Goal: Task Accomplishment & Management: Complete application form

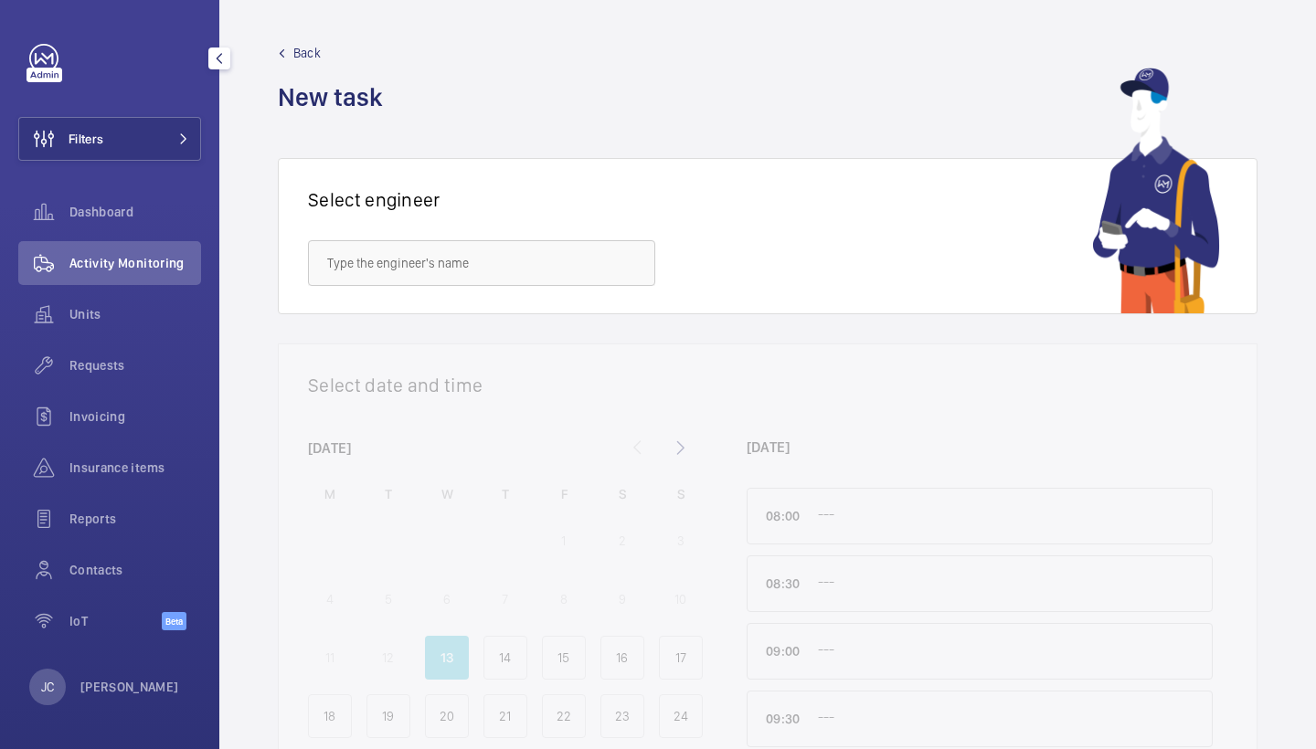
click at [132, 107] on div "Filters Dashboard Activity Monitoring Units Requests Invoicing Insurance items …" at bounding box center [109, 347] width 183 height 607
click at [133, 114] on div "Filters Dashboard Activity Monitoring Units Requests Invoicing Insurance items …" at bounding box center [109, 347] width 183 height 607
click at [143, 124] on button "Filters" at bounding box center [109, 139] width 183 height 44
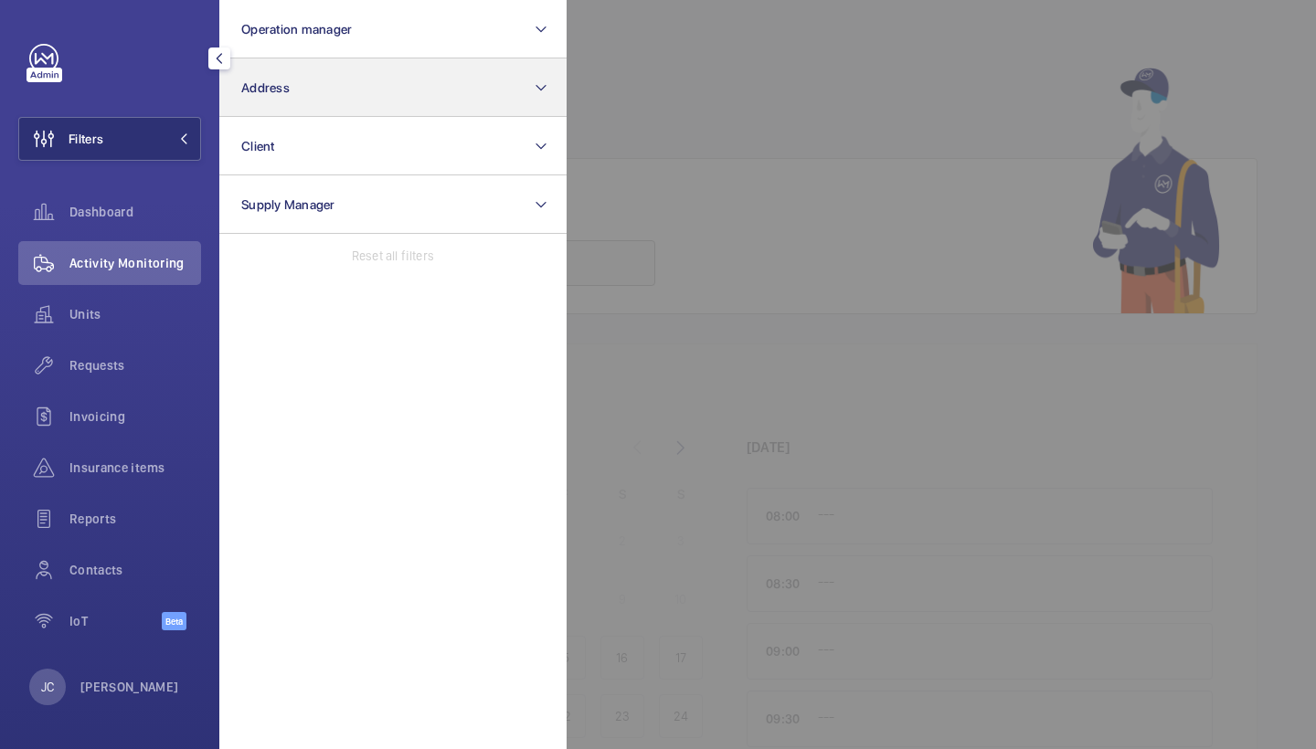
click at [360, 88] on button "Address" at bounding box center [392, 87] width 347 height 58
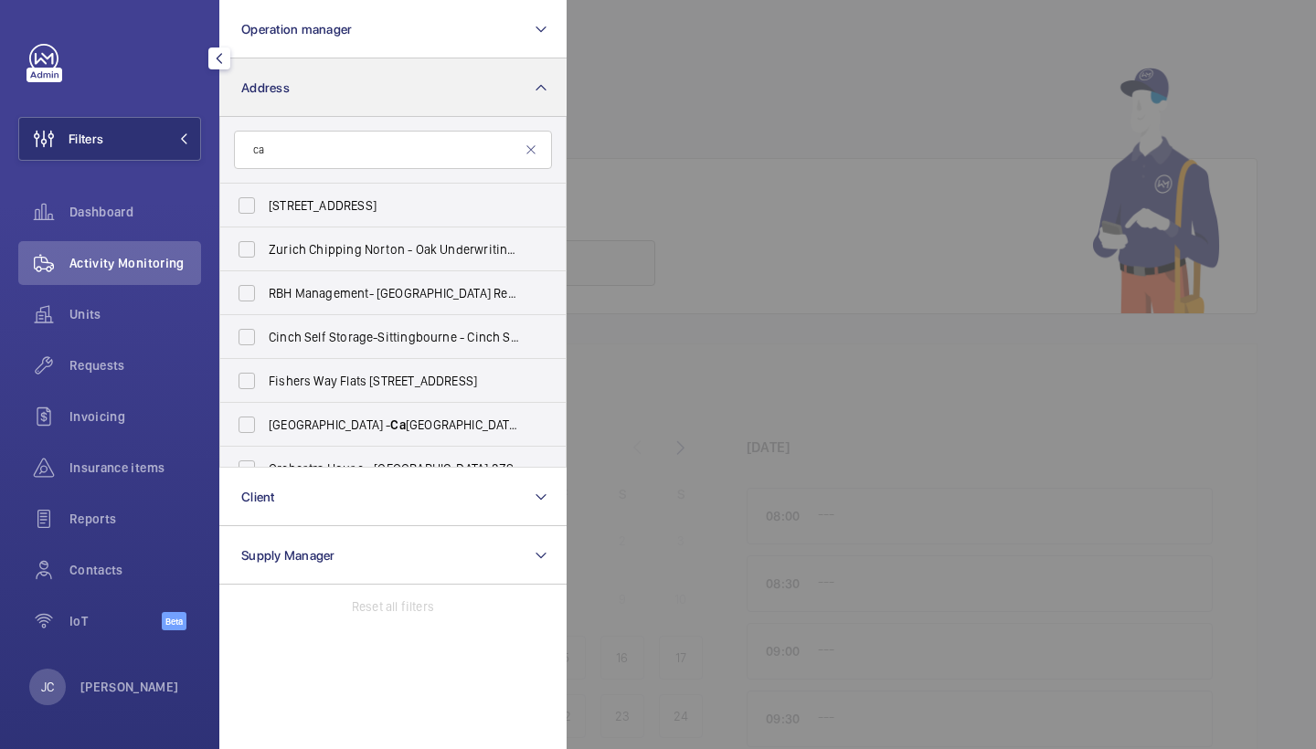
type input "c"
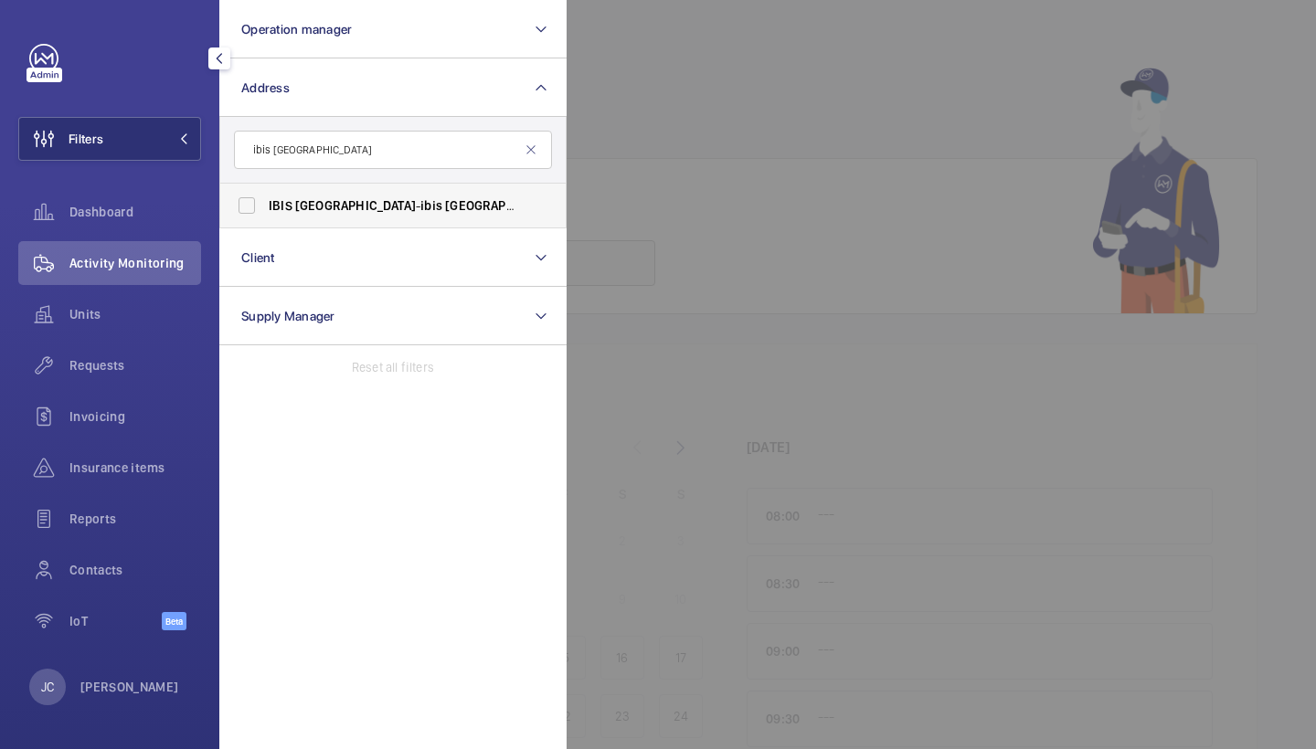
type input "ibis cambridge"
click at [366, 210] on span "IBIS CAMBRIDGE - ibis Cambridge Central Station, CAMBRIDGE CB1 2GA" at bounding box center [394, 205] width 251 height 18
click at [265, 210] on input "IBIS CAMBRIDGE - ibis Cambridge Central Station, CAMBRIDGE CB1 2GA" at bounding box center [246, 205] width 37 height 37
checkbox input "true"
click at [115, 350] on div "Requests" at bounding box center [109, 366] width 183 height 44
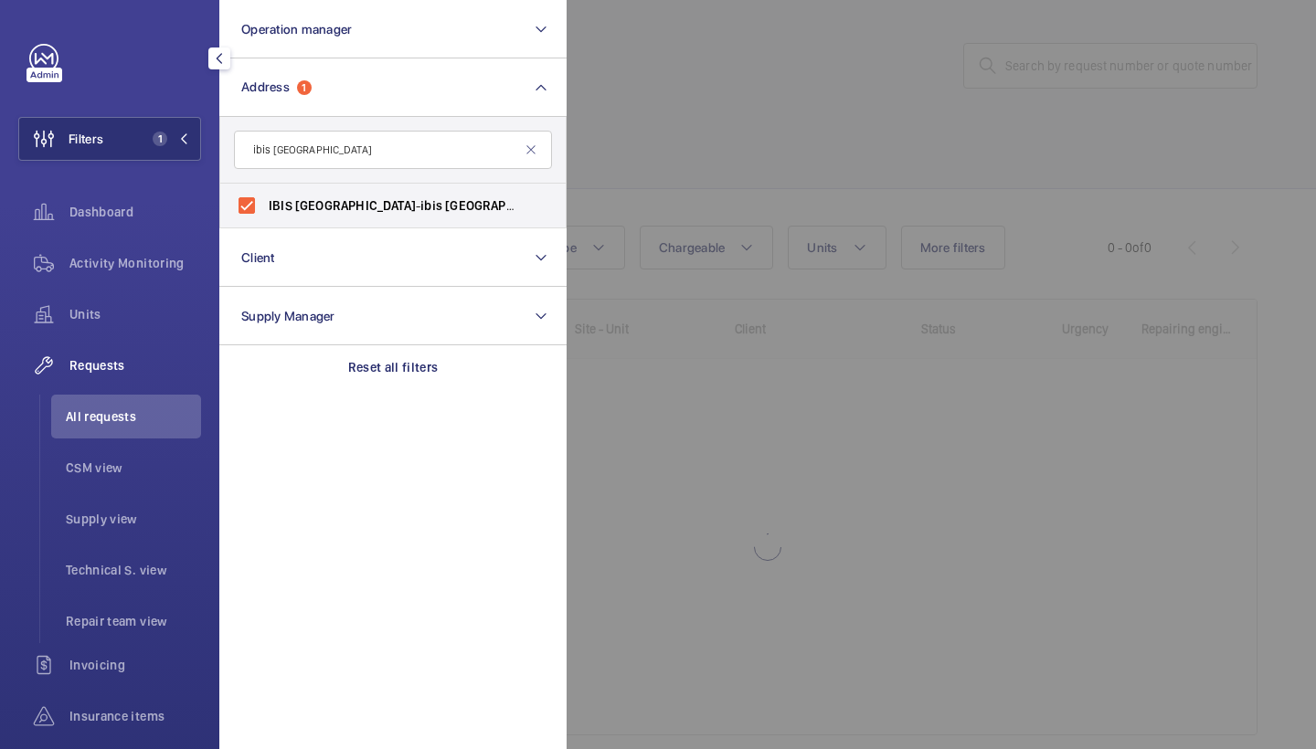
click at [752, 137] on div at bounding box center [1224, 374] width 1316 height 749
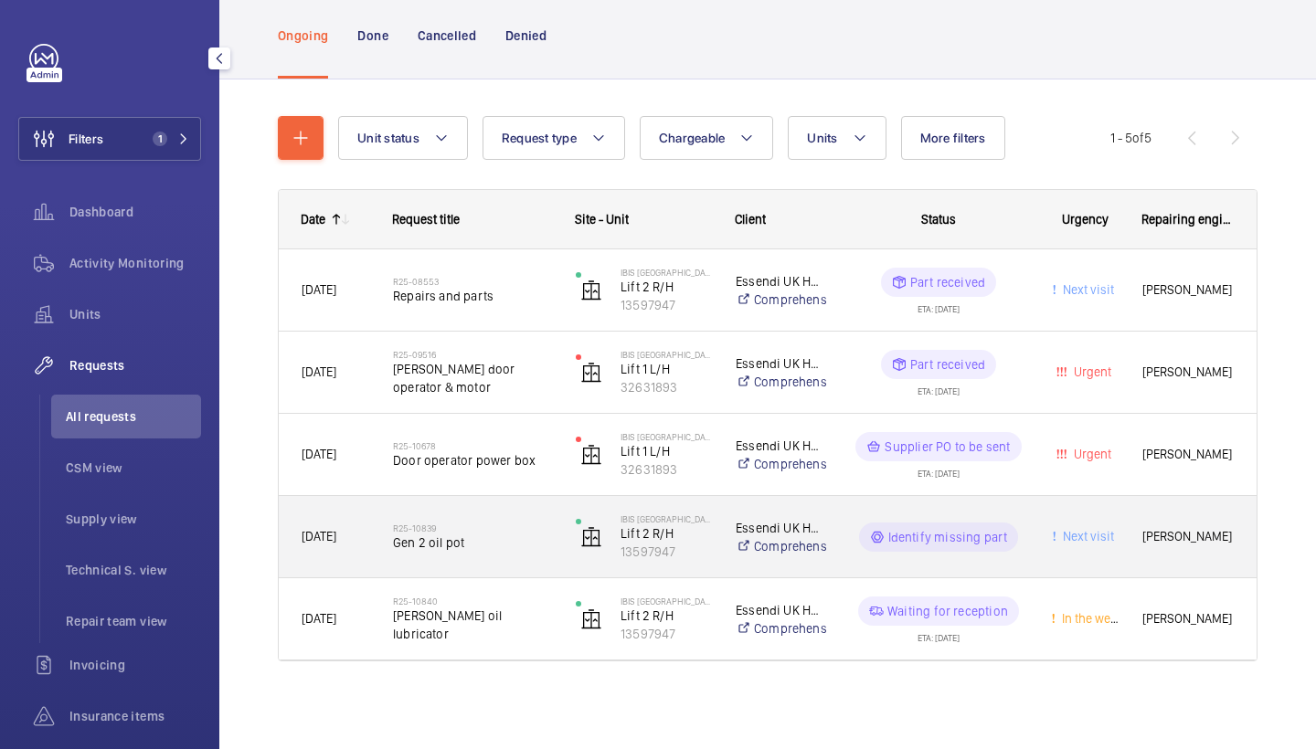
scroll to position [110, 0]
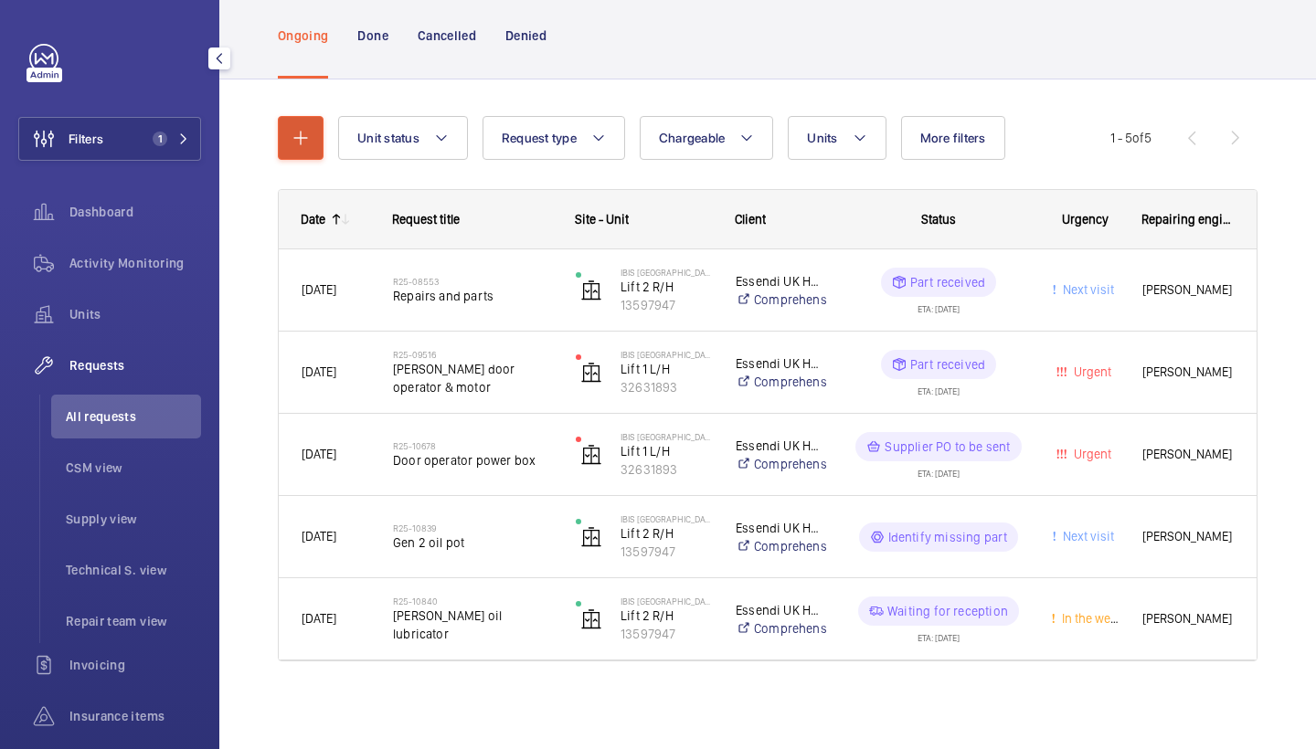
click at [296, 137] on mat-icon "button" at bounding box center [301, 138] width 22 height 22
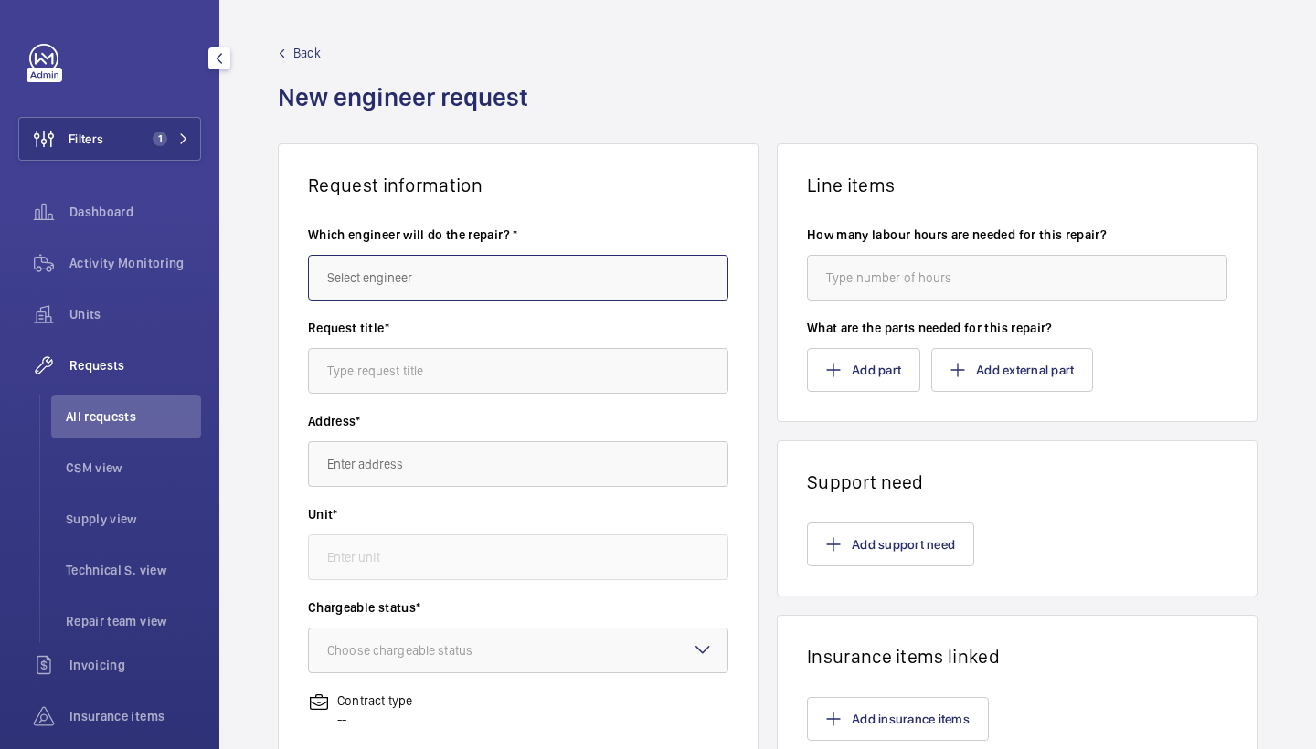
click at [368, 261] on input "text" at bounding box center [518, 278] width 420 height 46
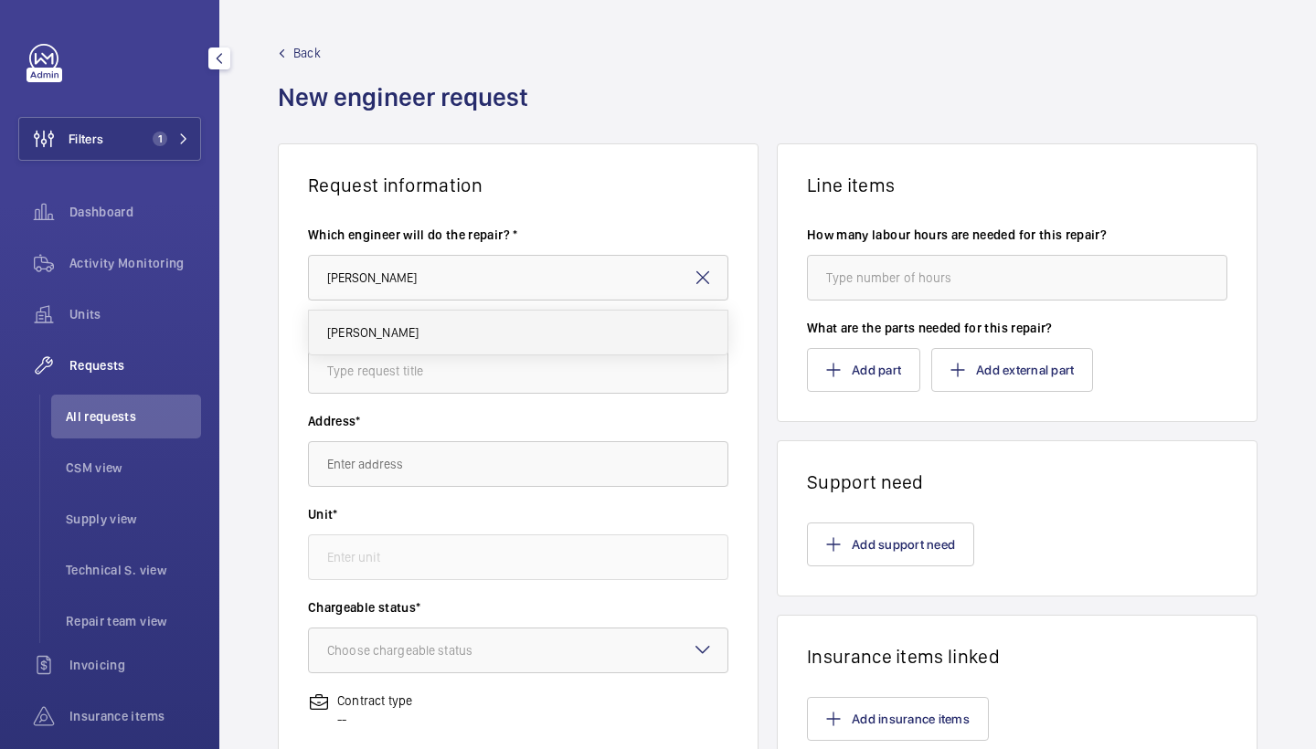
drag, startPoint x: 367, startPoint y: 310, endPoint x: 399, endPoint y: 332, distance: 38.8
click at [399, 332] on mat-option "[PERSON_NAME]" at bounding box center [518, 333] width 418 height 44
type input "Keith"
click at [375, 386] on input "text" at bounding box center [518, 371] width 420 height 46
type input "door drive"
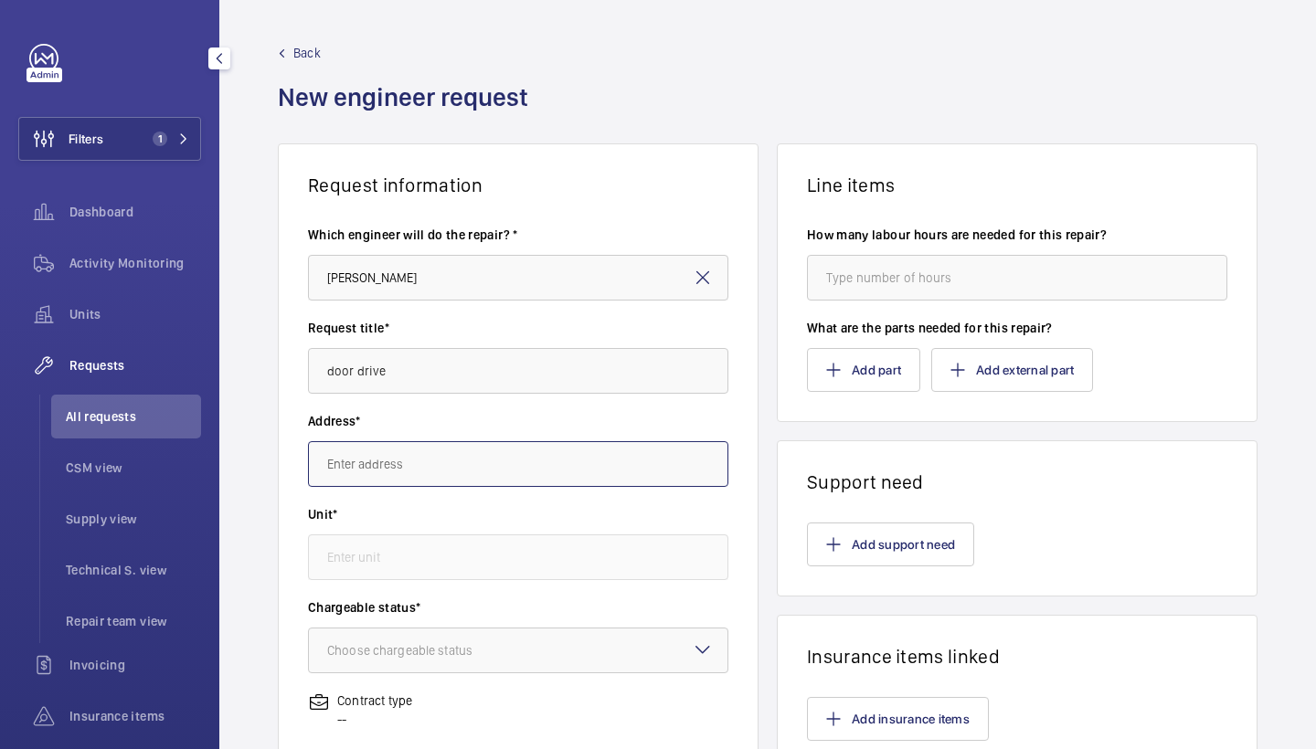
click at [412, 463] on input "text" at bounding box center [518, 464] width 420 height 46
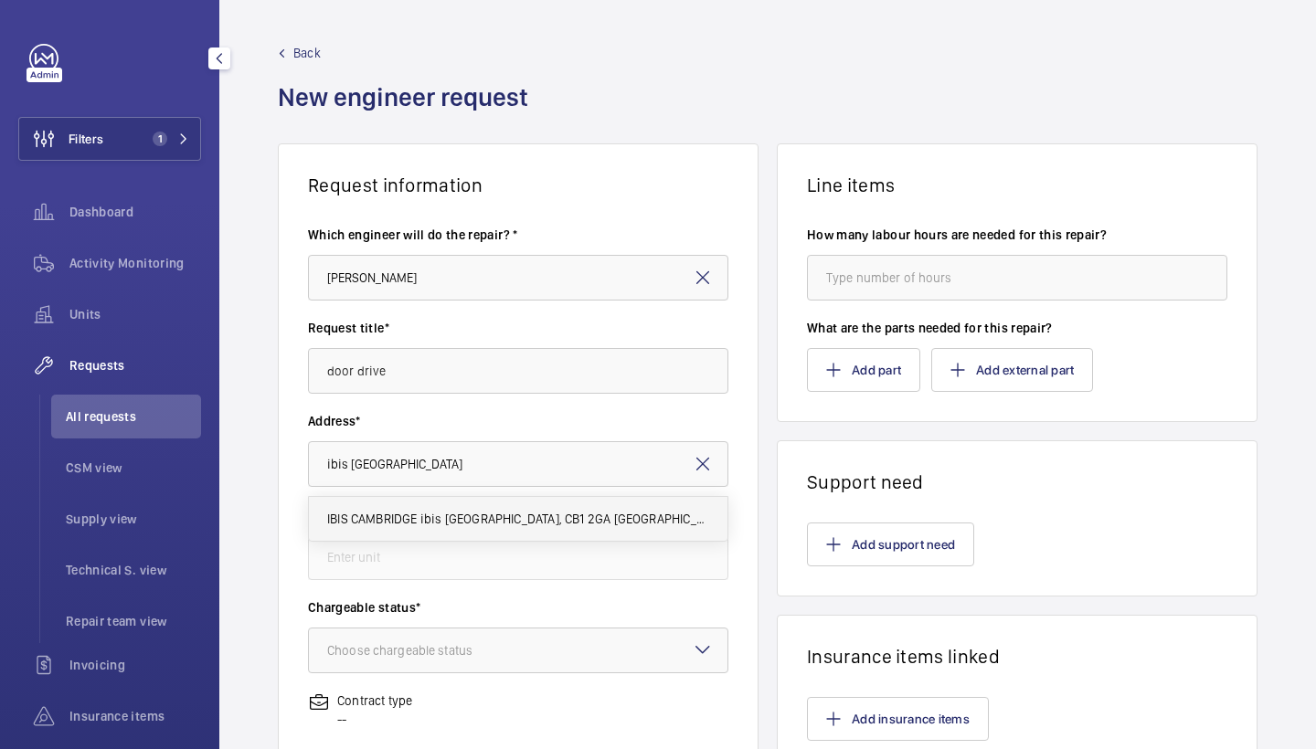
click at [457, 525] on span "IBIS CAMBRIDGE ibis Cambridge Central Station, CB1 2GA CAMBRIDGE" at bounding box center [518, 519] width 382 height 18
type input "IBIS CAMBRIDGE ibis Cambridge Central Station, CB1 2GA CAMBRIDGE"
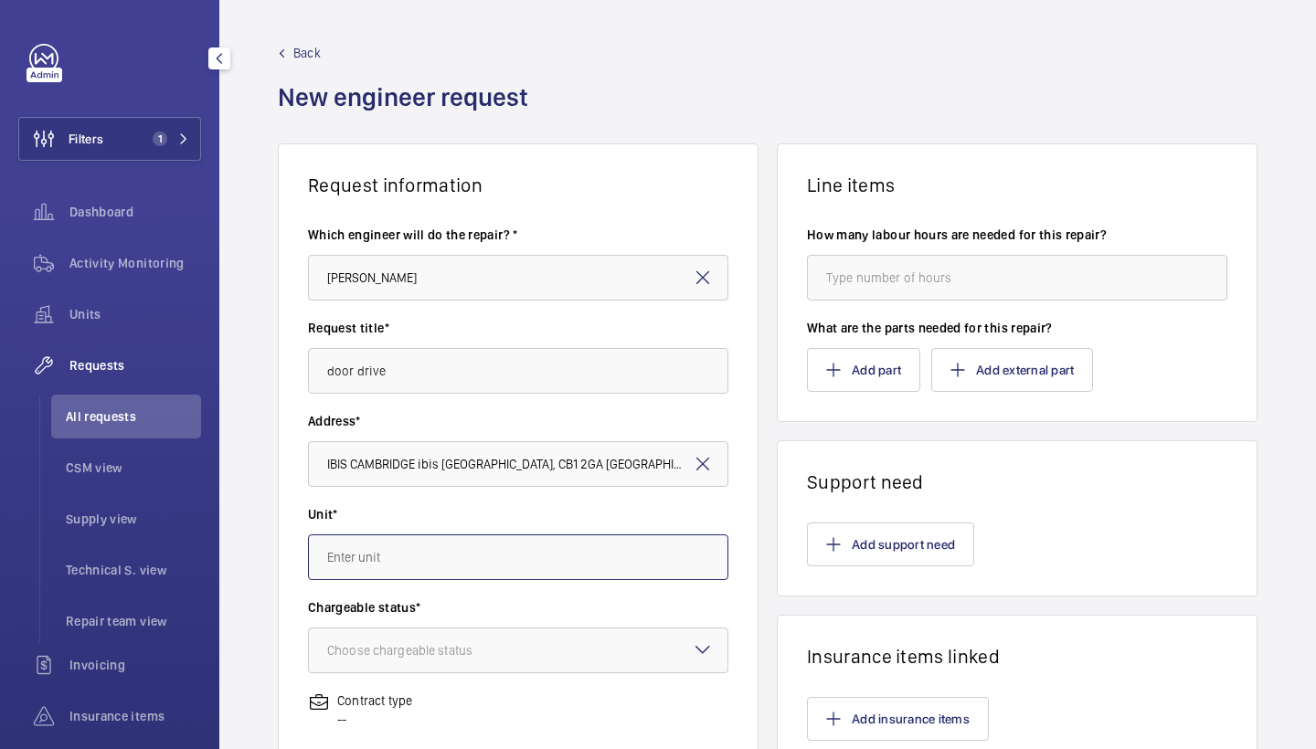
click at [477, 546] on input "text" at bounding box center [518, 557] width 420 height 46
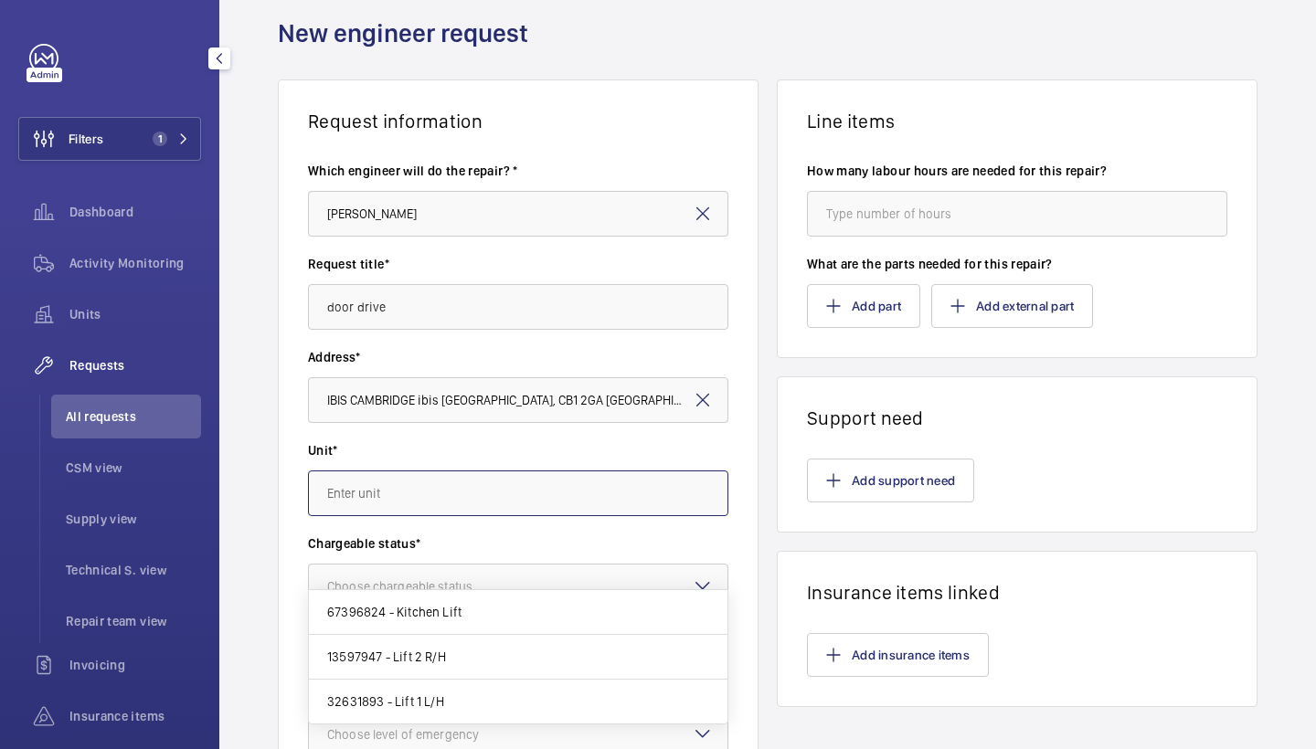
scroll to position [67, 0]
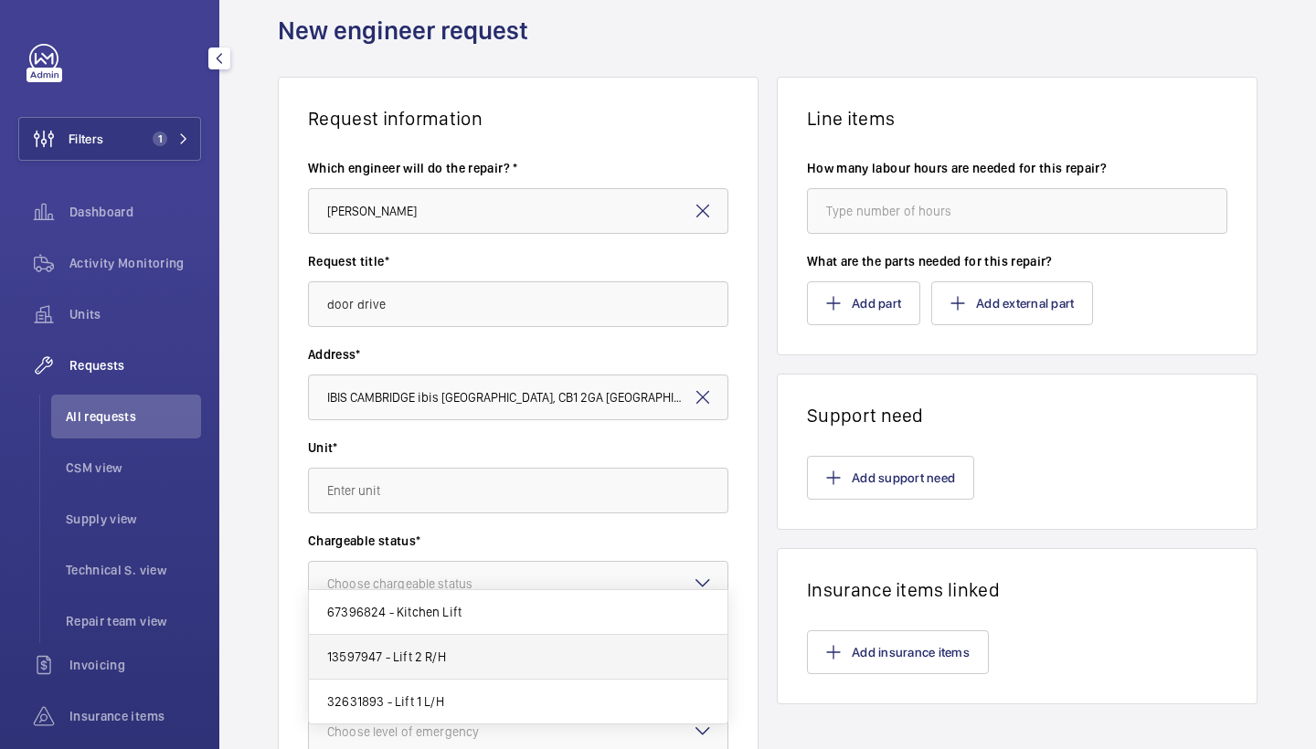
click at [428, 657] on span "13597947 - Lift 2 R/H" at bounding box center [386, 657] width 119 height 18
type input "13597947 - Lift 2 R/H"
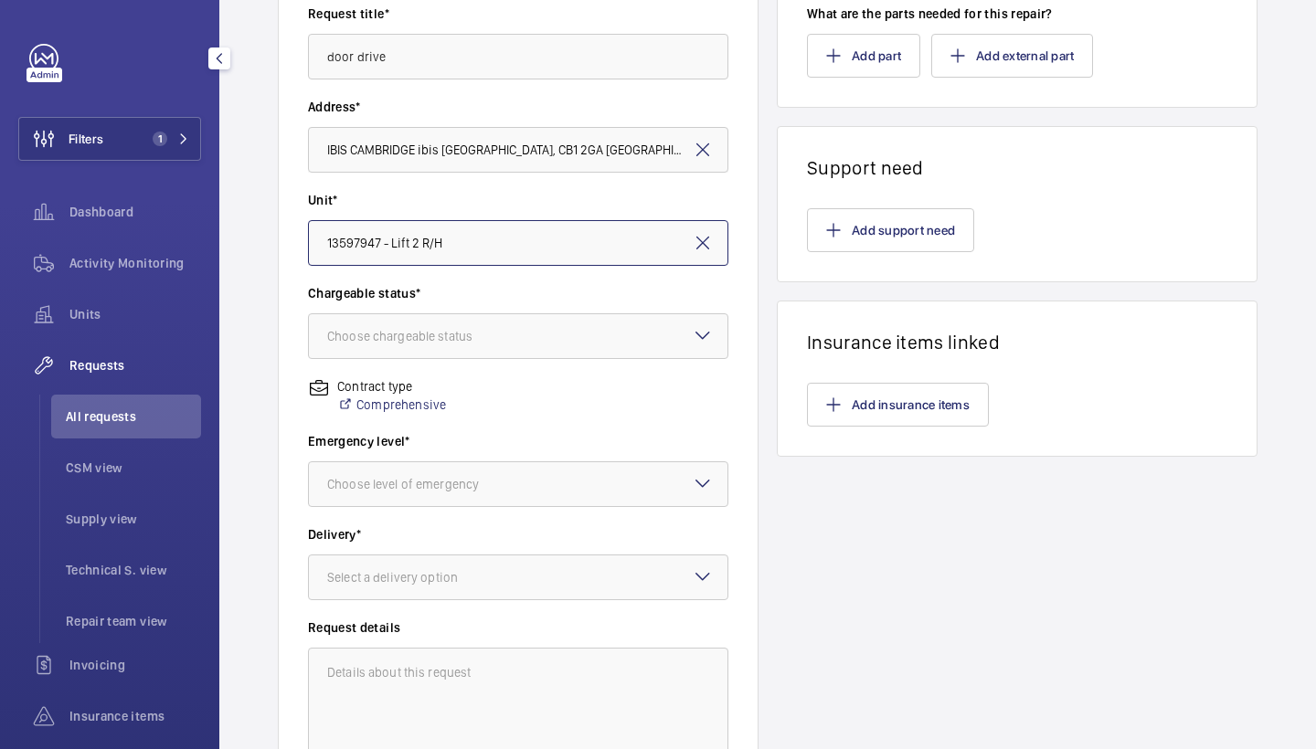
scroll to position [316, 0]
click at [518, 350] on div at bounding box center [518, 334] width 418 height 44
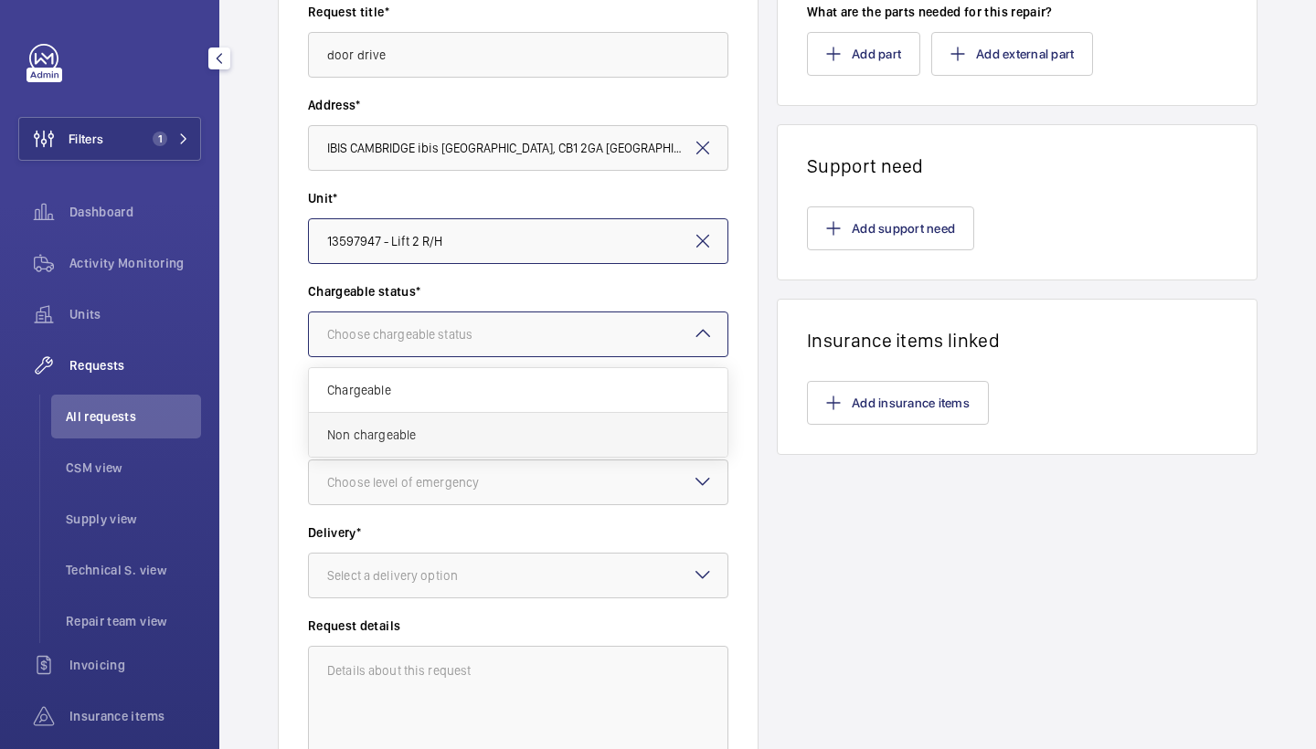
click at [499, 428] on span "Non chargeable" at bounding box center [518, 435] width 382 height 18
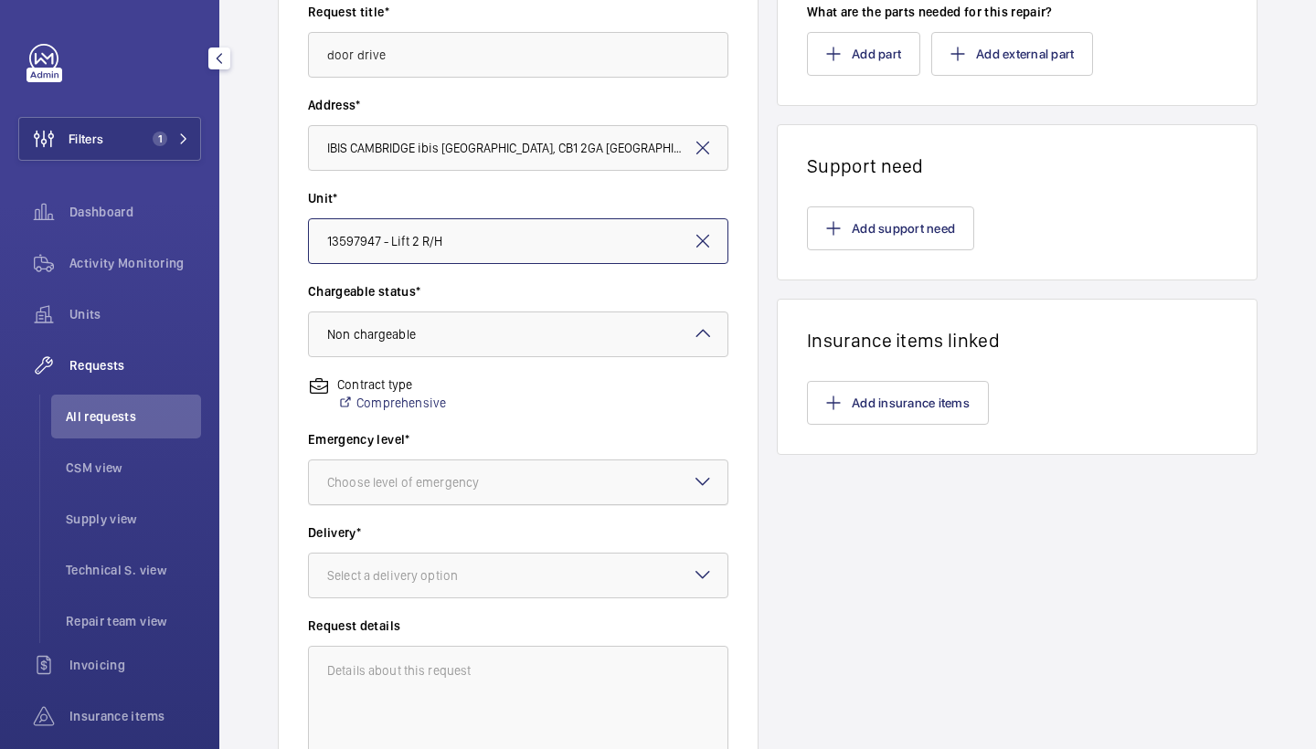
click at [499, 481] on div "Choose level of emergency" at bounding box center [425, 482] width 197 height 18
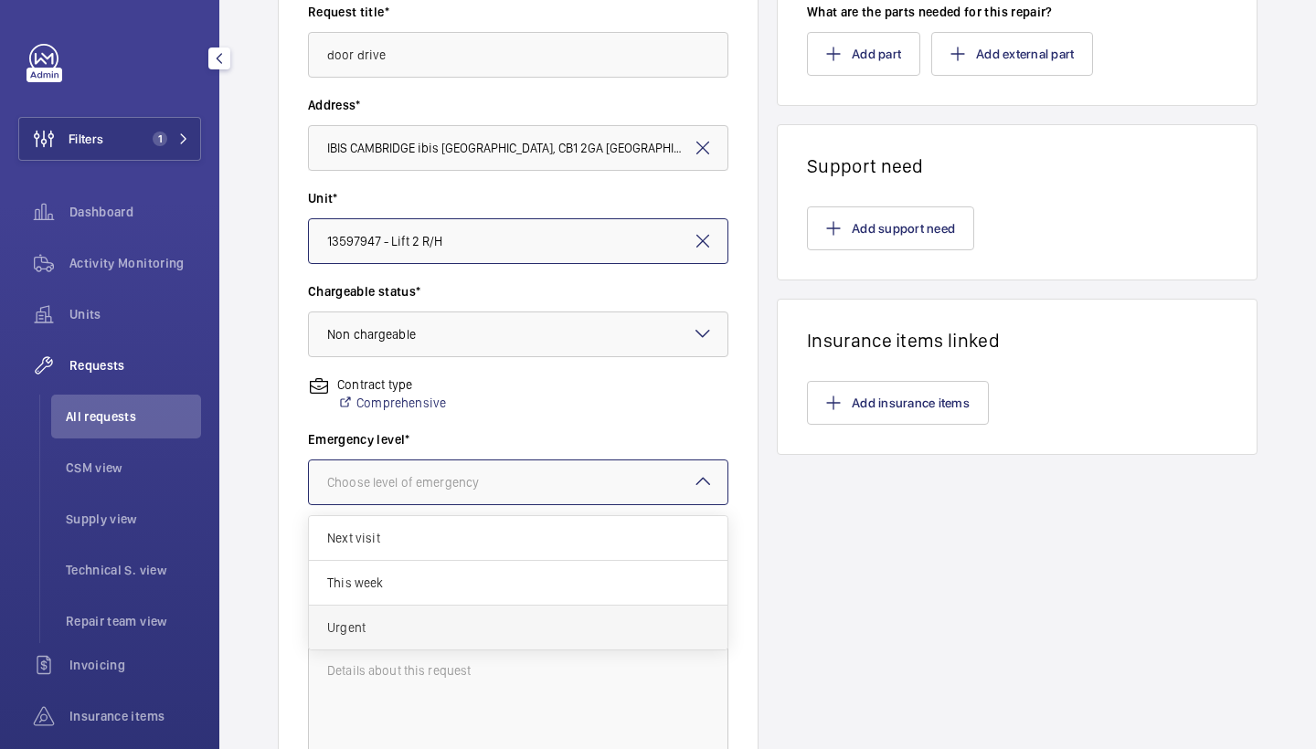
click at [430, 611] on div "Urgent" at bounding box center [518, 628] width 418 height 44
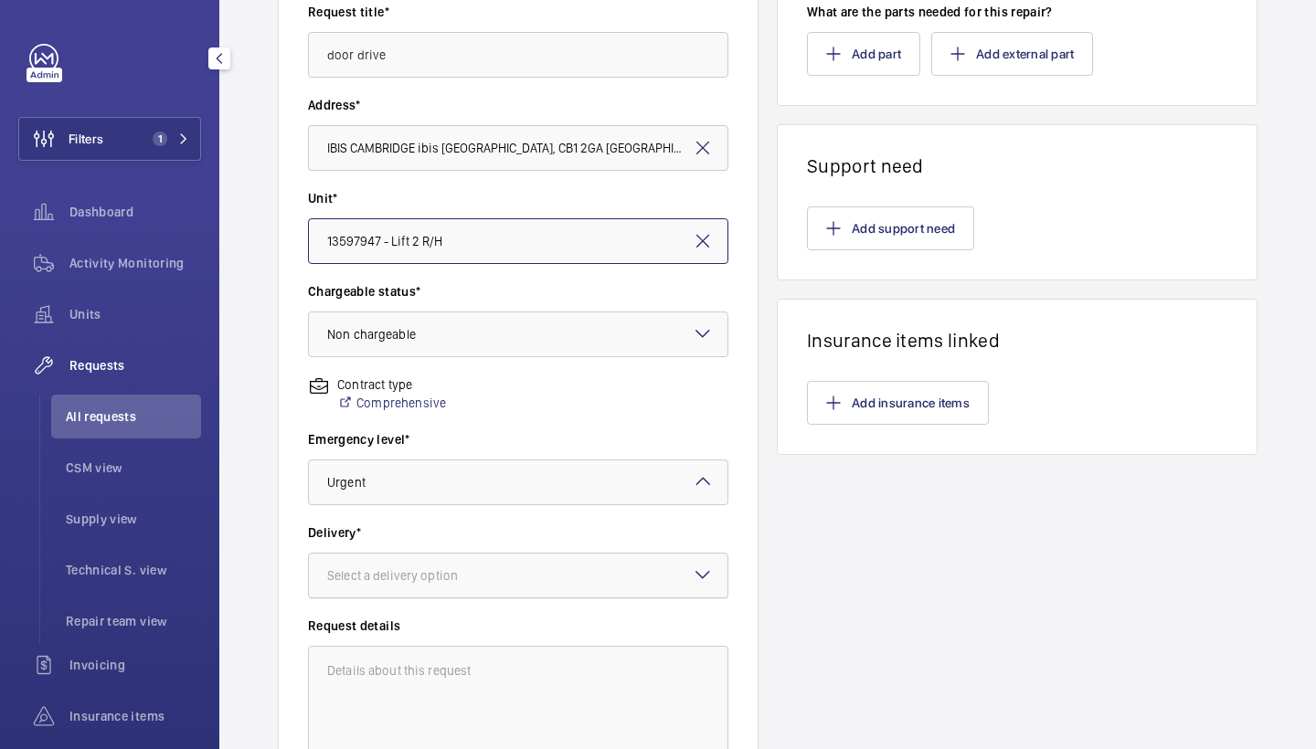
click at [454, 583] on div "Select a delivery option" at bounding box center [415, 575] width 176 height 18
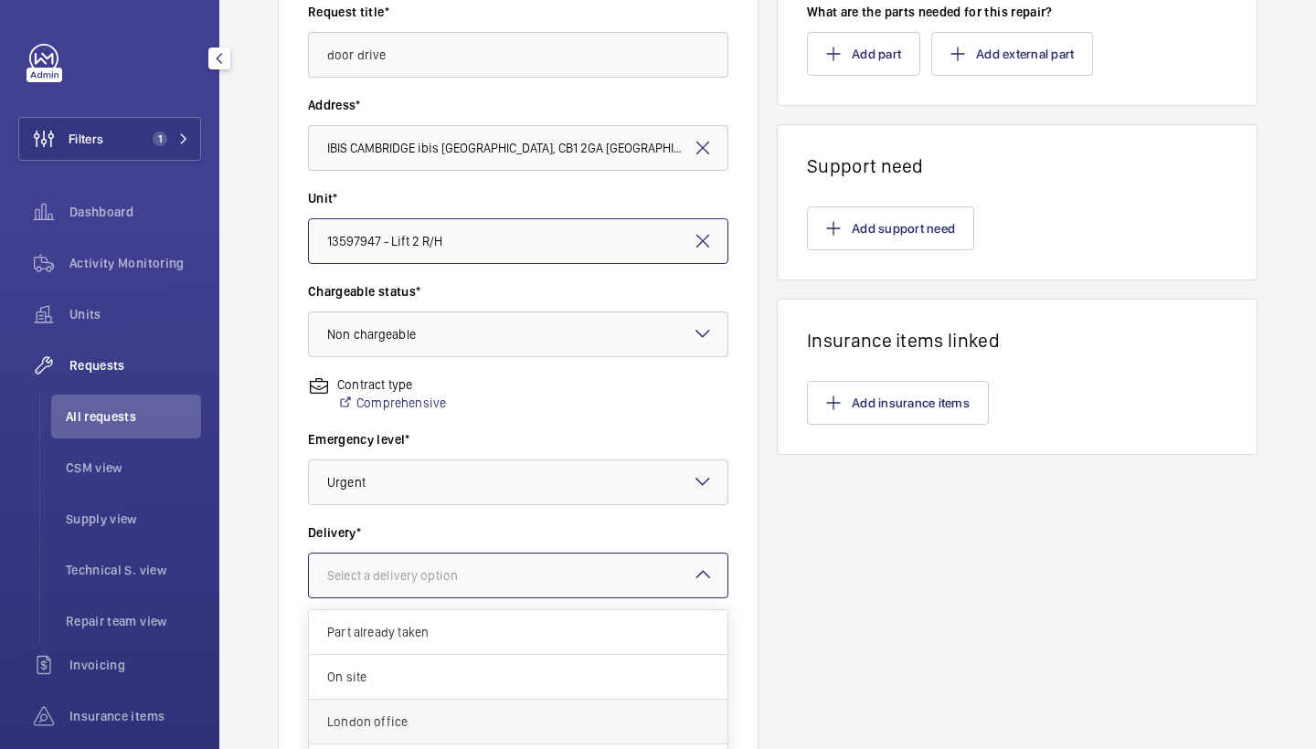
click at [428, 709] on div "London office" at bounding box center [518, 722] width 418 height 45
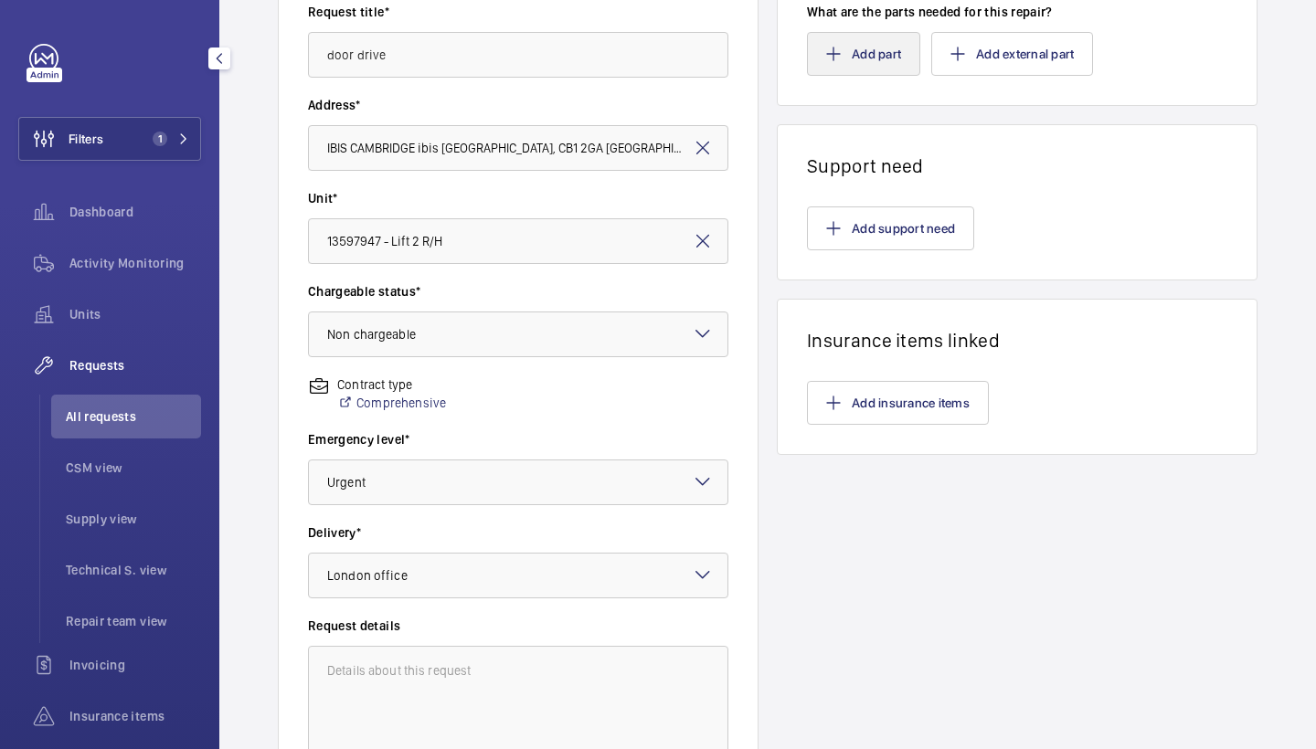
click at [899, 56] on button "Add part" at bounding box center [863, 54] width 113 height 44
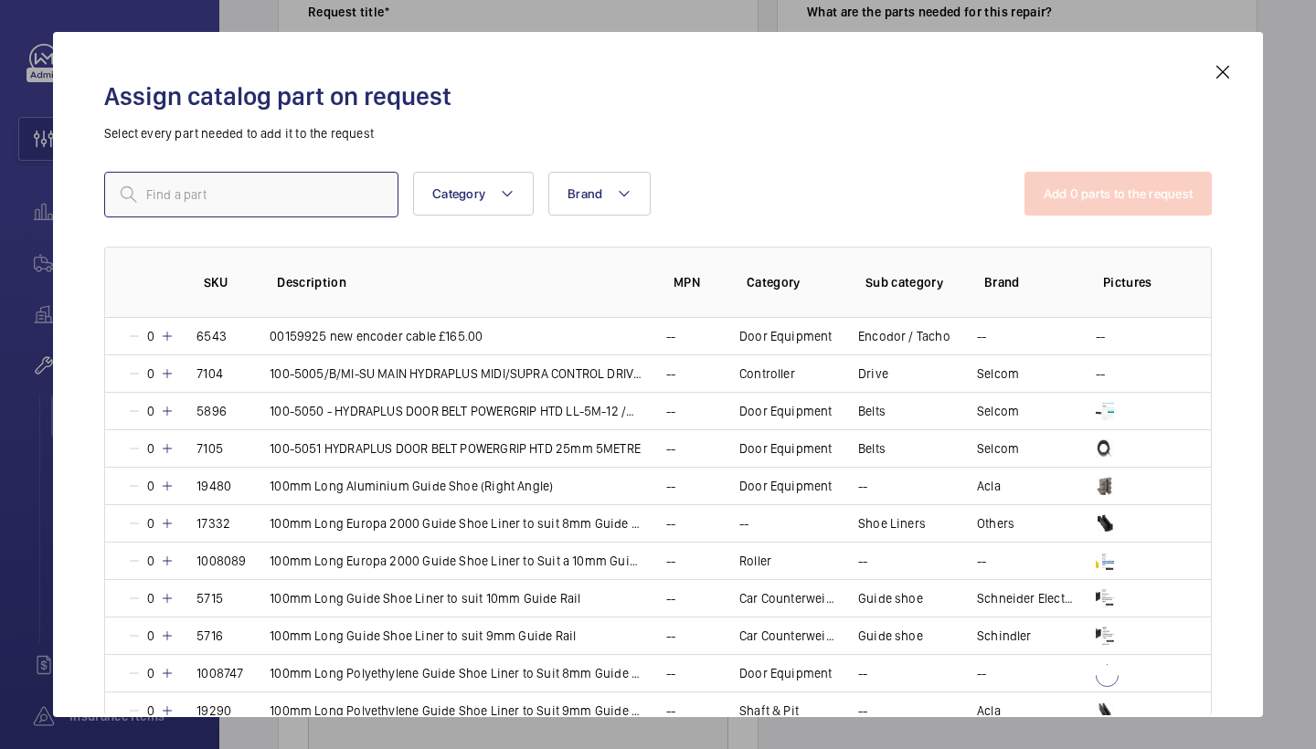
click at [386, 179] on input "text" at bounding box center [251, 195] width 294 height 46
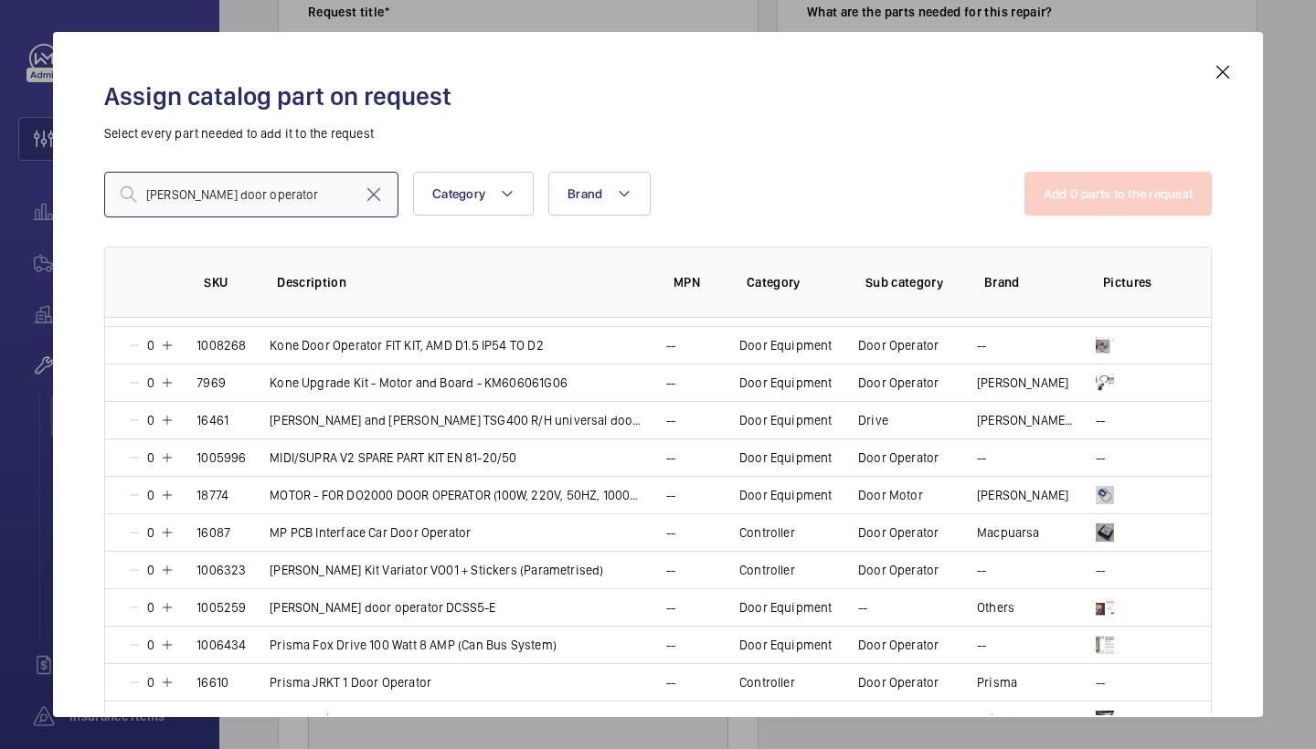
scroll to position [525, 0]
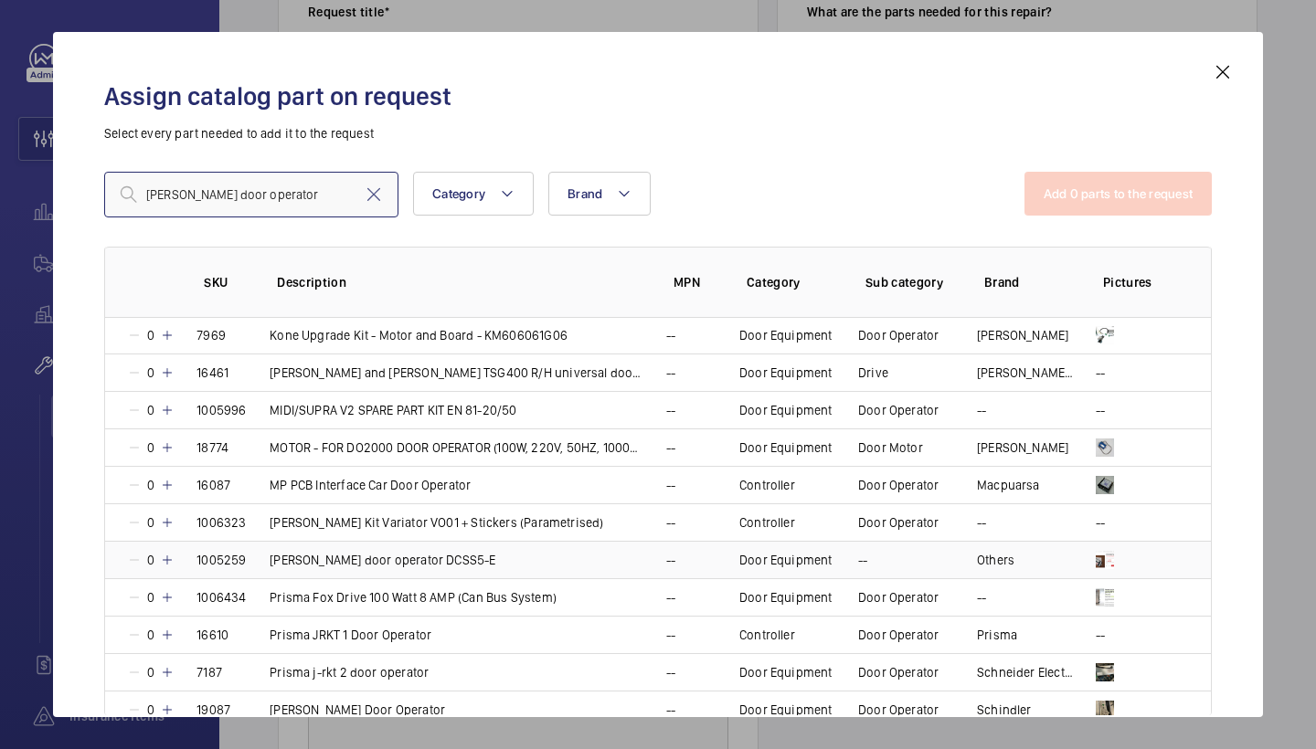
type input "otis door operator"
click at [165, 556] on mat-icon at bounding box center [167, 560] width 15 height 15
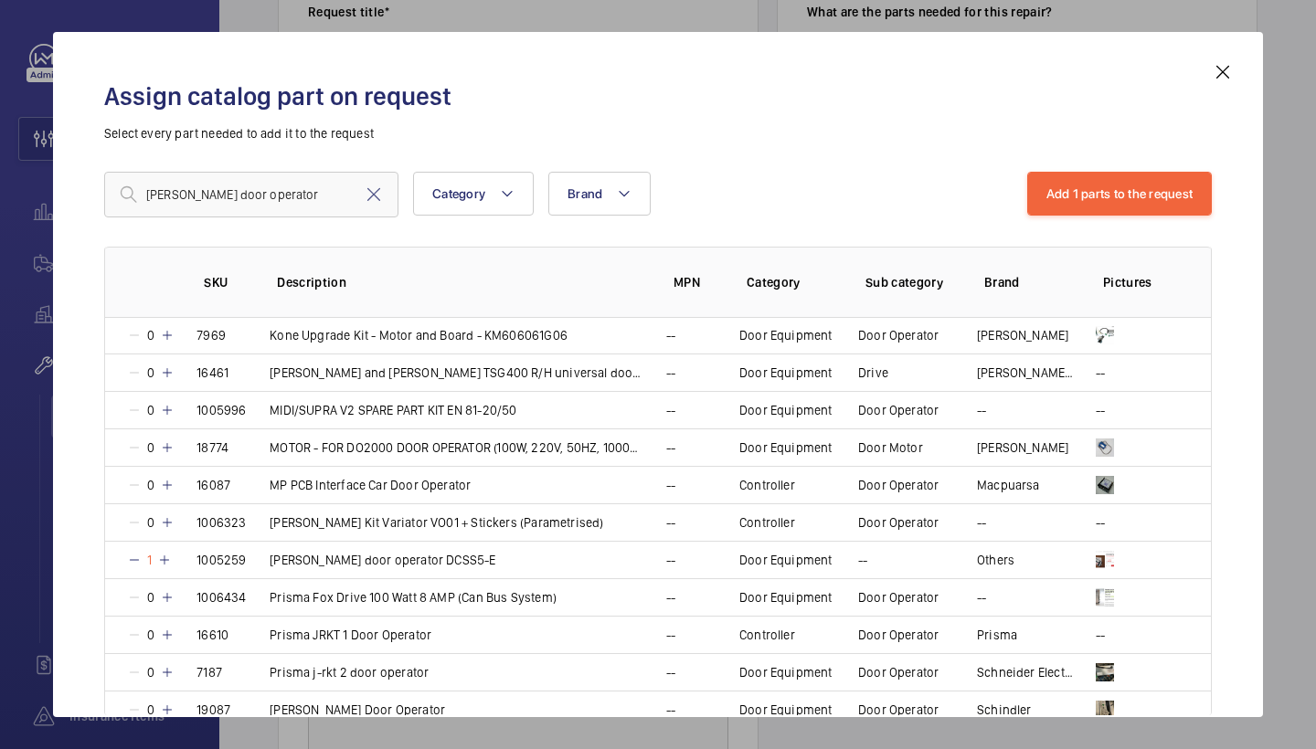
click at [1060, 221] on div "otis door operator Category Brand More filters Reset all filters Add 1 parts to…" at bounding box center [657, 400] width 1107 height 457
click at [1065, 189] on button "Add 1 parts to the request" at bounding box center [1119, 194] width 185 height 44
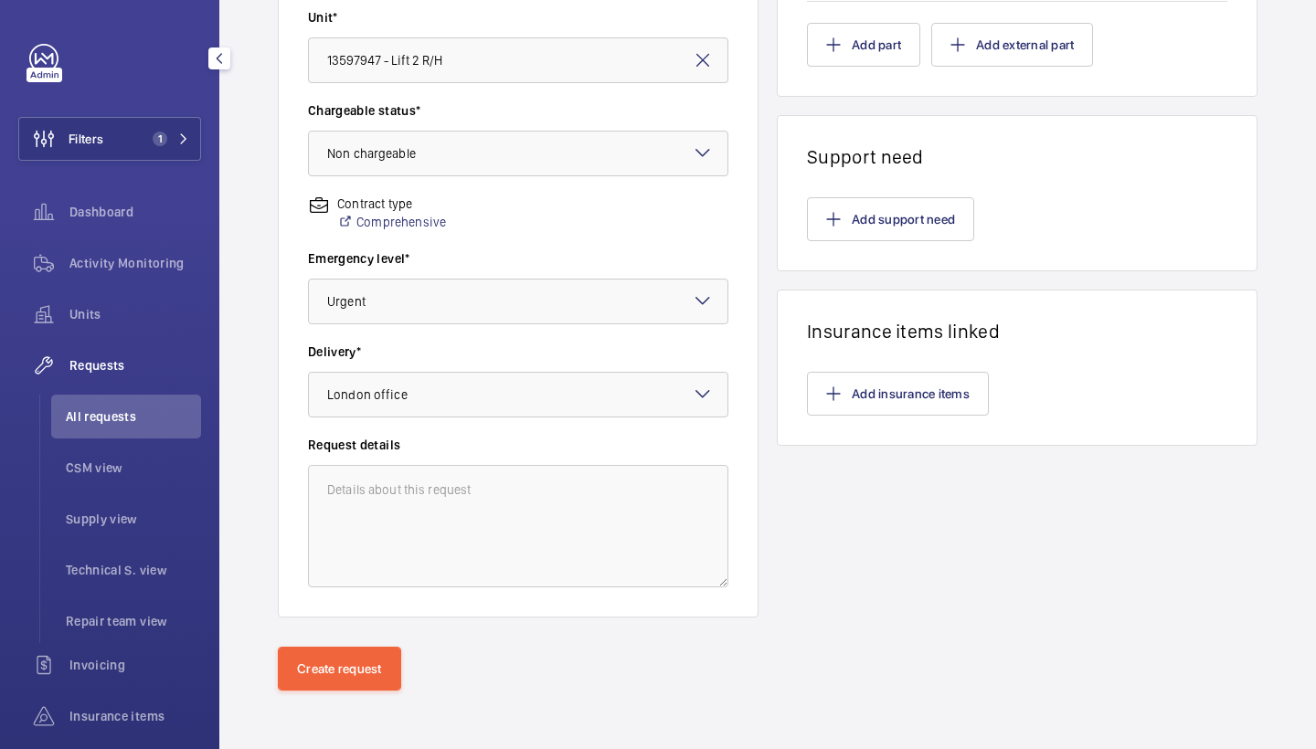
scroll to position [497, 0]
click at [859, 220] on button "Add support need" at bounding box center [890, 219] width 167 height 44
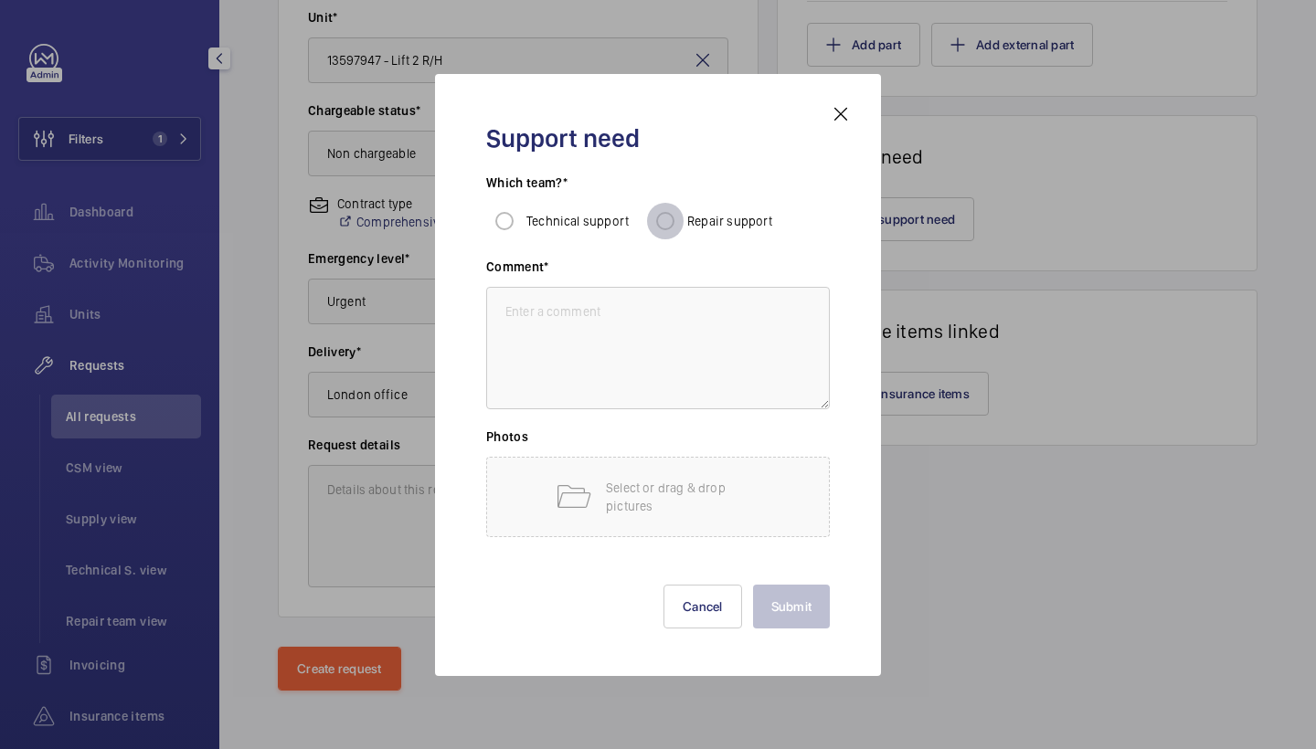
click at [673, 227] on input "Repair support" at bounding box center [665, 221] width 37 height 37
radio input "true"
click at [673, 361] on textarea at bounding box center [658, 348] width 344 height 122
type textarea "repairs to fit"
click at [798, 600] on button "Submit" at bounding box center [792, 607] width 78 height 44
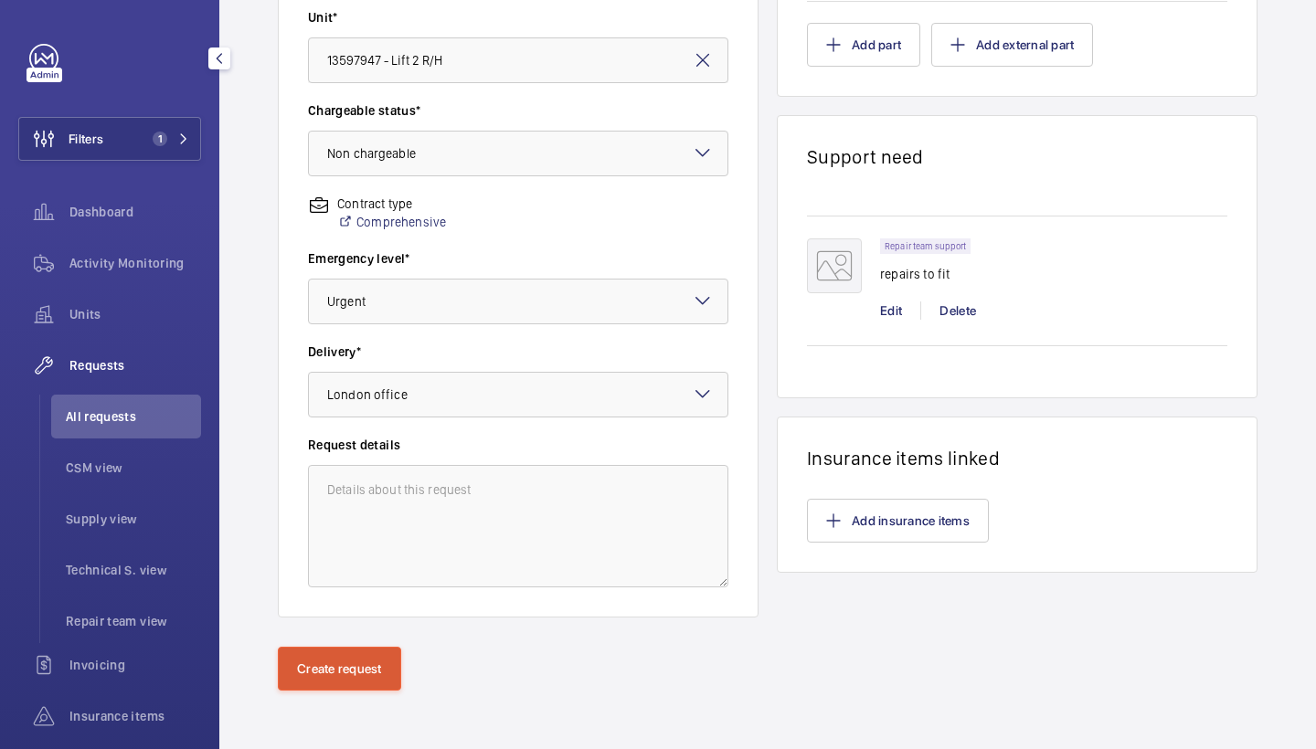
click at [375, 670] on button "Create request" at bounding box center [339, 669] width 123 height 44
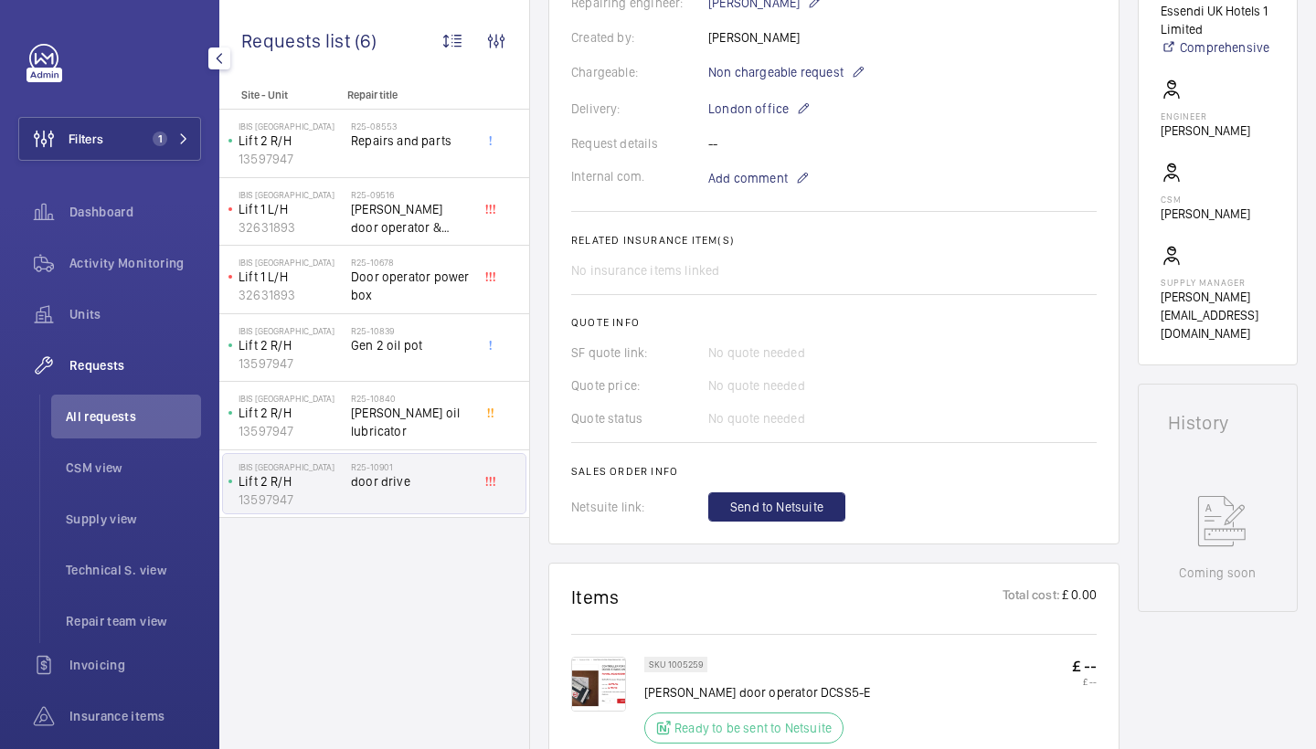
scroll to position [686, 0]
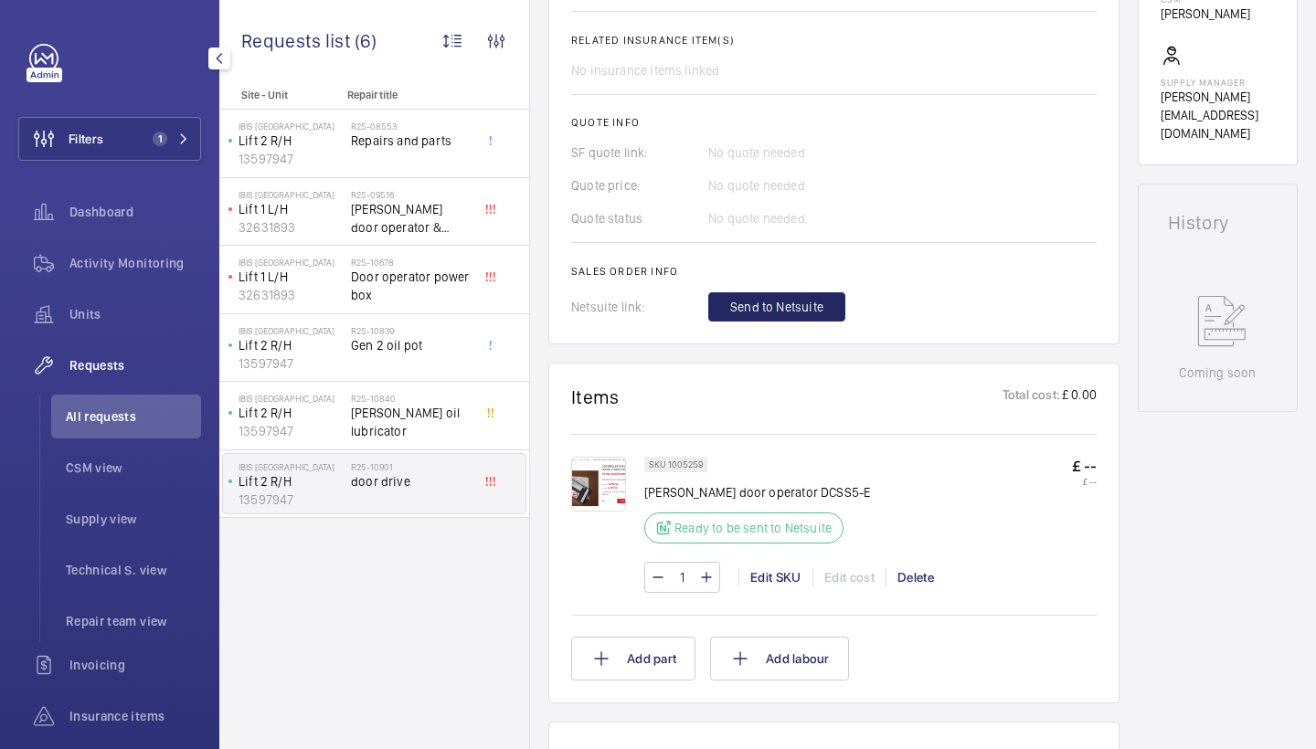
click at [792, 317] on button "Send to Netsuite" at bounding box center [776, 306] width 137 height 29
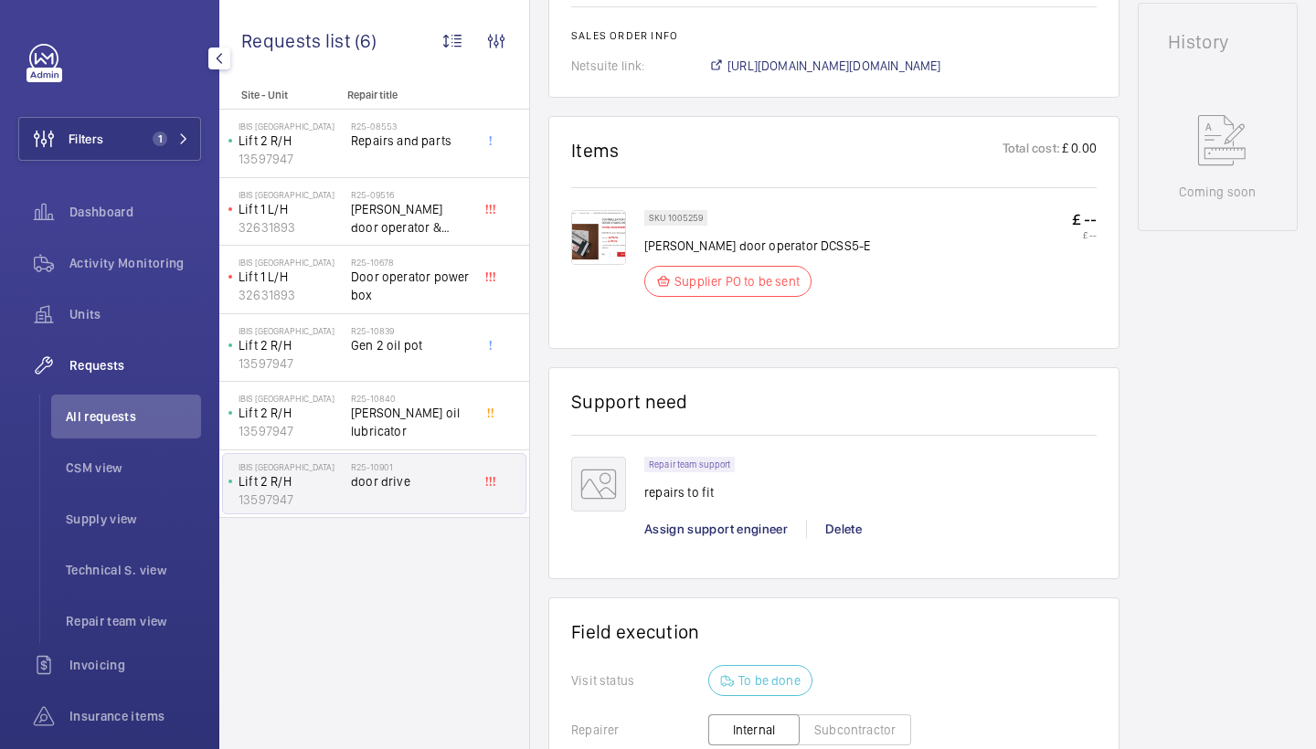
scroll to position [868, 0]
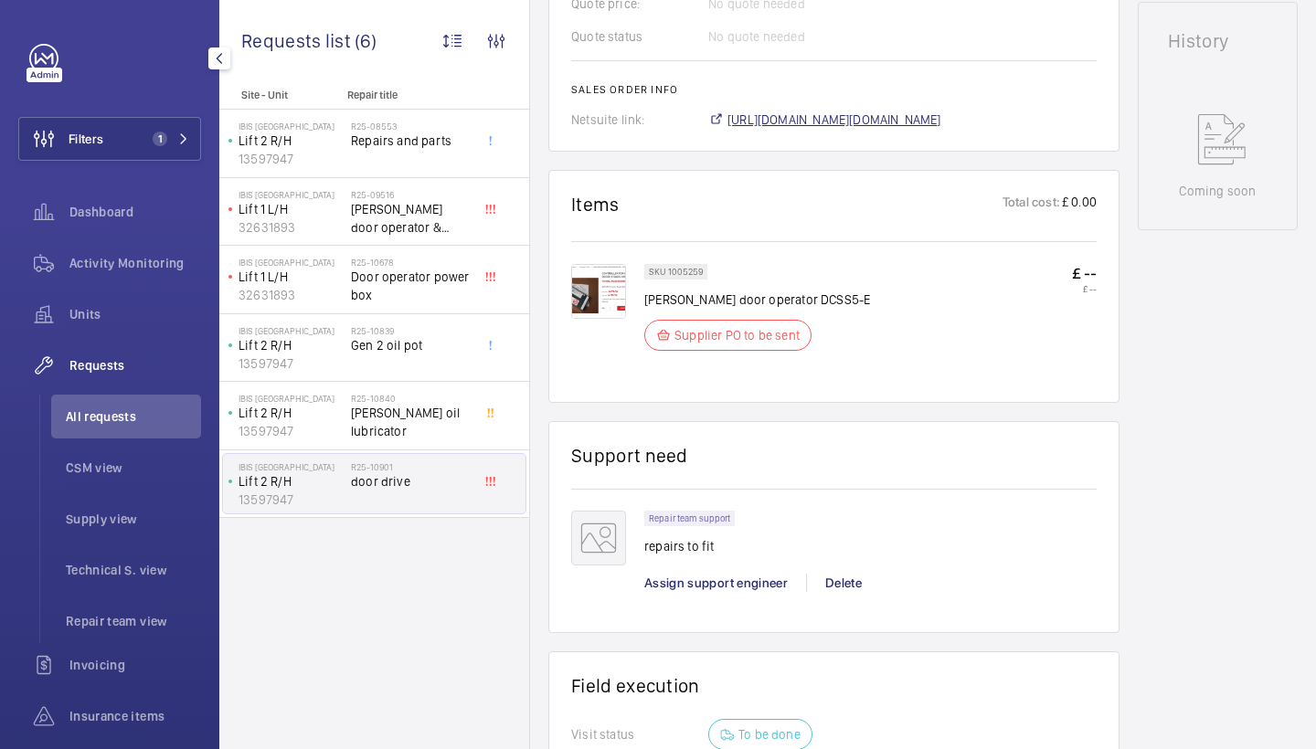
click at [889, 122] on span "https://6461500.app.netsuite.com/app/accounting/transactions/salesord.nl?id=290…" at bounding box center [834, 120] width 214 height 18
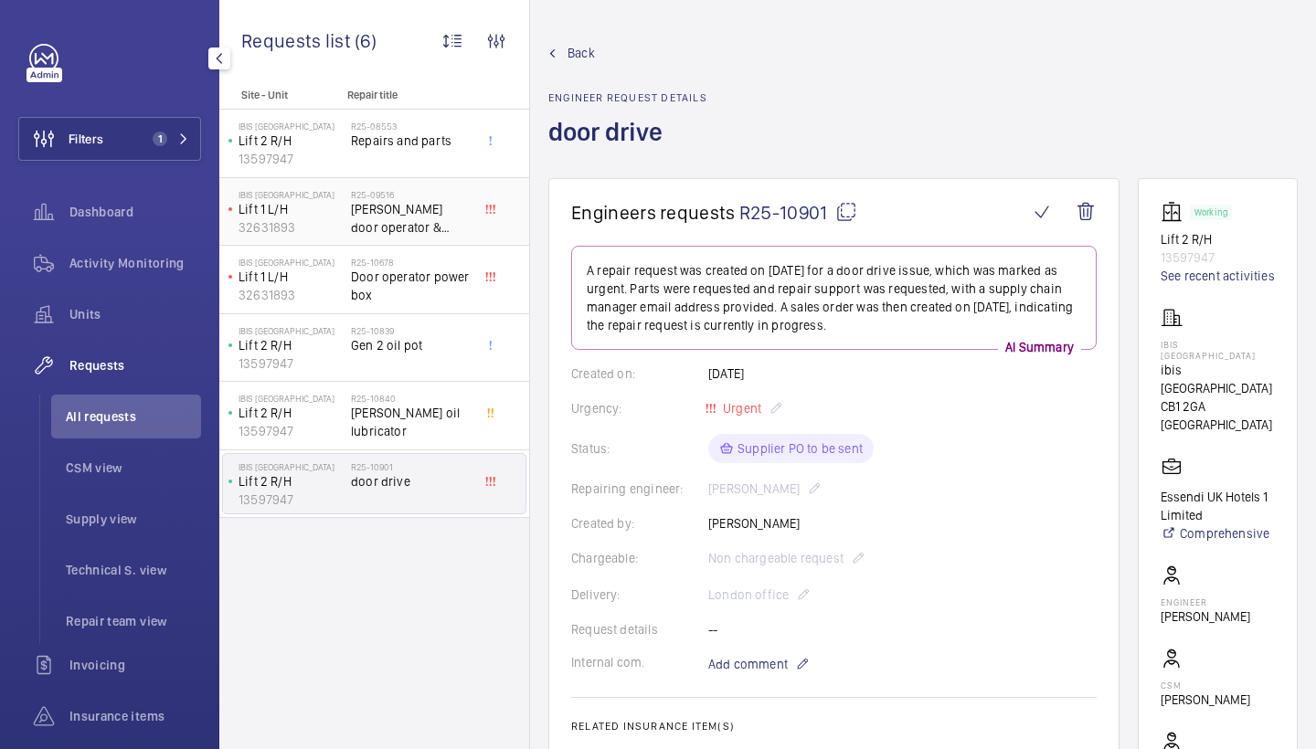
scroll to position [0, 0]
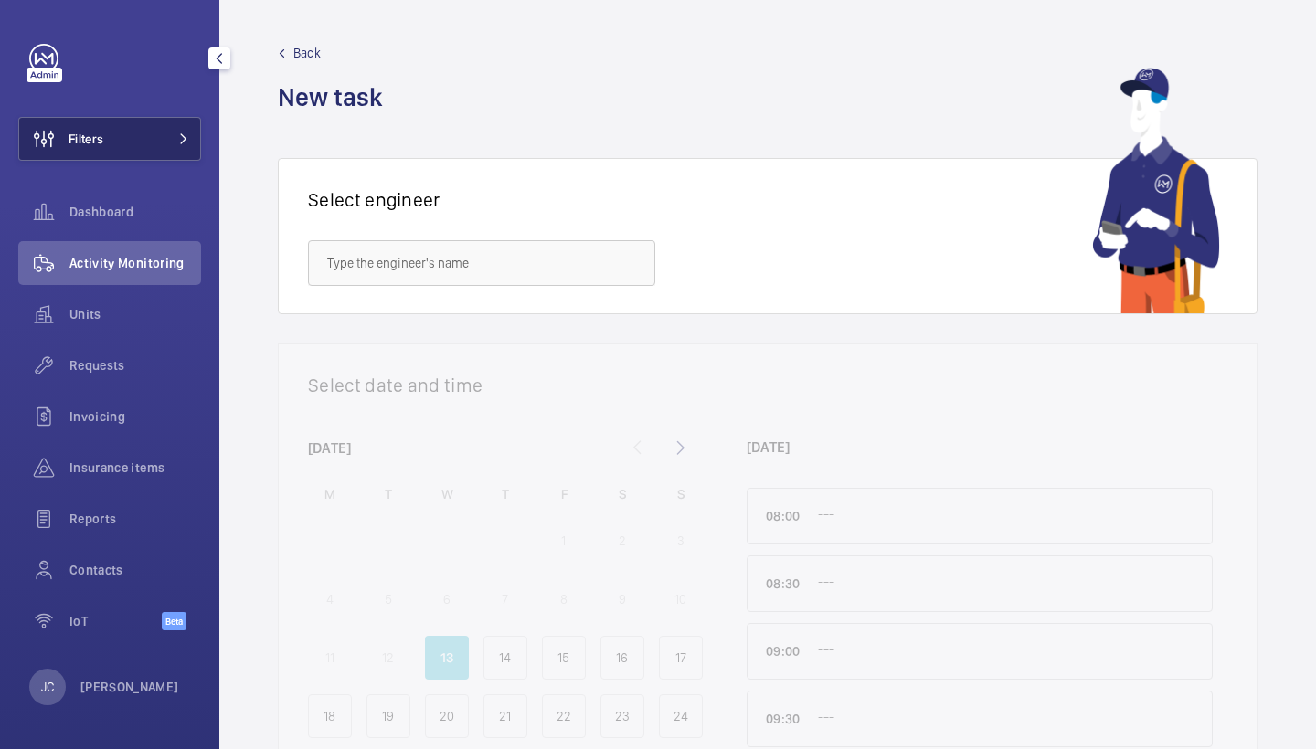
click at [164, 149] on button "Filters" at bounding box center [109, 139] width 183 height 44
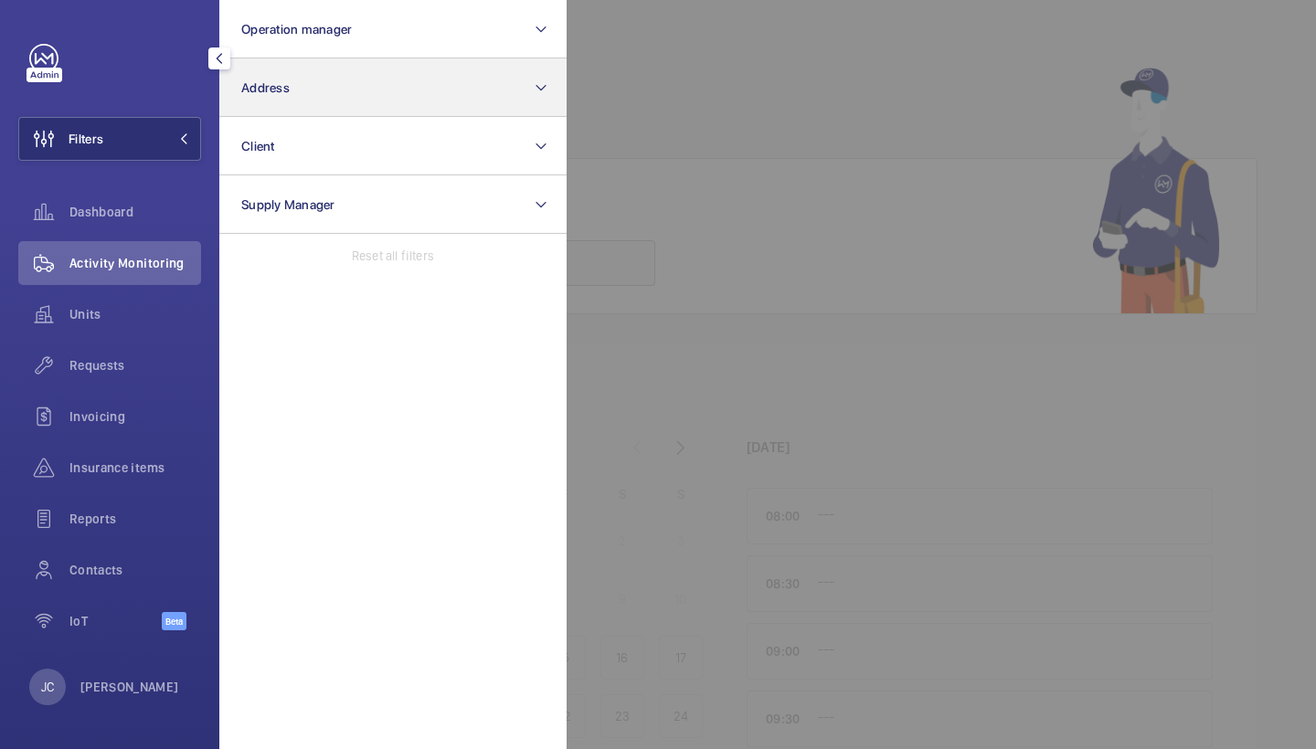
click at [389, 92] on button "Address" at bounding box center [392, 87] width 347 height 58
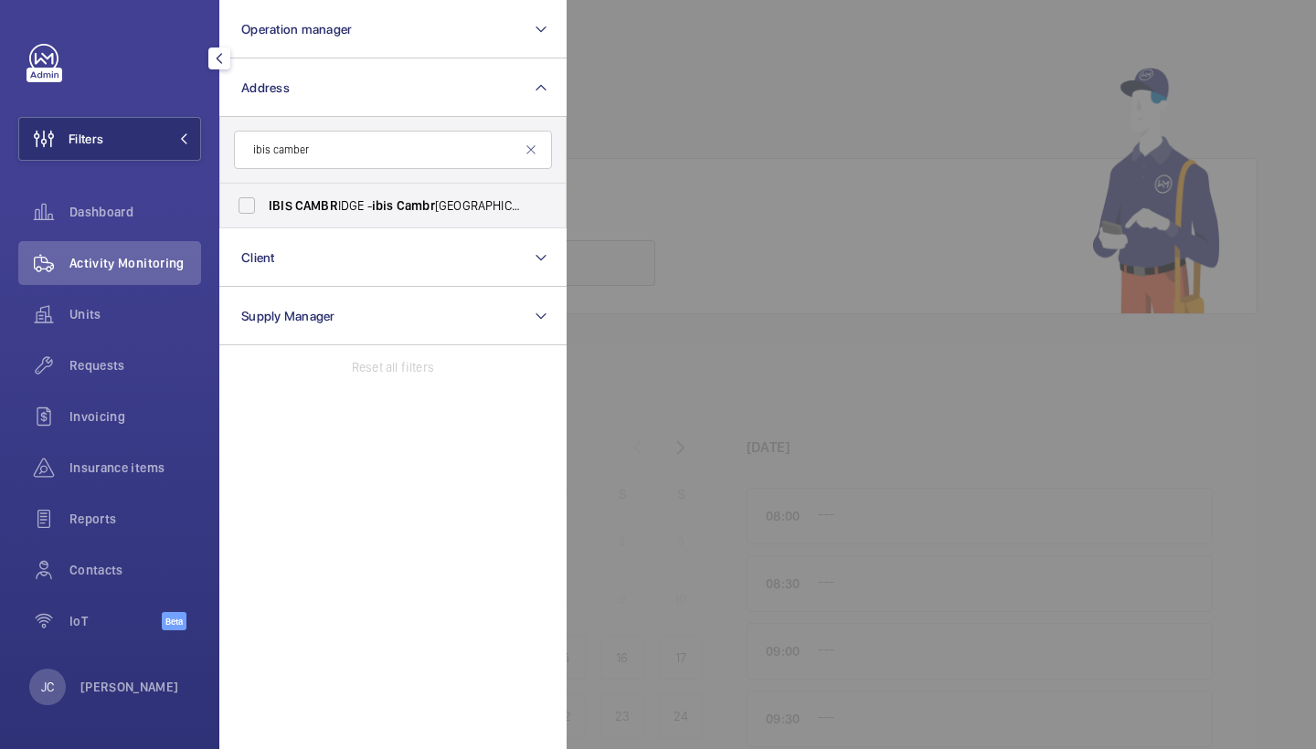
type input "ibis camber"
click at [265, 201] on input "IBIS CAMBR IDGE - ibis Cambr idge Central Station, CAMBR IDGE CB1 2GA" at bounding box center [246, 205] width 37 height 37
checkbox input "true"
click at [153, 355] on div "Requests" at bounding box center [109, 366] width 183 height 44
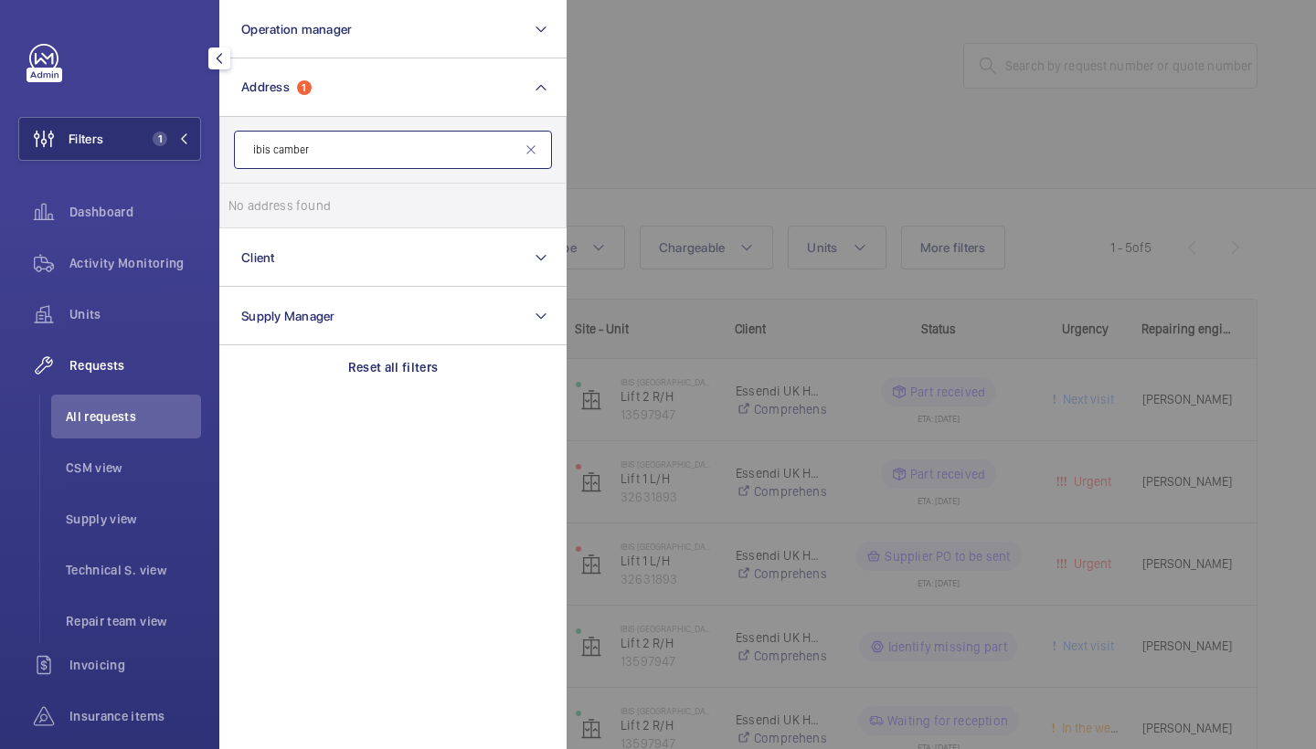
click at [369, 153] on input "ibis camber" at bounding box center [393, 150] width 318 height 38
type input "ibis camb"
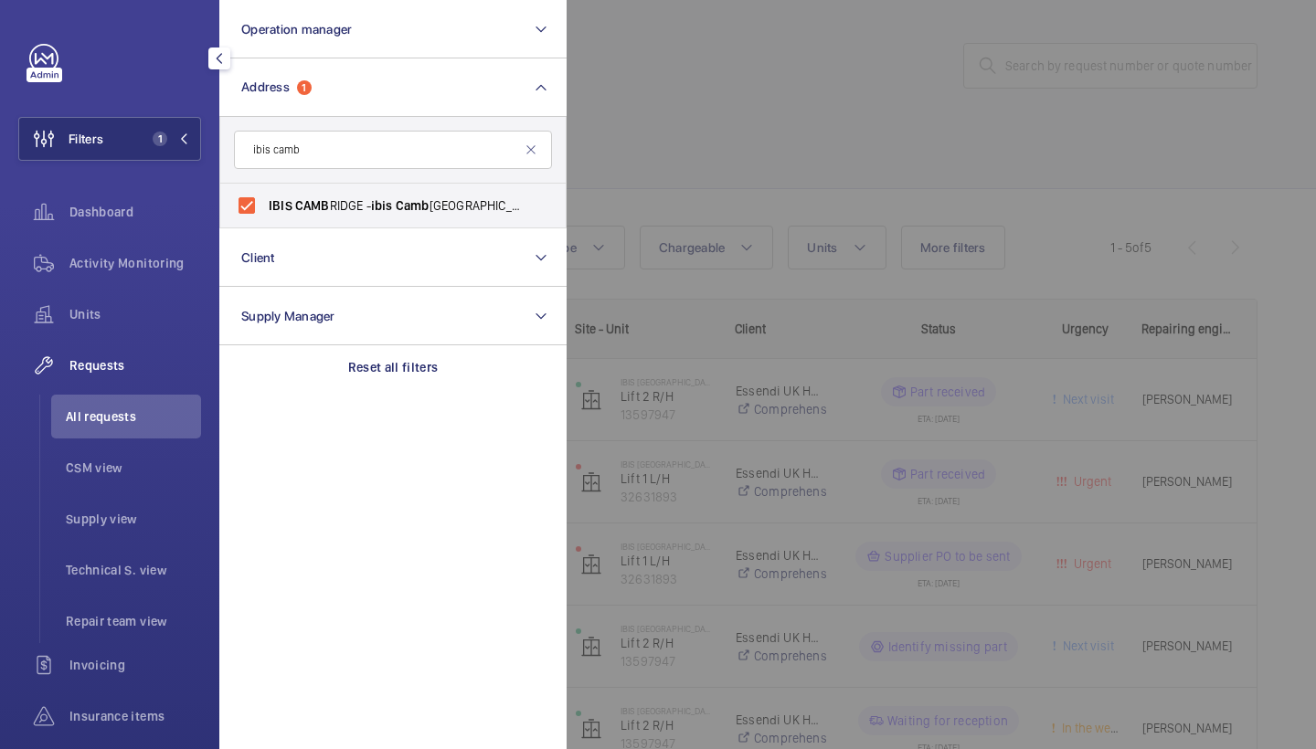
click at [735, 142] on div at bounding box center [1224, 374] width 1316 height 749
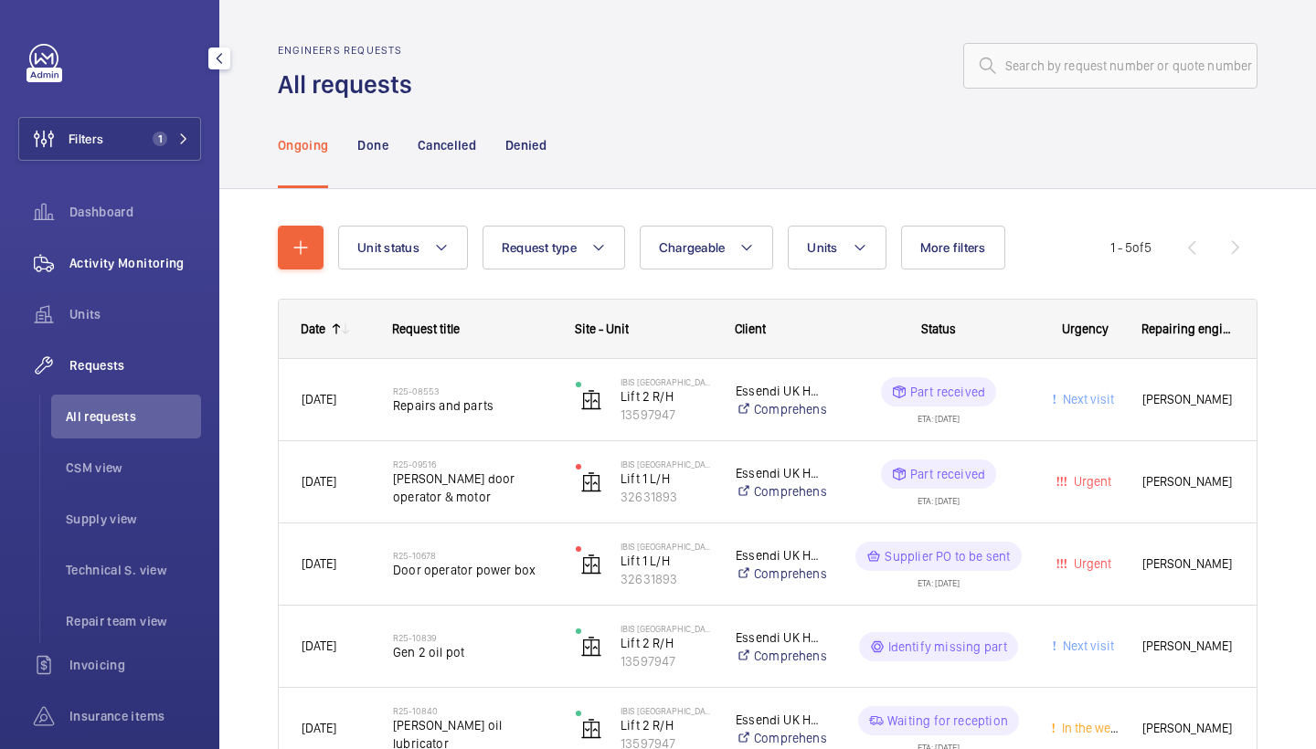
click at [106, 250] on div "Activity Monitoring" at bounding box center [109, 263] width 183 height 44
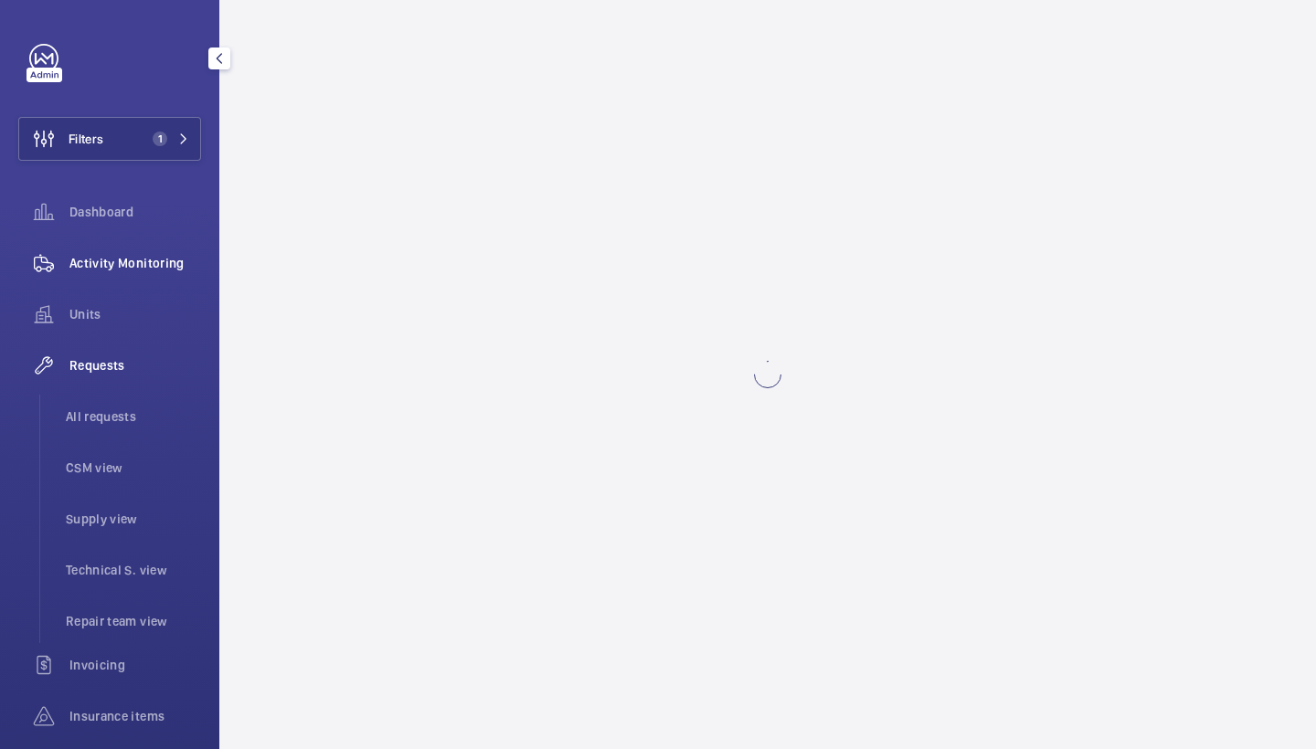
click at [159, 280] on div "Activity Monitoring" at bounding box center [109, 263] width 183 height 44
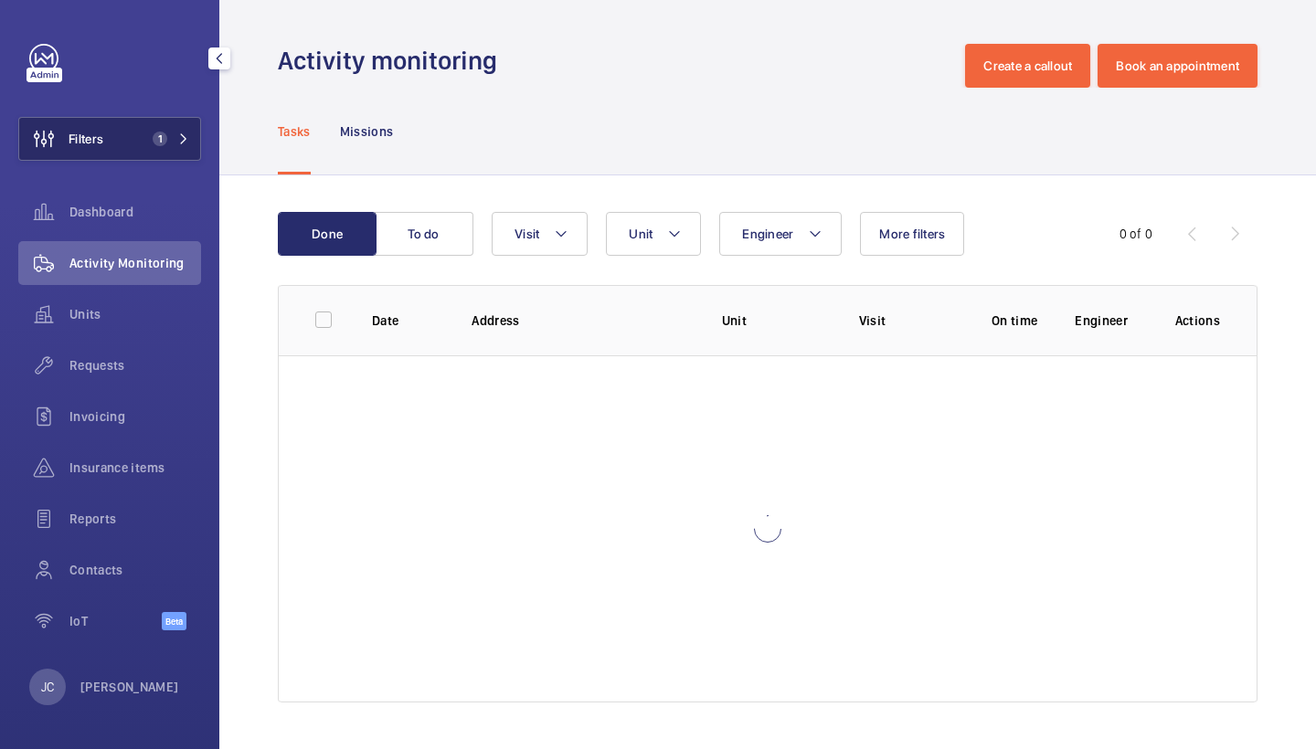
click at [182, 141] on mat-icon at bounding box center [183, 138] width 11 height 11
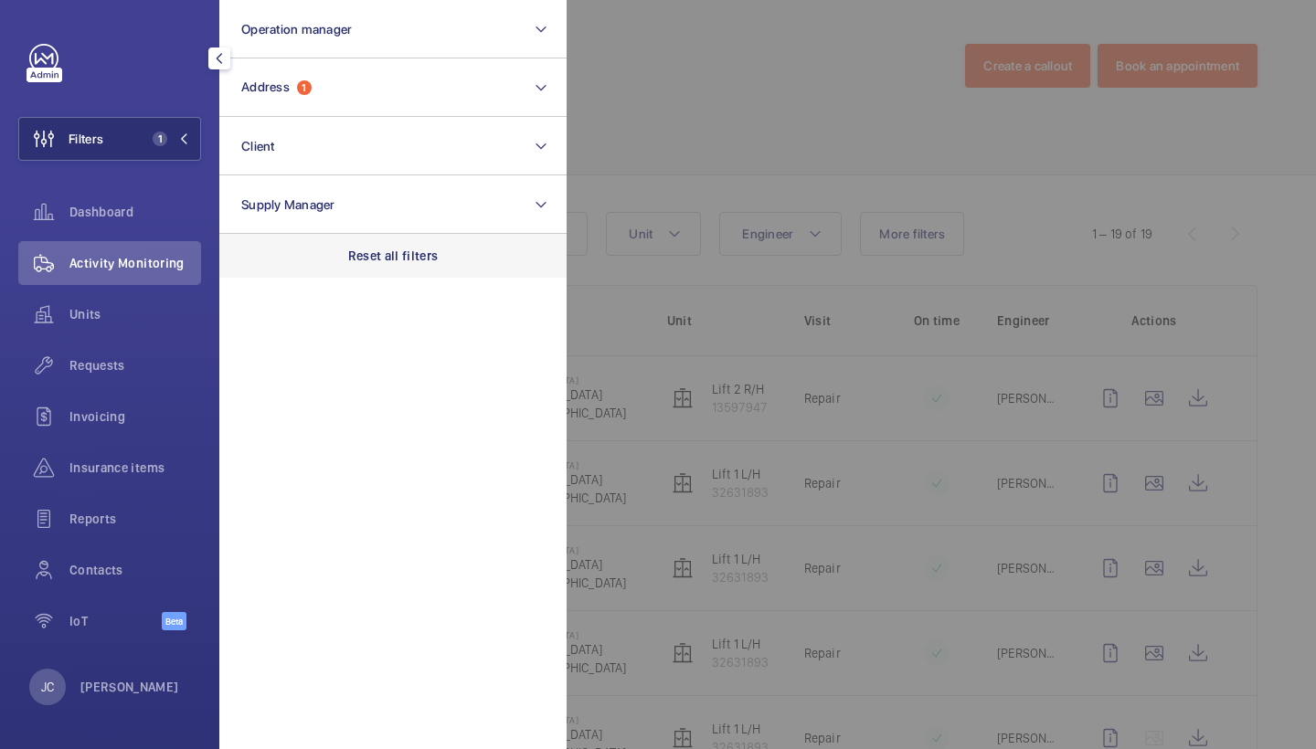
click at [395, 254] on p "Reset all filters" at bounding box center [393, 256] width 90 height 18
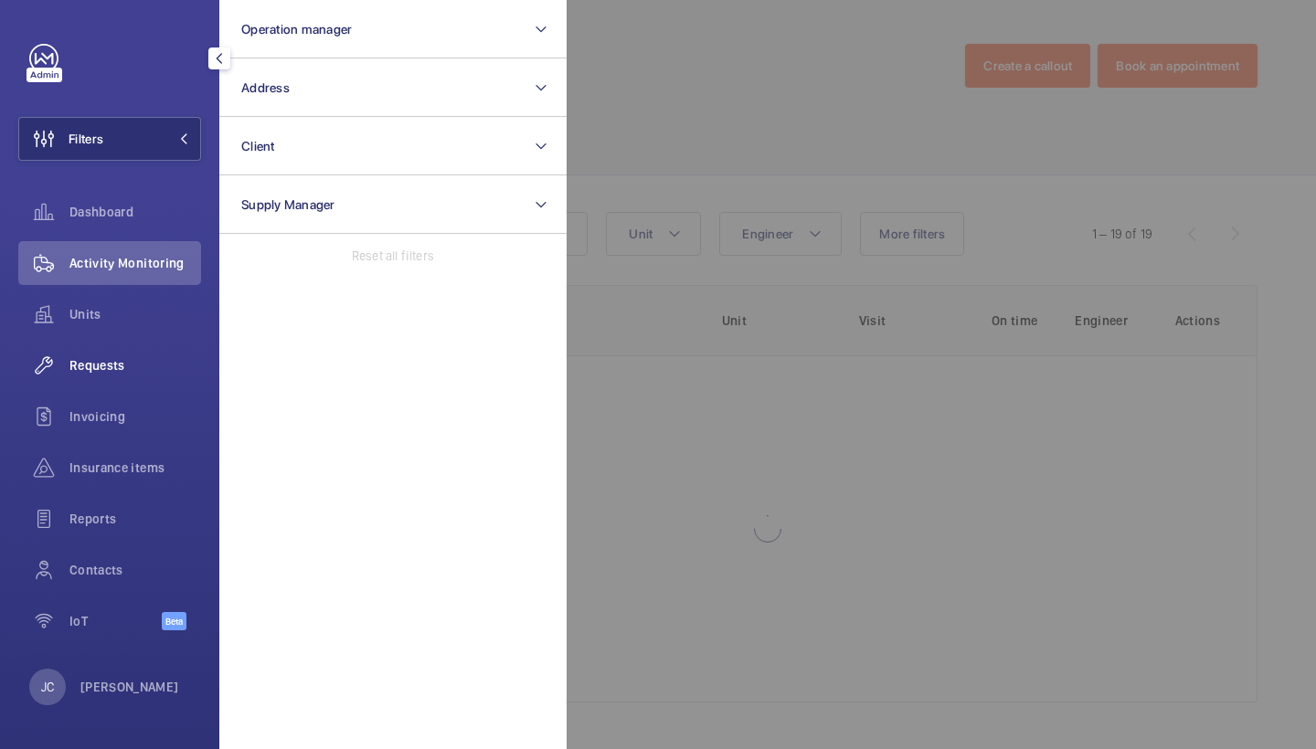
click at [74, 372] on span "Requests" at bounding box center [135, 365] width 132 height 18
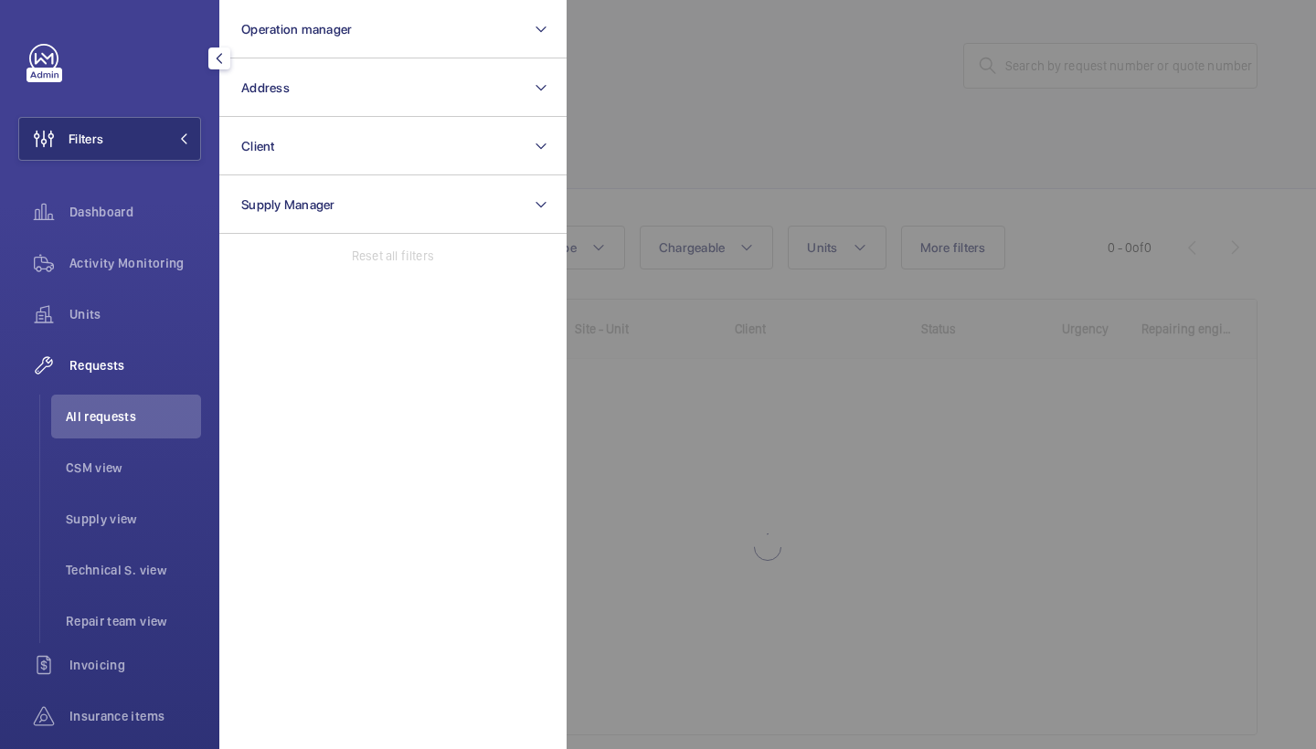
click at [1054, 62] on div at bounding box center [1224, 374] width 1316 height 749
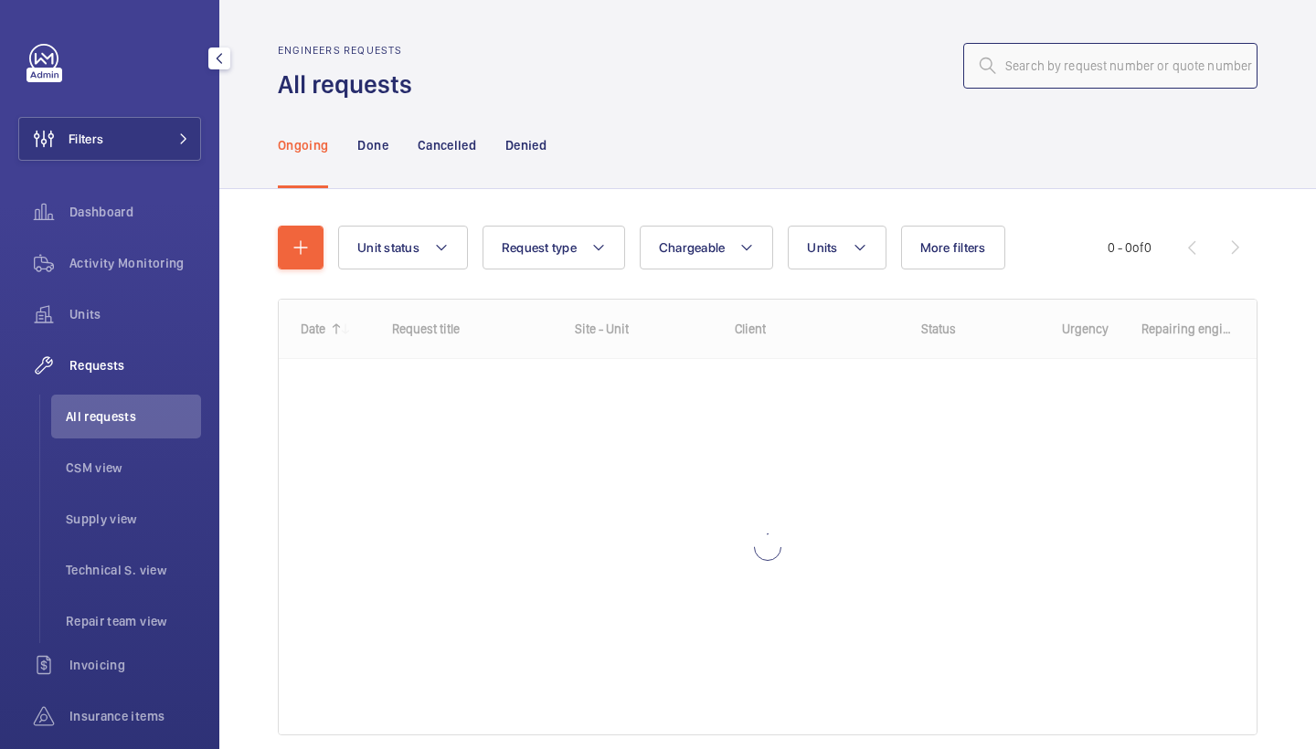
click at [1089, 62] on input "text" at bounding box center [1110, 66] width 294 height 46
paste input "R25-10247"
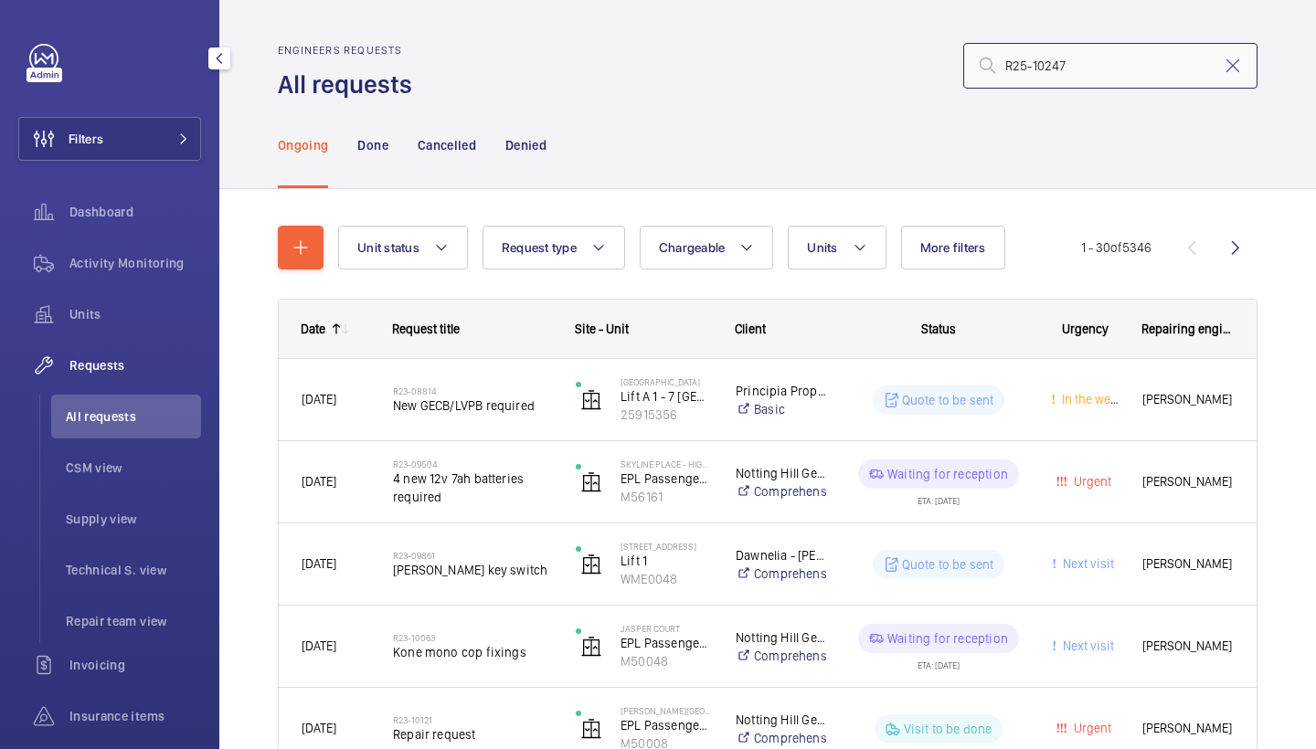
type input "R25-10247"
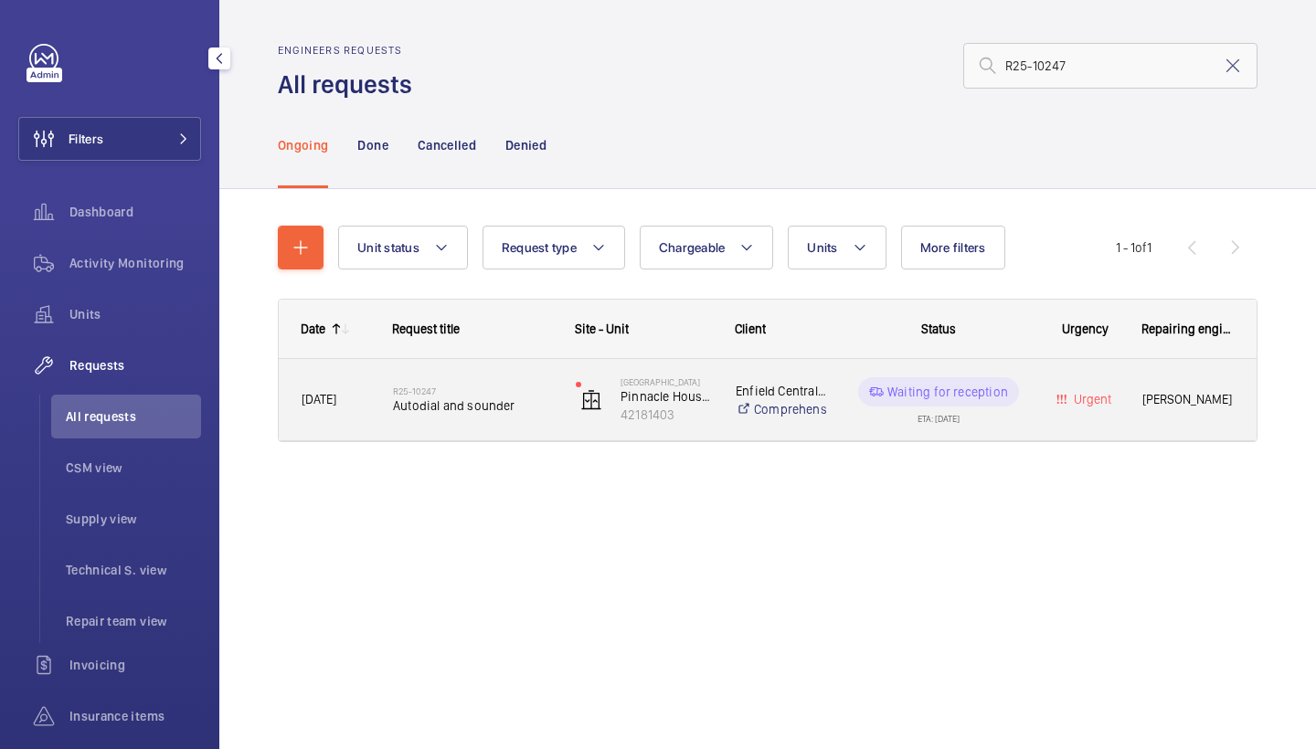
click at [504, 421] on div "R25-10247 Autodial and sounder" at bounding box center [472, 400] width 159 height 53
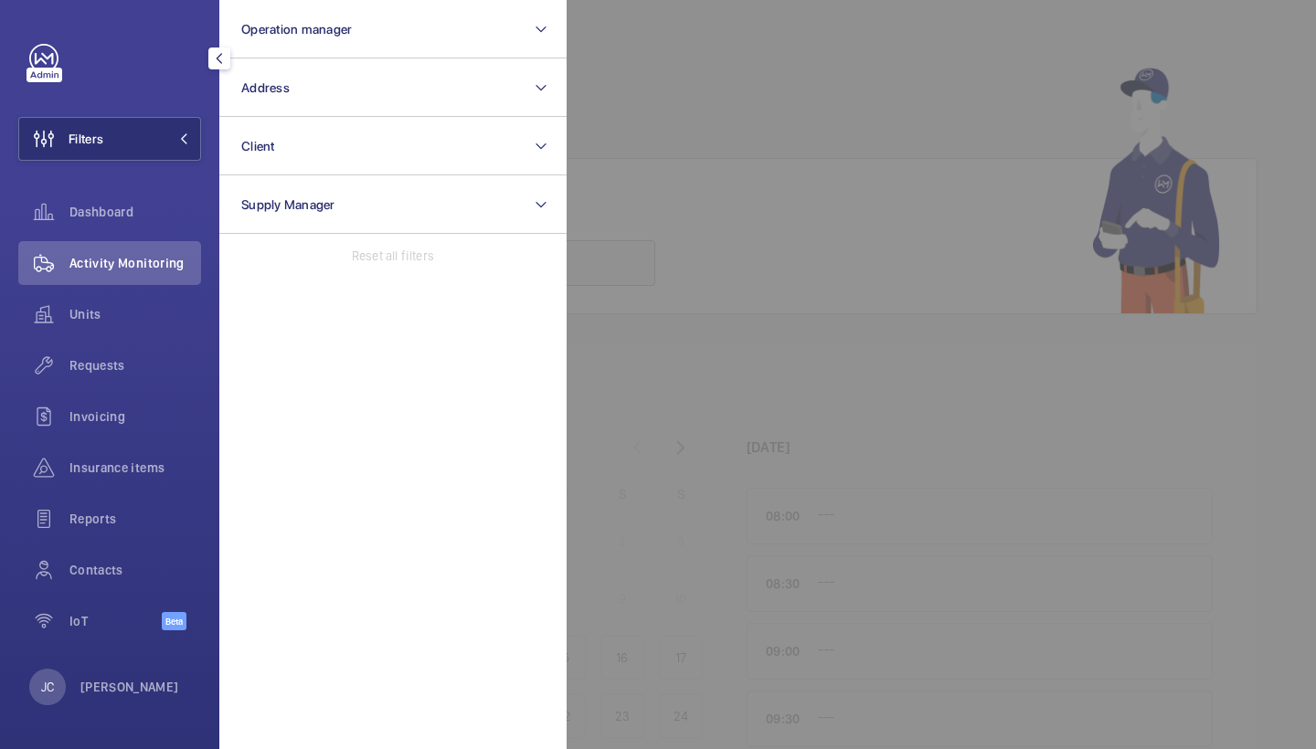
click at [313, 98] on button "Address" at bounding box center [392, 87] width 347 height 58
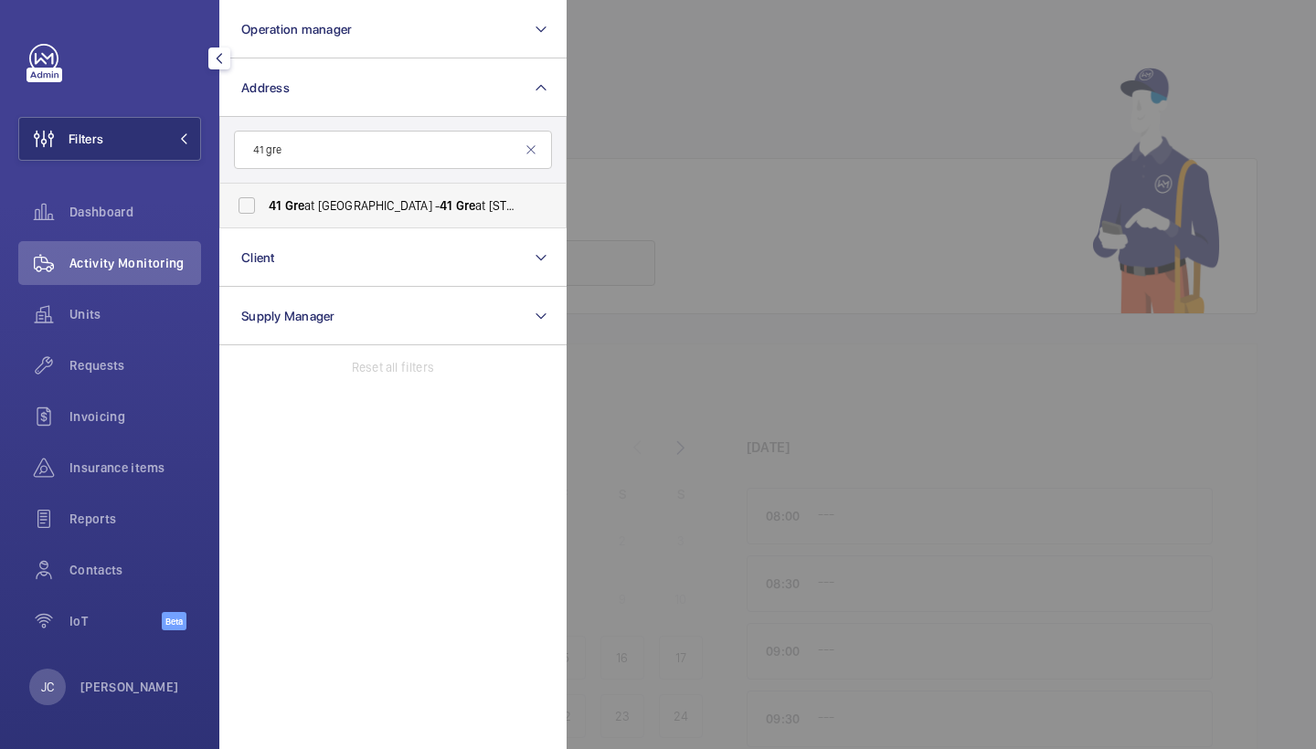
type input "41 gre"
click at [322, 210] on span "41 Gre at Pulteney Street - 41 Gre at Pulteney St, LONDON W1F 9NZ" at bounding box center [394, 205] width 251 height 18
click at [265, 210] on input "41 Gre at Pulteney Street - 41 Gre at Pulteney St, LONDON W1F 9NZ" at bounding box center [246, 205] width 37 height 37
checkbox input "true"
click at [174, 261] on span "Activity Monitoring" at bounding box center [135, 263] width 132 height 18
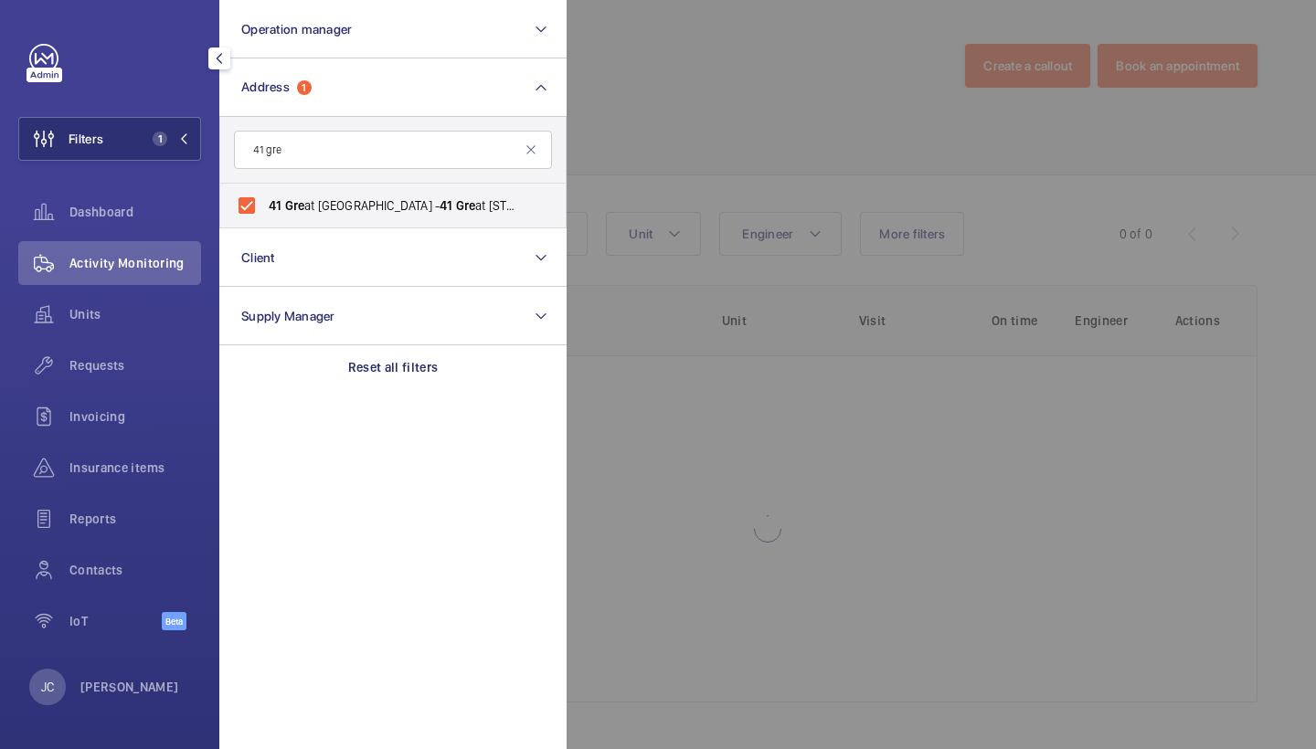
click at [767, 129] on div at bounding box center [1224, 374] width 1316 height 749
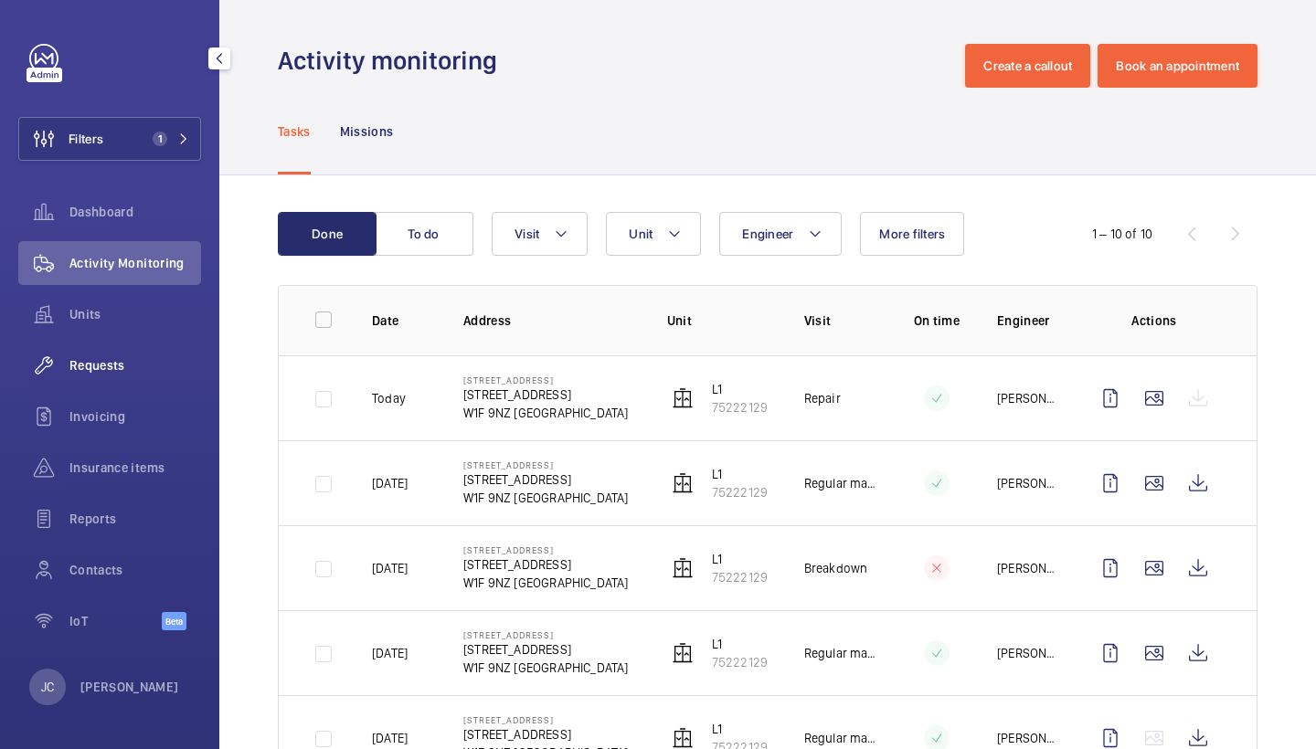
click at [109, 369] on span "Requests" at bounding box center [135, 365] width 132 height 18
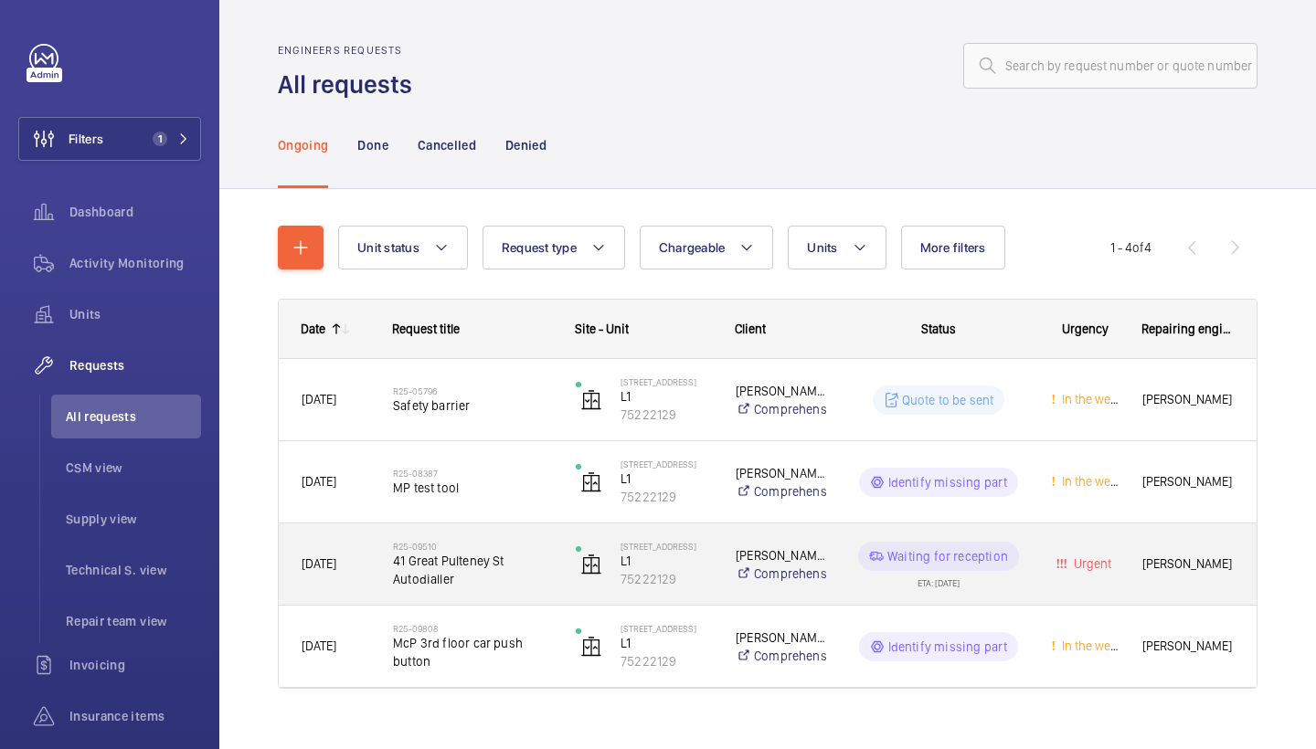
click at [476, 567] on span "41 Great Pulteney St Autodialler" at bounding box center [472, 570] width 159 height 37
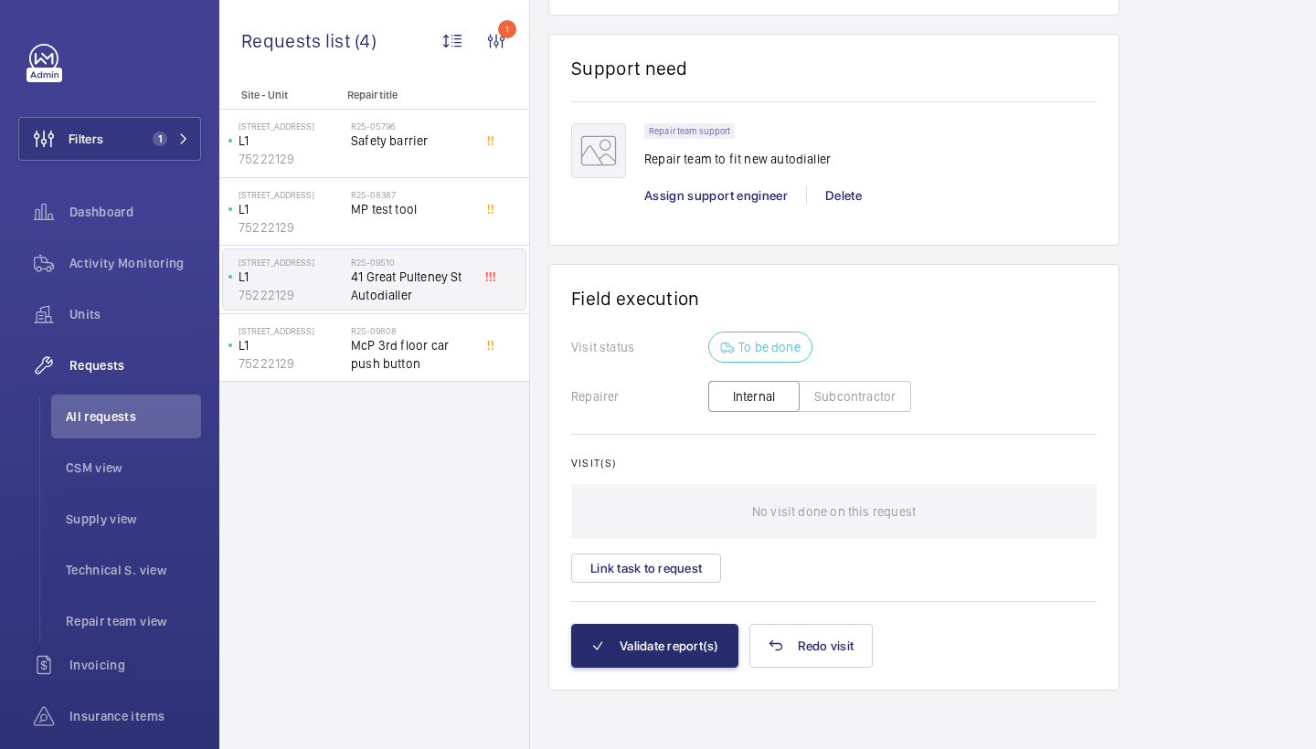
scroll to position [1294, 0]
click at [696, 576] on button "Link task to request" at bounding box center [646, 568] width 150 height 29
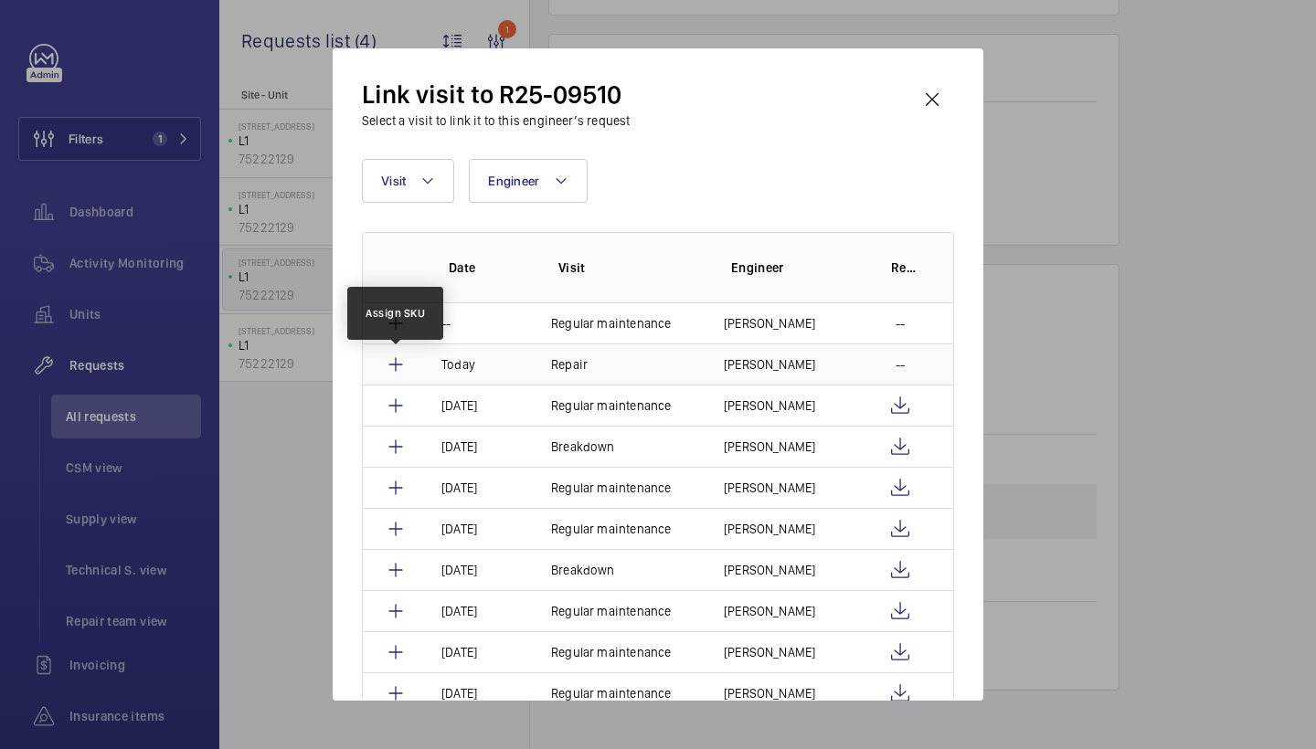
click at [395, 365] on mat-icon at bounding box center [396, 365] width 22 height 22
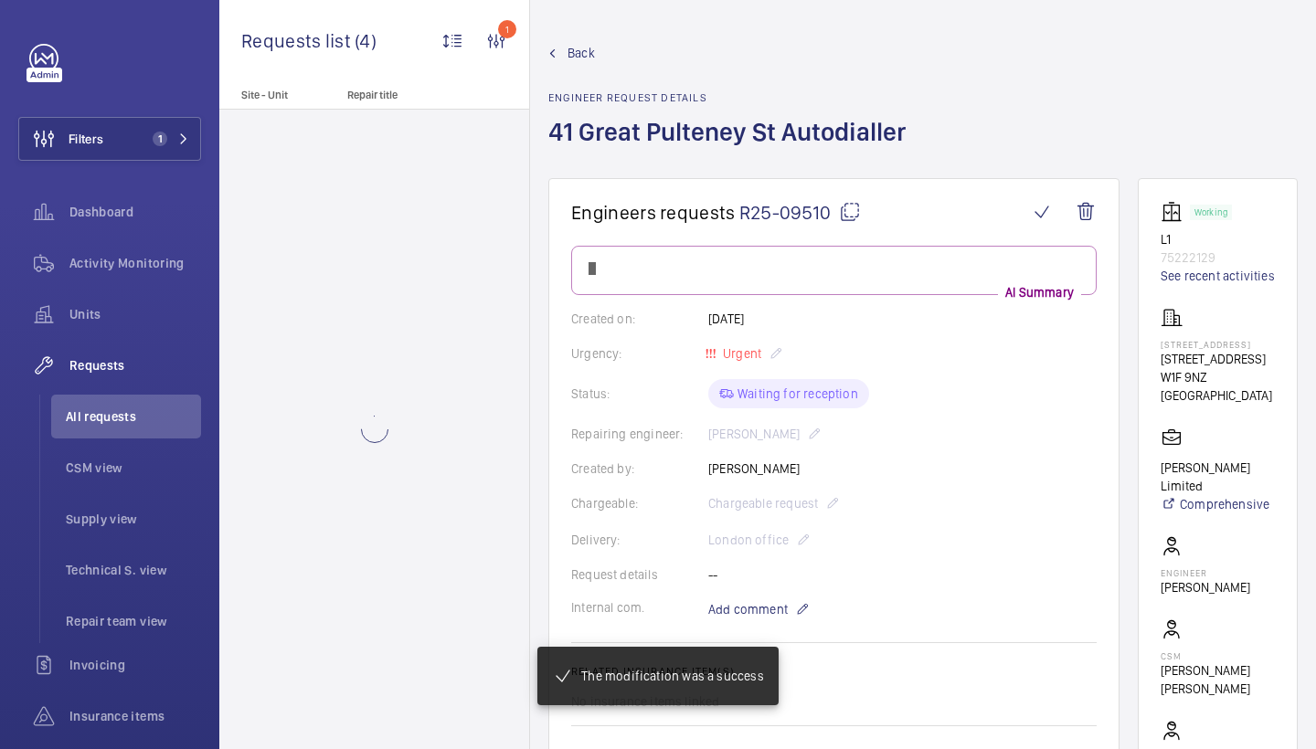
scroll to position [1228, 0]
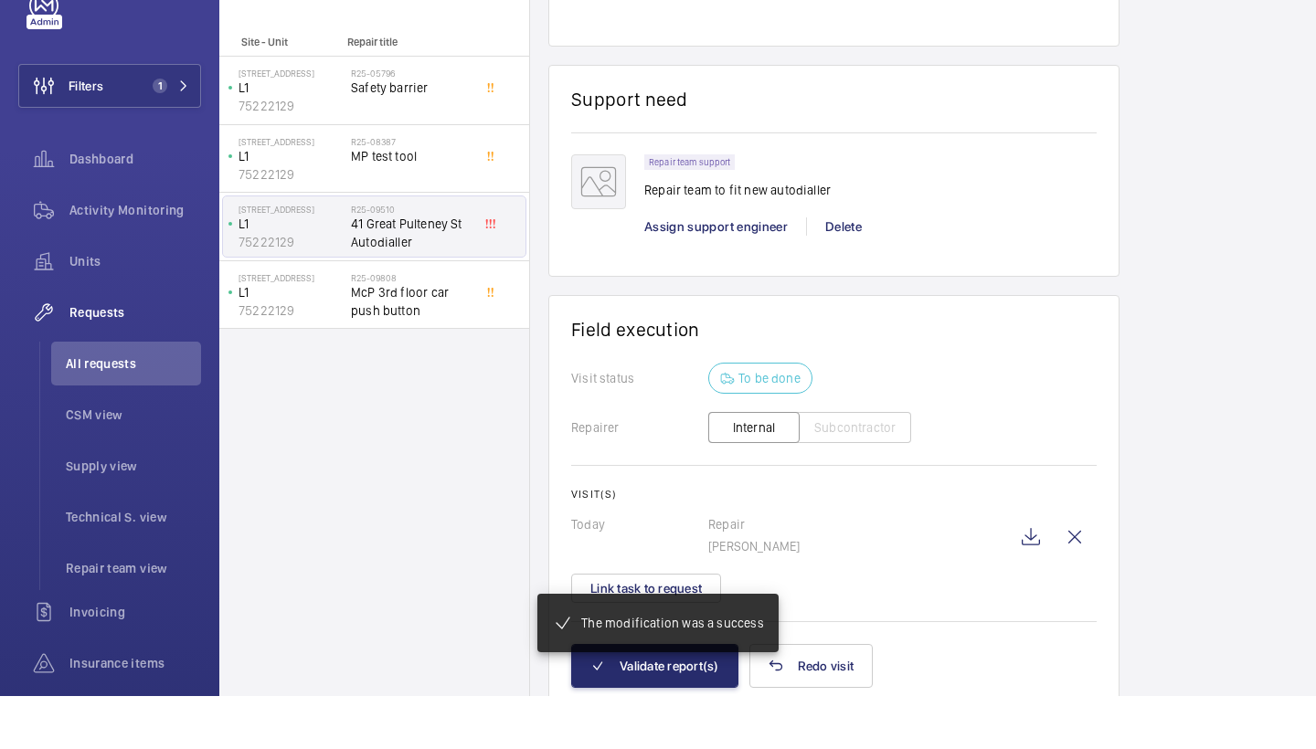
click at [693, 672] on mat-snack-bar-container "The modification was a success" at bounding box center [657, 676] width 313 height 132
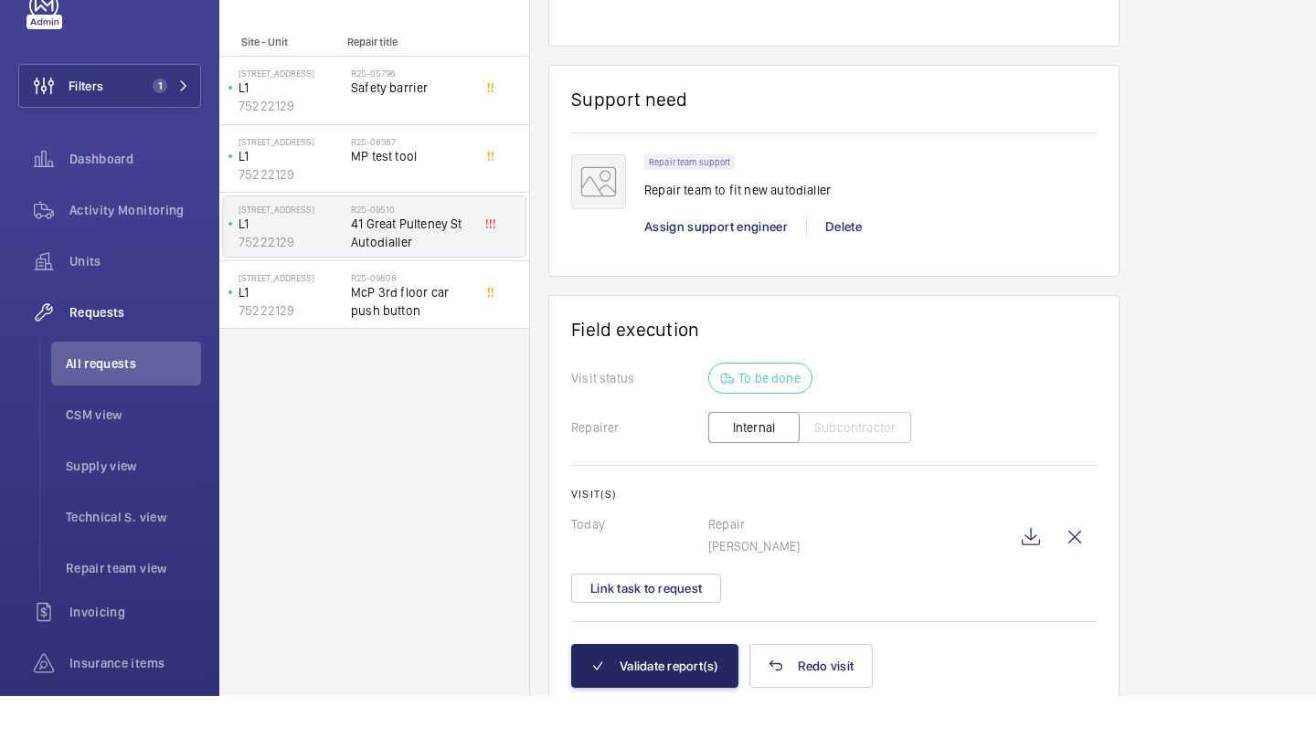
click at [701, 697] on button "Validate report(s)" at bounding box center [654, 719] width 167 height 44
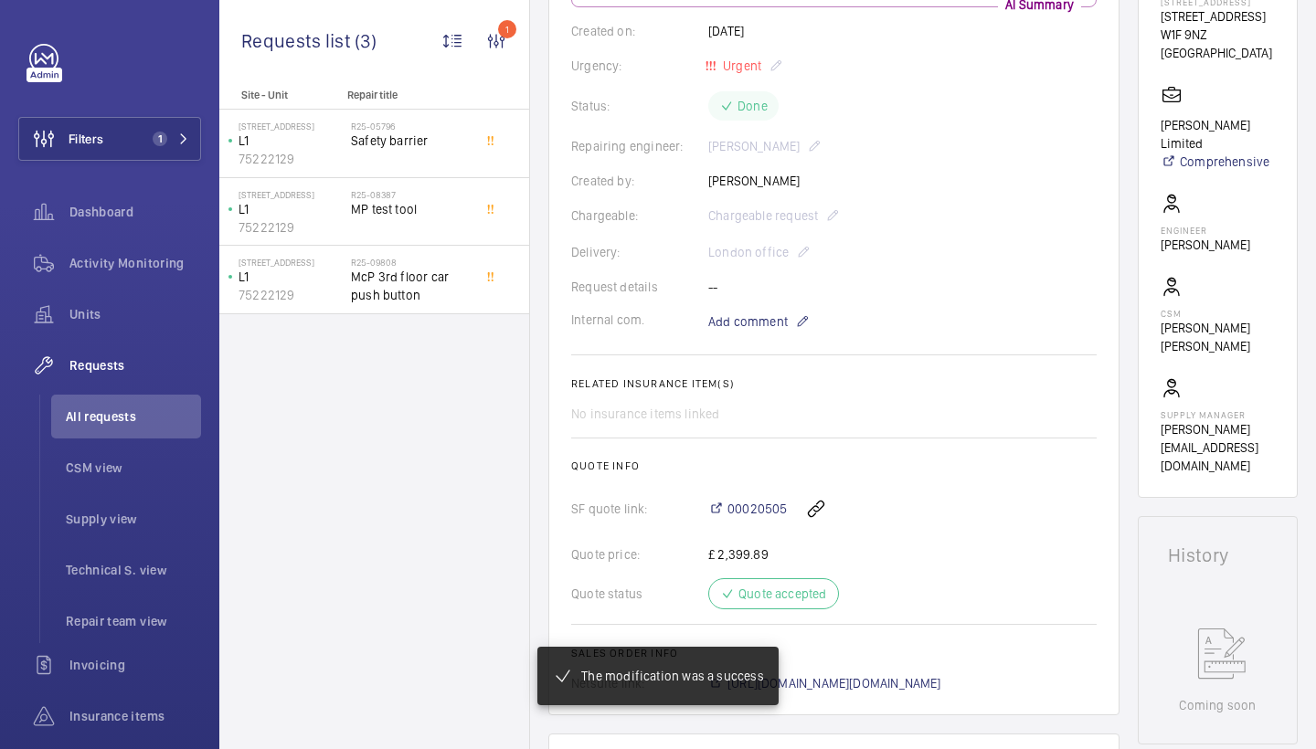
scroll to position [344, 0]
click at [770, 511] on span "00020505" at bounding box center [756, 507] width 59 height 18
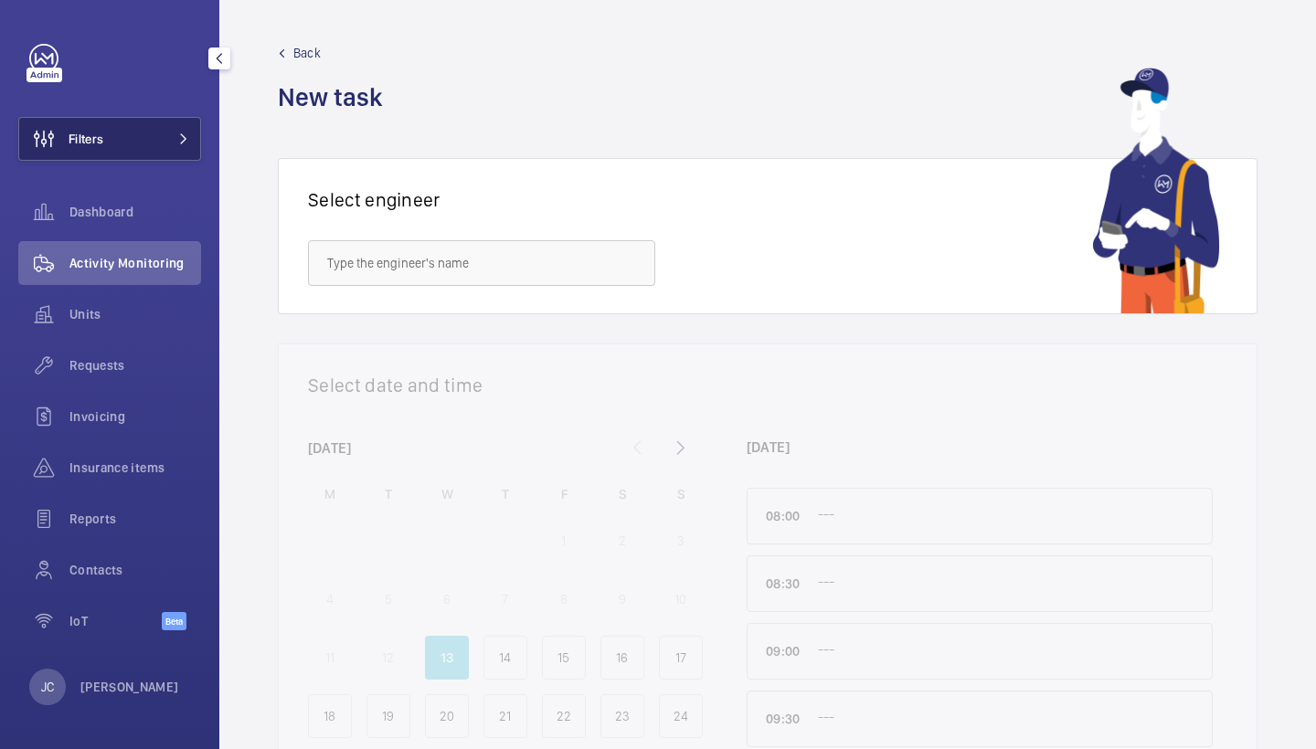
click at [188, 143] on mat-icon at bounding box center [183, 138] width 11 height 11
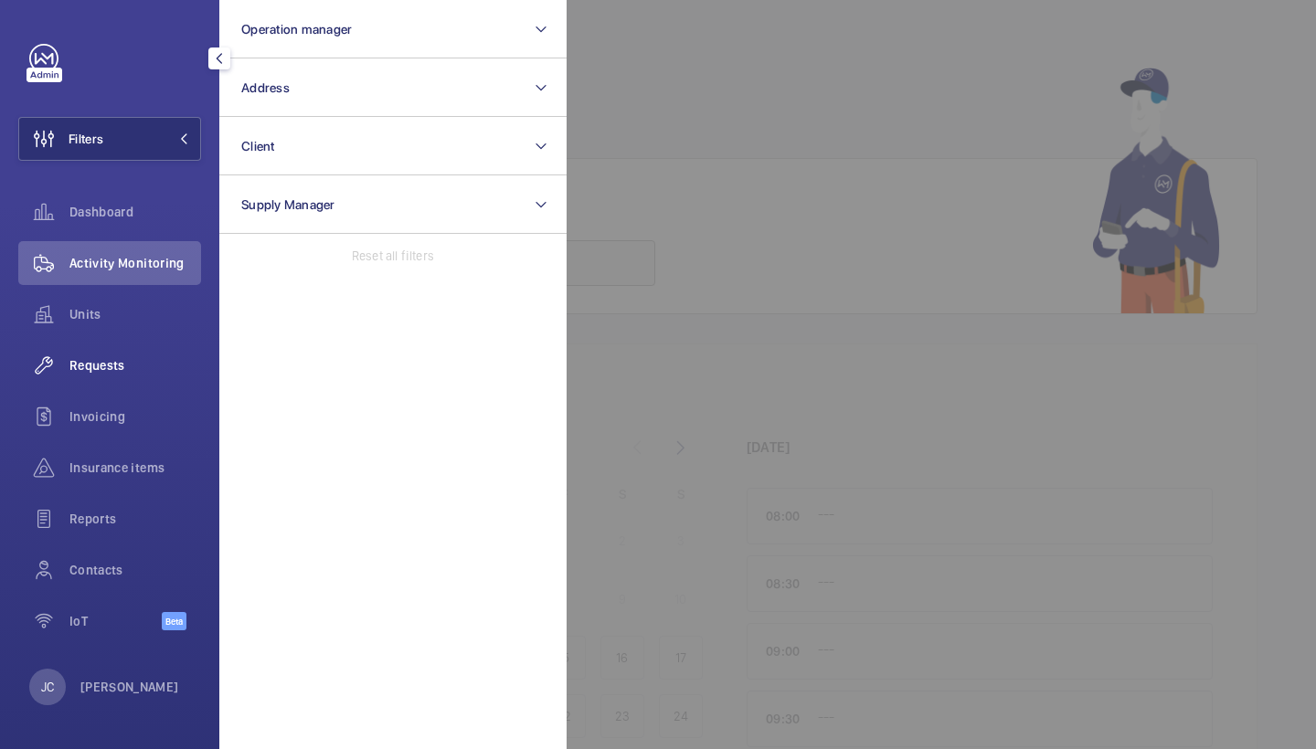
click at [131, 374] on span "Requests" at bounding box center [135, 365] width 132 height 18
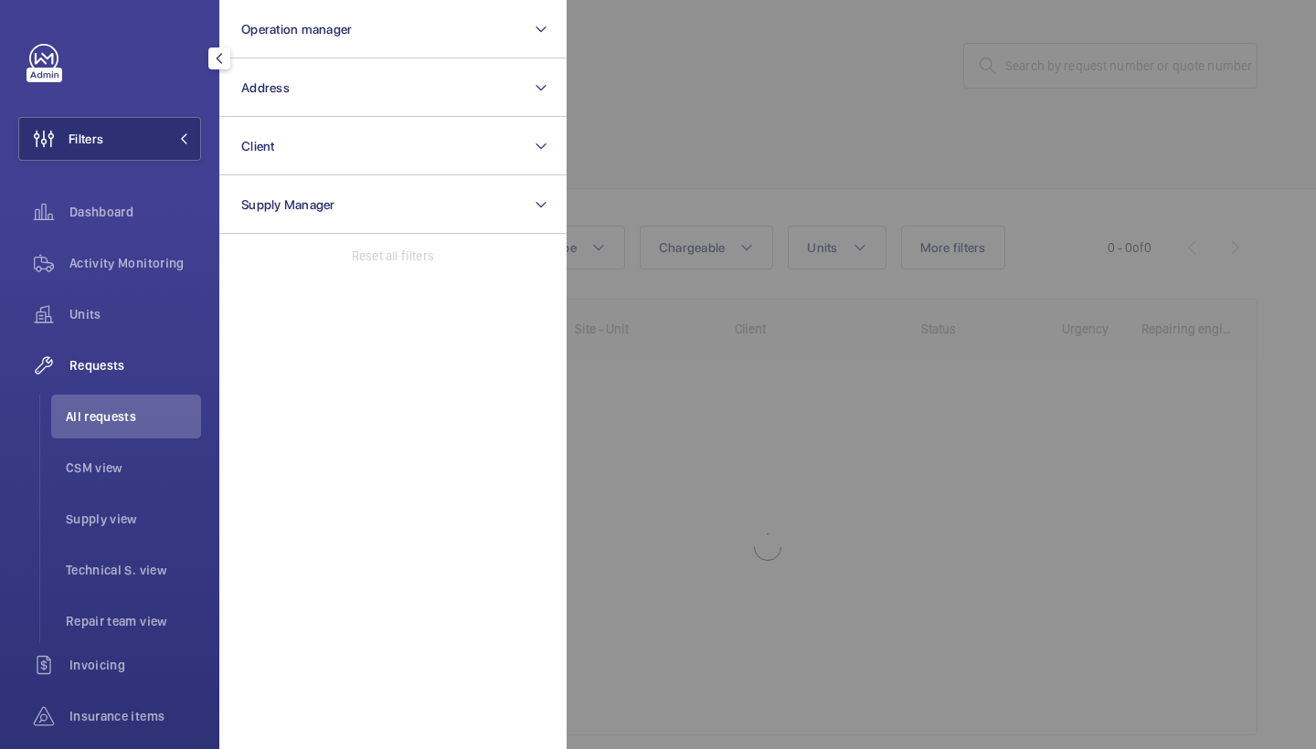
click at [683, 217] on div at bounding box center [1224, 374] width 1316 height 749
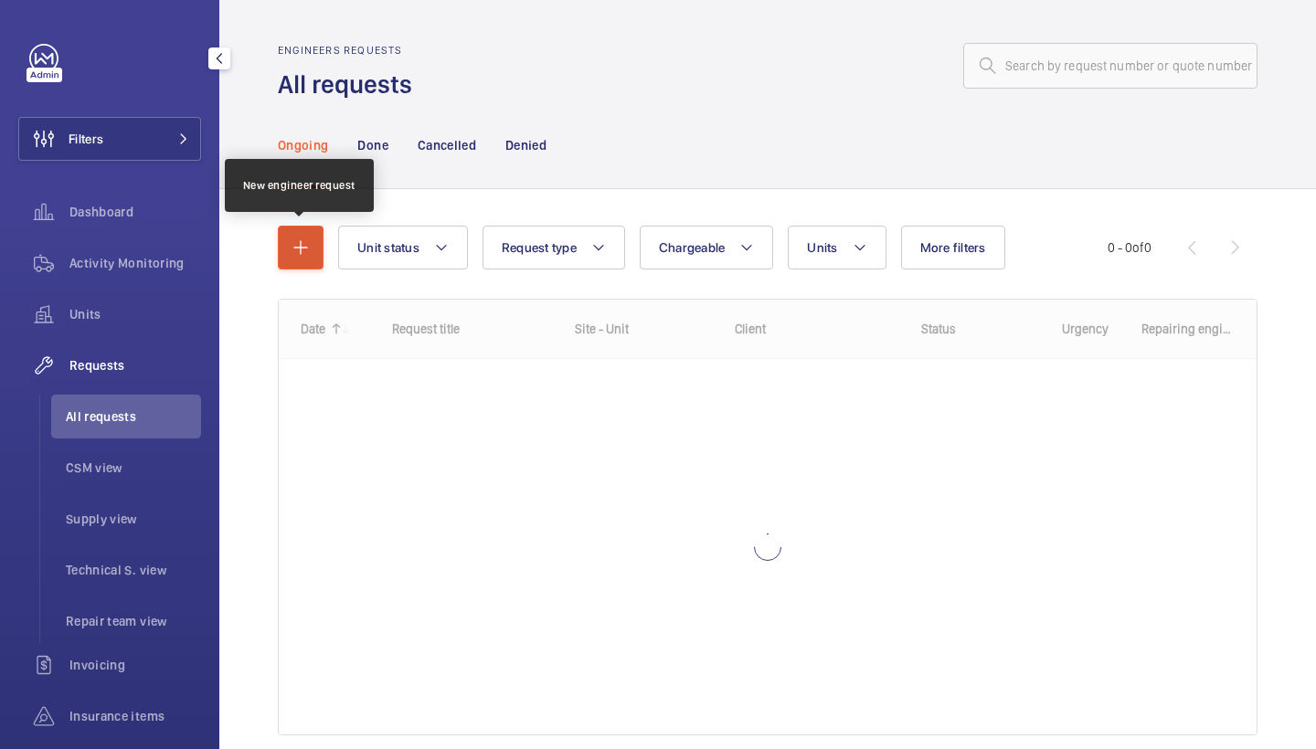
click at [308, 260] on button "button" at bounding box center [301, 248] width 46 height 44
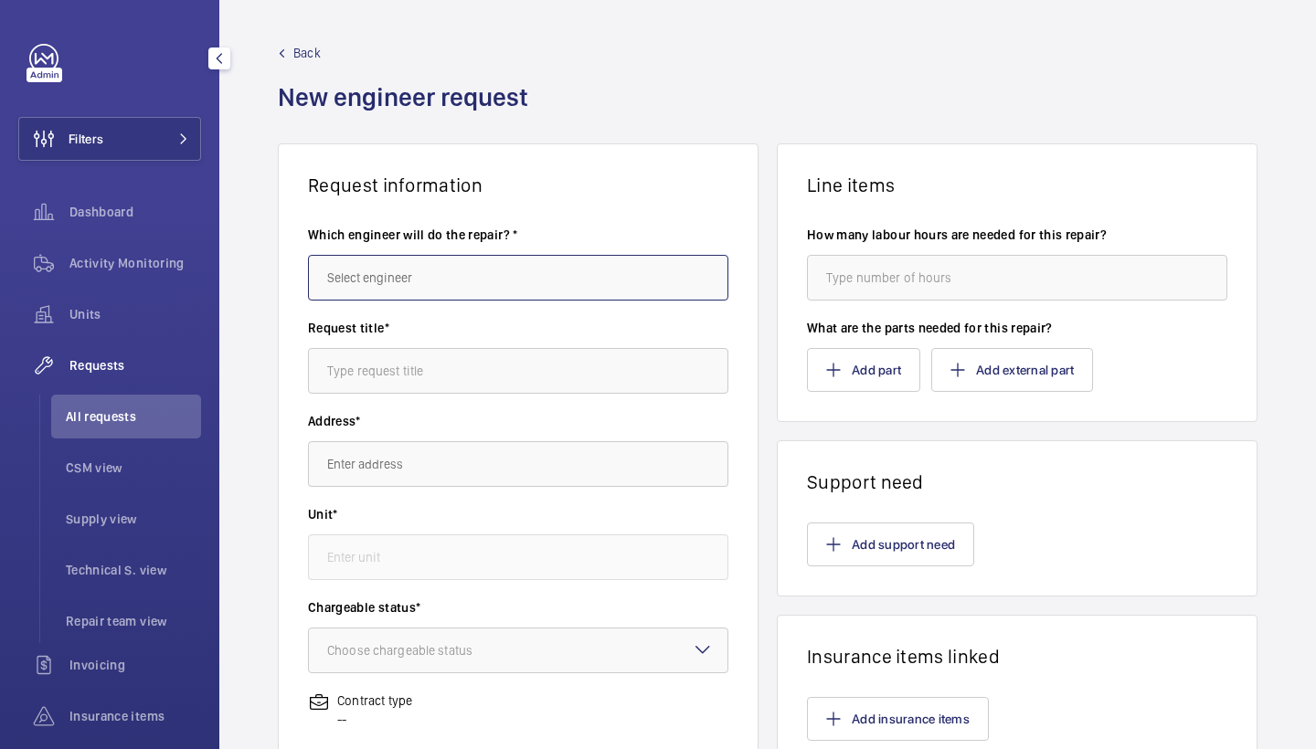
click at [377, 286] on input "text" at bounding box center [518, 278] width 420 height 46
drag, startPoint x: 367, startPoint y: 307, endPoint x: 359, endPoint y: 330, distance: 24.3
click at [359, 330] on span "[PERSON_NAME]" at bounding box center [372, 332] width 91 height 18
type input "[PERSON_NAME]"
click at [426, 374] on input "text" at bounding box center [518, 371] width 420 height 46
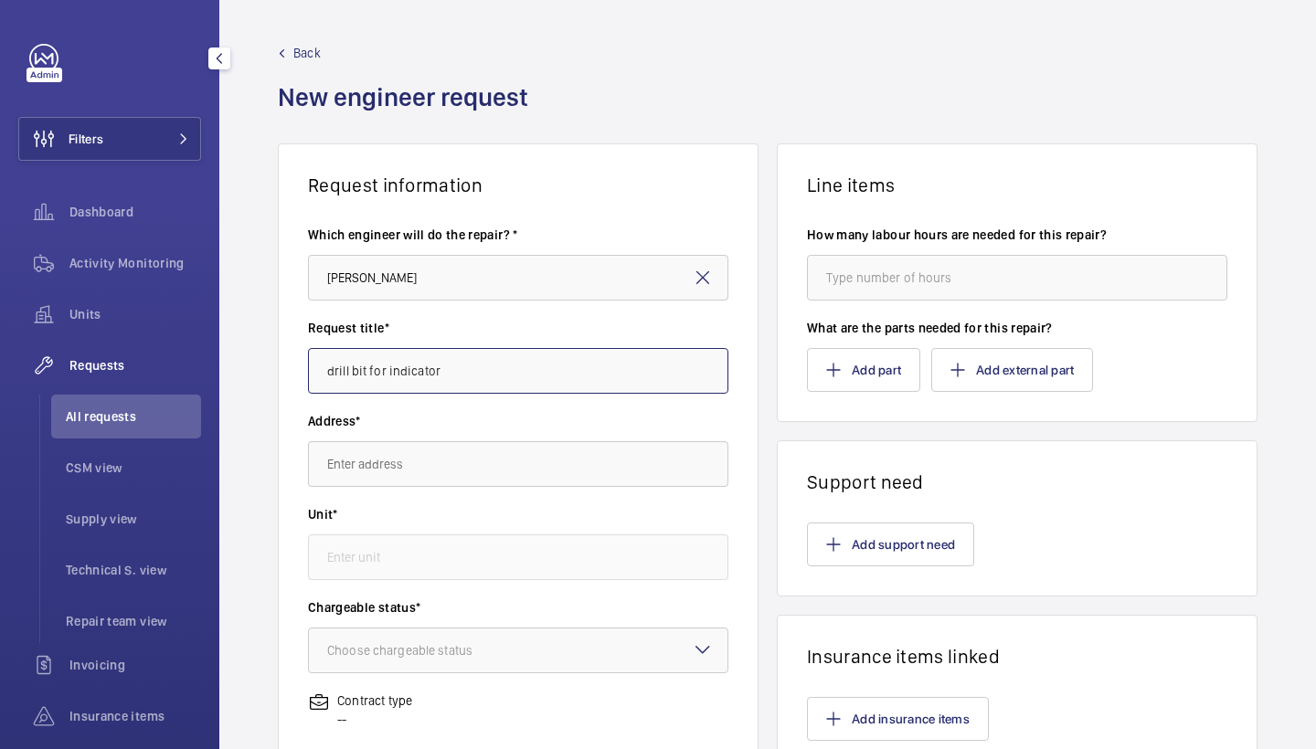
type input "drill bit for indicator"
click at [380, 483] on input "text" at bounding box center [518, 464] width 420 height 46
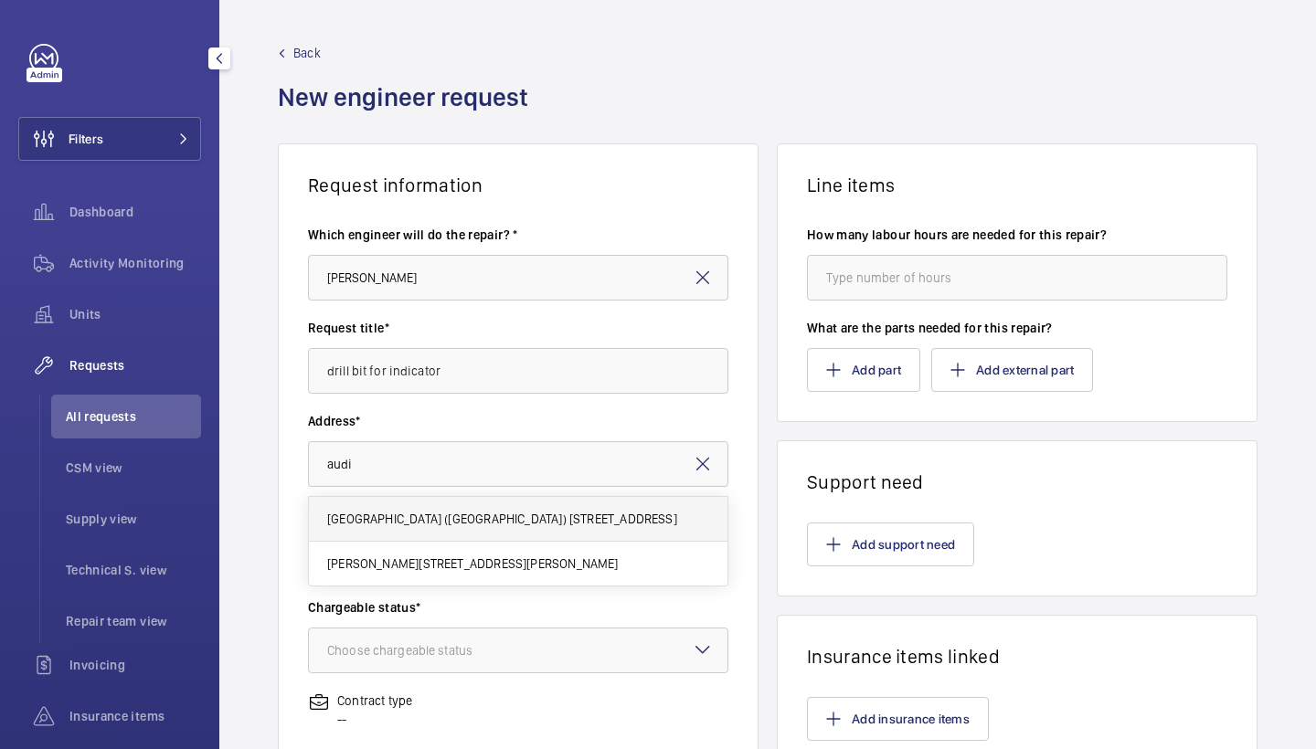
click at [386, 519] on span "Audi West London (Brentford) 958 Great West Road, TW8 9BQ BRENTFORD" at bounding box center [502, 519] width 350 height 18
type input "Audi West London (Brentford) 958 Great West Road, TW8 9BQ BRENTFORD"
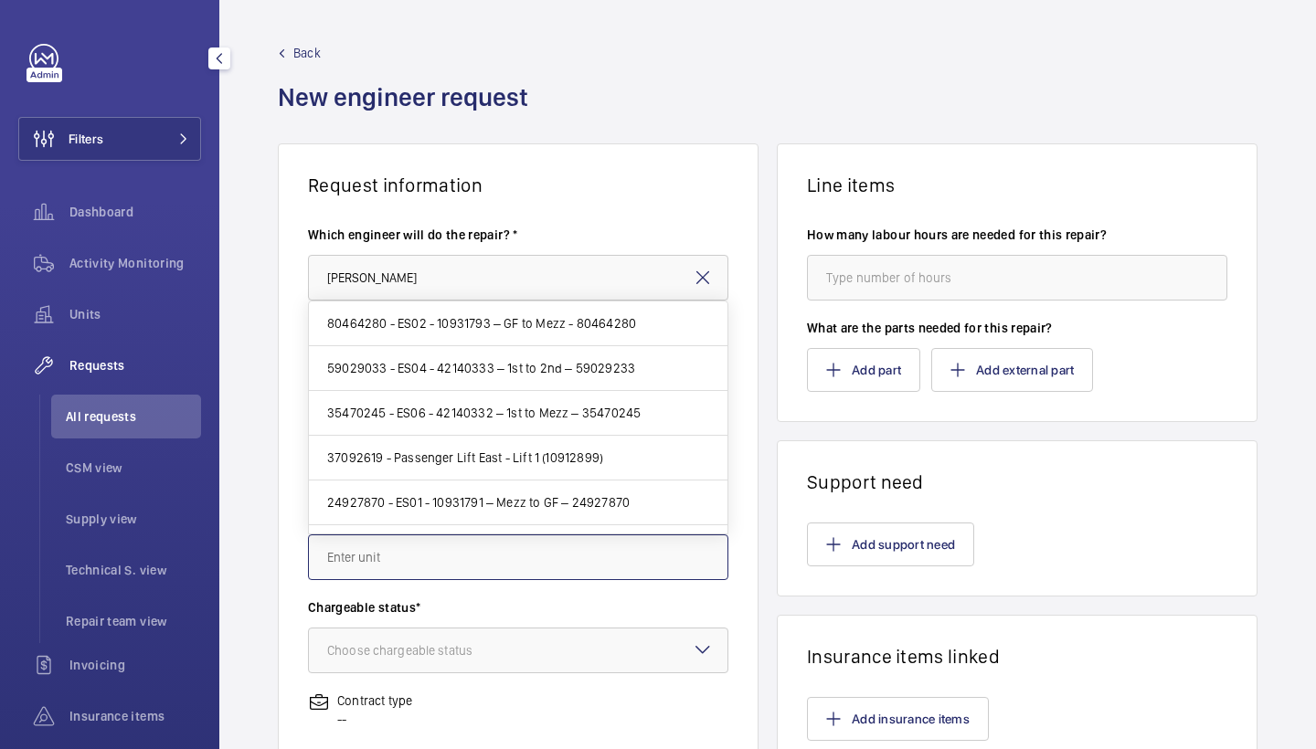
click at [418, 559] on input "text" at bounding box center [518, 557] width 420 height 46
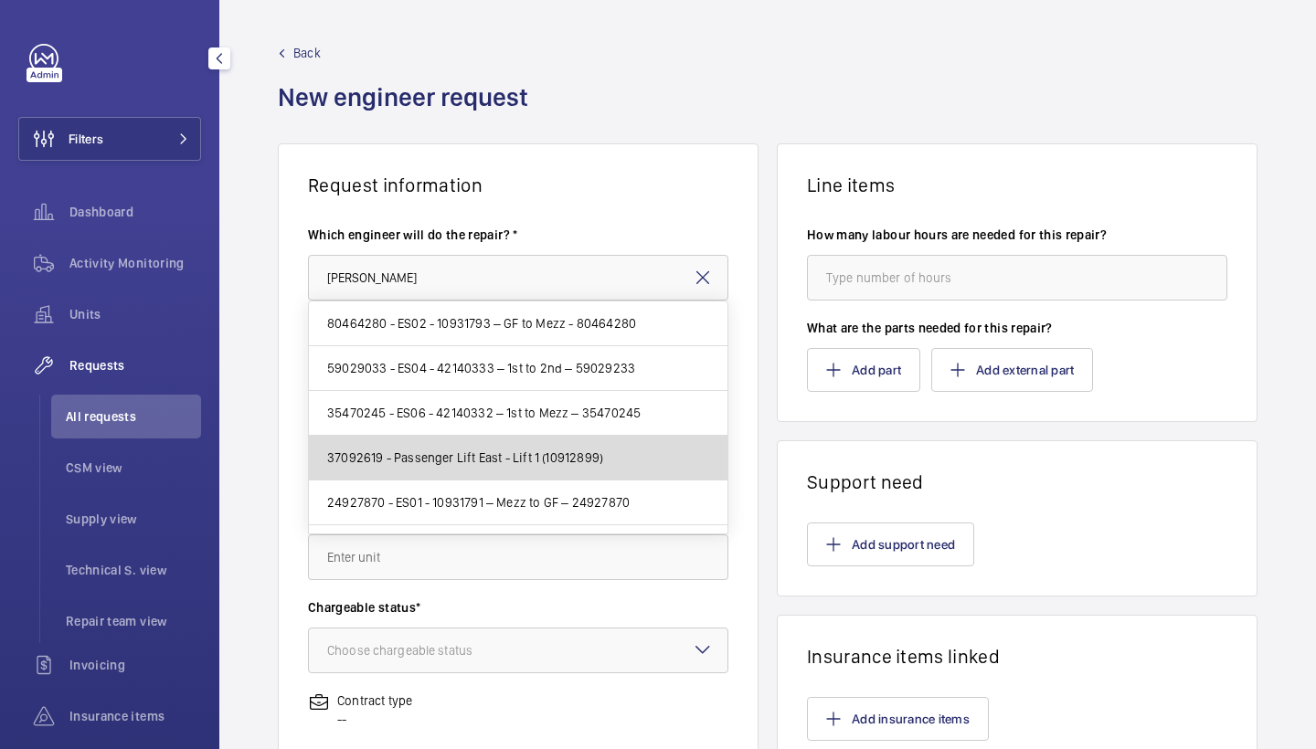
click at [589, 456] on span "37092619 - Passenger Lift East - Lift 1 (10912899)" at bounding box center [465, 458] width 276 height 18
type input "37092619 - Passenger Lift East - Lift 1 (10912899)"
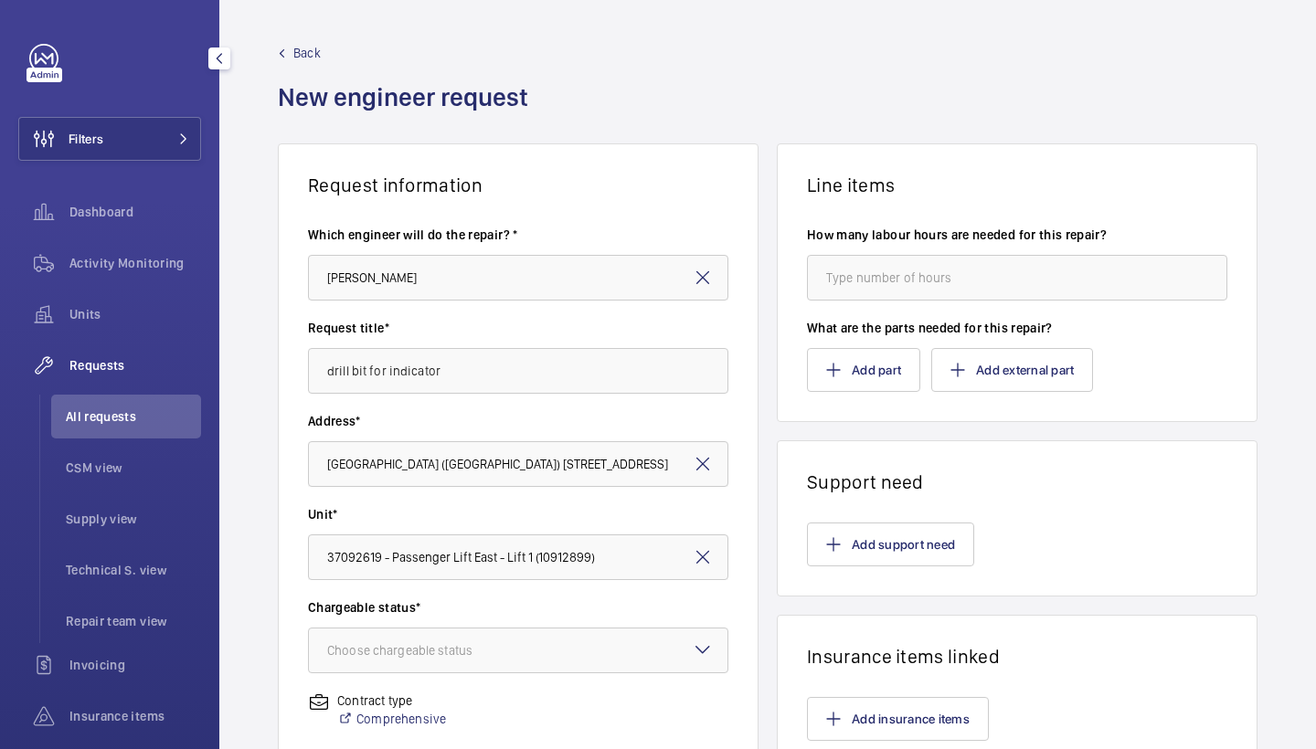
scroll to position [196, 0]
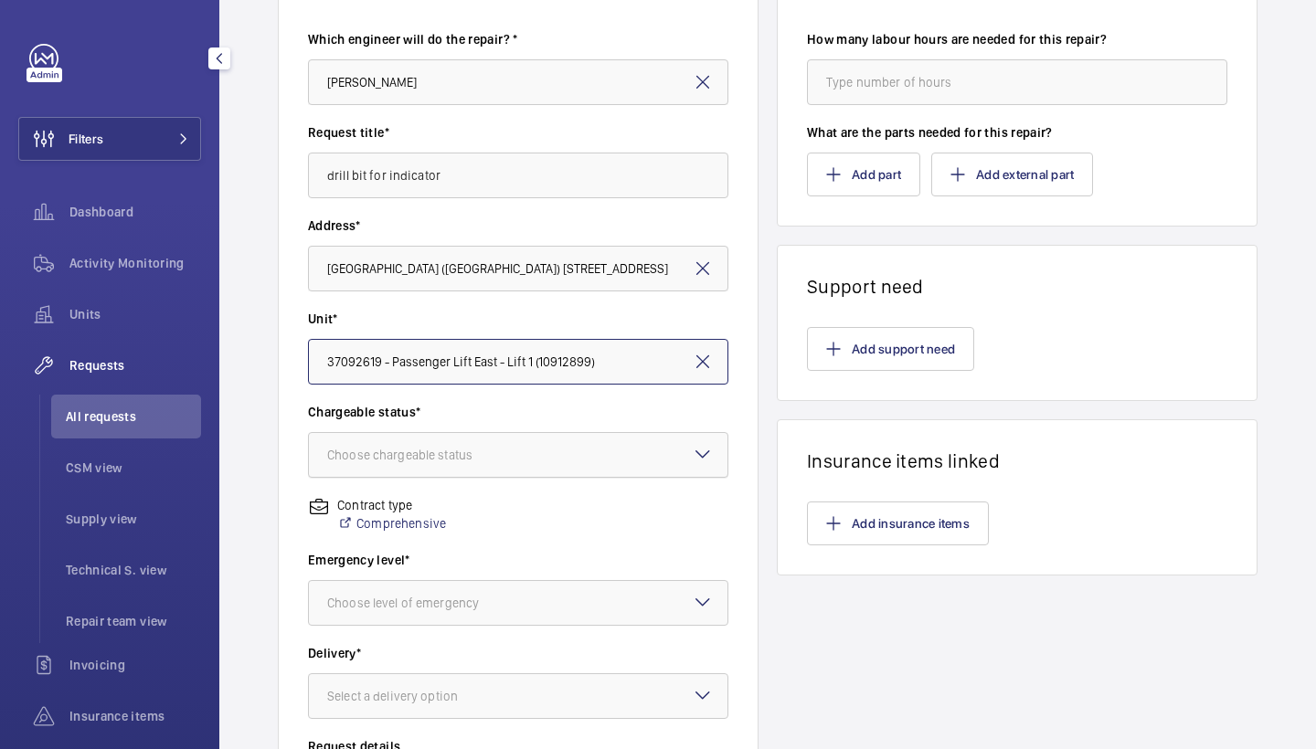
click at [686, 471] on div at bounding box center [518, 455] width 418 height 44
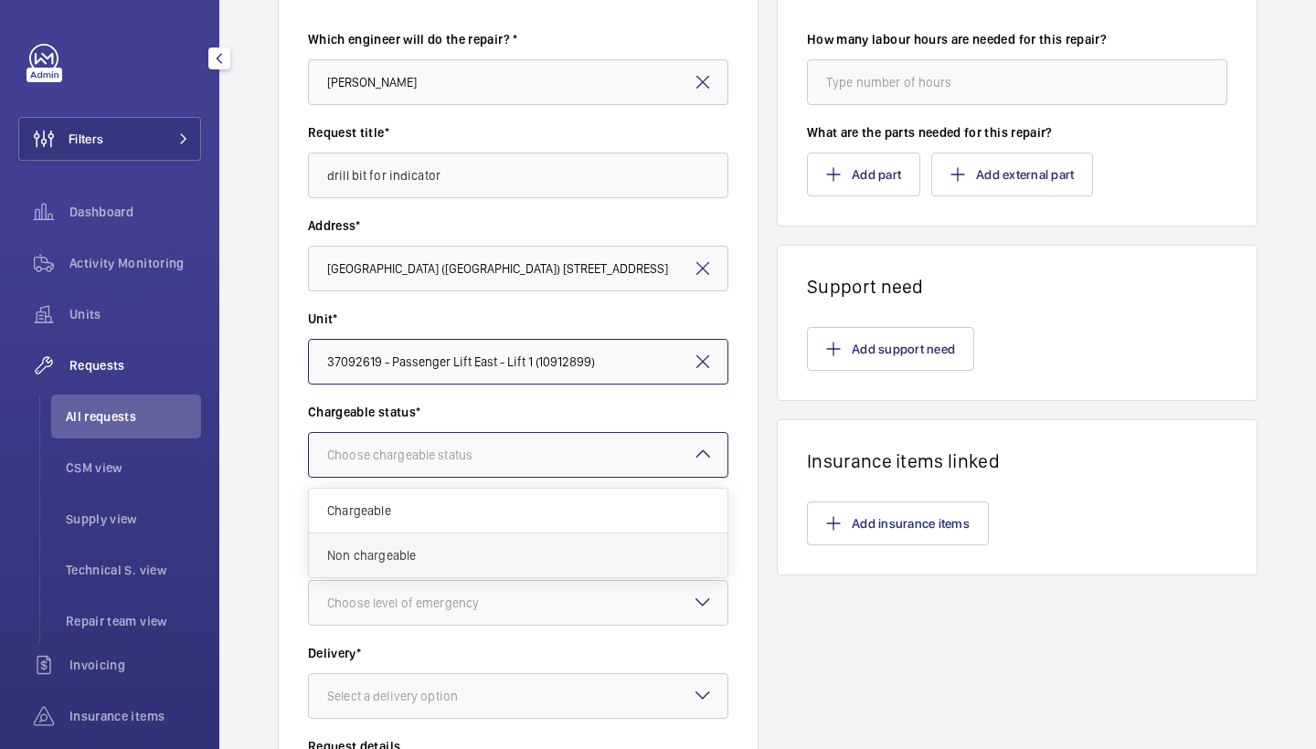
click at [597, 561] on span "Non chargeable" at bounding box center [518, 555] width 382 height 18
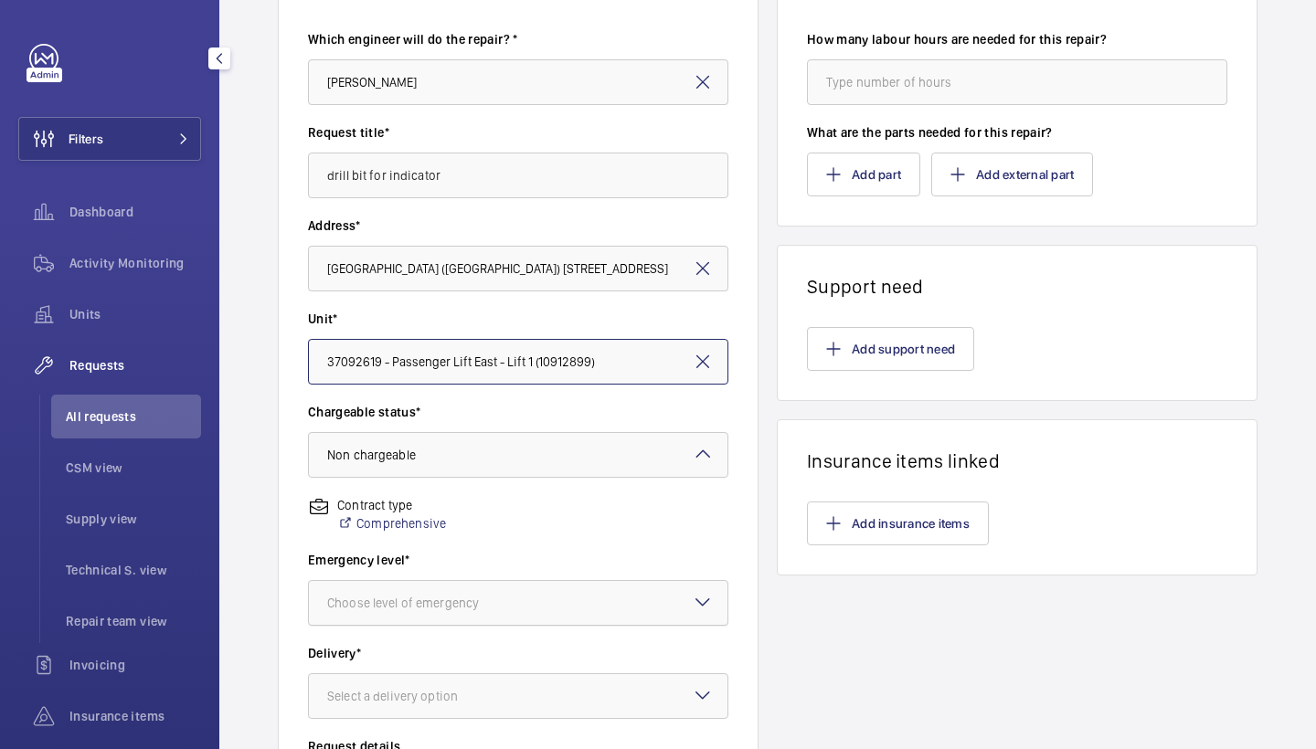
click at [559, 614] on div at bounding box center [518, 603] width 418 height 44
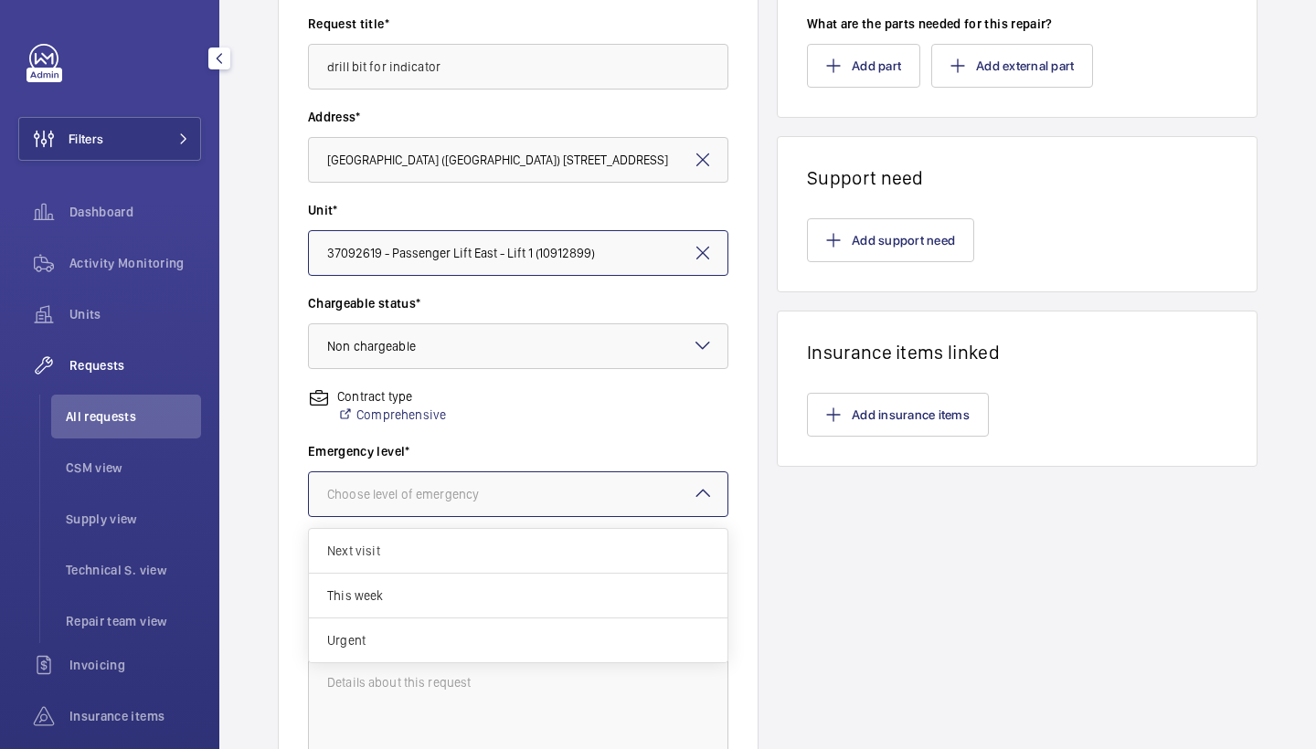
scroll to position [320, 0]
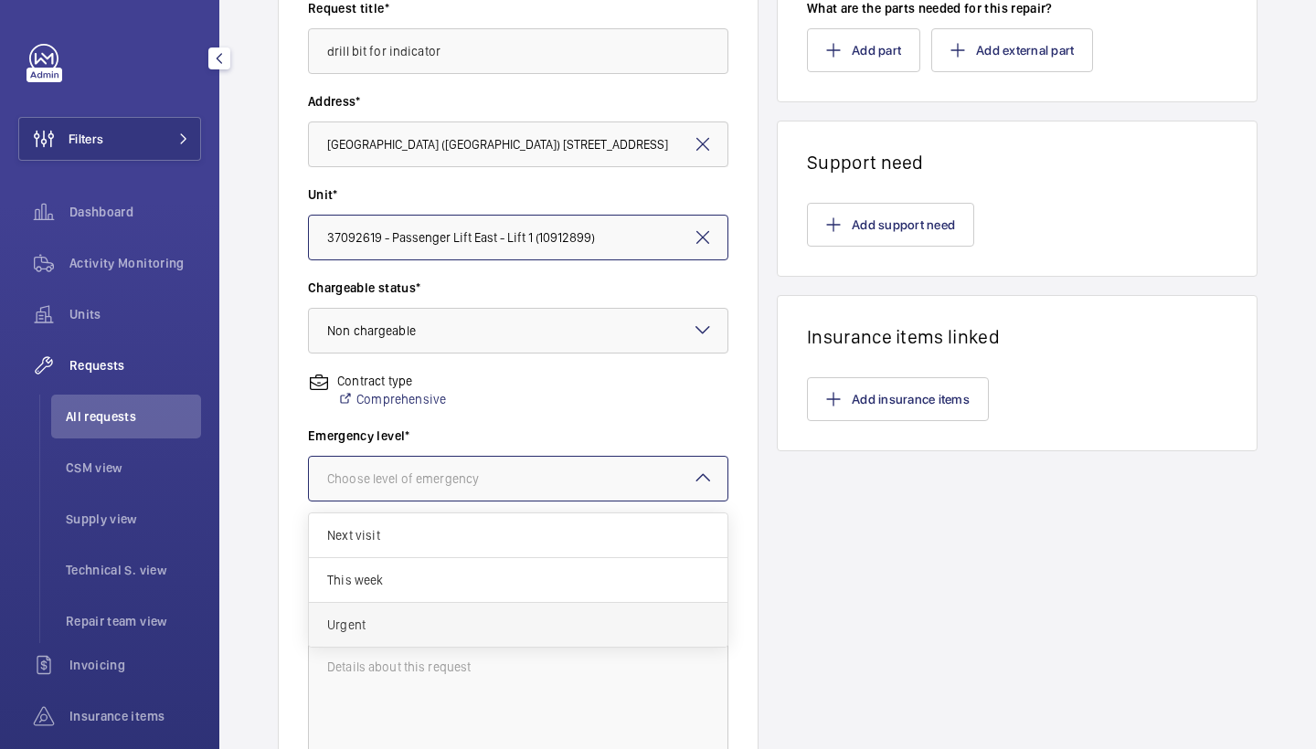
click at [548, 636] on div "Urgent" at bounding box center [518, 625] width 418 height 44
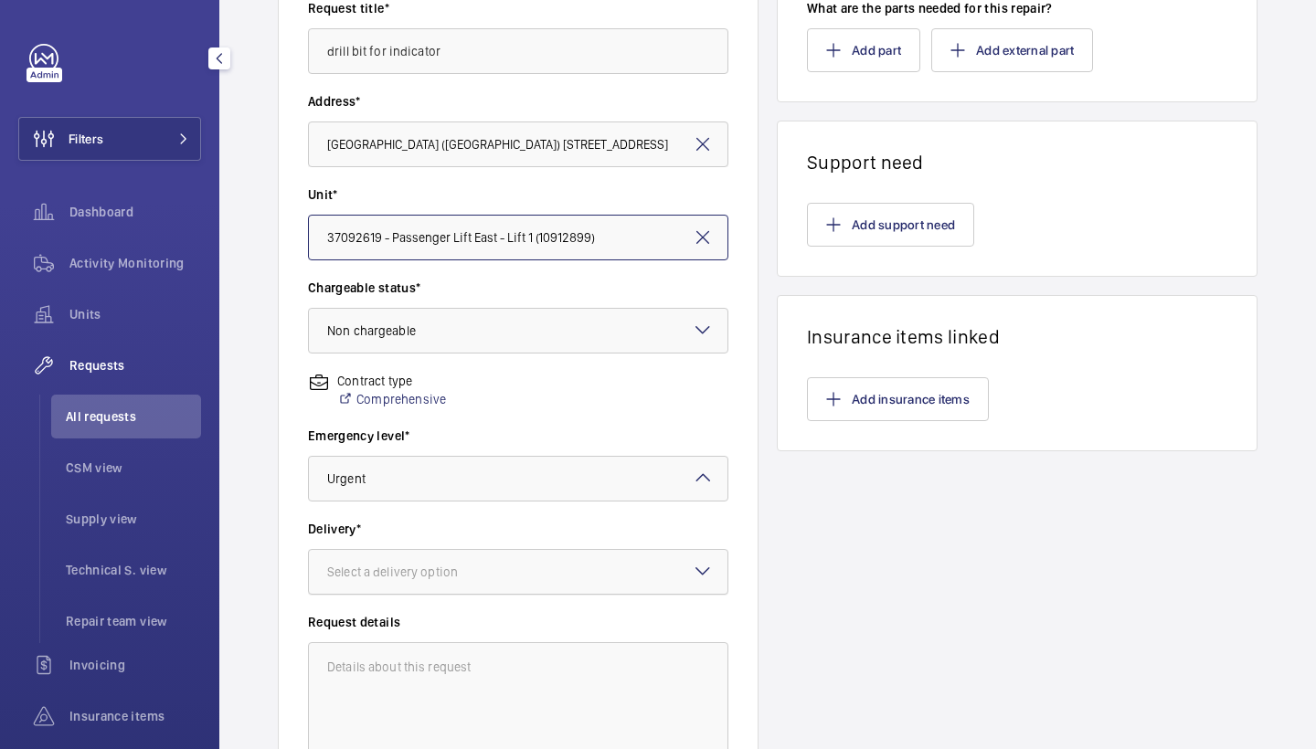
click at [557, 583] on div at bounding box center [518, 572] width 418 height 44
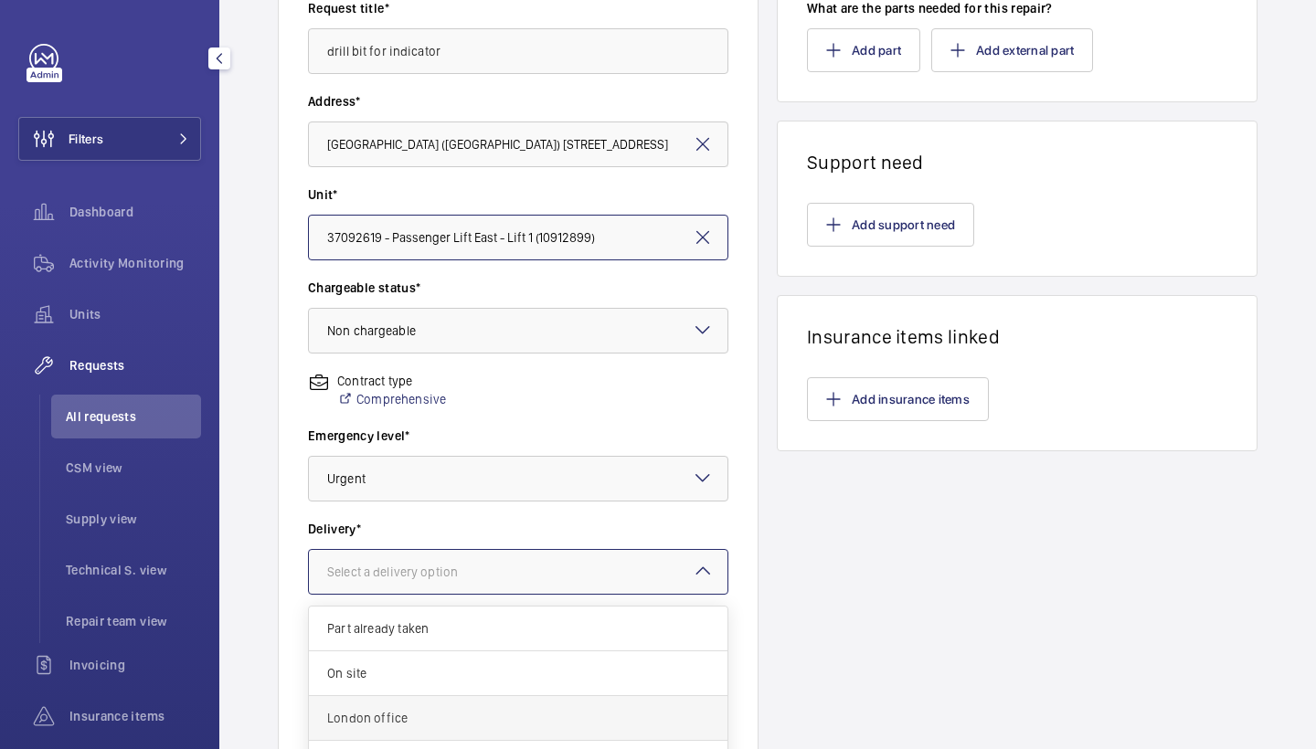
click at [479, 712] on span "London office" at bounding box center [518, 718] width 382 height 18
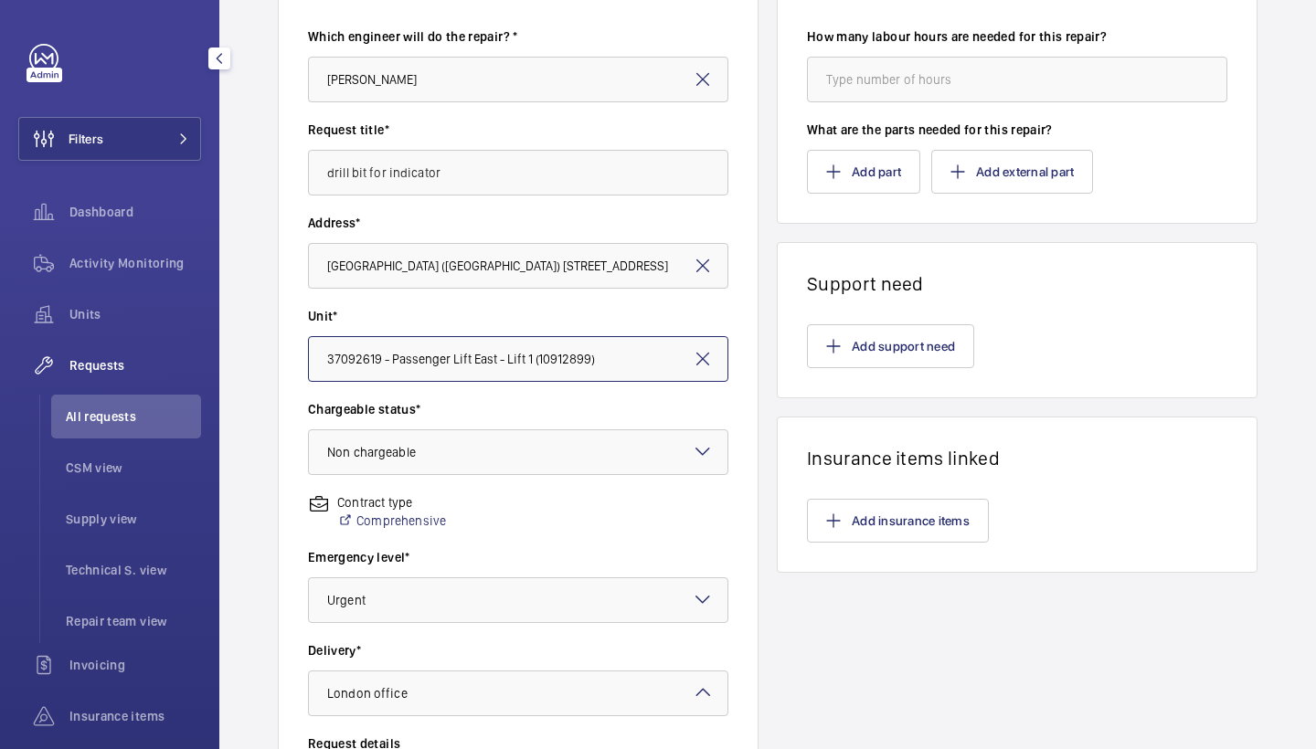
scroll to position [193, 0]
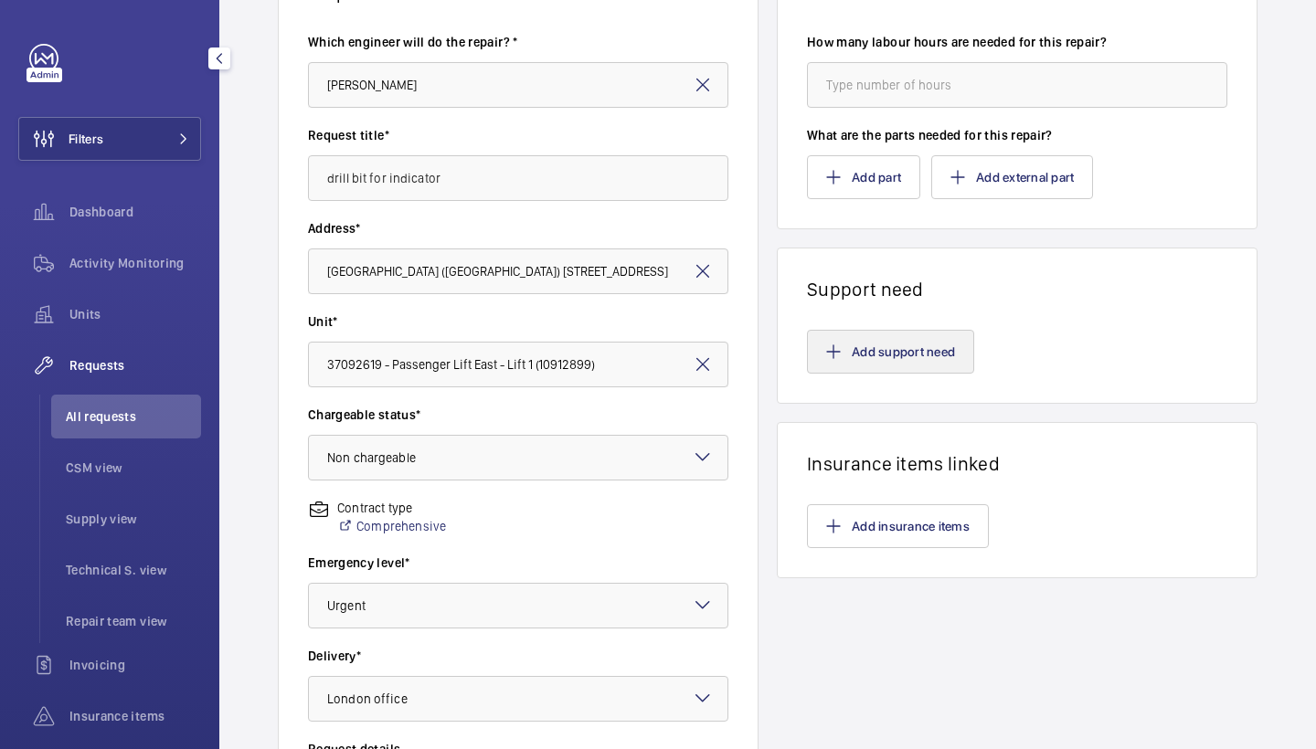
click at [846, 335] on button "Add support need" at bounding box center [890, 352] width 167 height 44
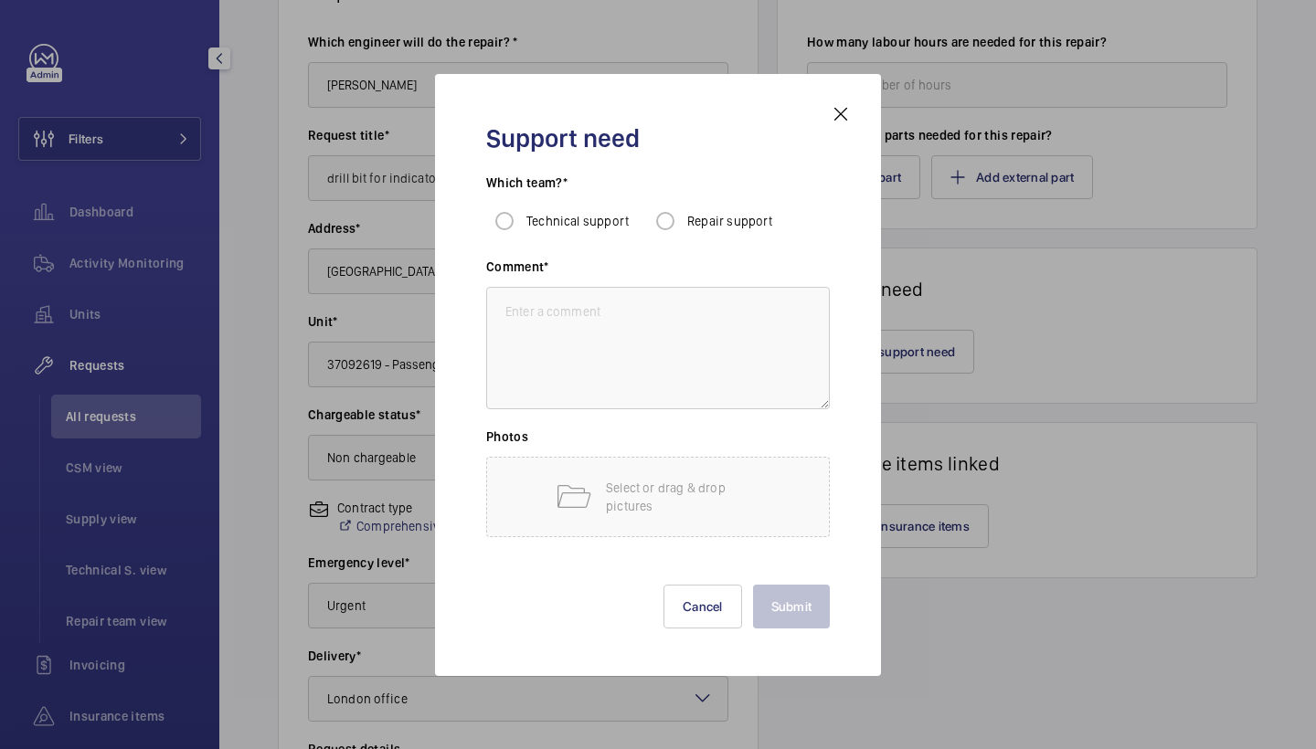
click at [853, 115] on div "Support need Which team?* Technical support Repair support Comment* Photos Sele…" at bounding box center [658, 375] width 446 height 602
click at [838, 111] on mat-icon at bounding box center [841, 114] width 22 height 22
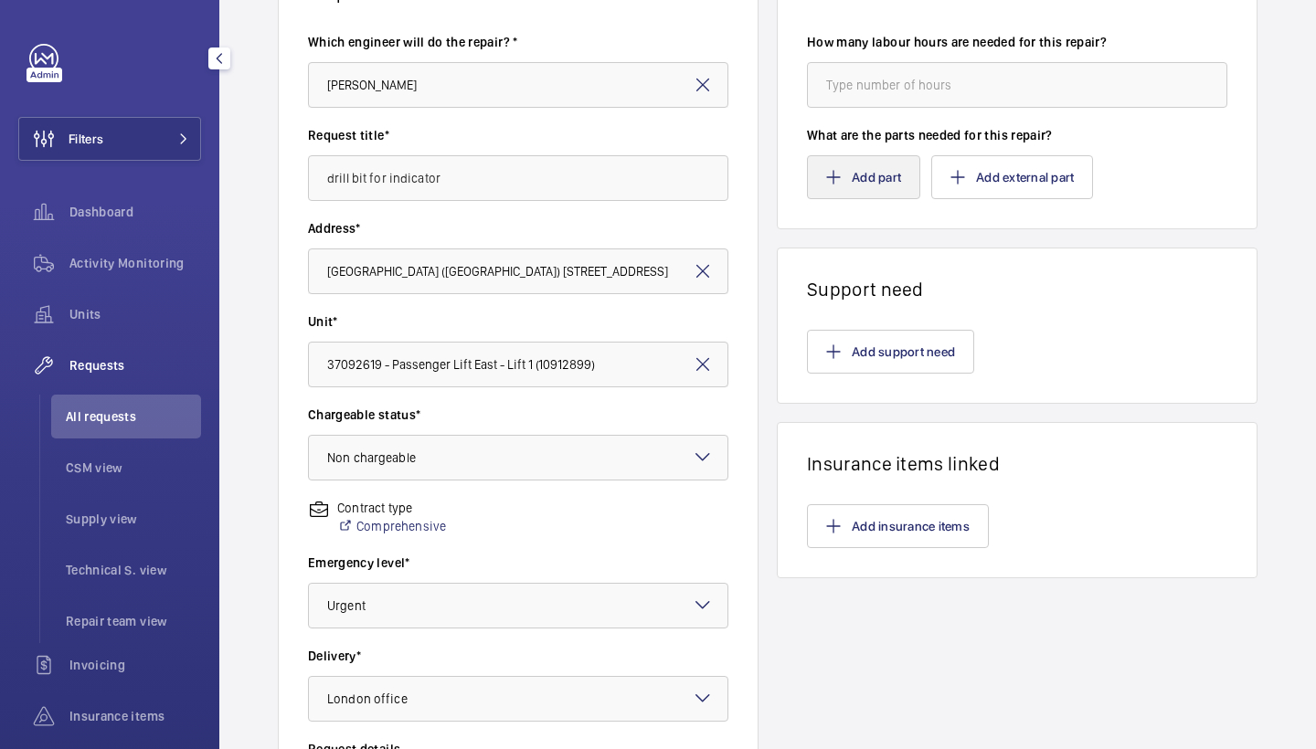
click at [898, 181] on button "Add part" at bounding box center [863, 177] width 113 height 44
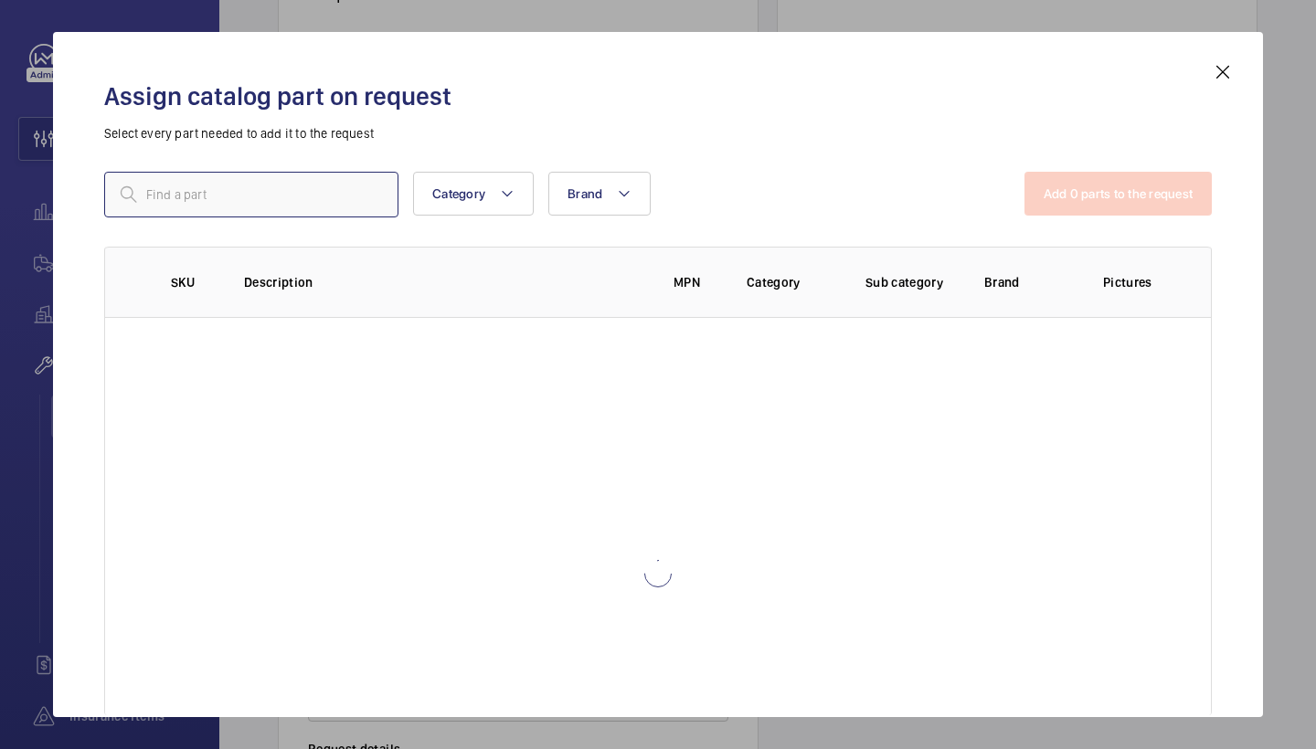
click at [277, 177] on input "text" at bounding box center [251, 195] width 294 height 46
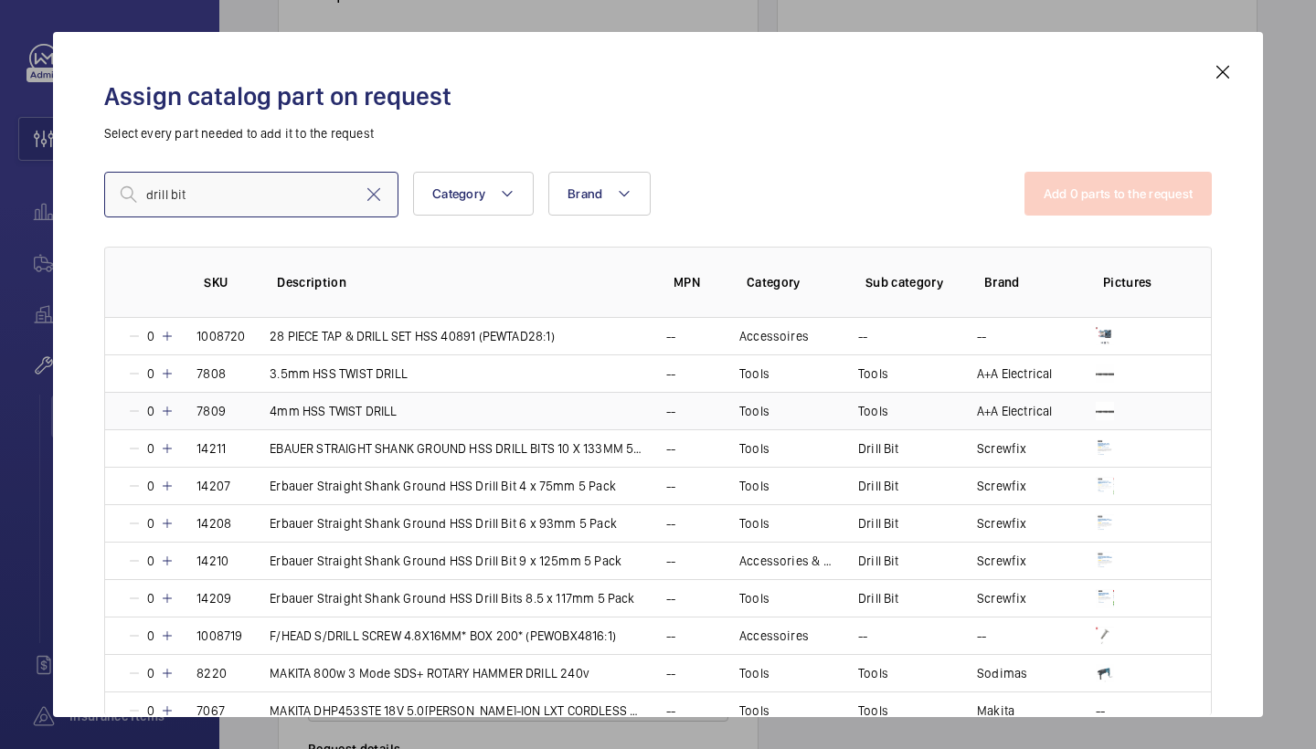
type input "drill bit"
click at [168, 412] on mat-icon at bounding box center [167, 411] width 15 height 15
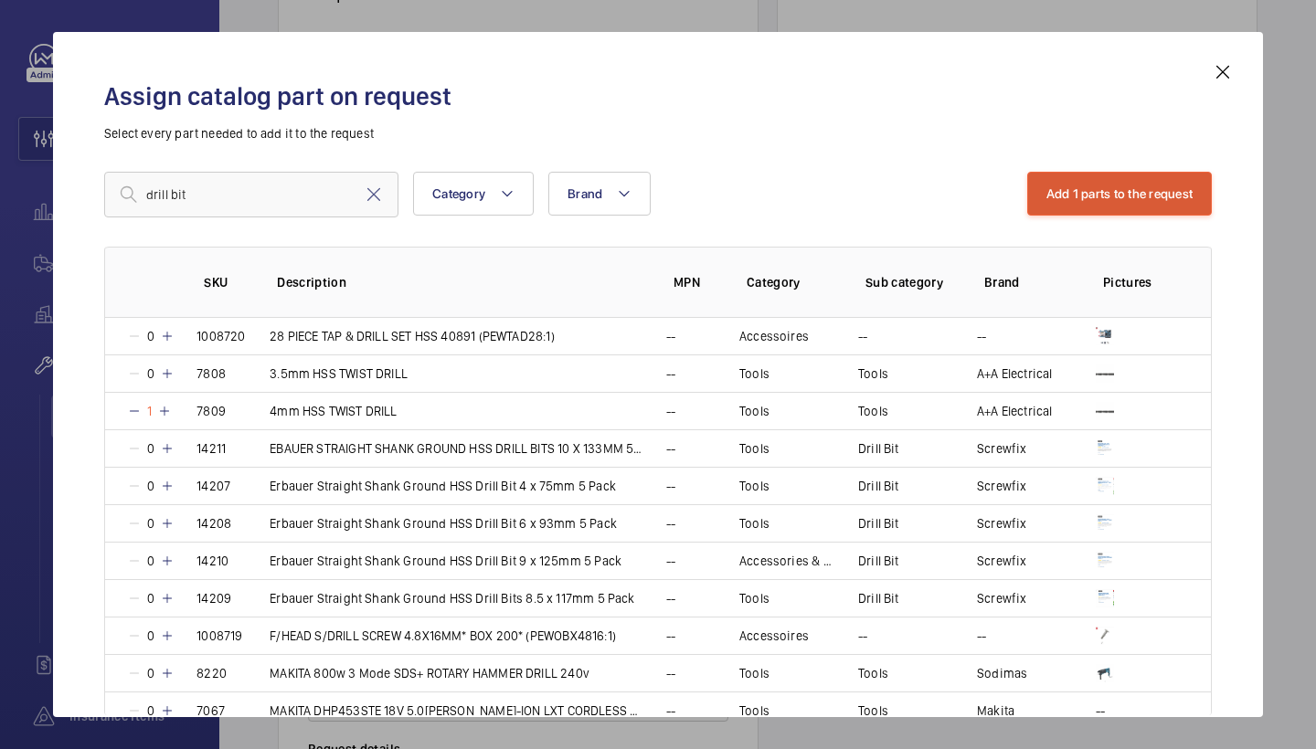
click at [1112, 193] on button "Add 1 parts to the request" at bounding box center [1119, 194] width 185 height 44
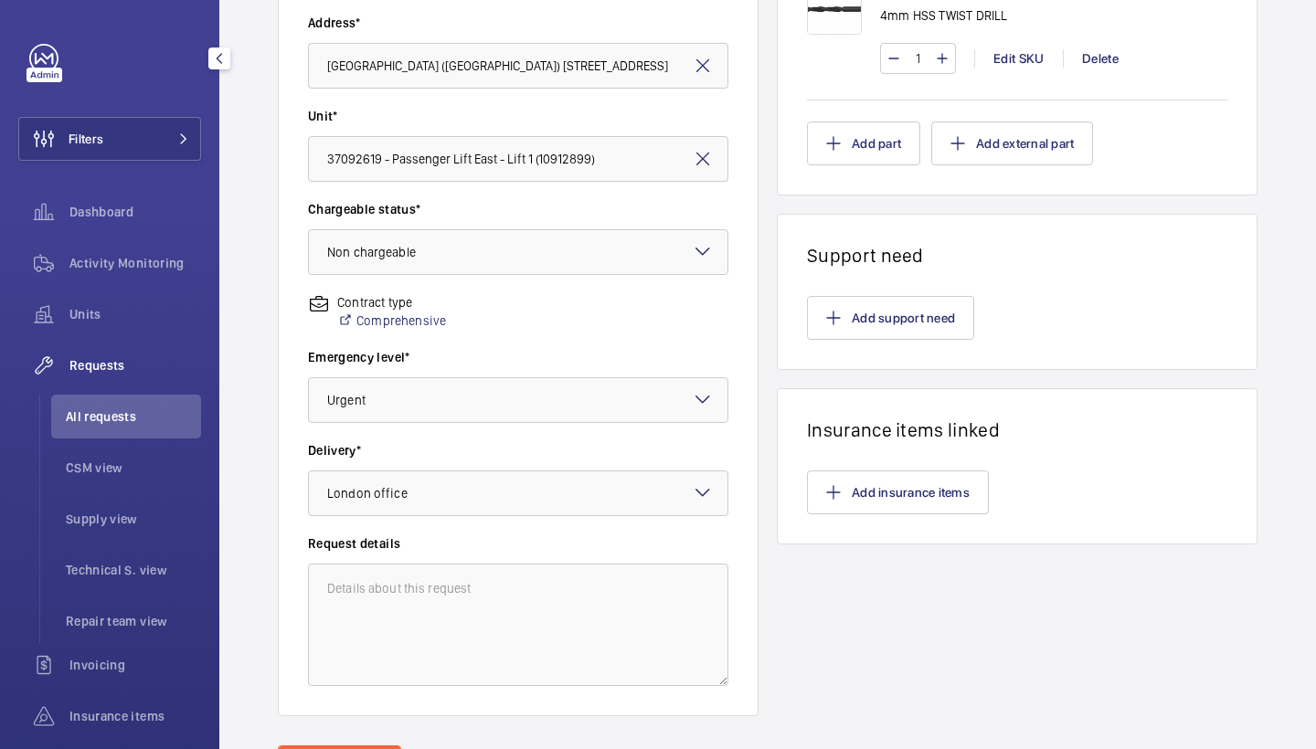
scroll to position [448, 0]
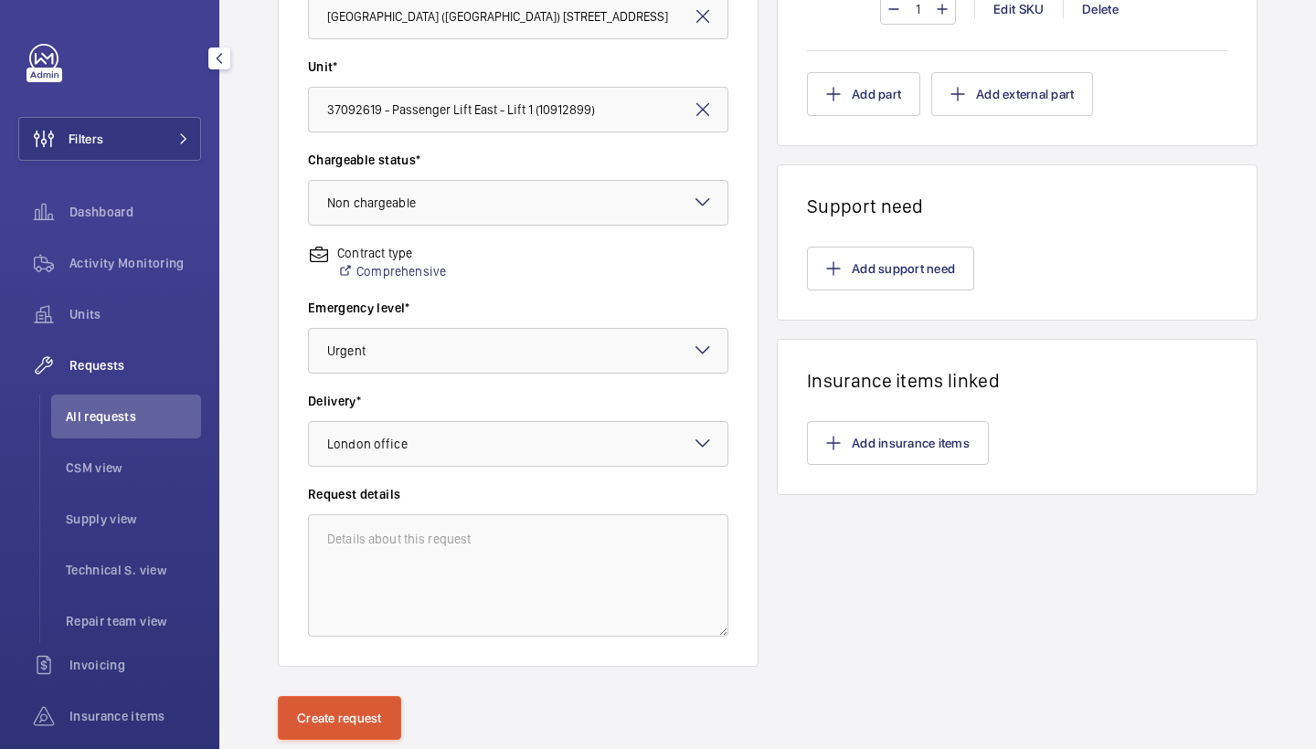
click at [359, 712] on button "Create request" at bounding box center [339, 718] width 123 height 44
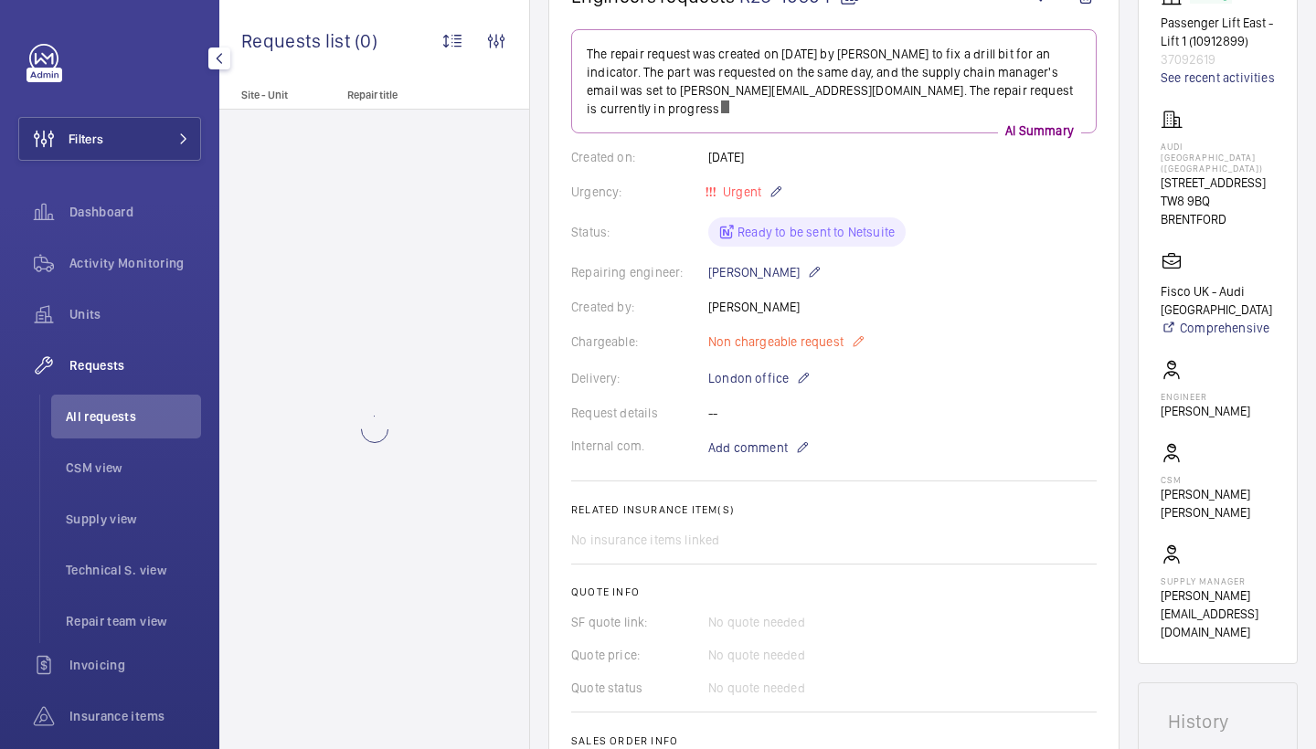
scroll to position [216, 0]
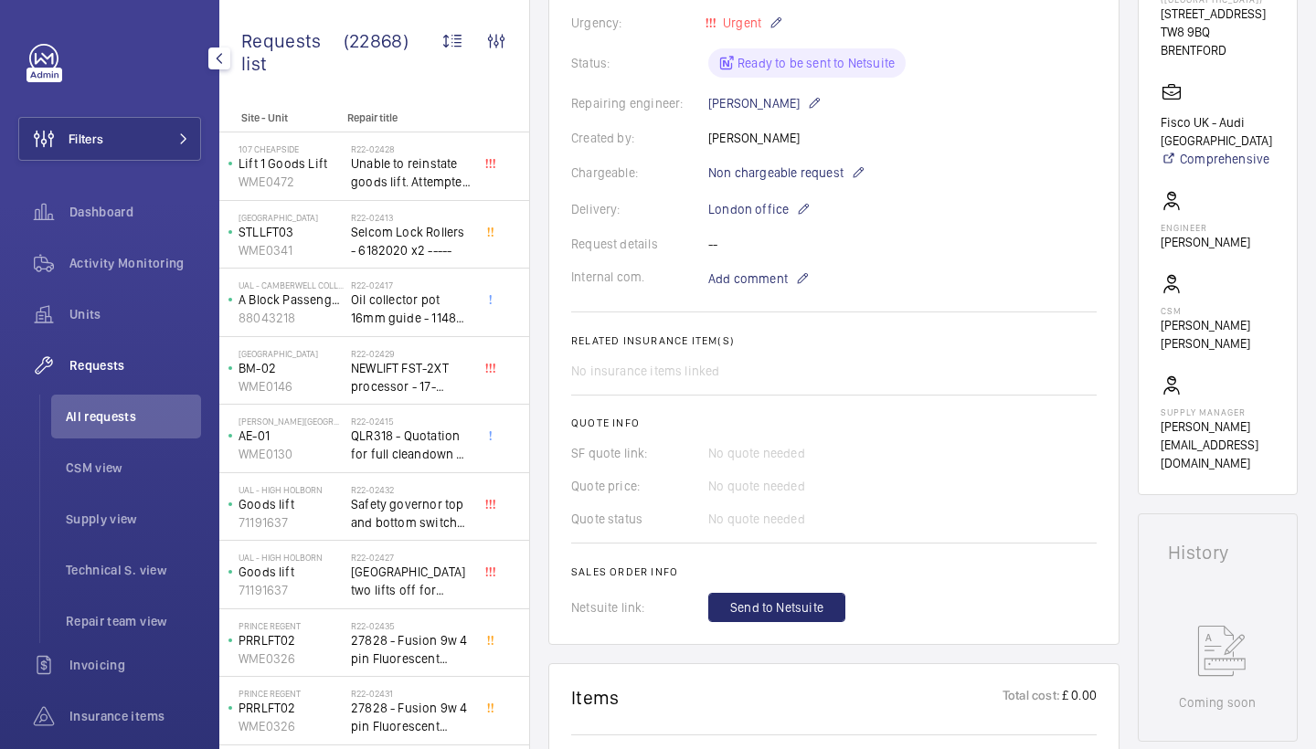
scroll to position [513, 0]
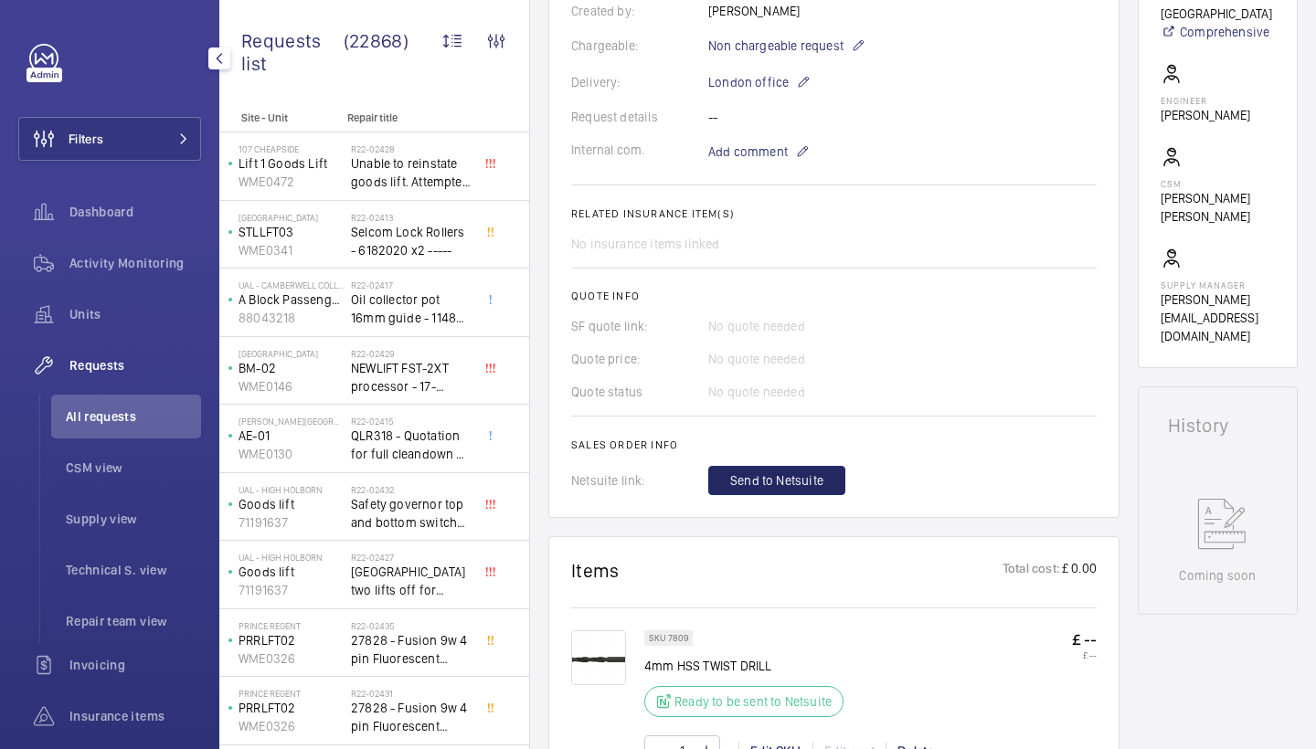
click at [801, 471] on span "Send to Netsuite" at bounding box center [776, 480] width 93 height 18
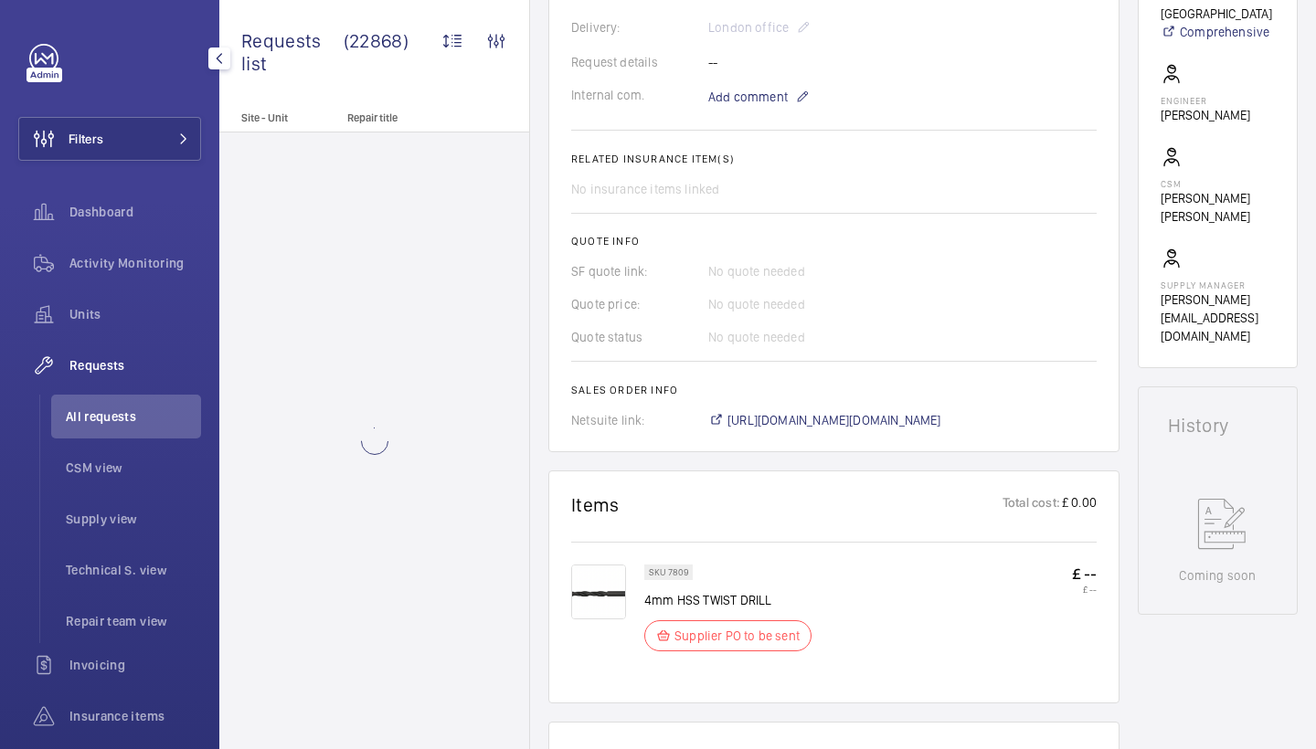
scroll to position [518, 0]
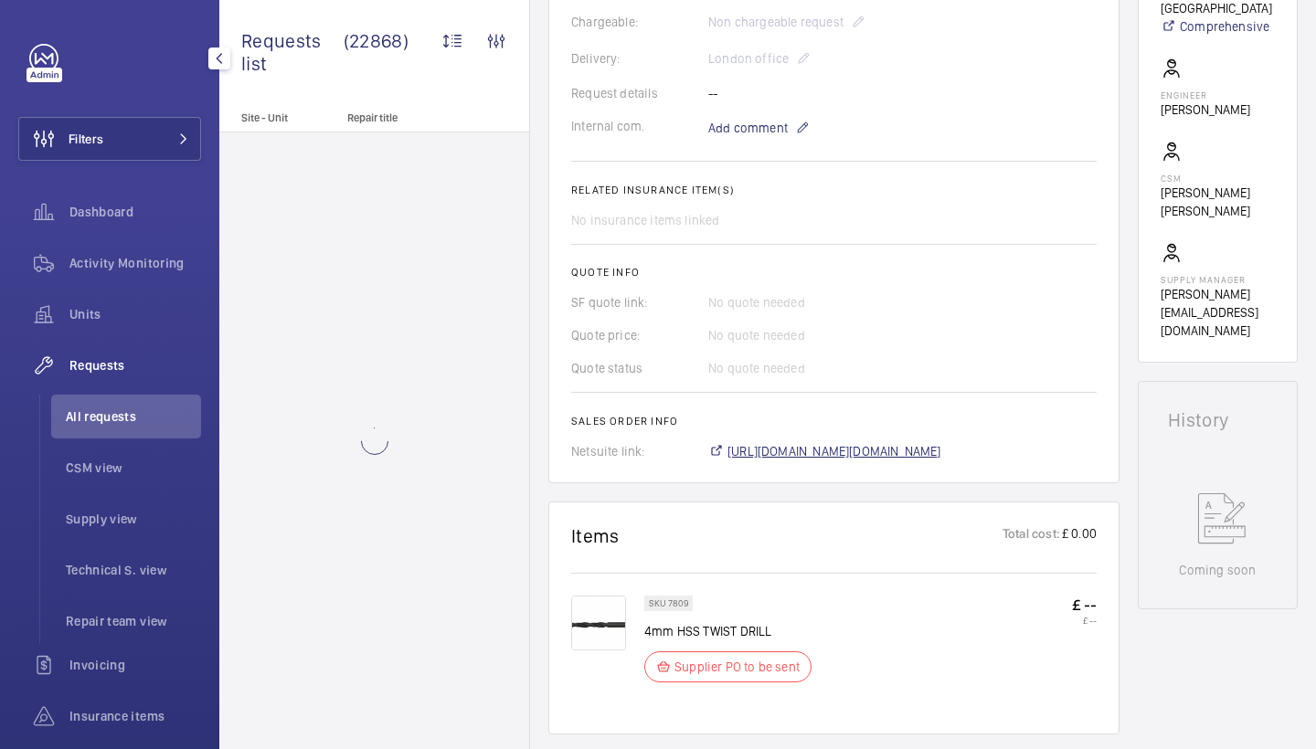
click at [920, 458] on span "https://6461500.app.netsuite.com/app/accounting/transactions/salesord.nl?id=290…" at bounding box center [834, 451] width 214 height 18
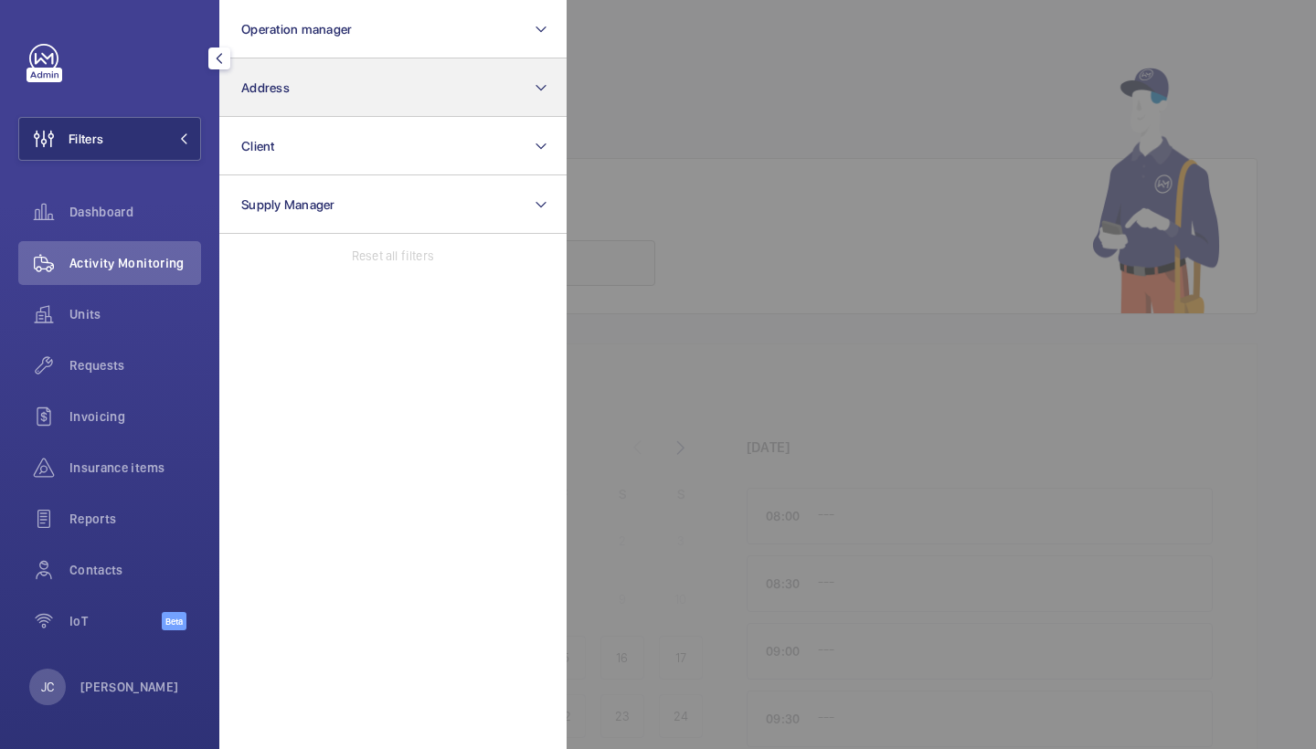
click at [317, 117] on button "Client" at bounding box center [392, 146] width 347 height 58
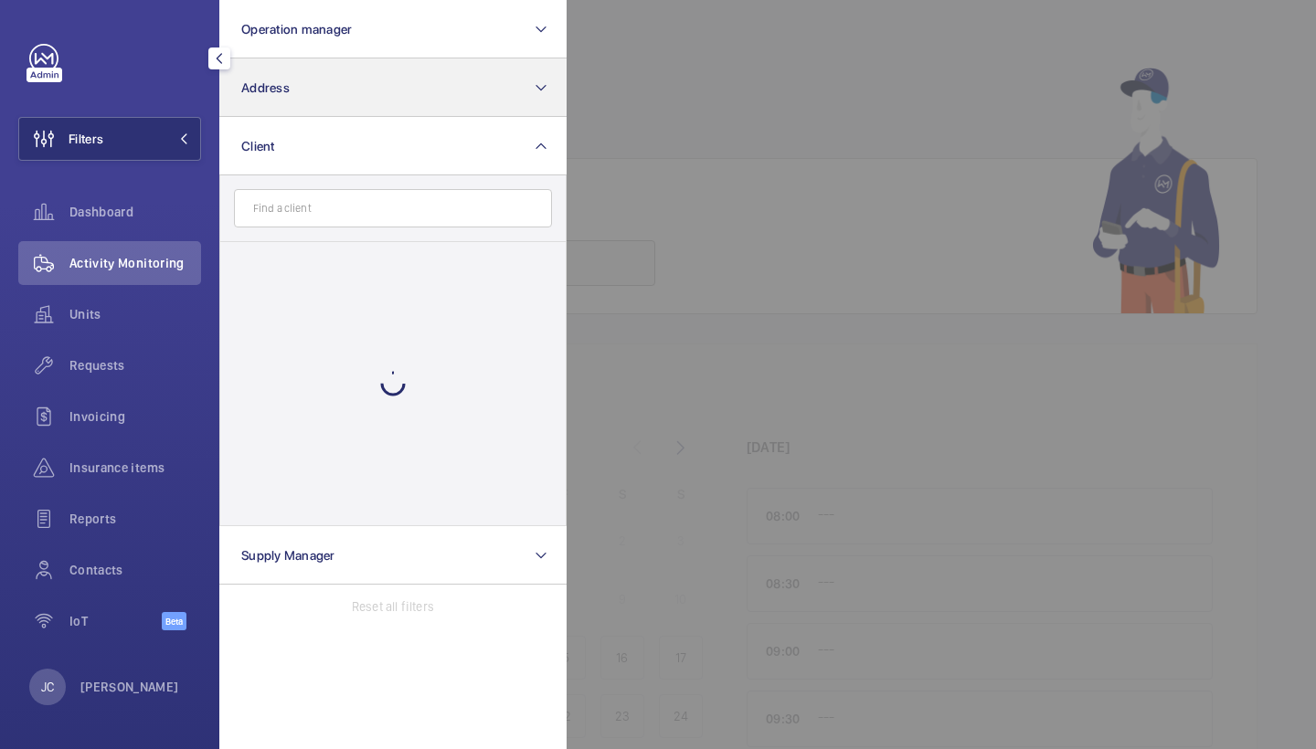
click at [319, 94] on button "Address" at bounding box center [392, 87] width 347 height 58
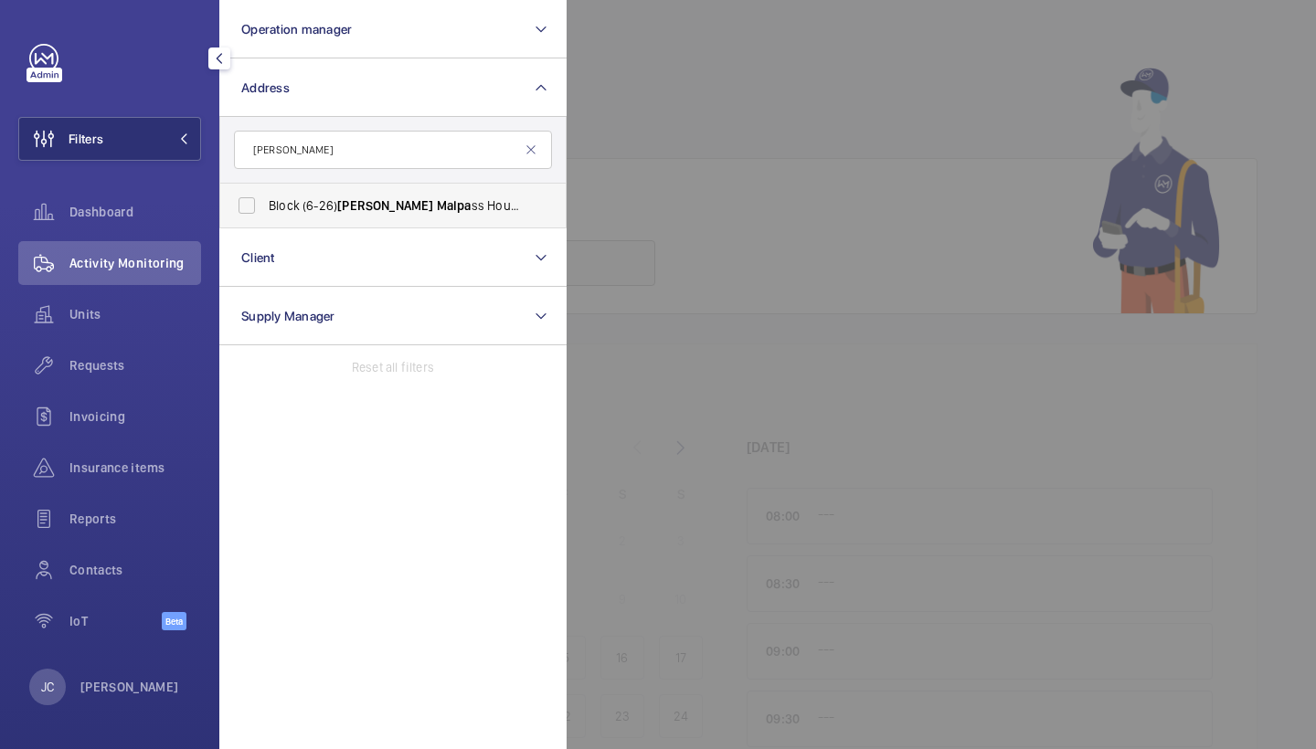
type input "gladys malpa"
click at [355, 197] on span "Block (6-26) Gladys Malpa ss House - Colne Valley Close, HALSTEAD CO9 1LE" at bounding box center [394, 205] width 251 height 18
click at [265, 197] on input "Block (6-26) Gladys Malpa ss House - Colne Valley Close, HALSTEAD CO9 1LE" at bounding box center [246, 205] width 37 height 37
checkbox input "true"
click at [125, 360] on span "Requests" at bounding box center [135, 365] width 132 height 18
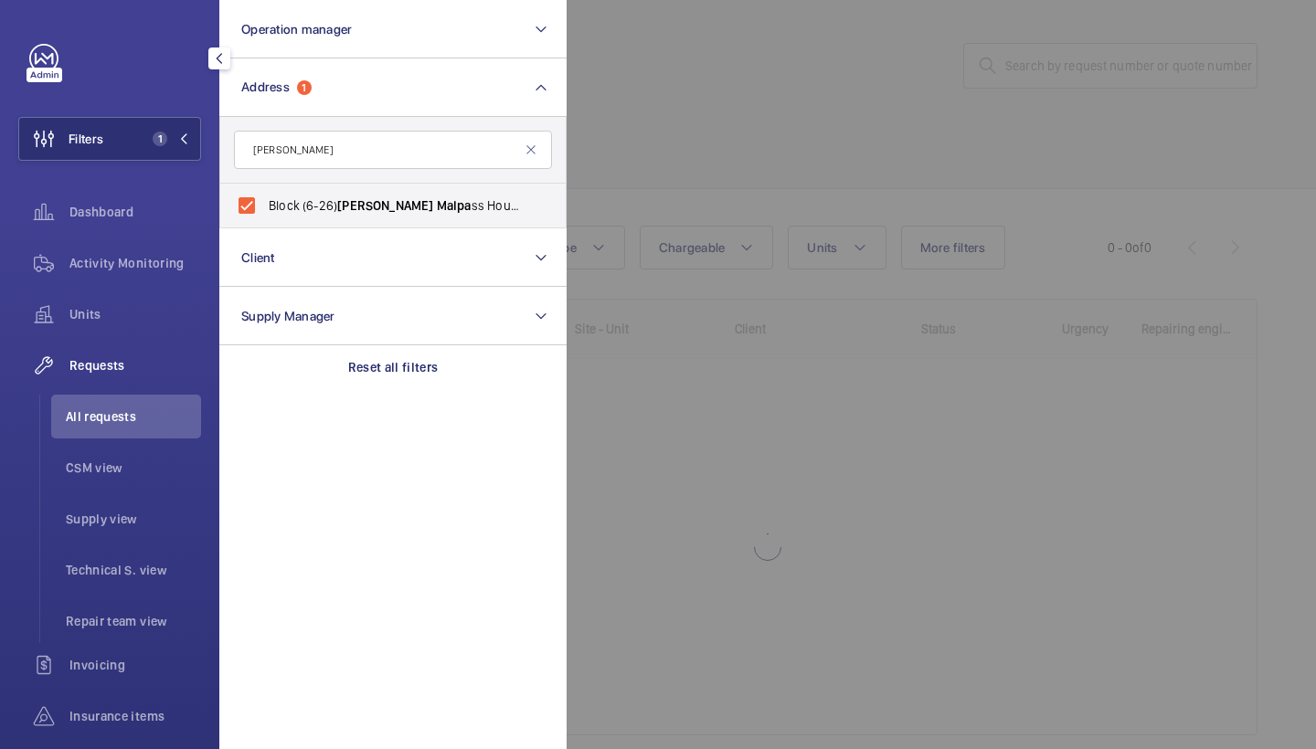
click at [645, 189] on div at bounding box center [1224, 374] width 1316 height 749
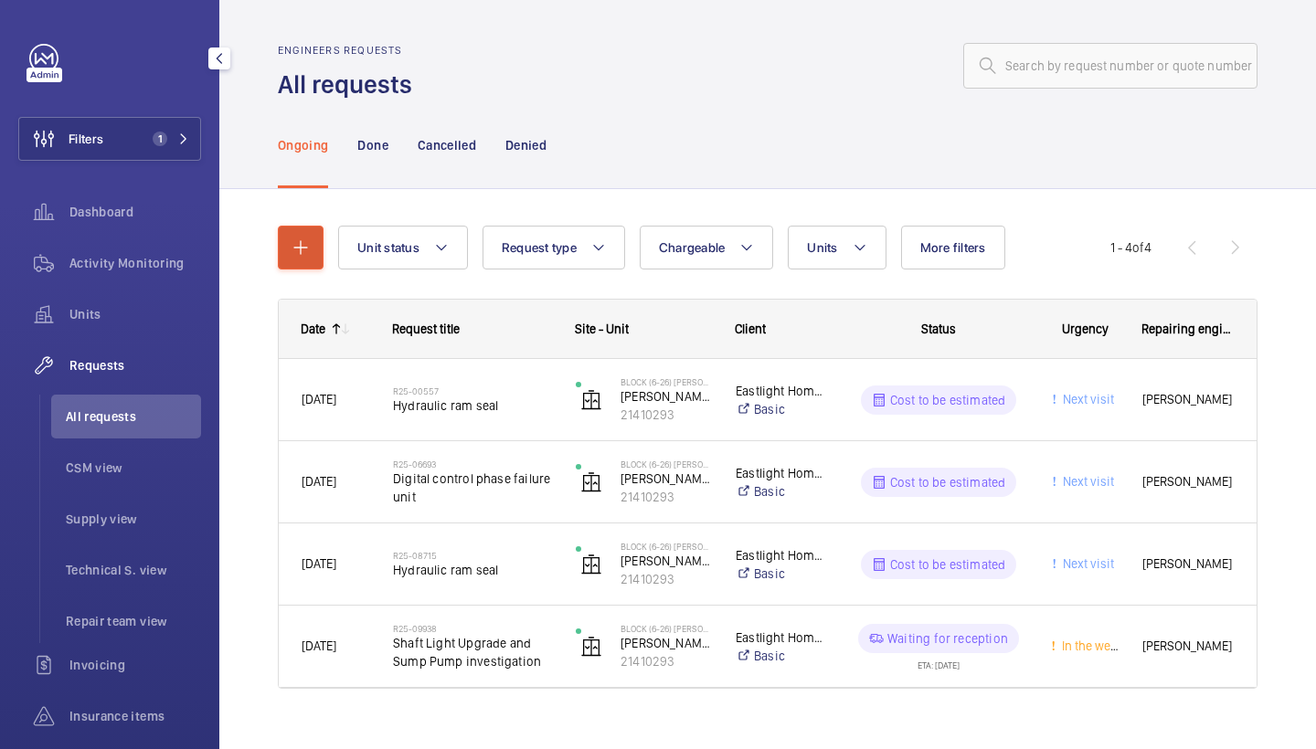
click at [301, 245] on mat-icon "button" at bounding box center [301, 248] width 22 height 22
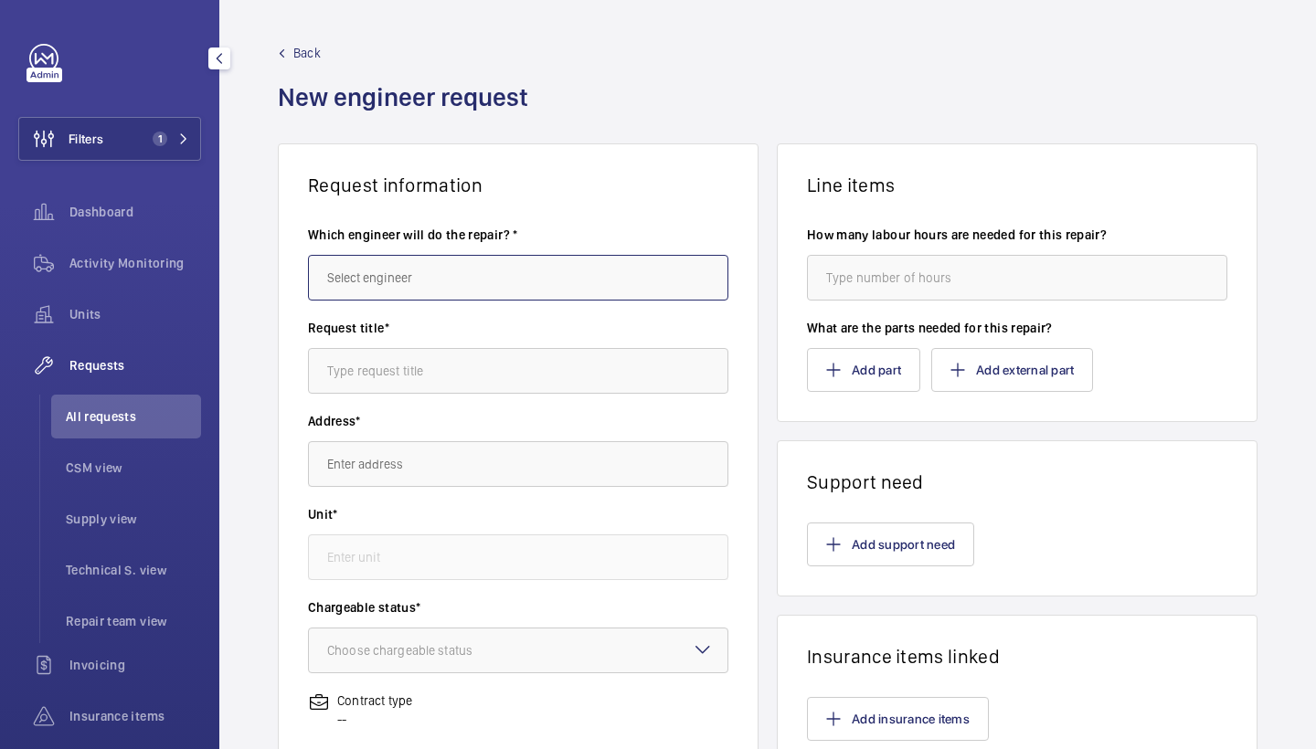
click at [369, 282] on input "text" at bounding box center [518, 278] width 420 height 46
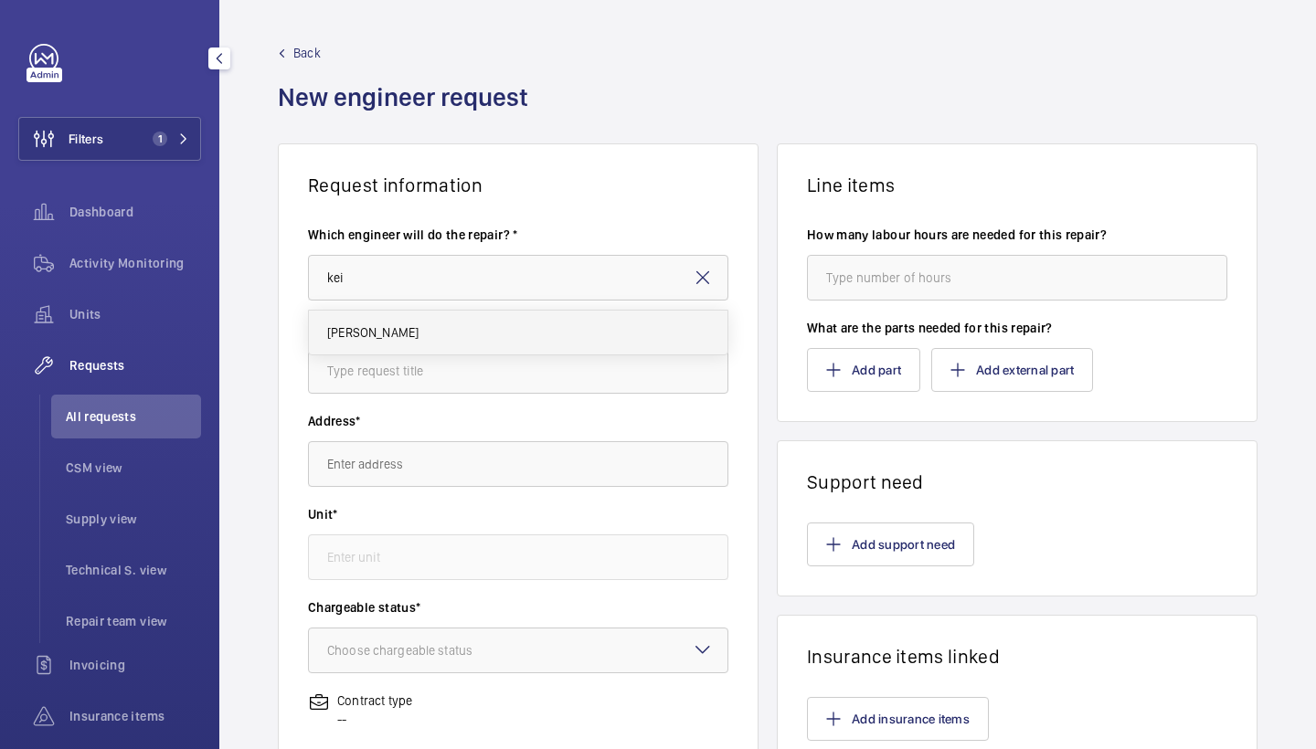
click at [381, 333] on span "[PERSON_NAME]" at bounding box center [372, 332] width 91 height 18
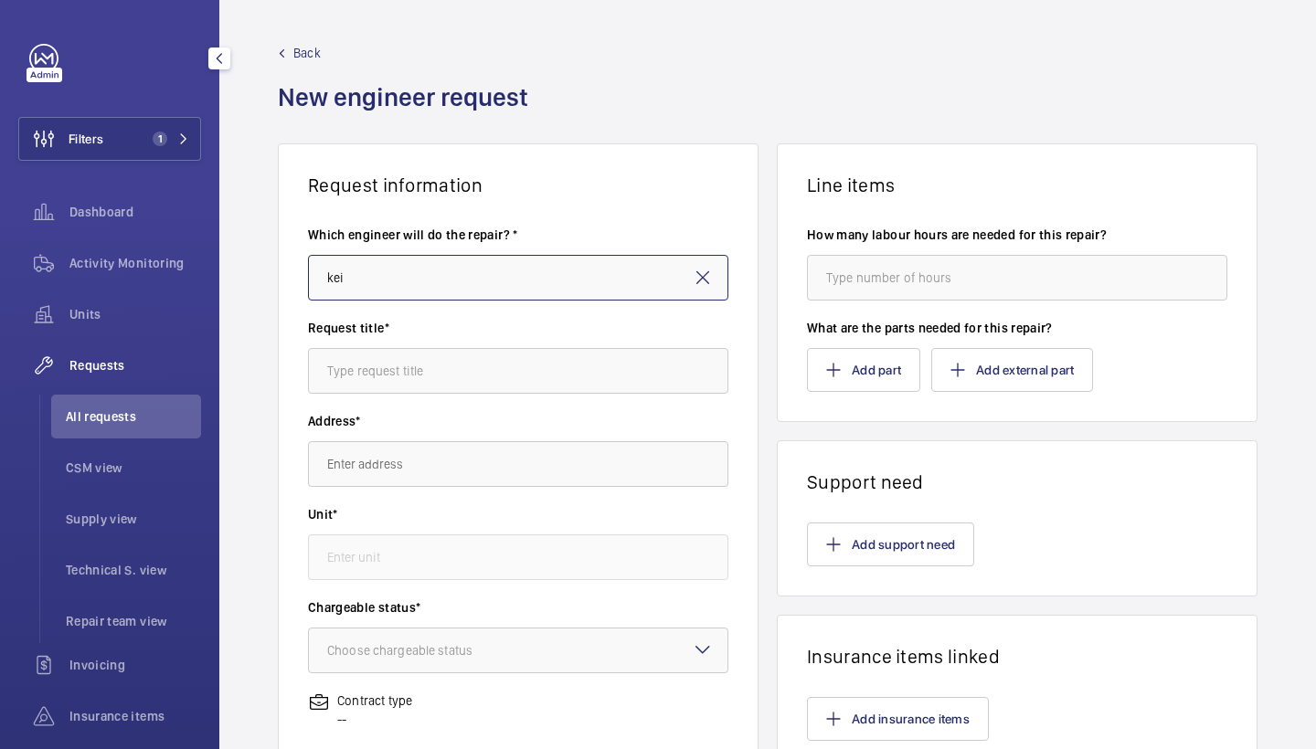
type input "[PERSON_NAME]"
click at [383, 368] on input "text" at bounding box center [518, 371] width 420 height 46
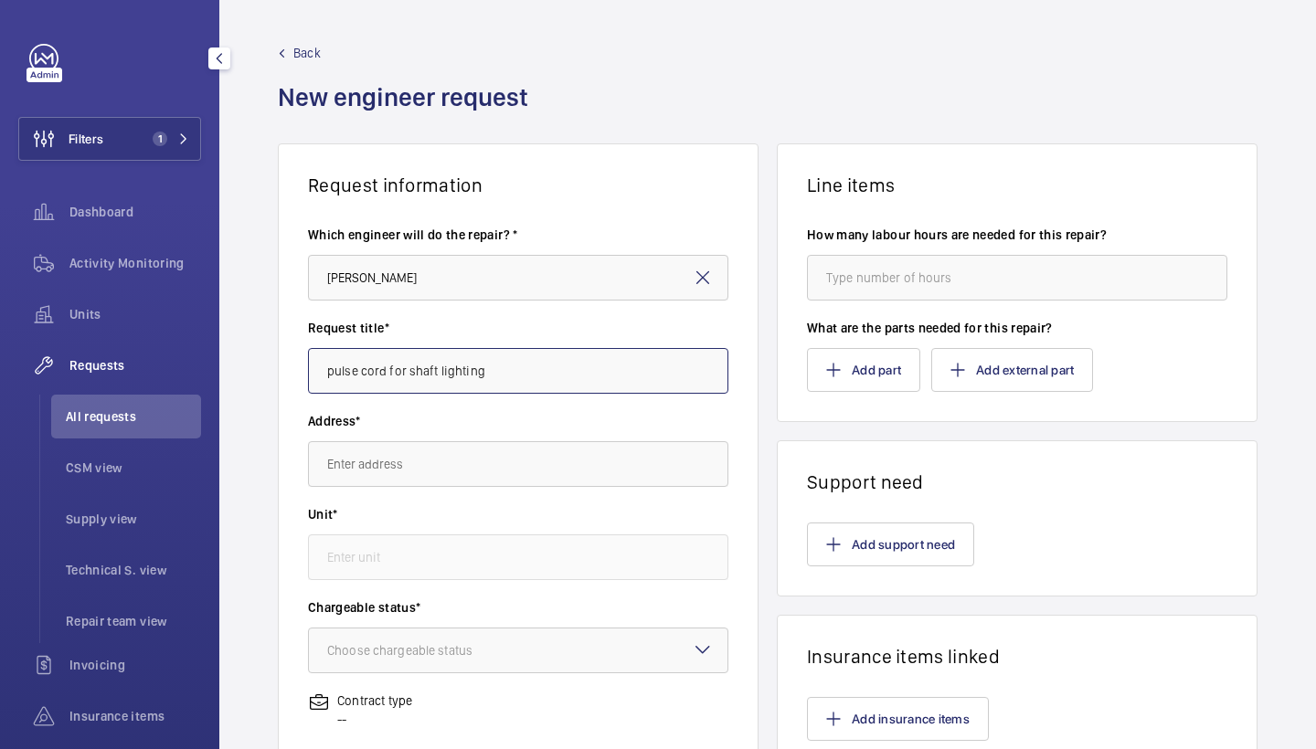
type input "pulse cord for shaft lighting"
click at [380, 458] on input "text" at bounding box center [518, 464] width 420 height 46
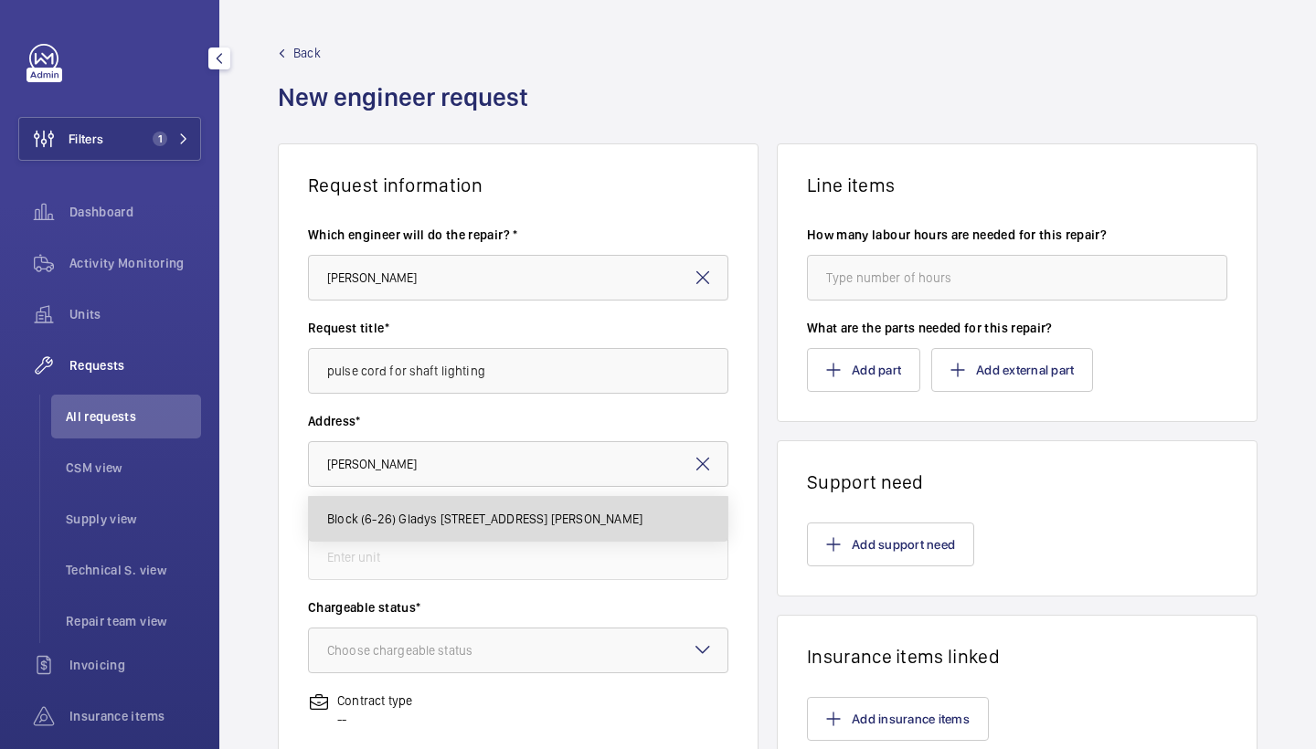
click at [410, 521] on span "Block (6-26) Gladys [STREET_ADDRESS] [PERSON_NAME]" at bounding box center [484, 519] width 315 height 18
type input "Block (6-26) Gladys [STREET_ADDRESS] [PERSON_NAME]"
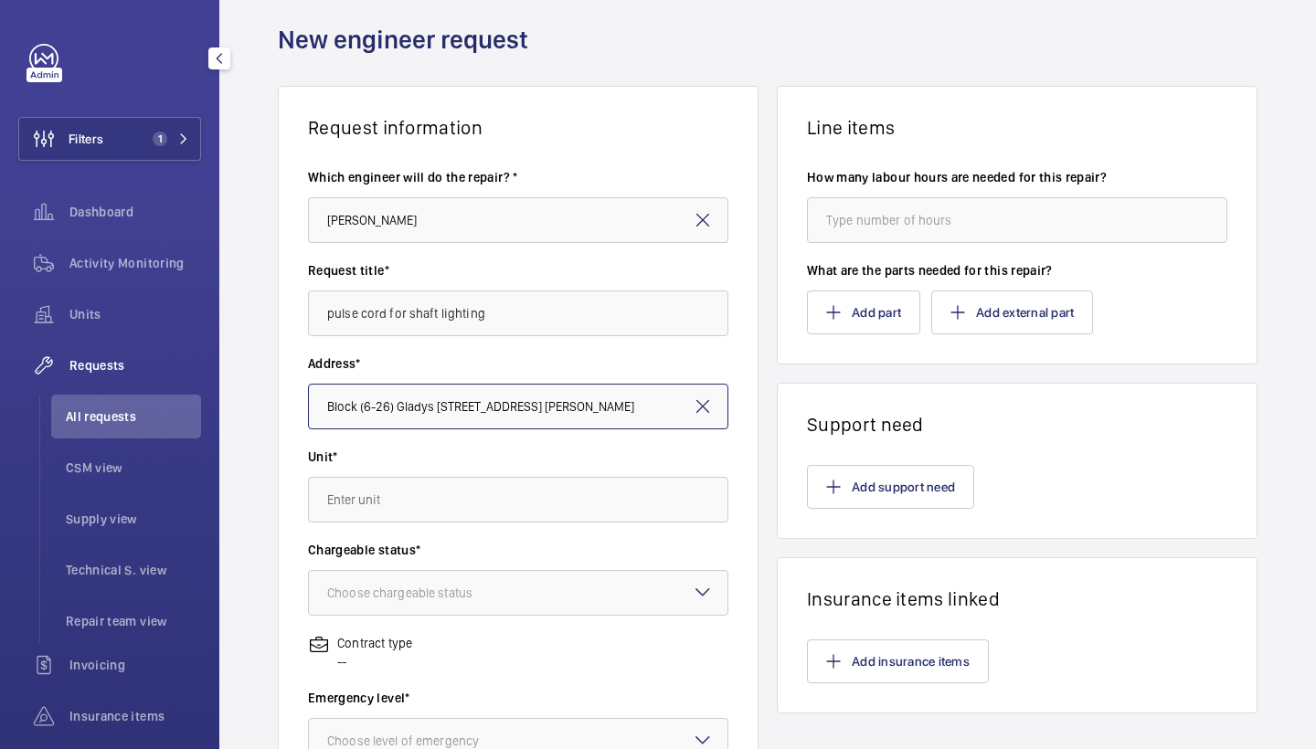
scroll to position [58, 0]
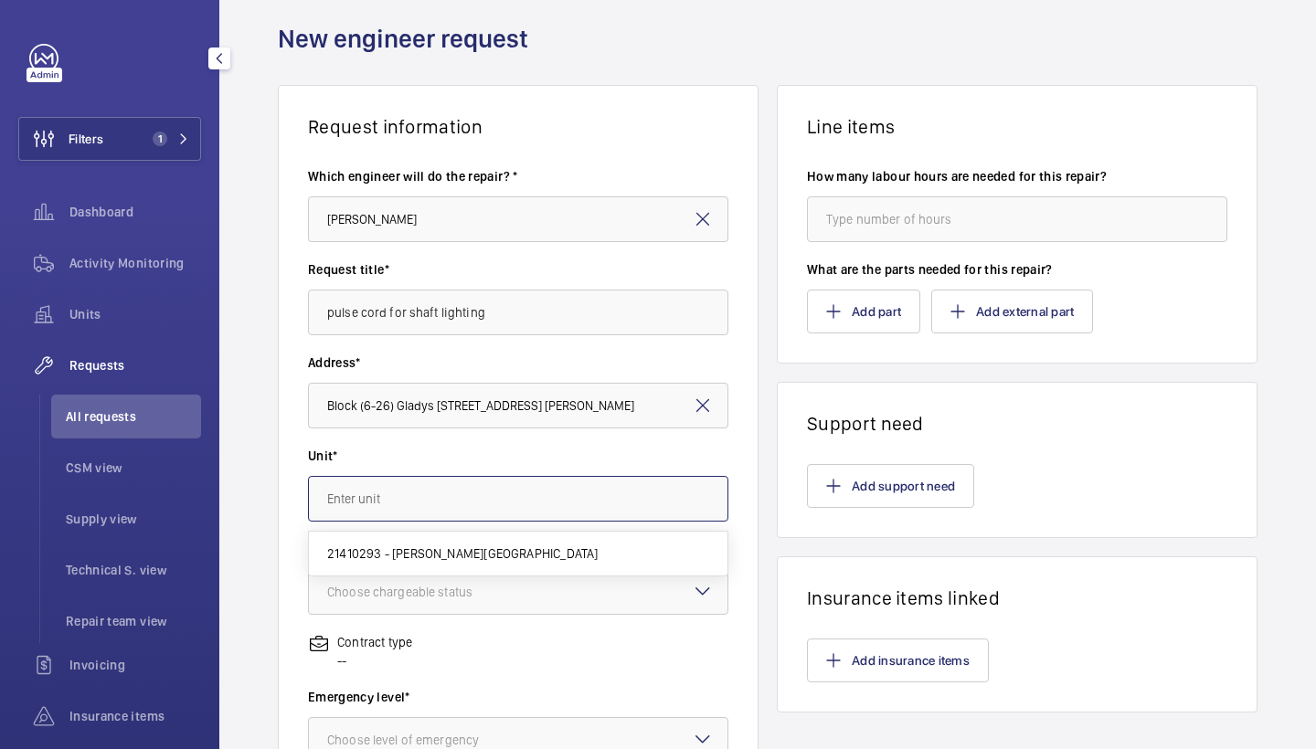
click at [416, 482] on input "text" at bounding box center [518, 499] width 420 height 46
click at [426, 555] on span "21410293 - [PERSON_NAME][GEOGRAPHIC_DATA]" at bounding box center [462, 554] width 270 height 18
type input "21410293 - [PERSON_NAME][GEOGRAPHIC_DATA]"
click at [445, 587] on div "Choose chargeable status" at bounding box center [422, 592] width 191 height 18
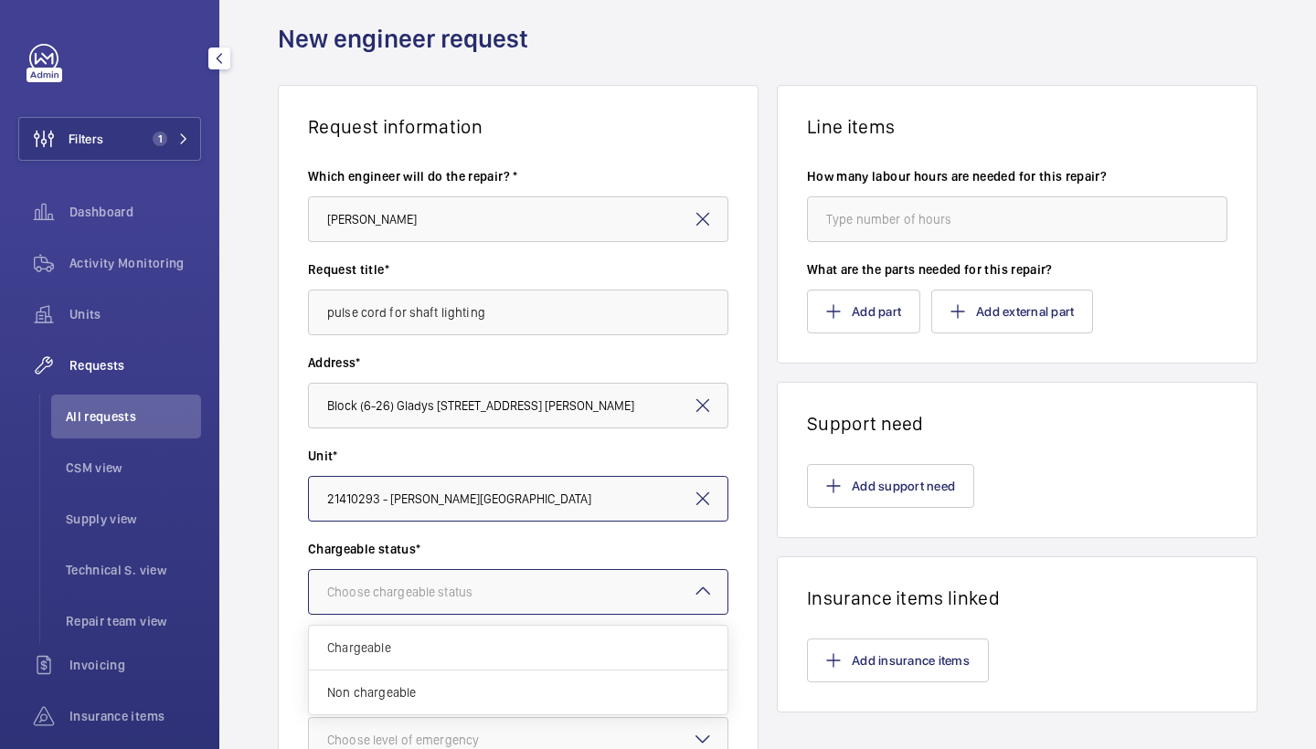
click at [430, 672] on div "Non chargeable" at bounding box center [518, 693] width 418 height 44
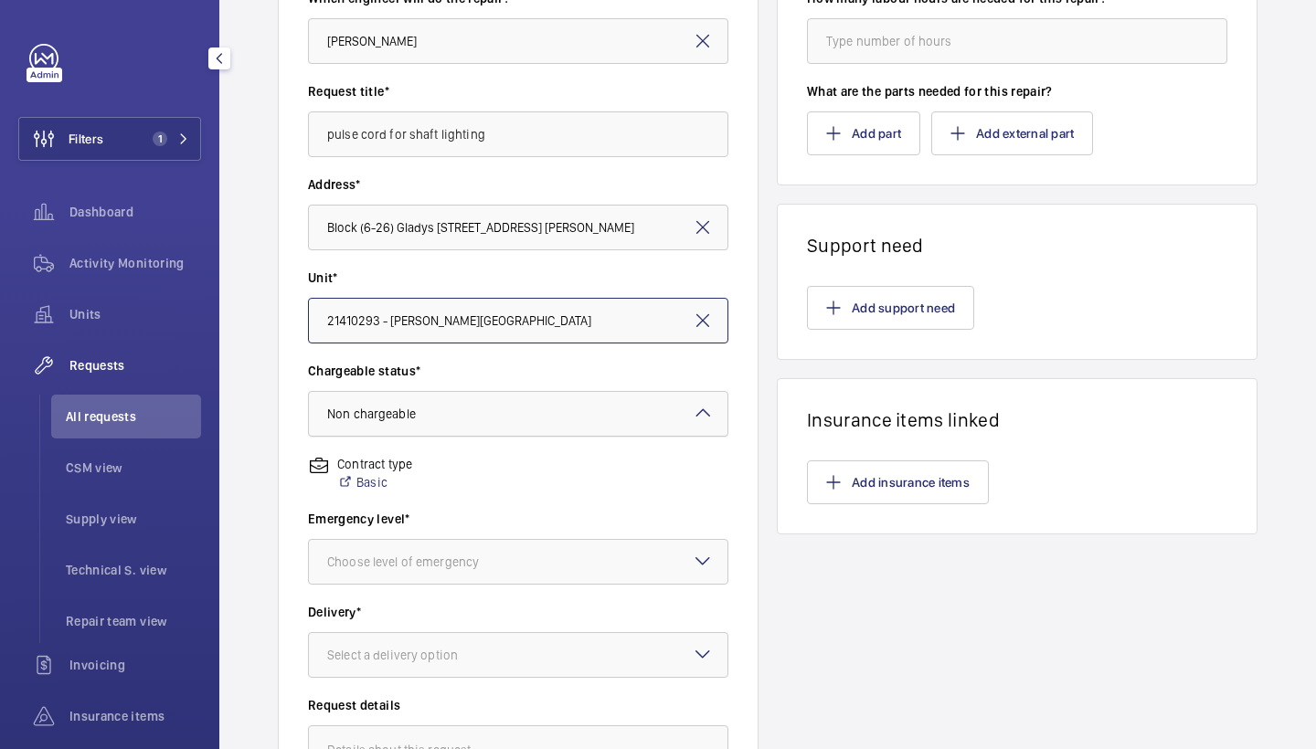
scroll to position [234, 0]
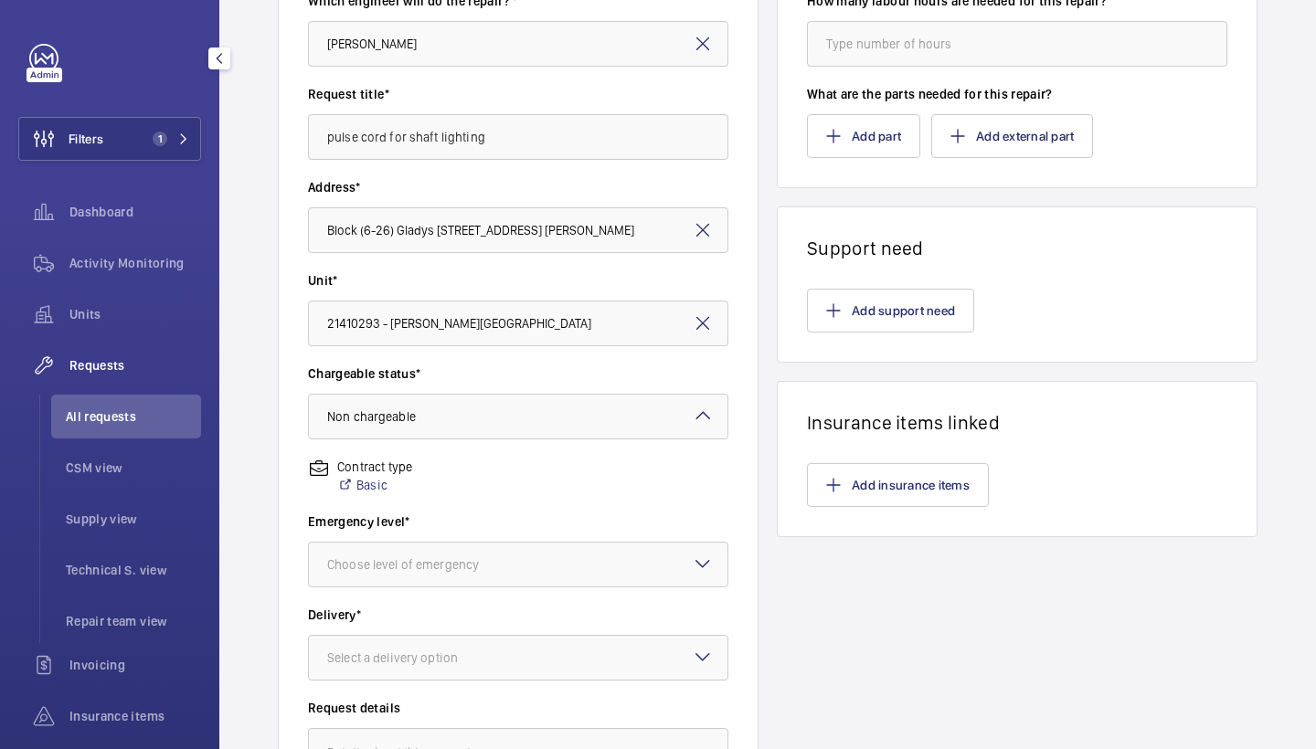
click at [499, 440] on div "Chargeable status* Choose chargeable status × Non chargeable ×" at bounding box center [518, 411] width 420 height 93
click at [506, 407] on div at bounding box center [518, 417] width 418 height 44
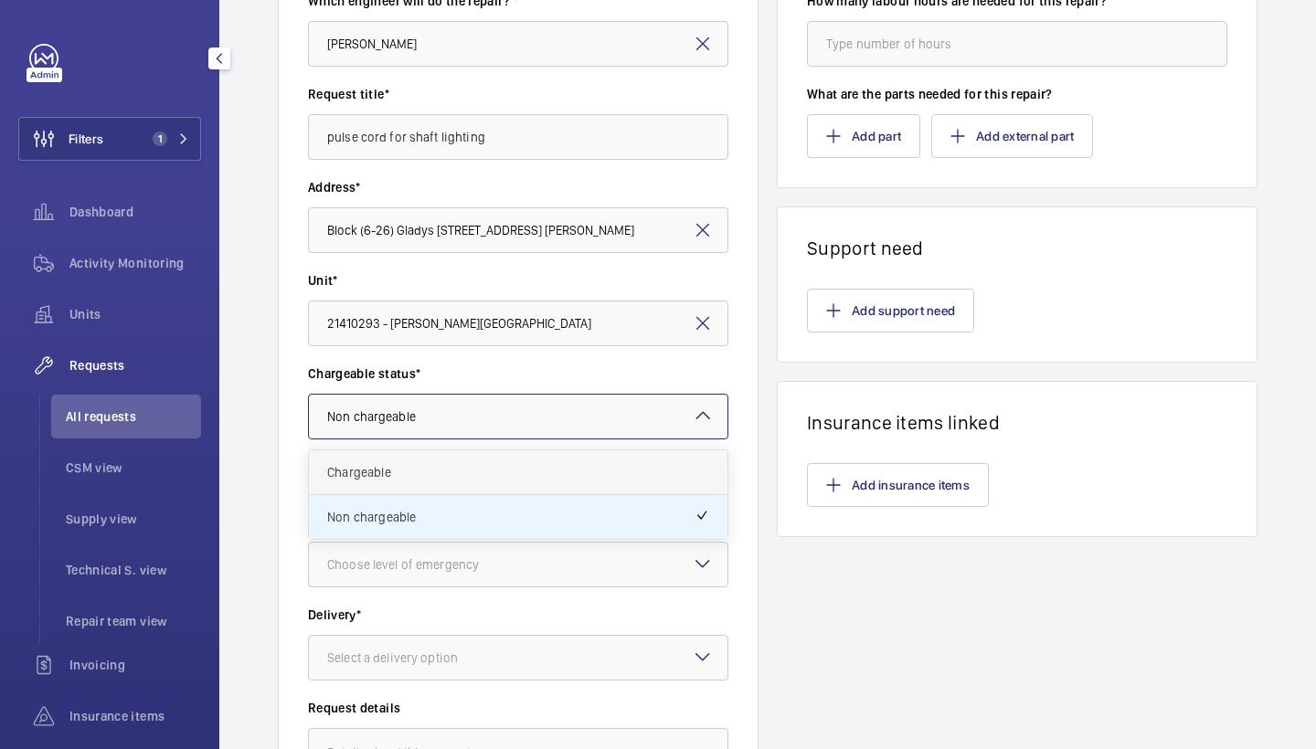
click at [446, 480] on span "Chargeable" at bounding box center [518, 472] width 382 height 18
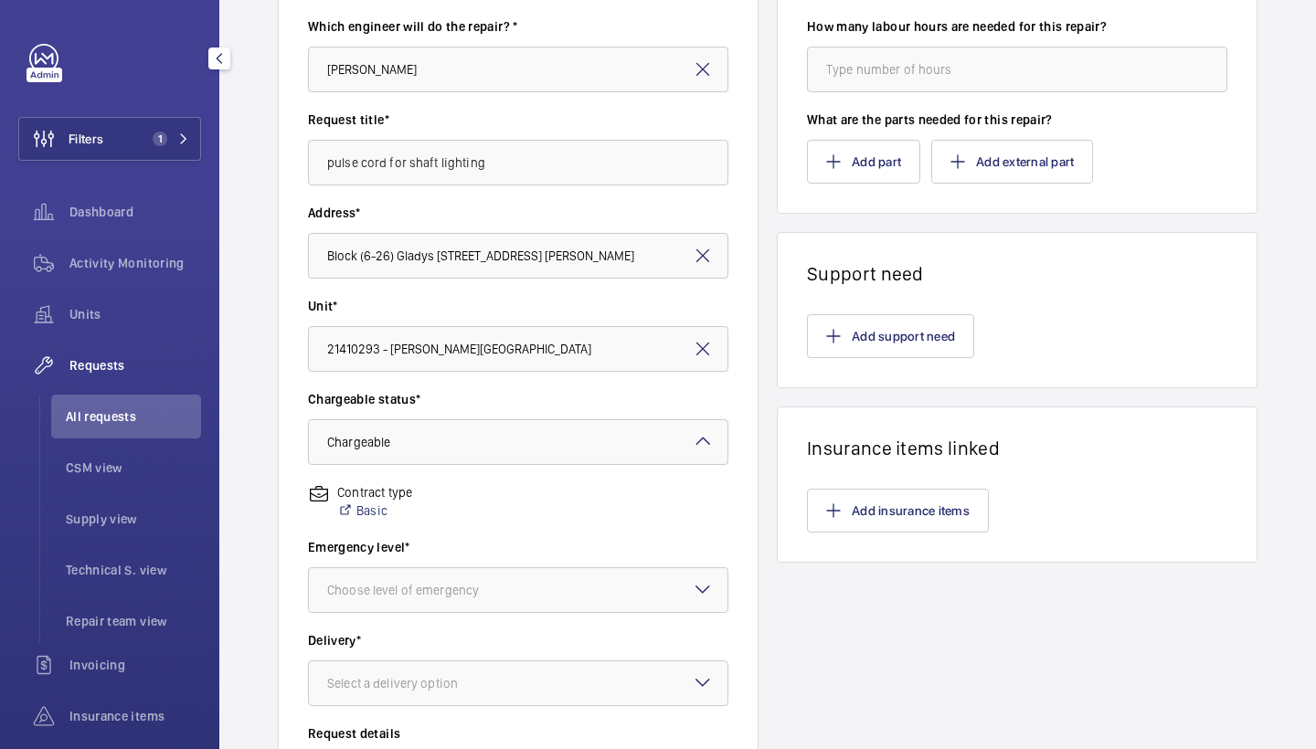
scroll to position [155, 0]
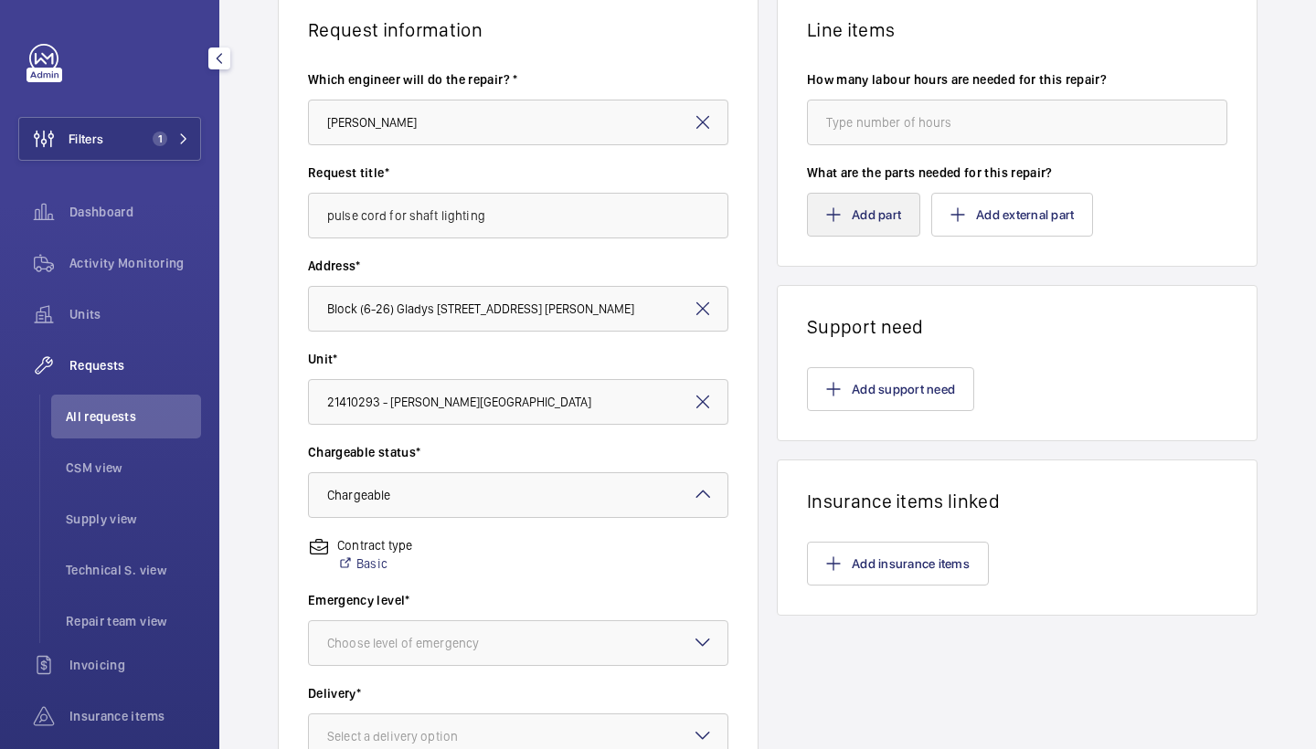
click at [833, 215] on mat-icon "button" at bounding box center [833, 214] width 15 height 15
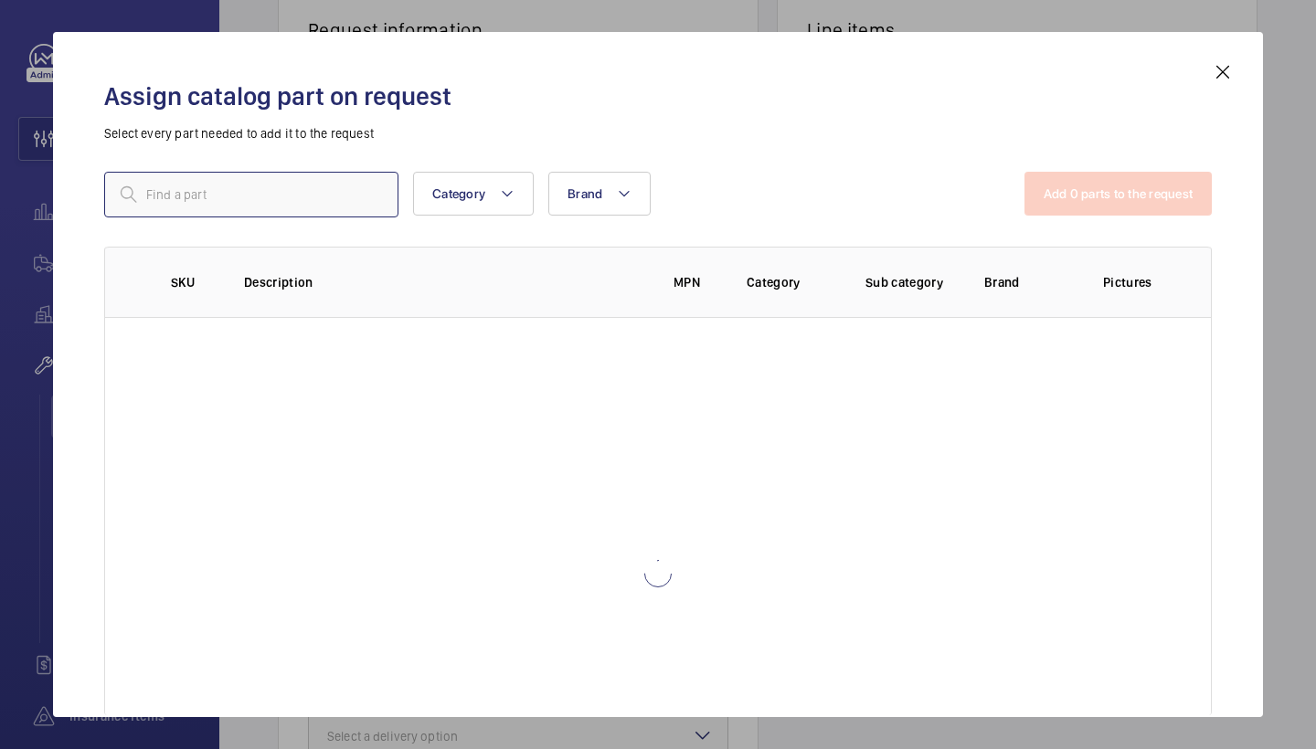
click at [295, 203] on input "text" at bounding box center [251, 195] width 294 height 46
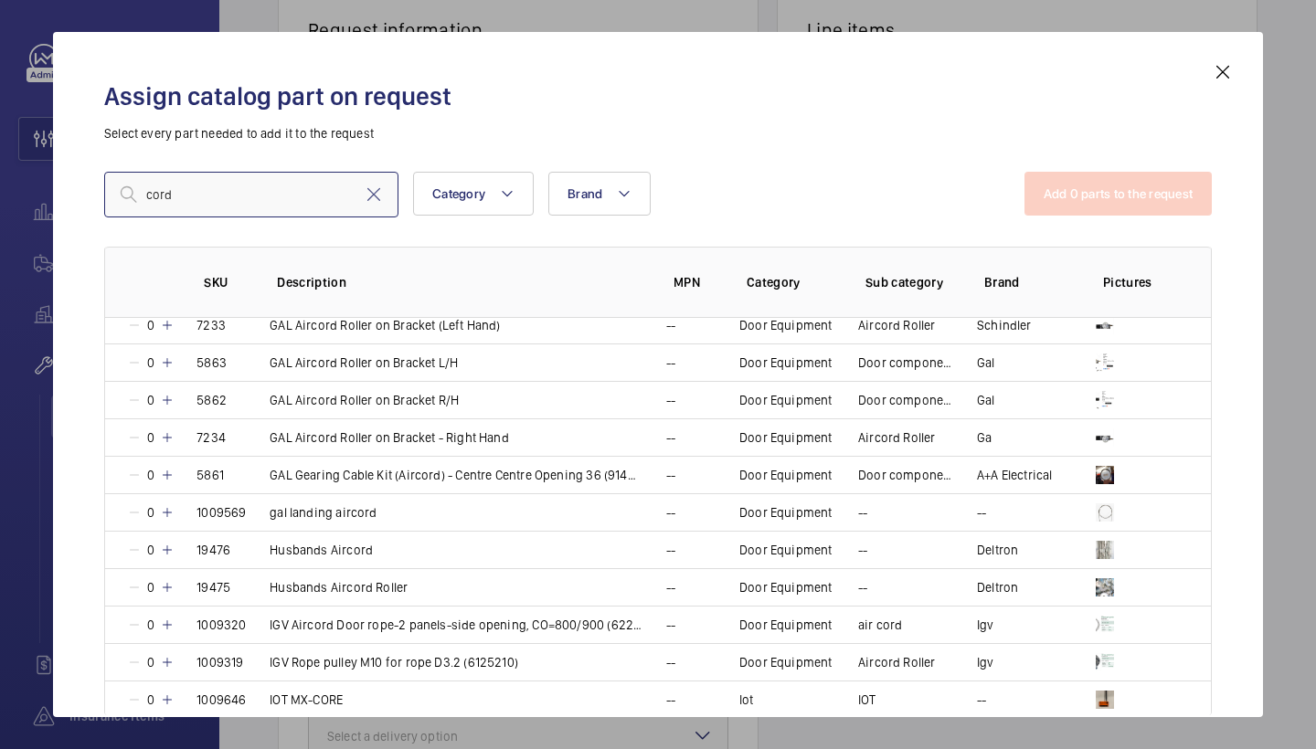
scroll to position [1921, 0]
click at [148, 198] on input "cord" at bounding box center [251, 195] width 294 height 46
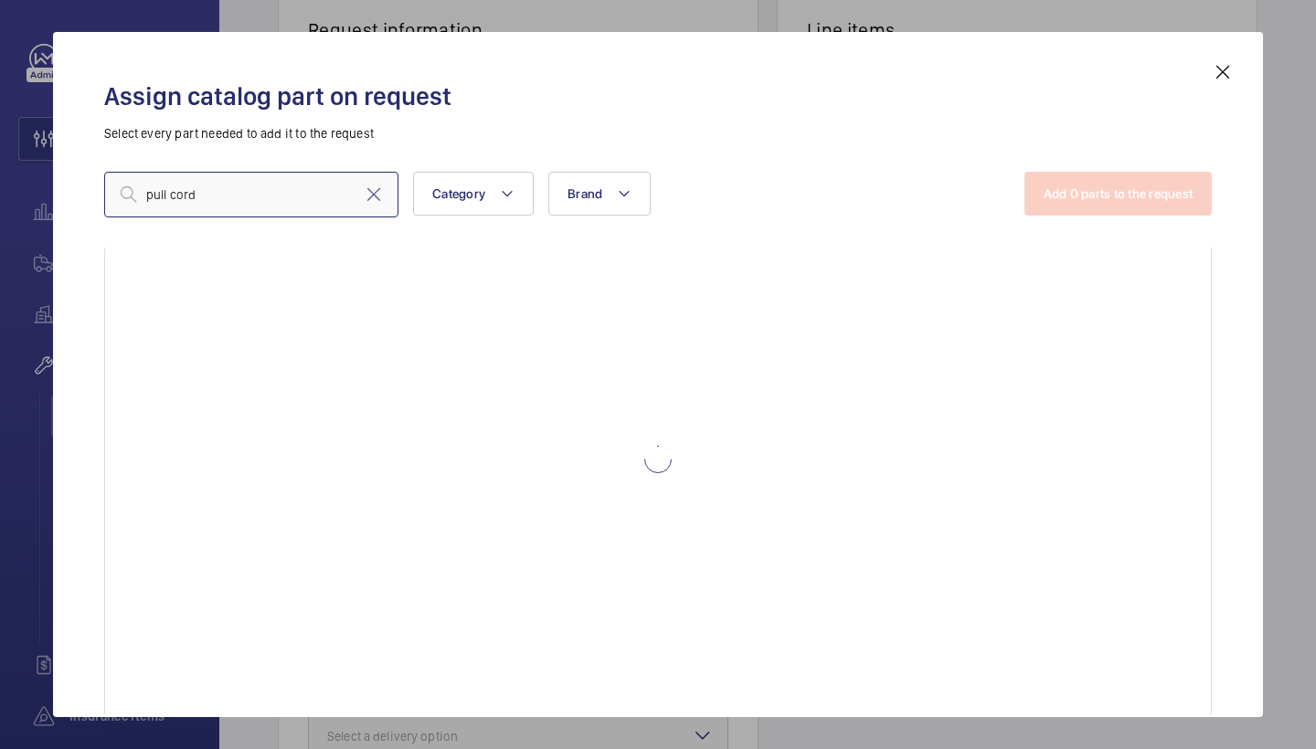
scroll to position [0, 0]
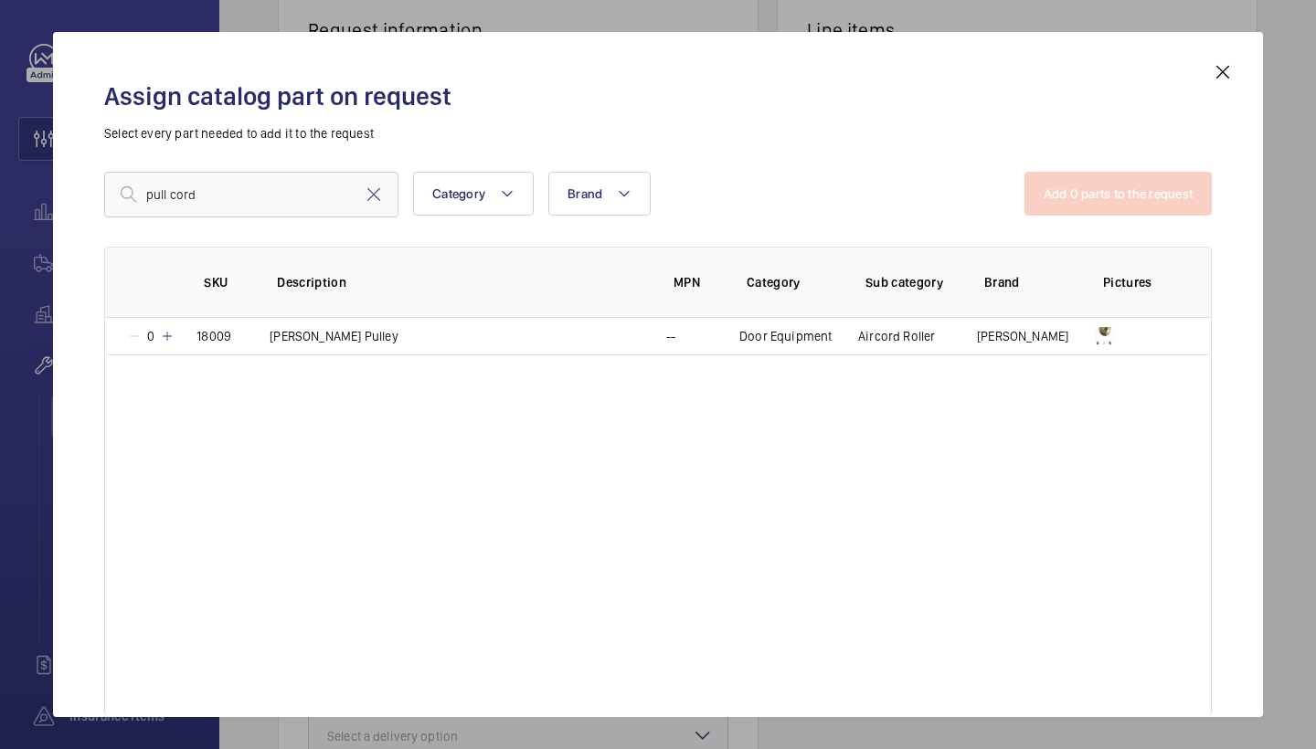
type input "pull cord"
click at [1238, 75] on div "Assign catalog part on request Select every part needed to add it to the reques…" at bounding box center [658, 374] width 1210 height 685
click at [1232, 75] on mat-icon at bounding box center [1222, 72] width 22 height 22
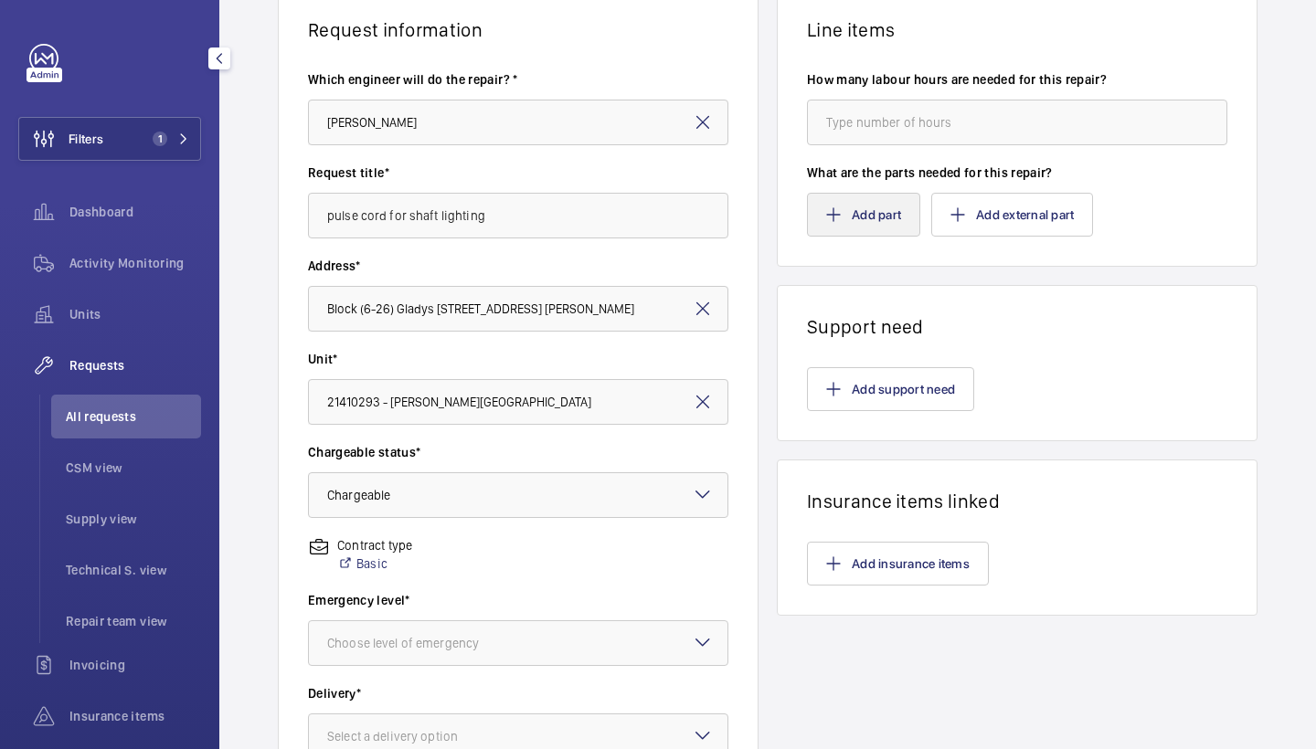
click at [878, 220] on button "Add part" at bounding box center [863, 215] width 113 height 44
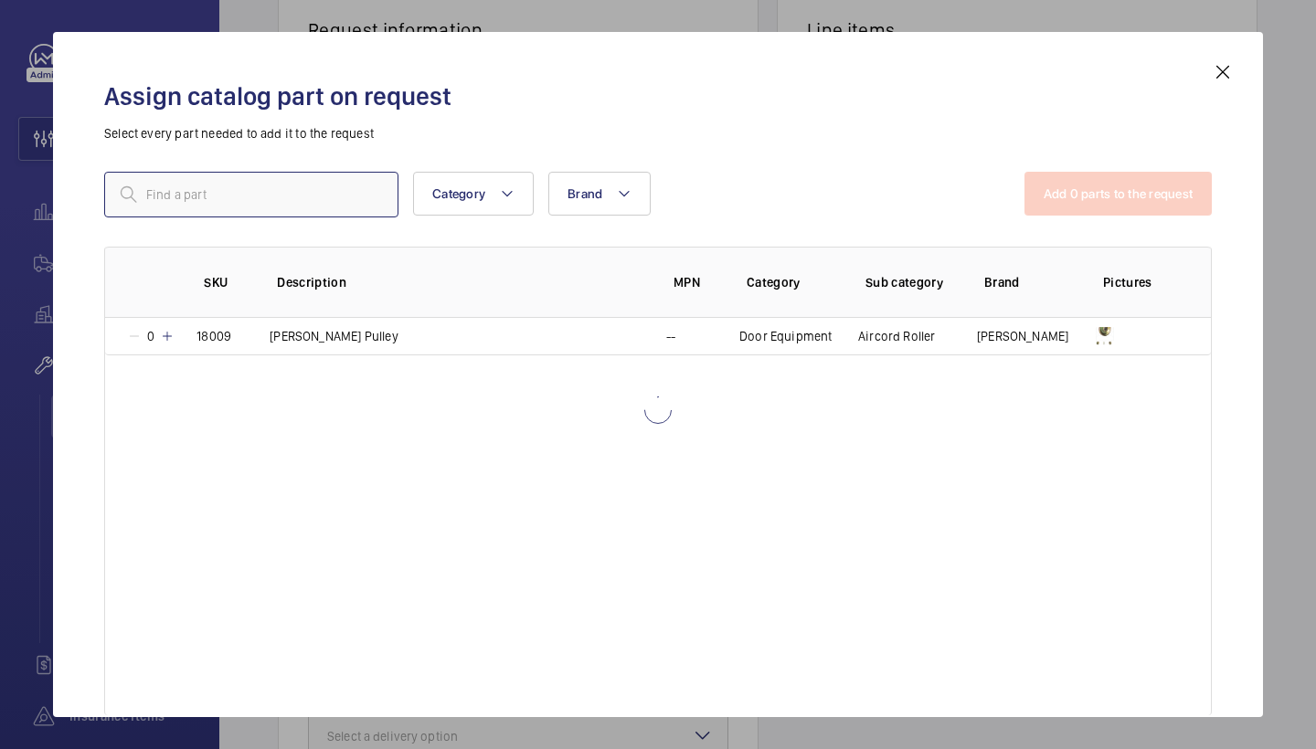
click at [361, 191] on input "text" at bounding box center [251, 195] width 294 height 46
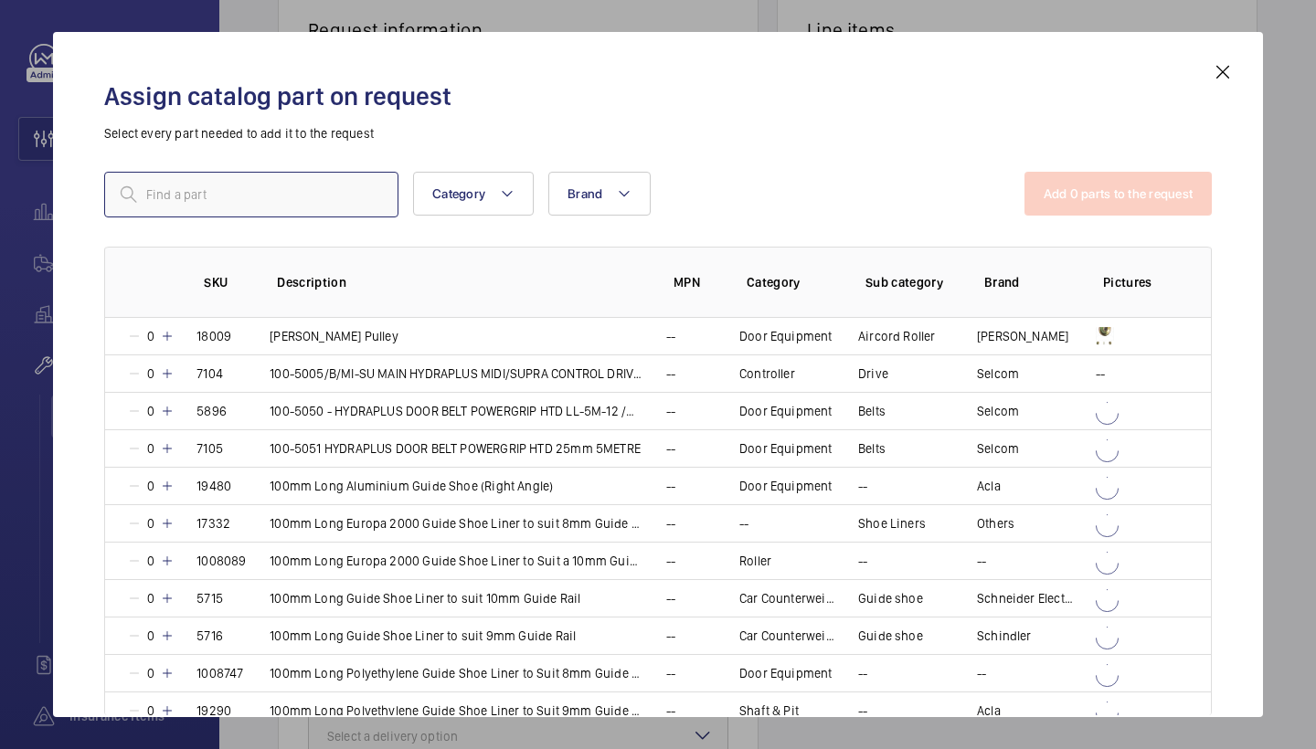
paste input "1009963"
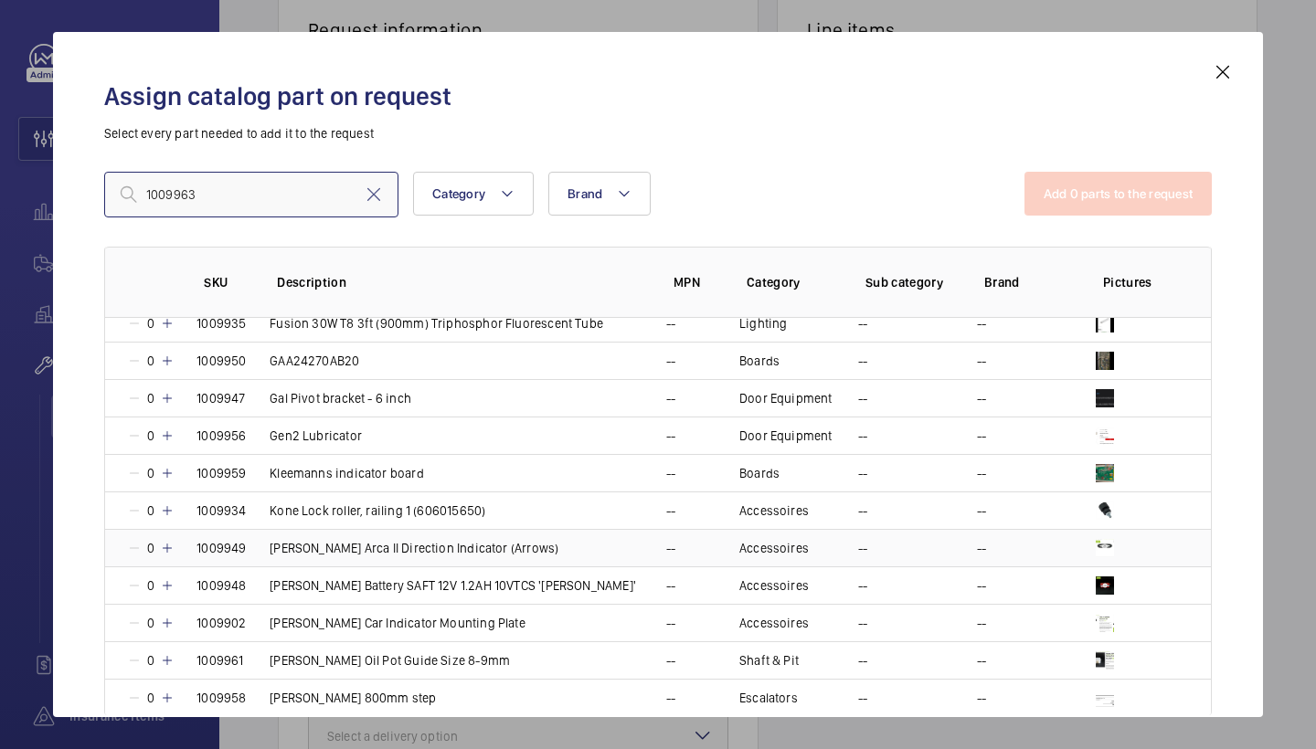
scroll to position [1202, 0]
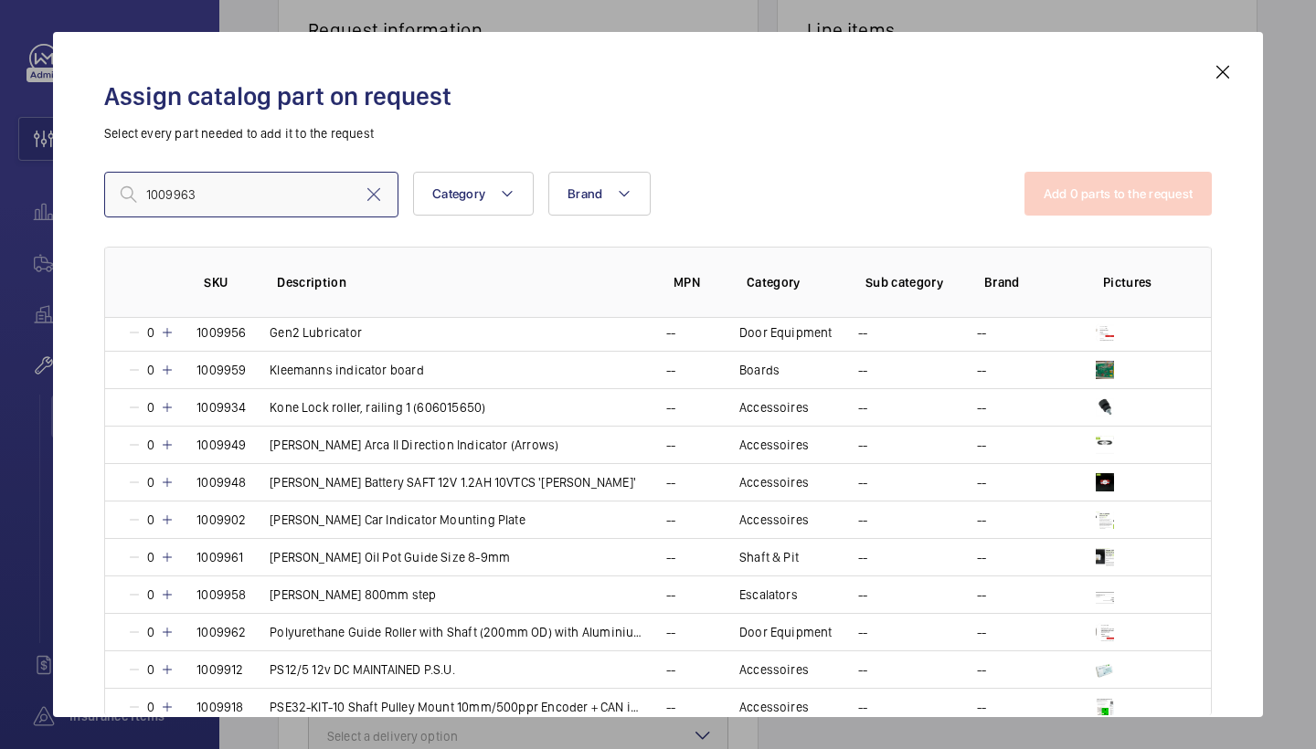
type input "1009963"
click at [1218, 65] on mat-icon at bounding box center [1222, 72] width 22 height 22
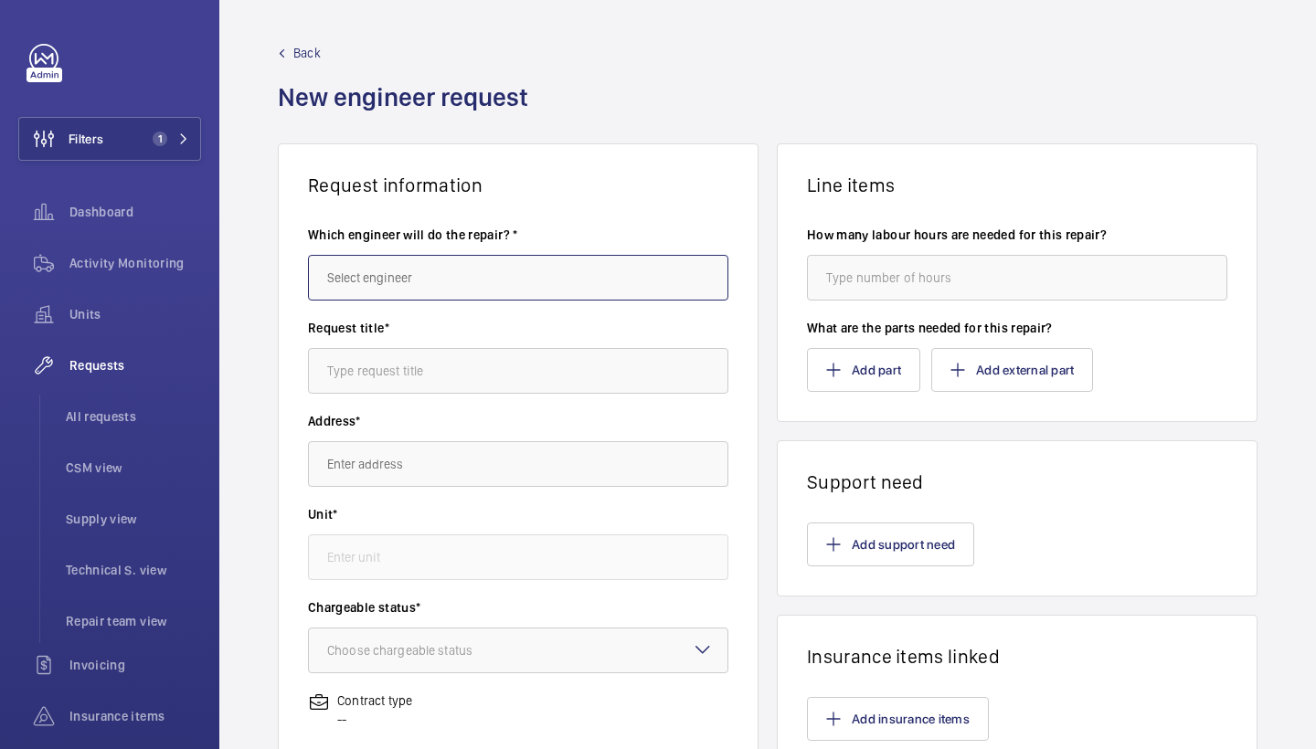
click at [546, 260] on input "text" at bounding box center [518, 278] width 420 height 46
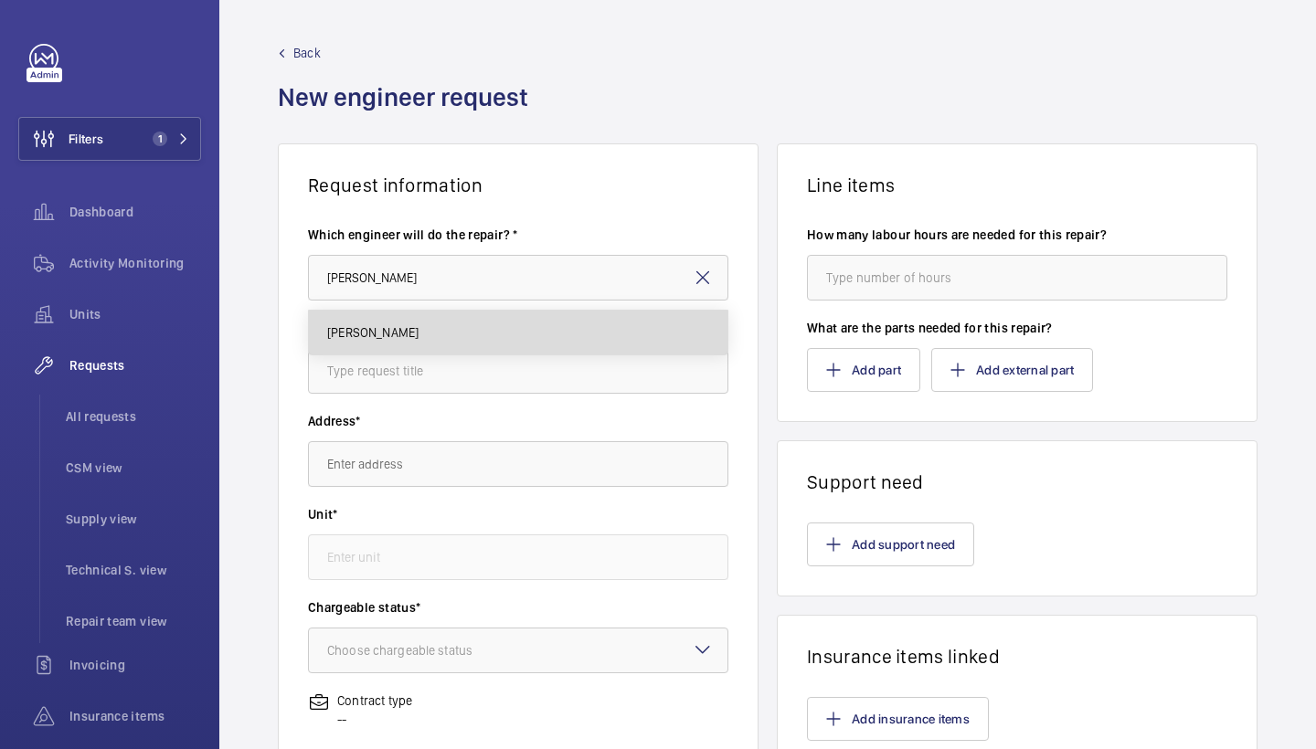
drag, startPoint x: 530, startPoint y: 280, endPoint x: 489, endPoint y: 321, distance: 58.1
click at [489, 321] on mat-option "[PERSON_NAME]" at bounding box center [518, 333] width 418 height 44
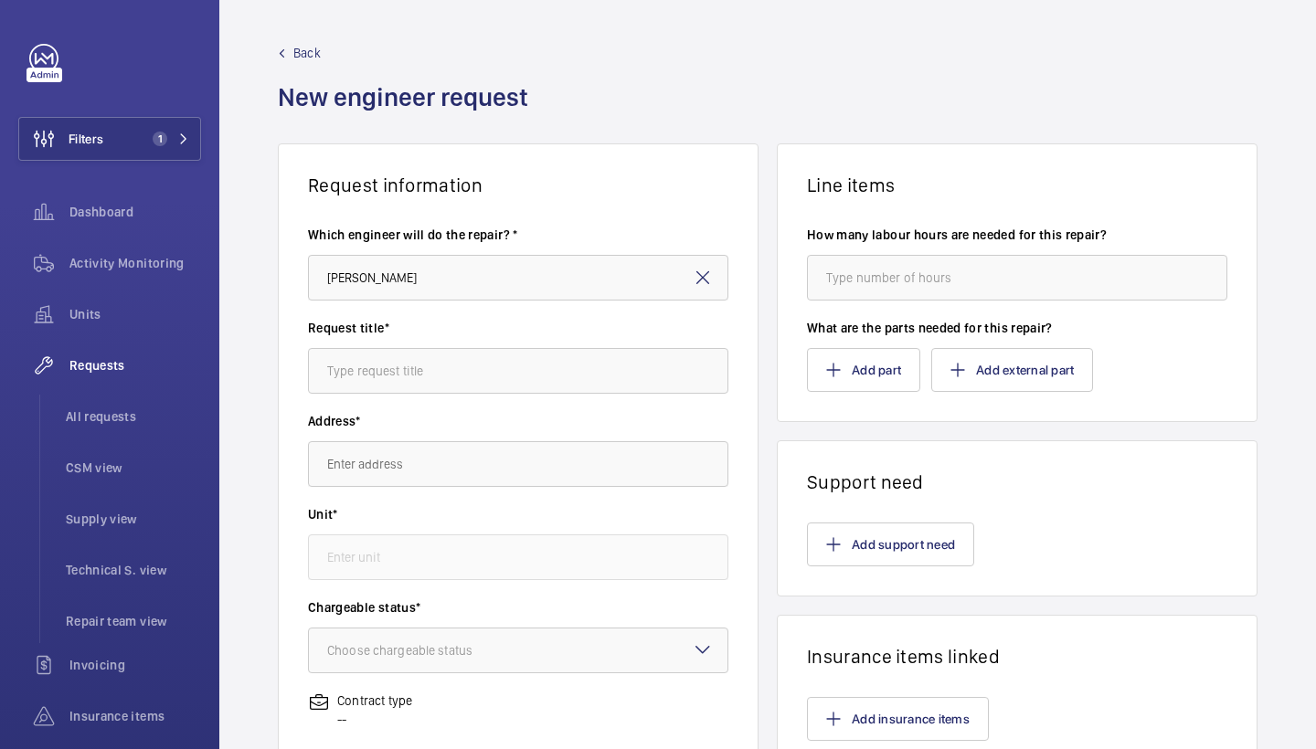
type input "[PERSON_NAME]"
click at [489, 398] on div "Request title*" at bounding box center [518, 365] width 420 height 93
click at [489, 389] on input "text" at bounding box center [518, 371] width 420 height 46
type input "pull cord switch"
click at [460, 437] on wm-front-autocomplete-dropdown-select "Address*" at bounding box center [518, 449] width 420 height 75
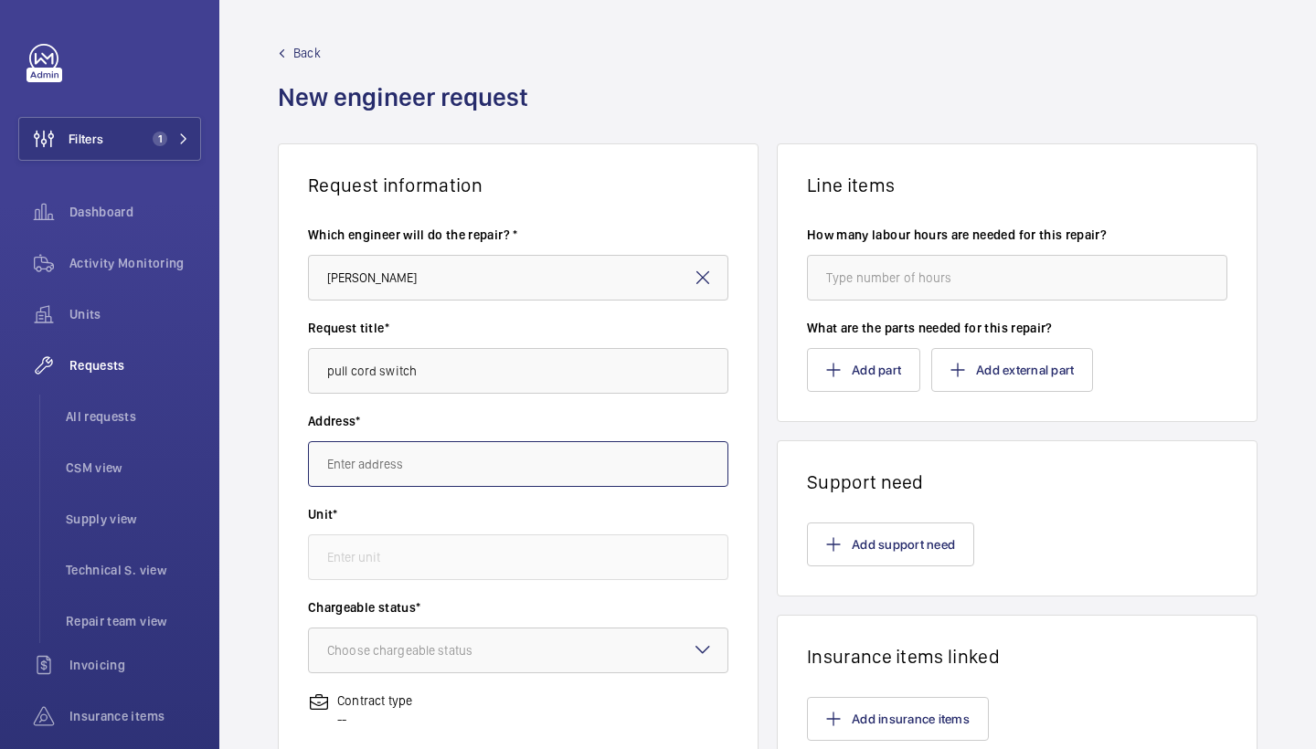
click at [459, 460] on input "text" at bounding box center [518, 464] width 420 height 46
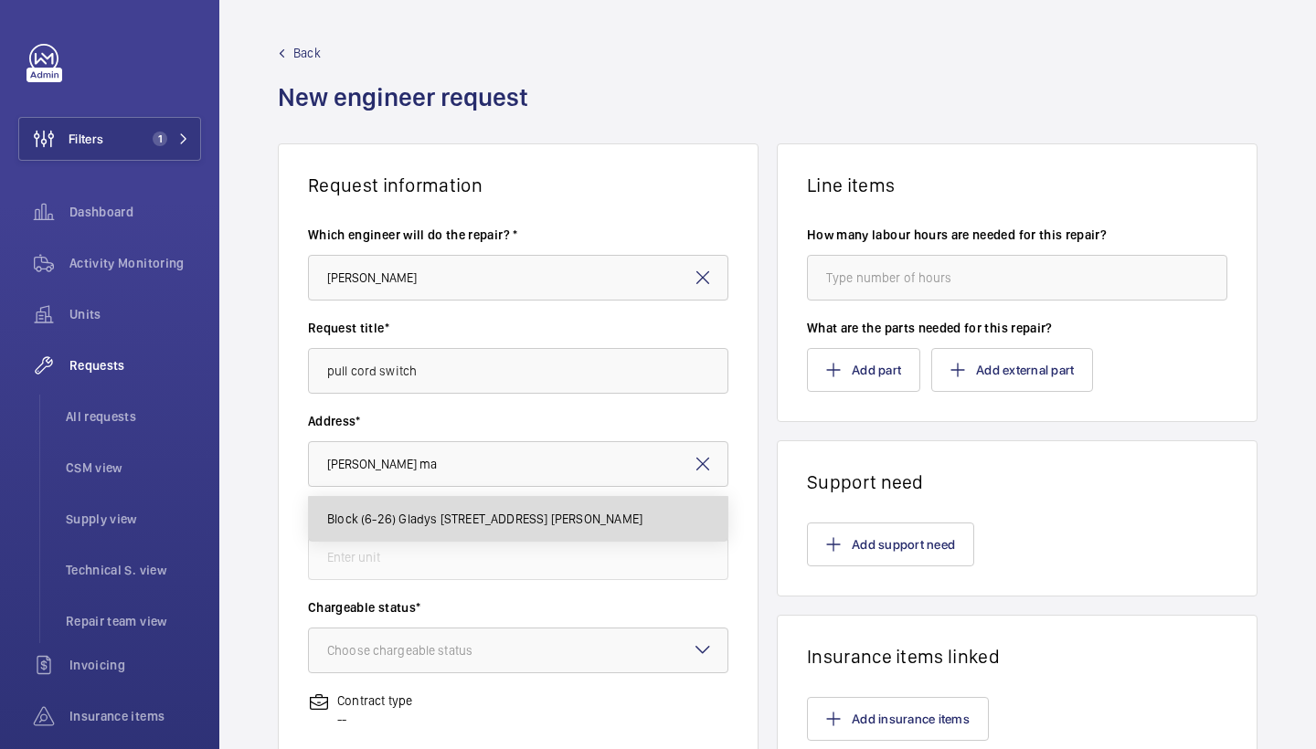
click at [452, 536] on mat-option "Block (6-26) Gladys [STREET_ADDRESS] [PERSON_NAME]" at bounding box center [518, 519] width 418 height 44
type input "Block (6-26) Gladys [STREET_ADDRESS] [PERSON_NAME]"
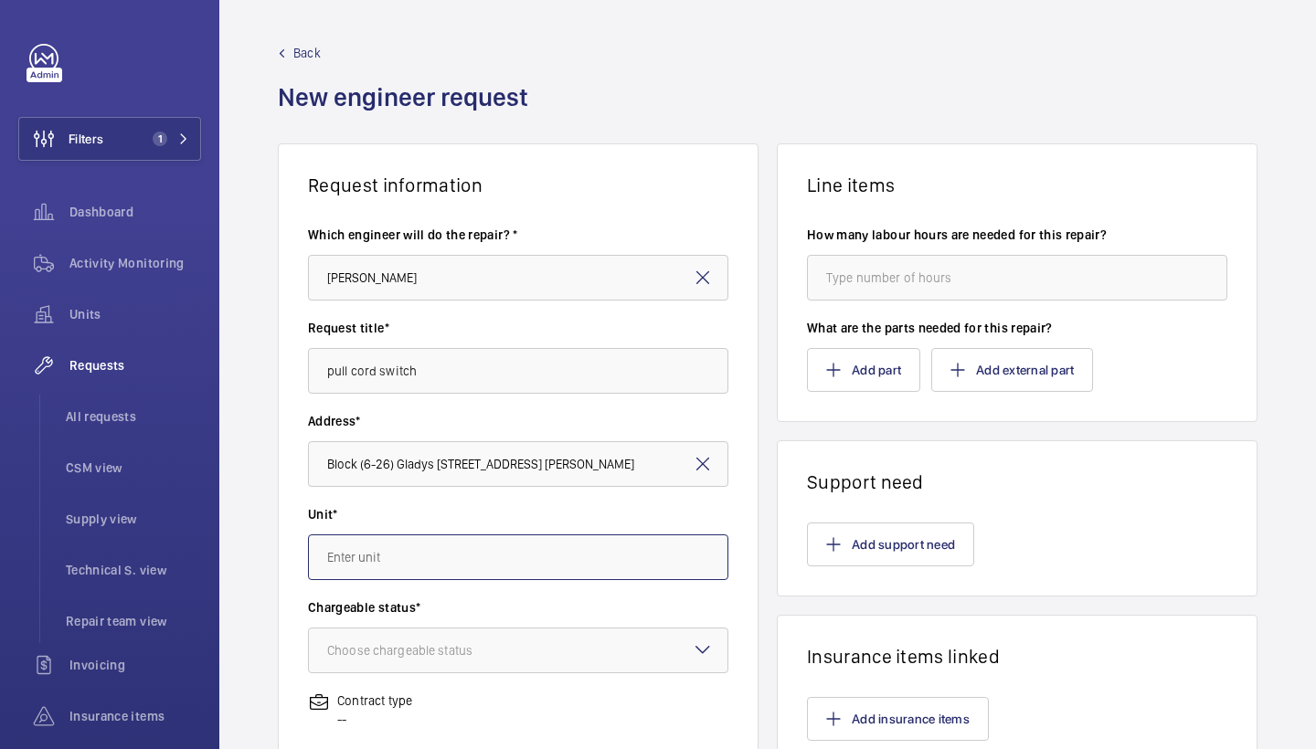
click at [452, 574] on input "text" at bounding box center [518, 557] width 420 height 46
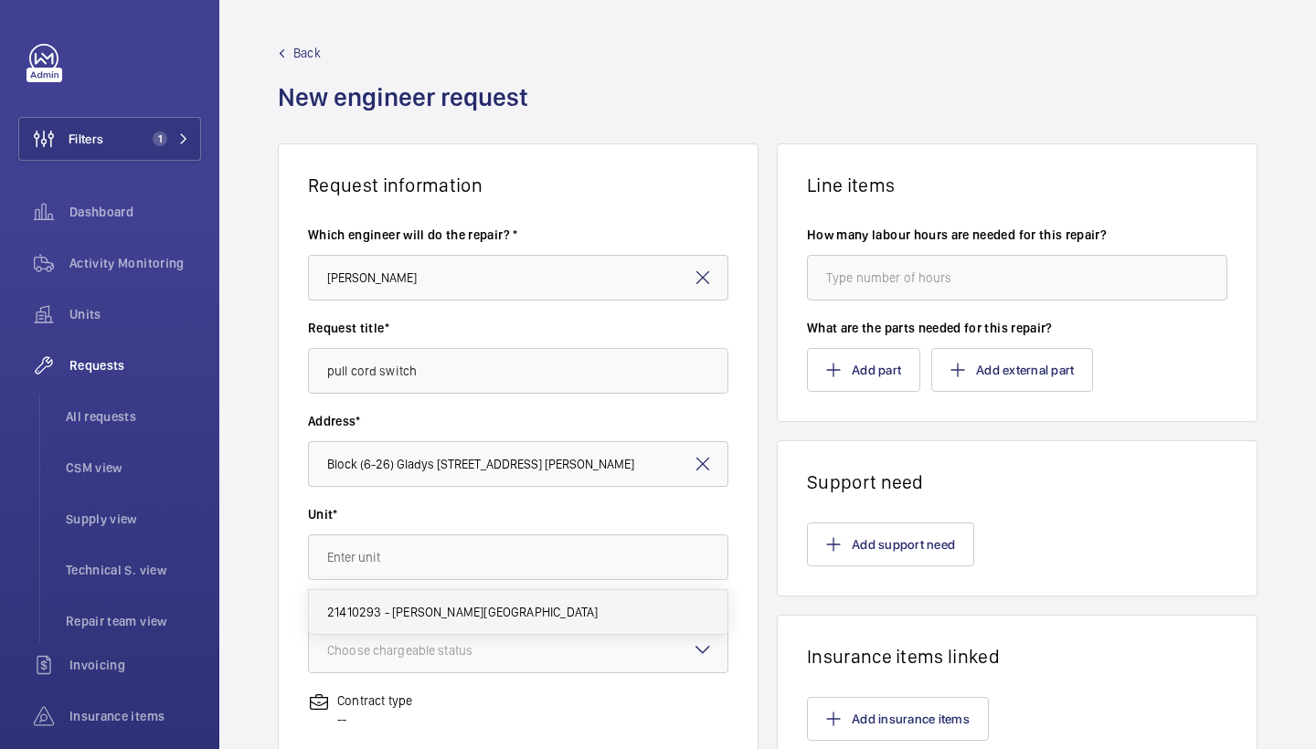
click at [428, 617] on span "21410293 - Gladys Malpass House" at bounding box center [462, 612] width 270 height 18
type input "21410293 - Gladys Malpass House"
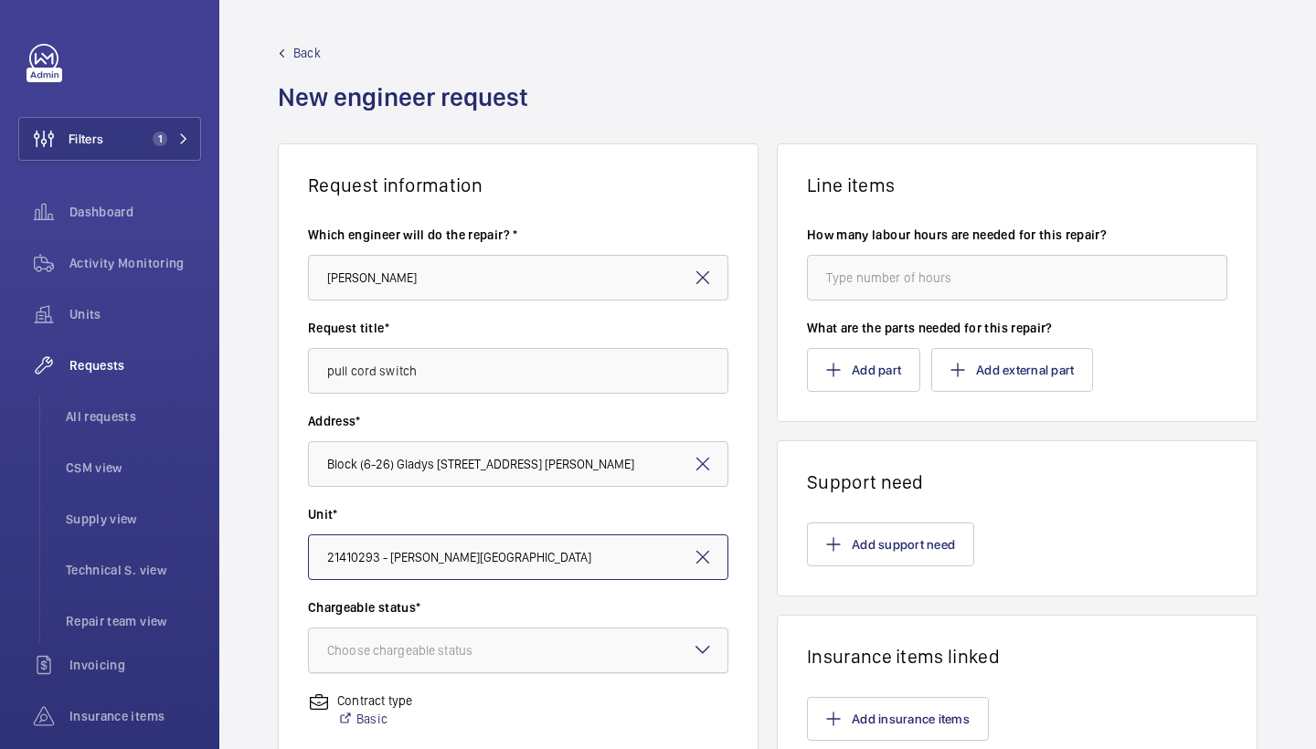
click at [449, 650] on div "Choose chargeable status" at bounding box center [422, 650] width 191 height 18
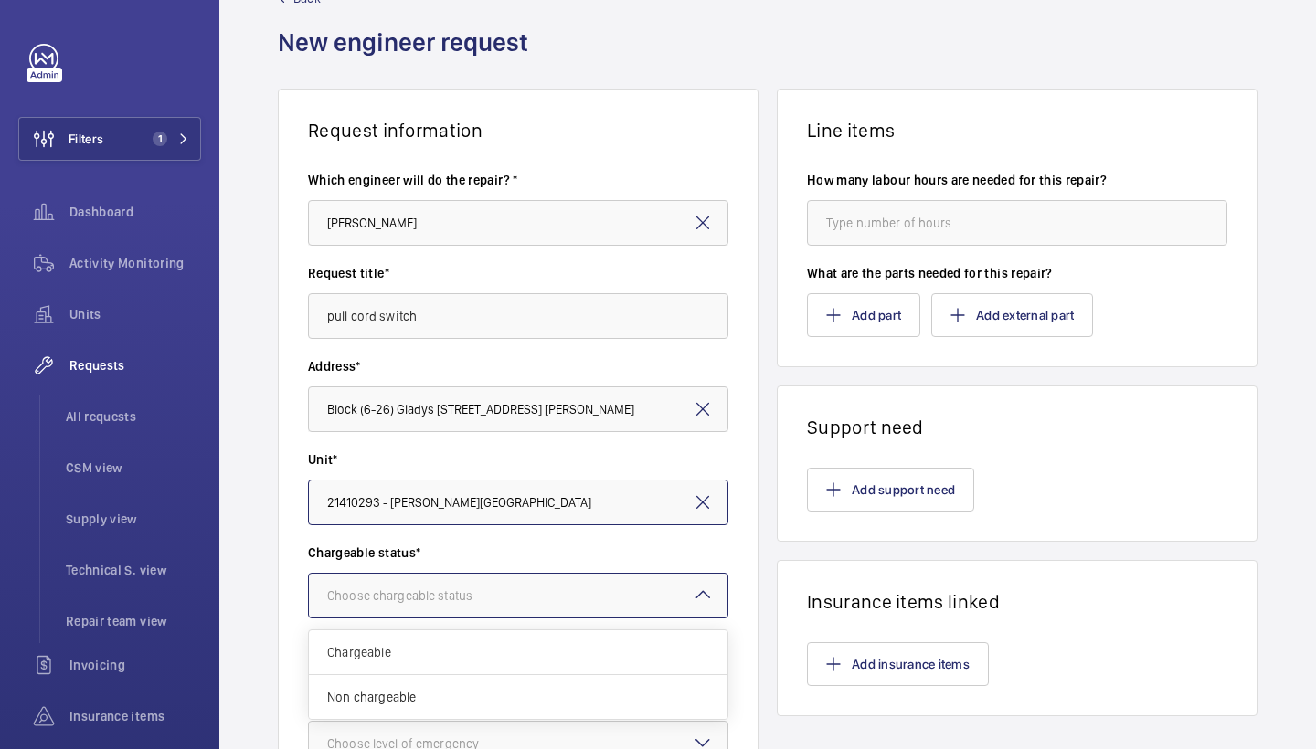
scroll to position [58, 0]
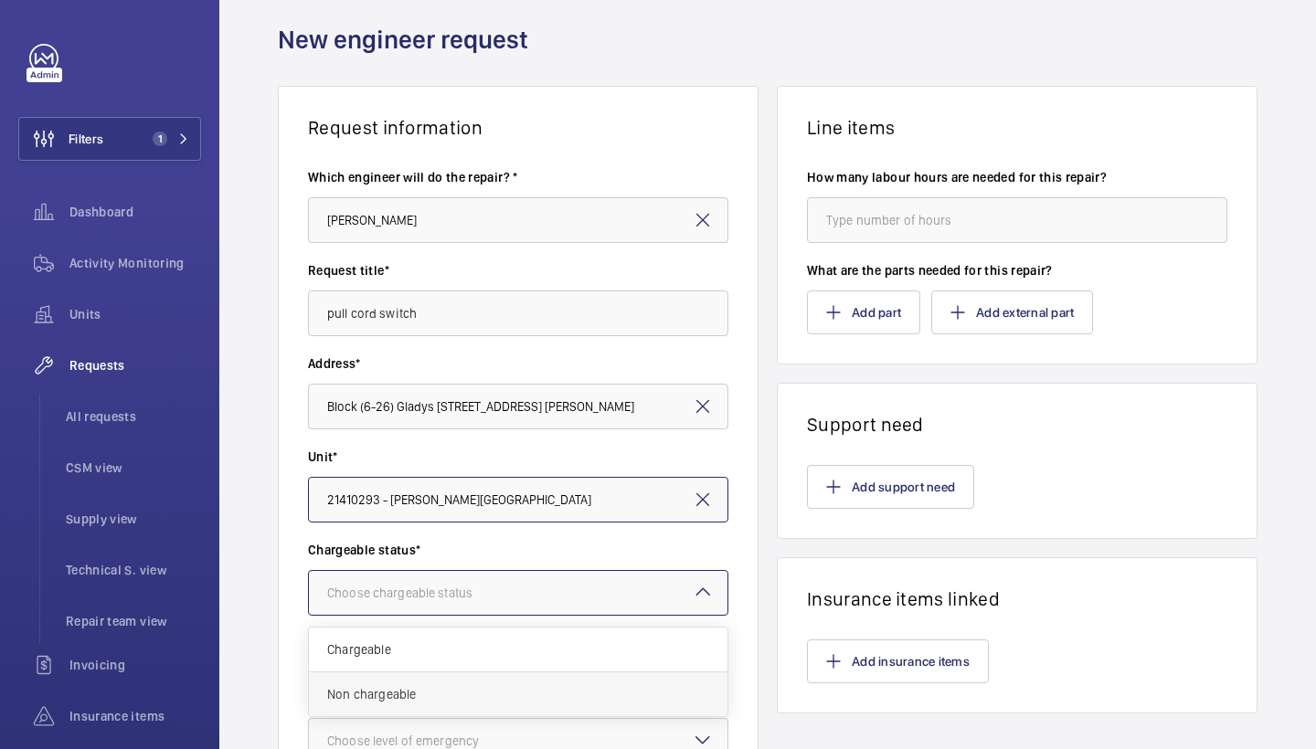
click at [432, 692] on span "Non chargeable" at bounding box center [518, 694] width 382 height 18
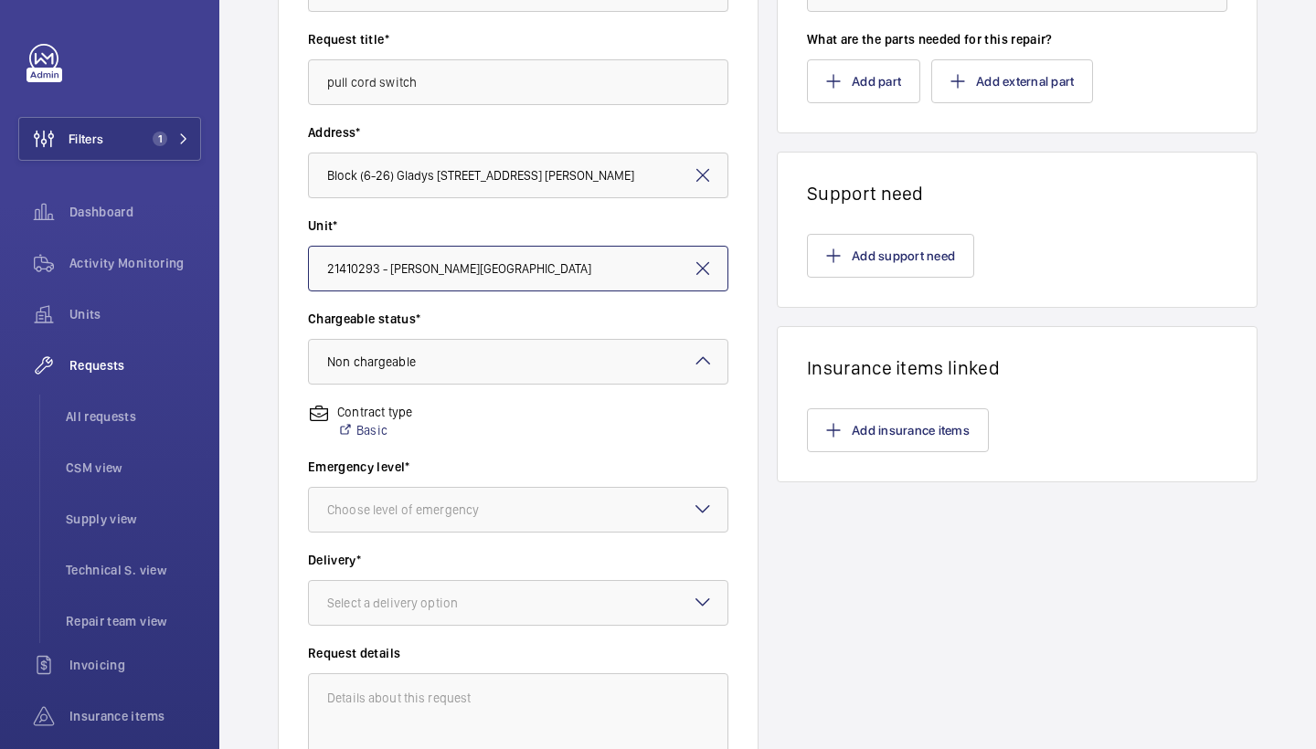
scroll to position [296, 0]
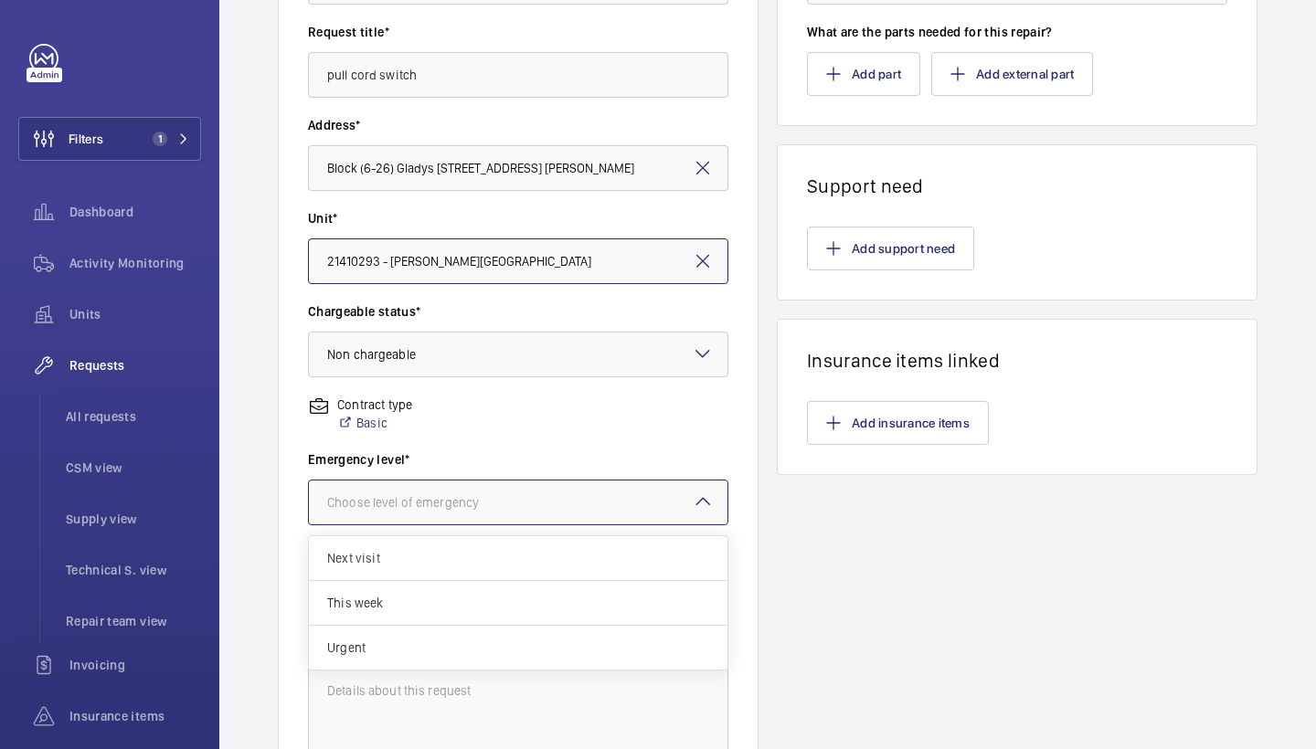
click at [521, 509] on div "Choose level of emergency" at bounding box center [425, 502] width 197 height 18
click at [449, 612] on div "This week" at bounding box center [518, 603] width 418 height 45
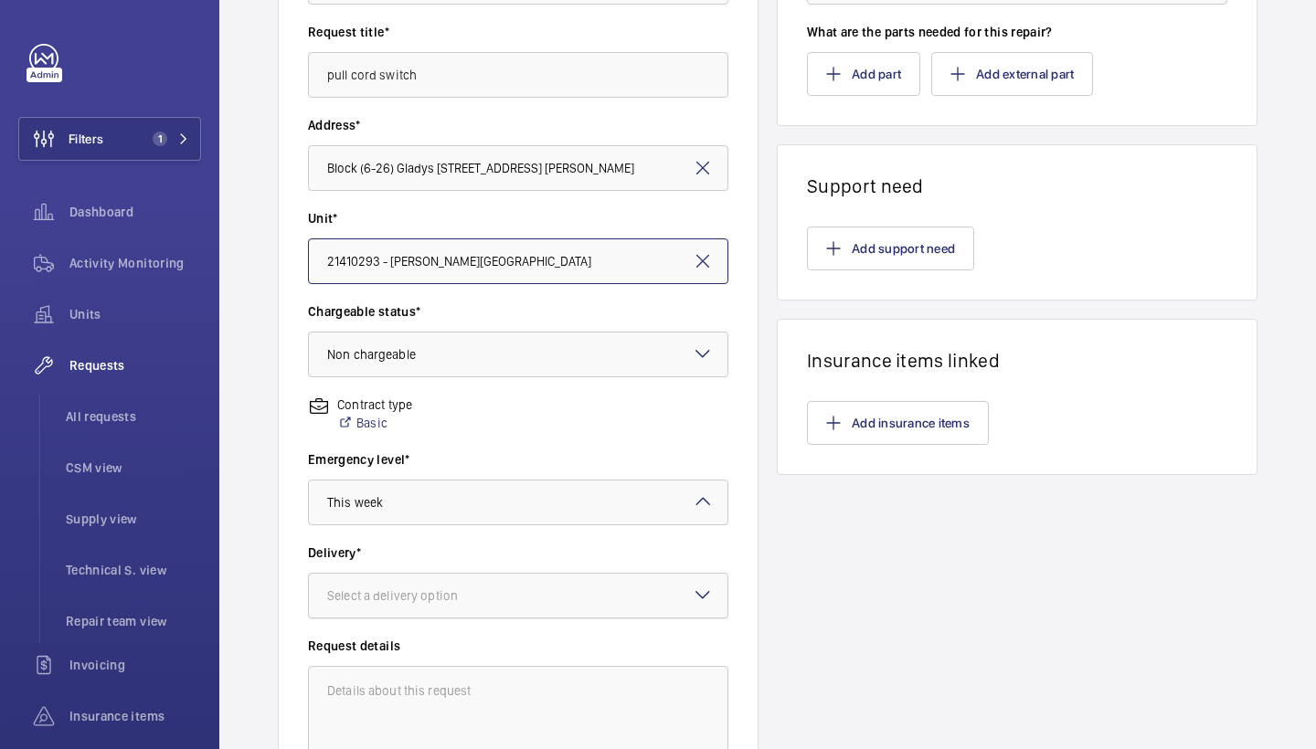
click at [470, 606] on div at bounding box center [518, 596] width 418 height 44
click at [397, 732] on div "London office" at bounding box center [518, 742] width 418 height 45
click at [857, 95] on button "Add part" at bounding box center [863, 74] width 113 height 44
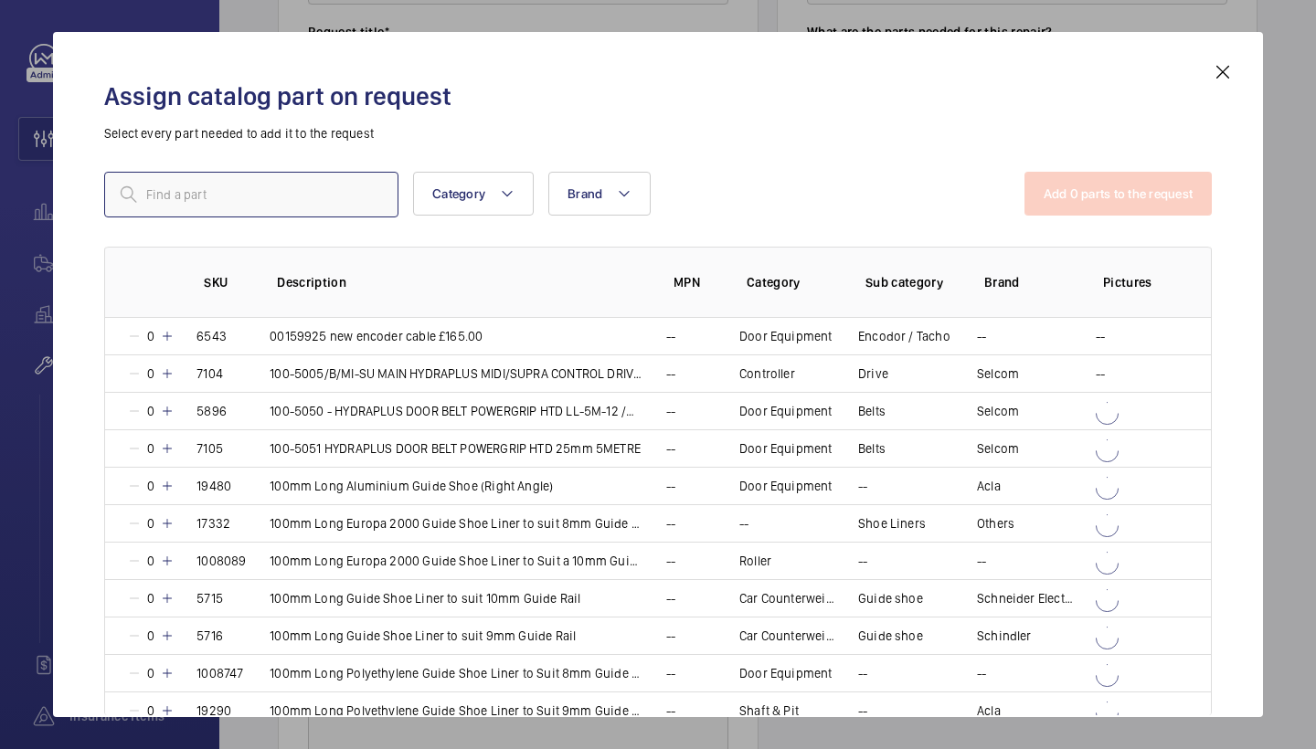
click at [289, 211] on input "text" at bounding box center [251, 195] width 294 height 46
paste input "1009963"
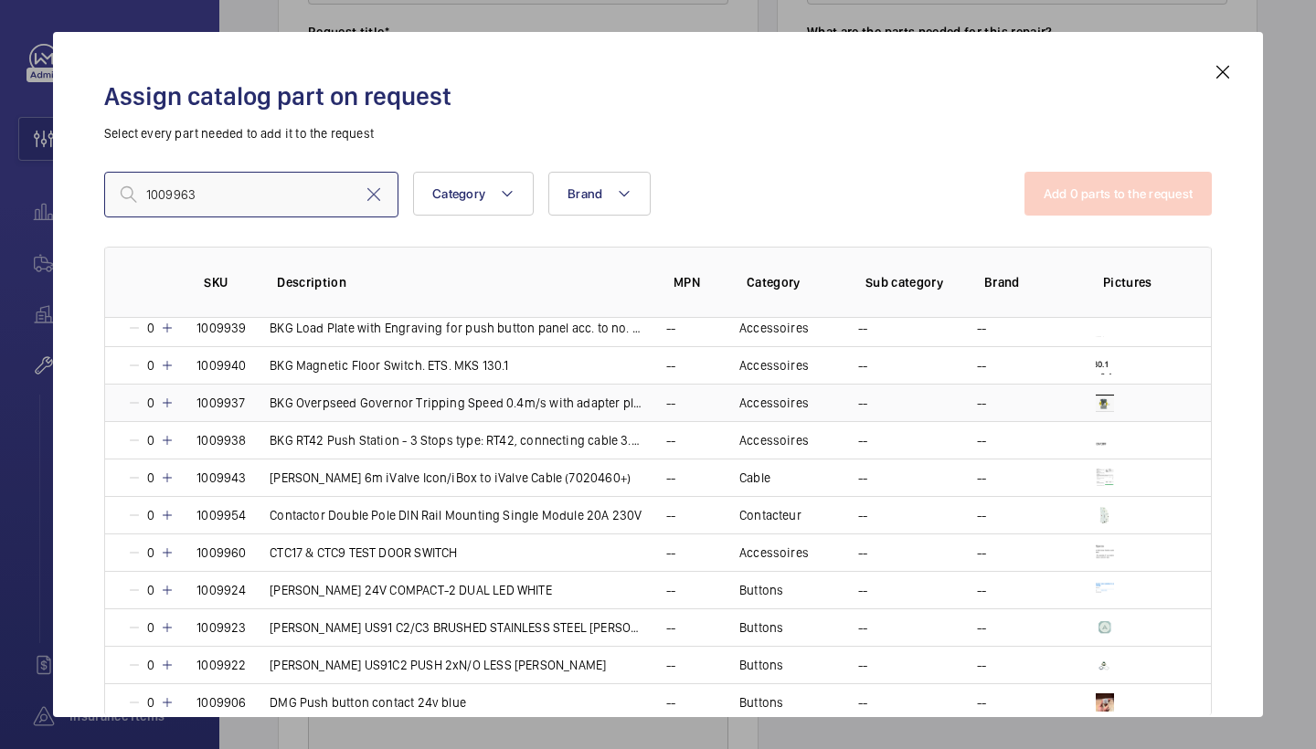
scroll to position [299, 0]
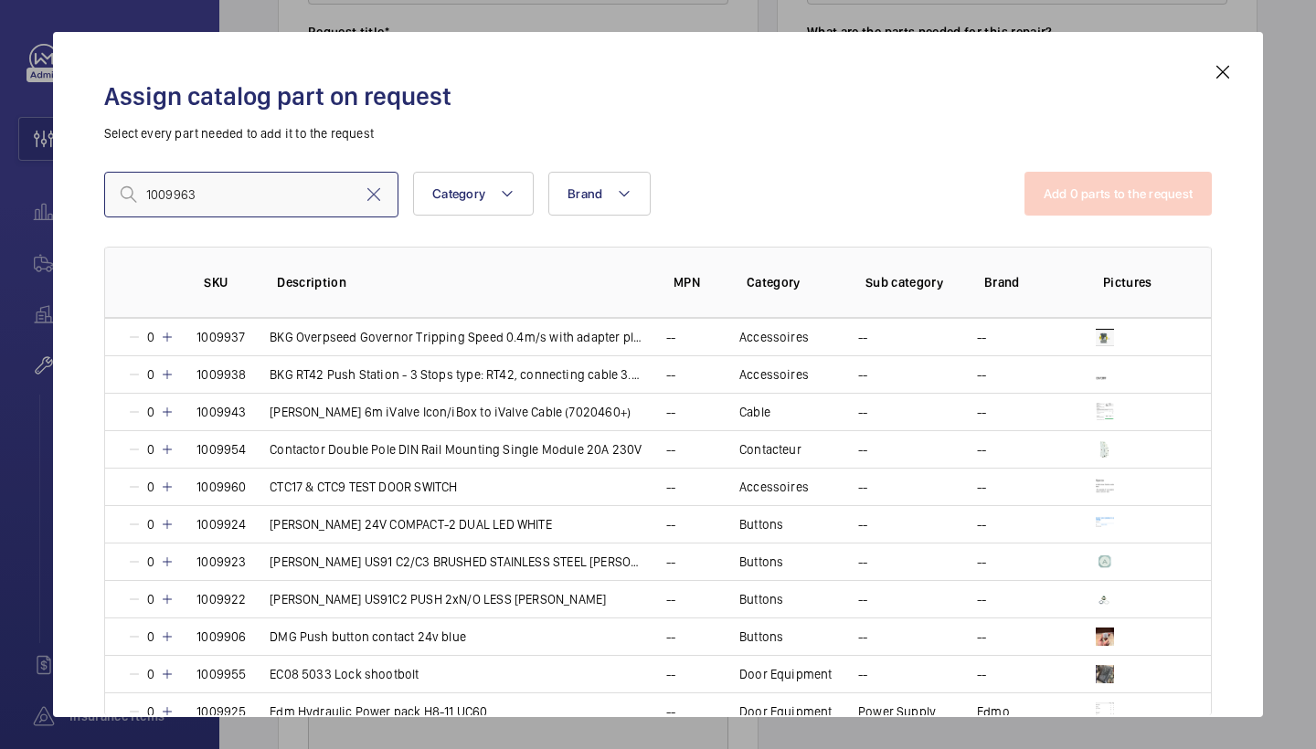
drag, startPoint x: 222, startPoint y: 191, endPoint x: 119, endPoint y: 191, distance: 103.2
click at [119, 191] on div "1009963" at bounding box center [251, 195] width 294 height 46
paste input "SW2937 25M PULL CORD KIT PULSE SWITCHED"
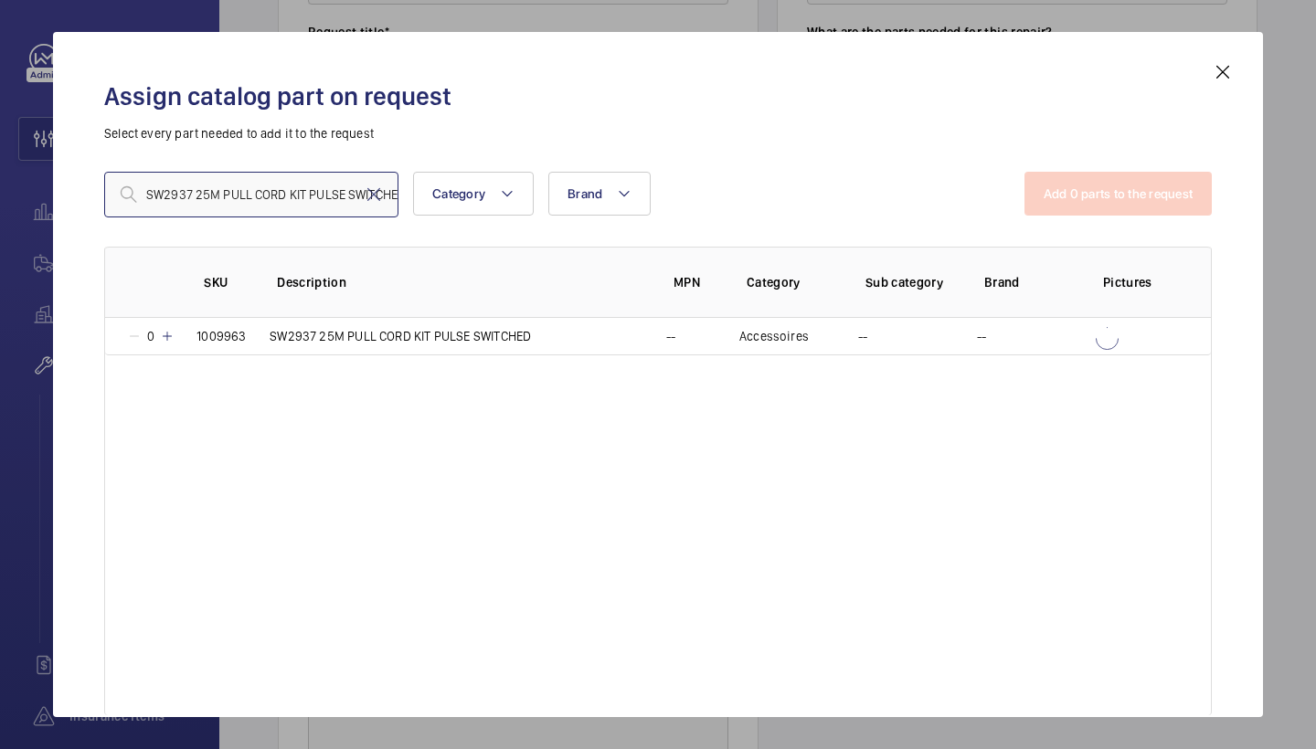
scroll to position [0, 0]
type input "SW2937 25M PULL CORD KIT PULSE SWITCHED"
click at [168, 329] on mat-icon at bounding box center [167, 336] width 15 height 15
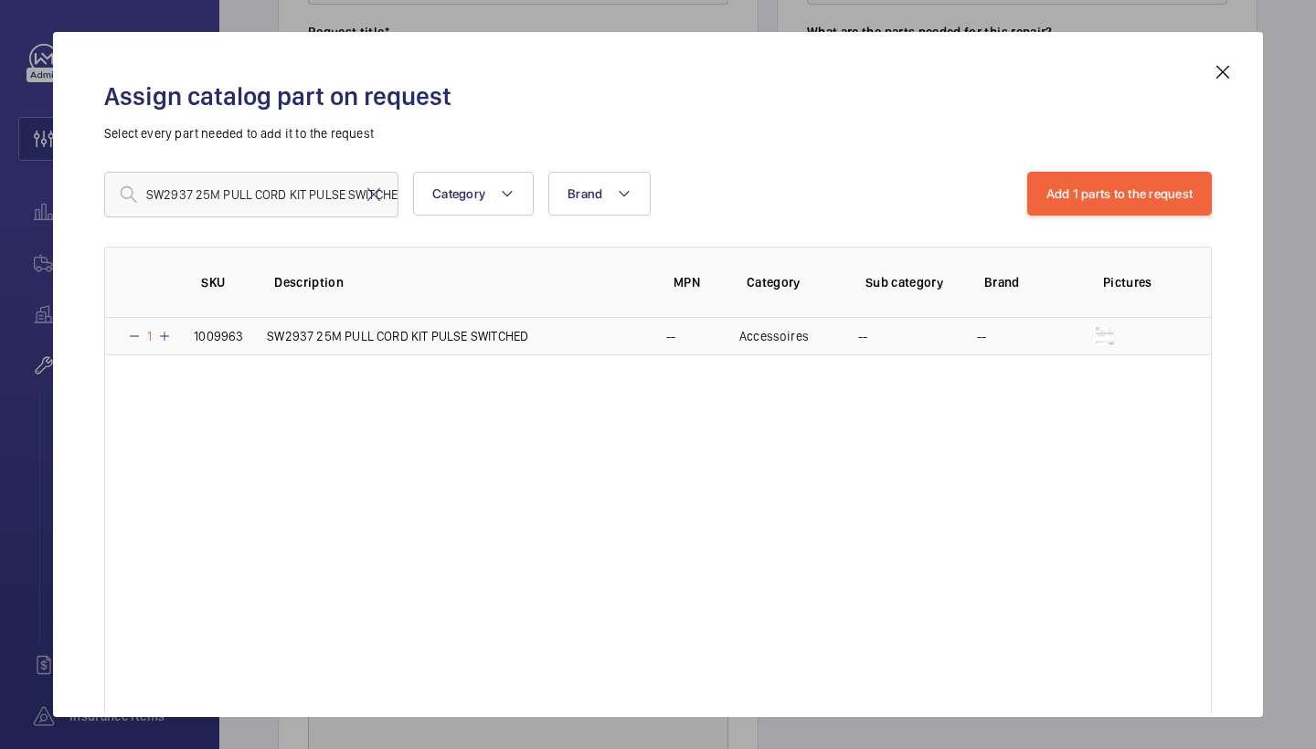
click at [168, 329] on mat-icon at bounding box center [164, 336] width 15 height 15
click at [1108, 212] on button "Add 1 parts to the request" at bounding box center [1119, 194] width 185 height 44
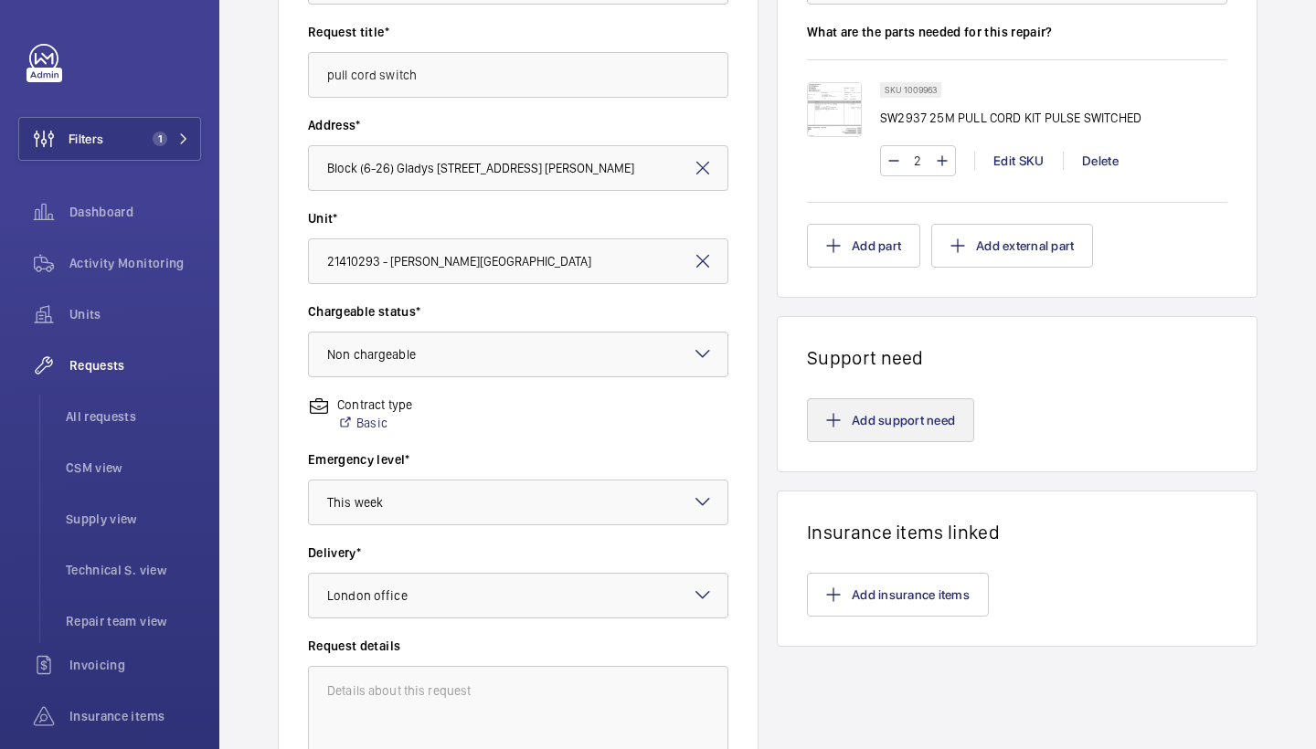
click at [851, 439] on button "Add support need" at bounding box center [890, 420] width 167 height 44
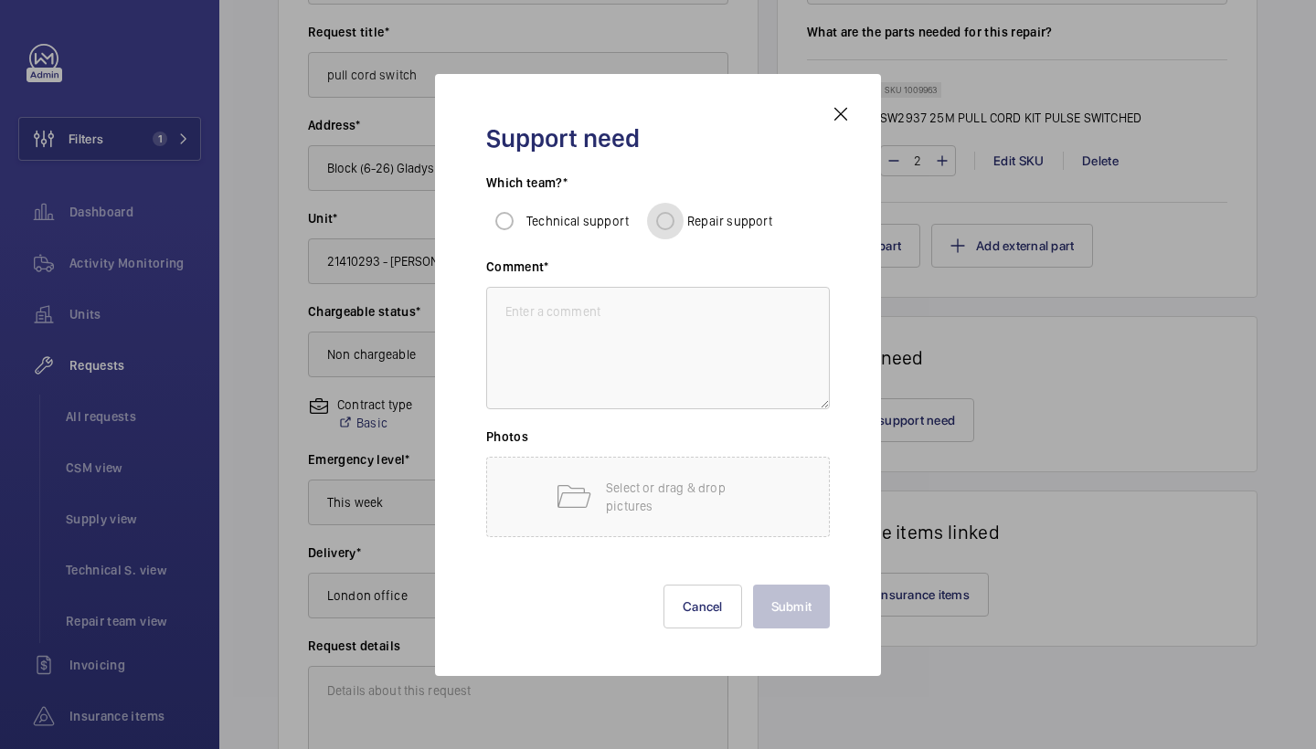
click at [662, 220] on input "Repair support" at bounding box center [665, 221] width 37 height 37
radio input "true"
click at [661, 347] on textarea at bounding box center [658, 348] width 344 height 122
type textarea "repairs to fit"
click at [792, 597] on button "Submit" at bounding box center [792, 607] width 78 height 44
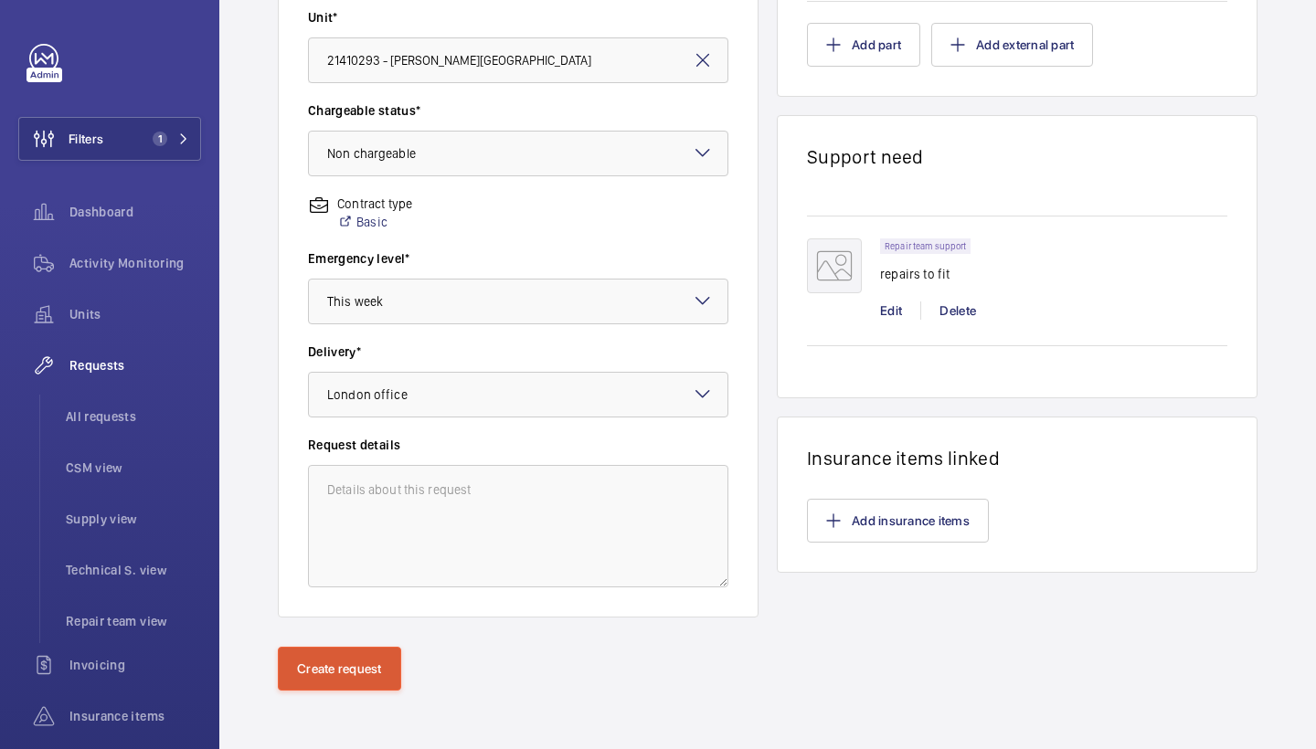
scroll to position [497, 0]
click at [366, 660] on button "Create request" at bounding box center [339, 669] width 123 height 44
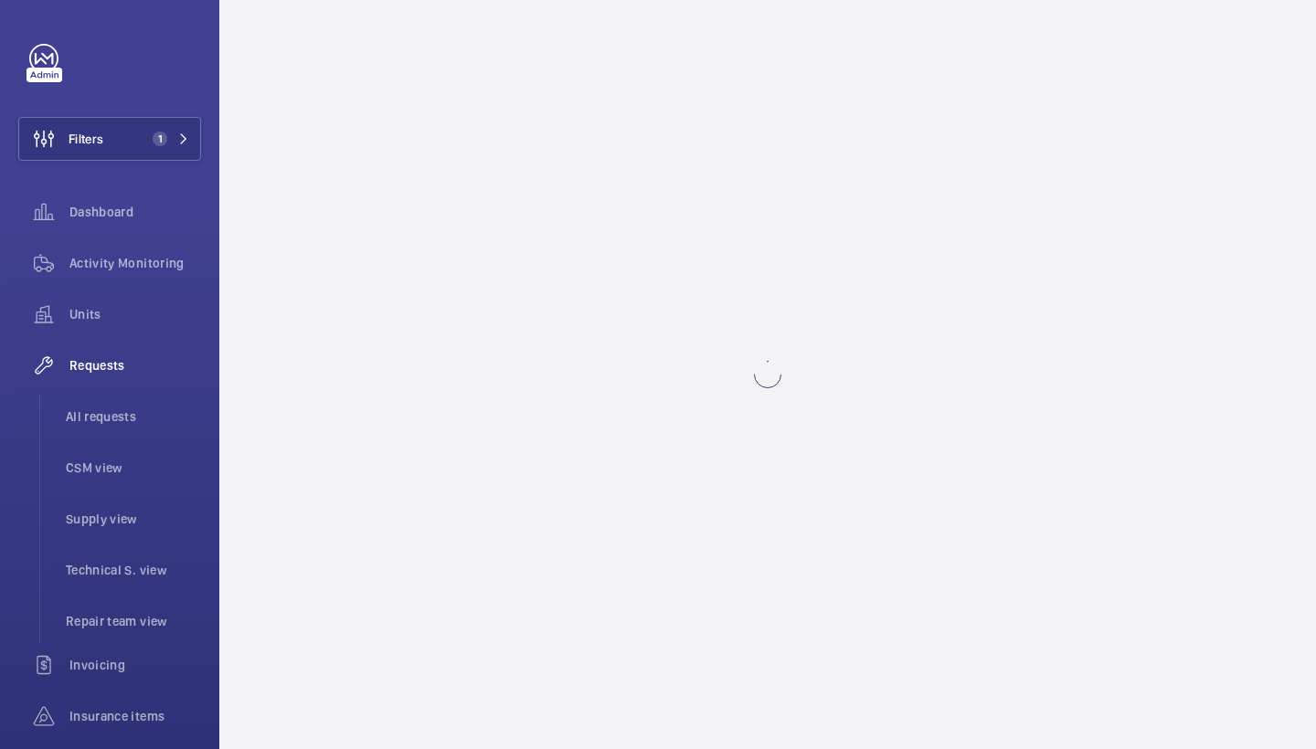
scroll to position [0, 0]
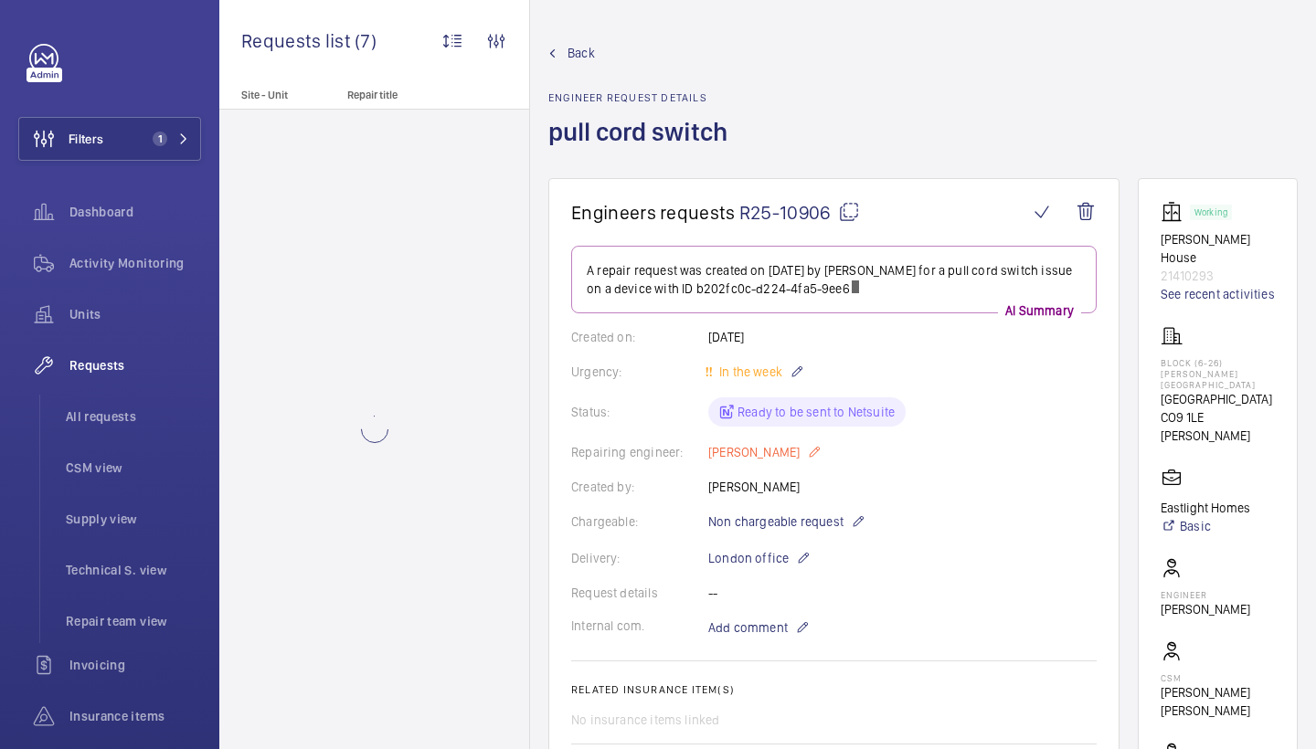
scroll to position [585, 0]
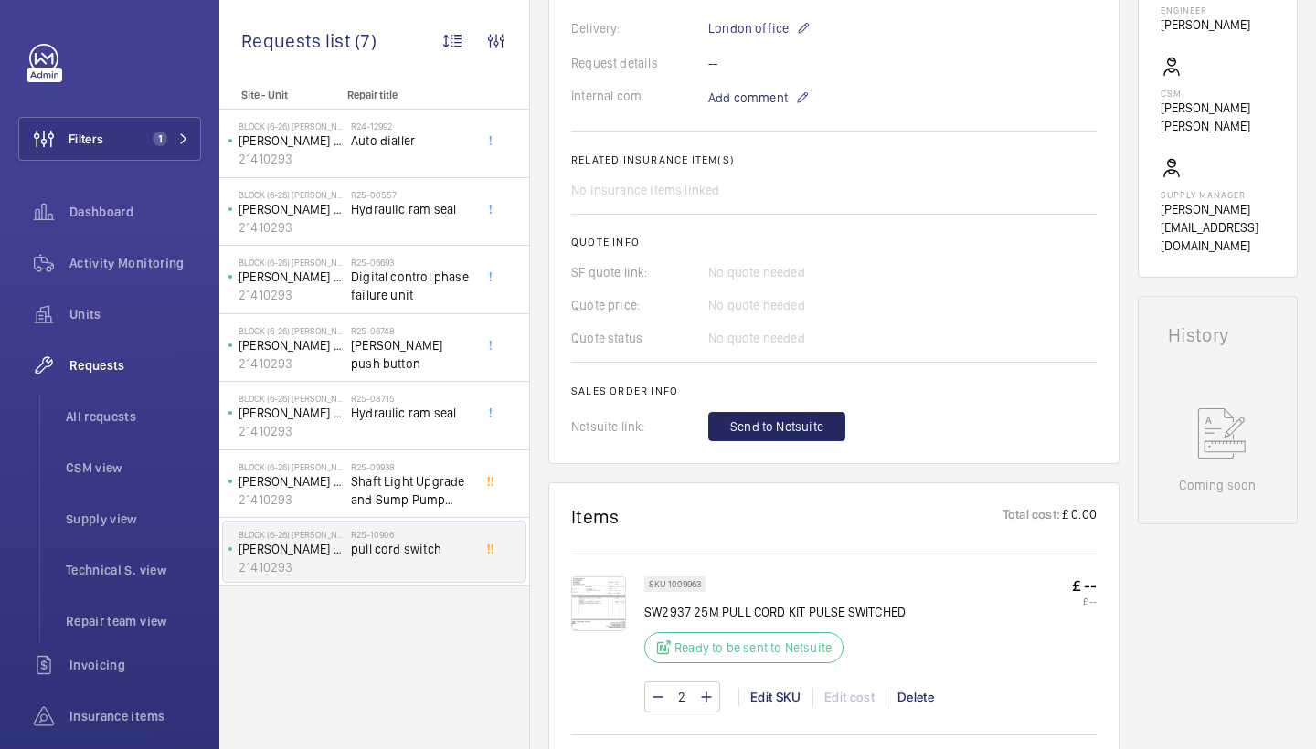
click at [766, 418] on span "Send to Netsuite" at bounding box center [776, 427] width 93 height 18
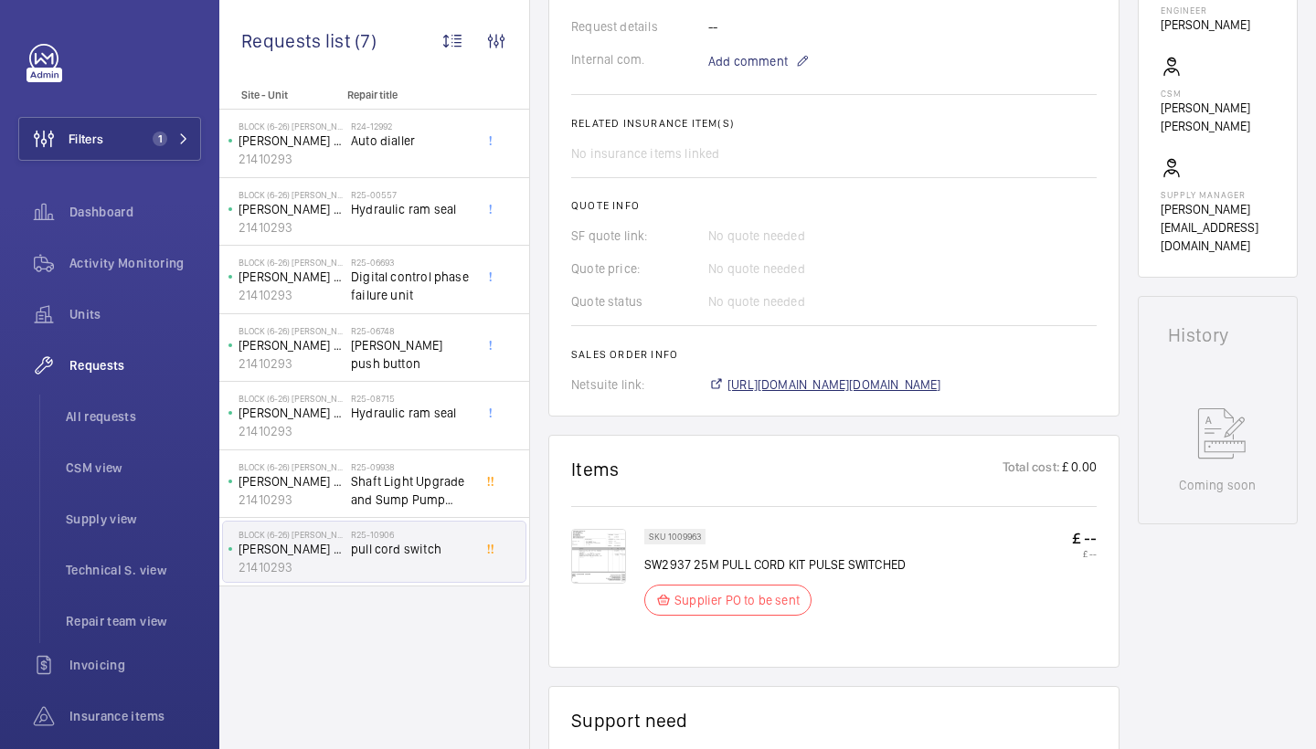
click at [828, 389] on span "https://6461500.app.netsuite.com/app/accounting/transactions/salesord.nl?id=290…" at bounding box center [834, 384] width 214 height 18
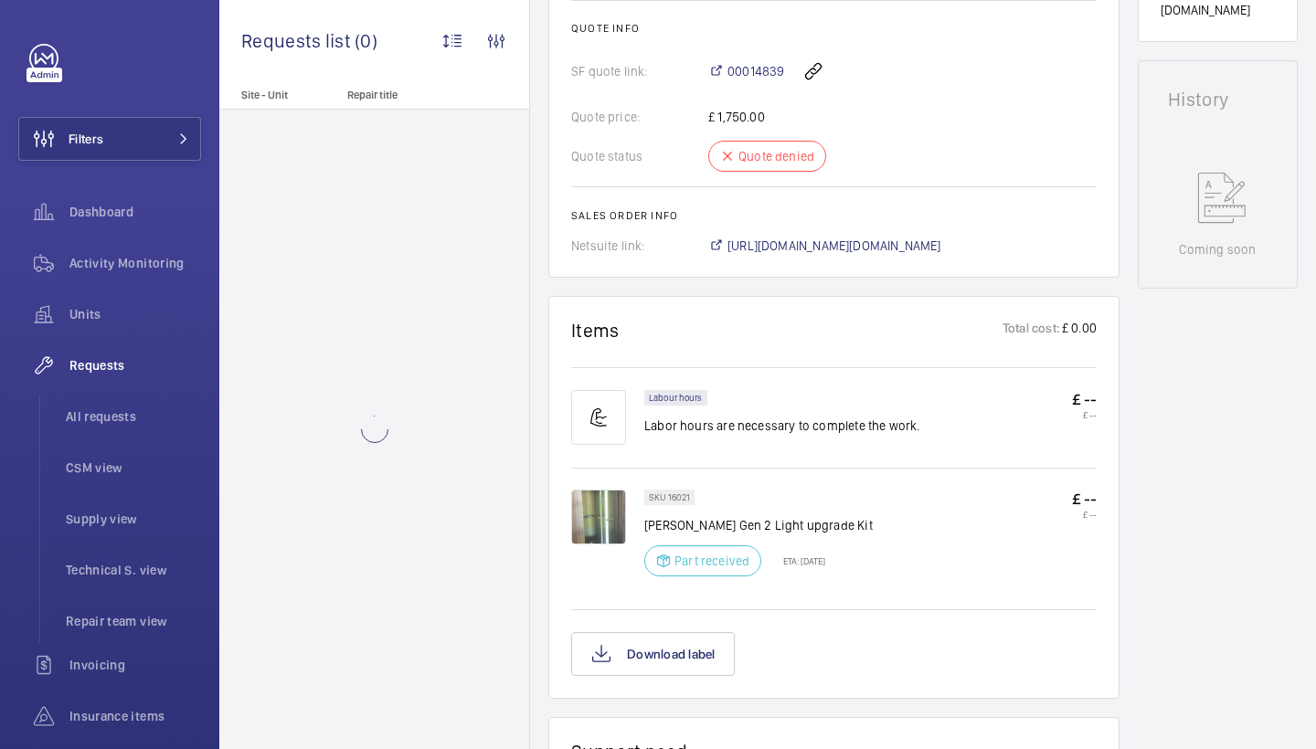
scroll to position [651, 0]
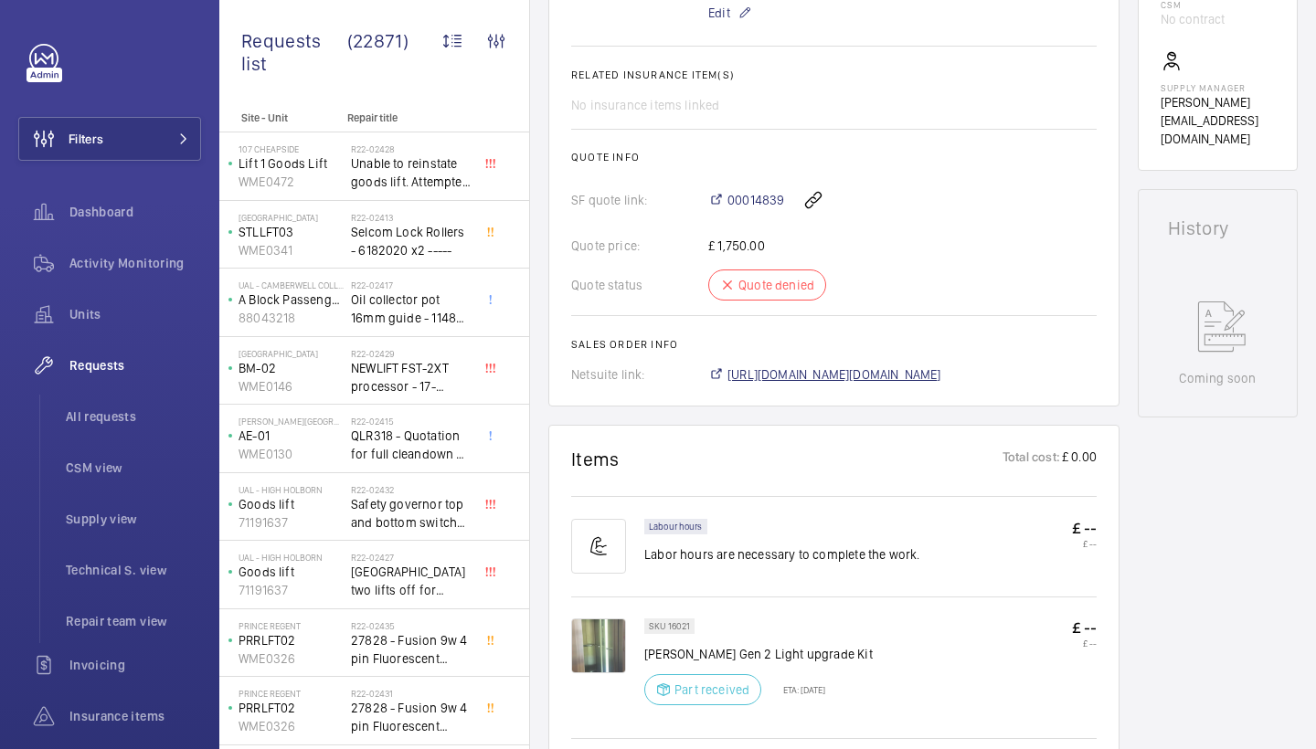
click at [892, 374] on span "[URL][DOMAIN_NAME][DOMAIN_NAME]" at bounding box center [834, 374] width 214 height 18
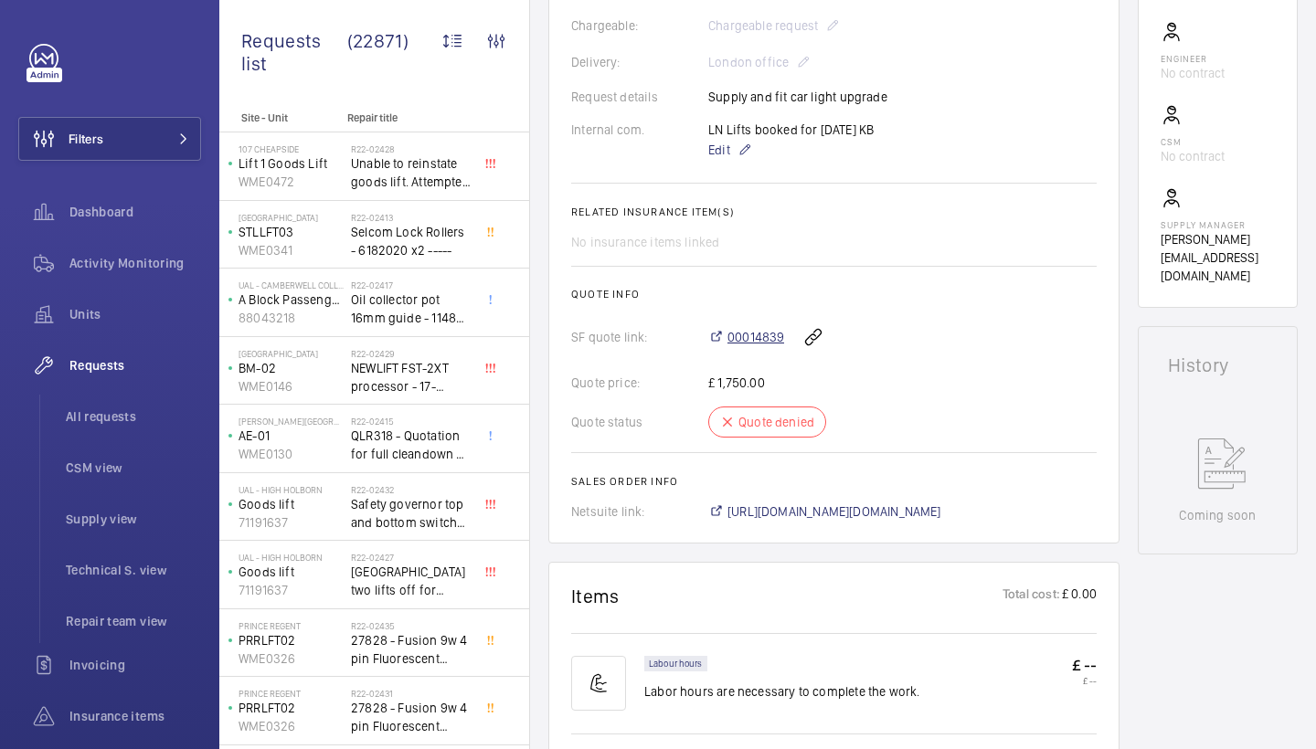
scroll to position [509, 0]
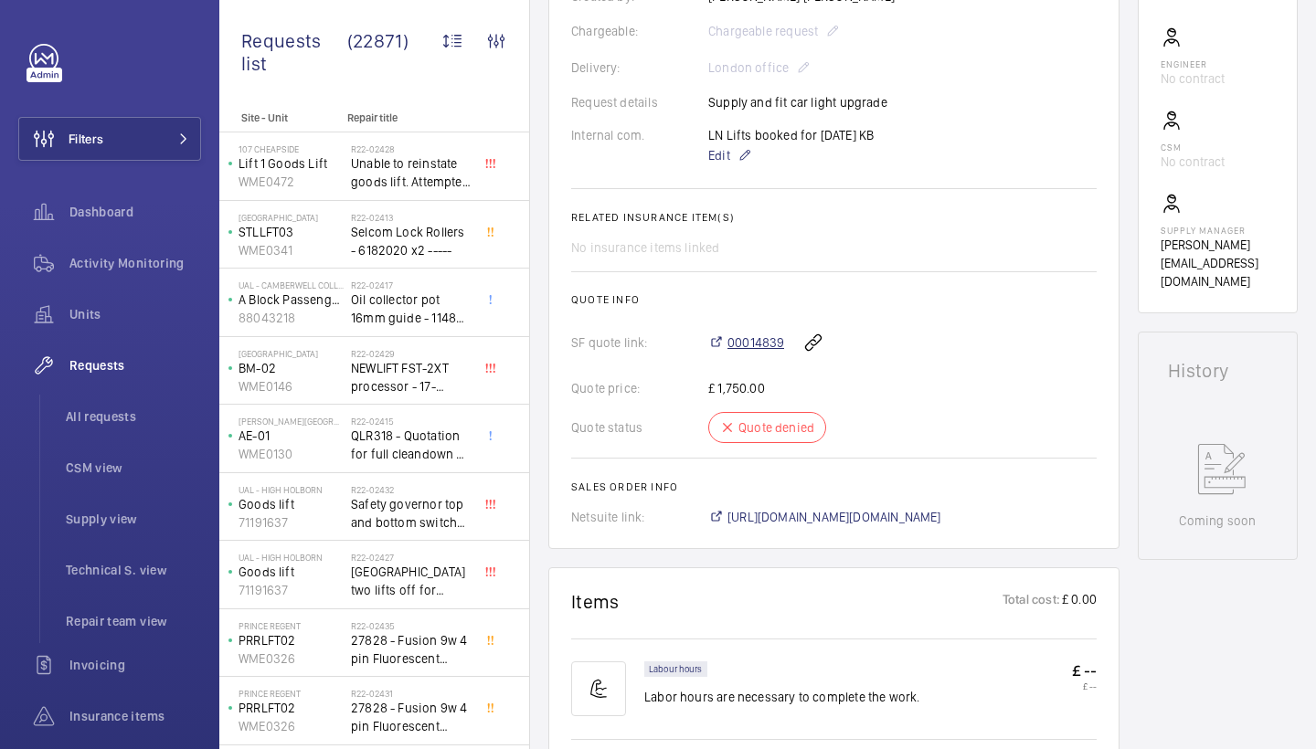
click at [757, 340] on span "00014839" at bounding box center [755, 342] width 57 height 18
